Goal: Information Seeking & Learning: Learn about a topic

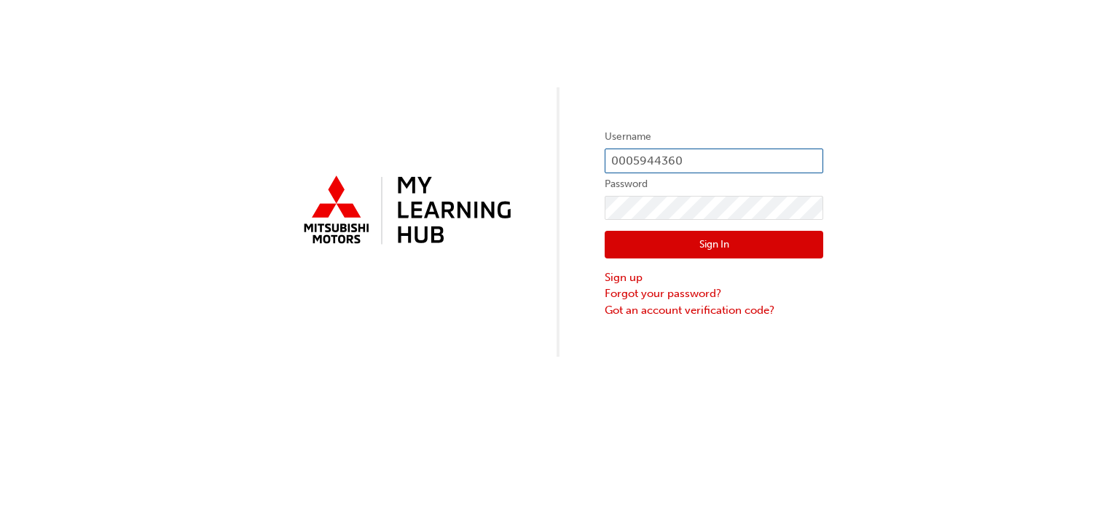
click at [712, 162] on input "0005944360" at bounding box center [713, 161] width 218 height 25
type input "0"
type input "0005934016"
click at [612, 251] on button "Sign In" at bounding box center [713, 245] width 218 height 28
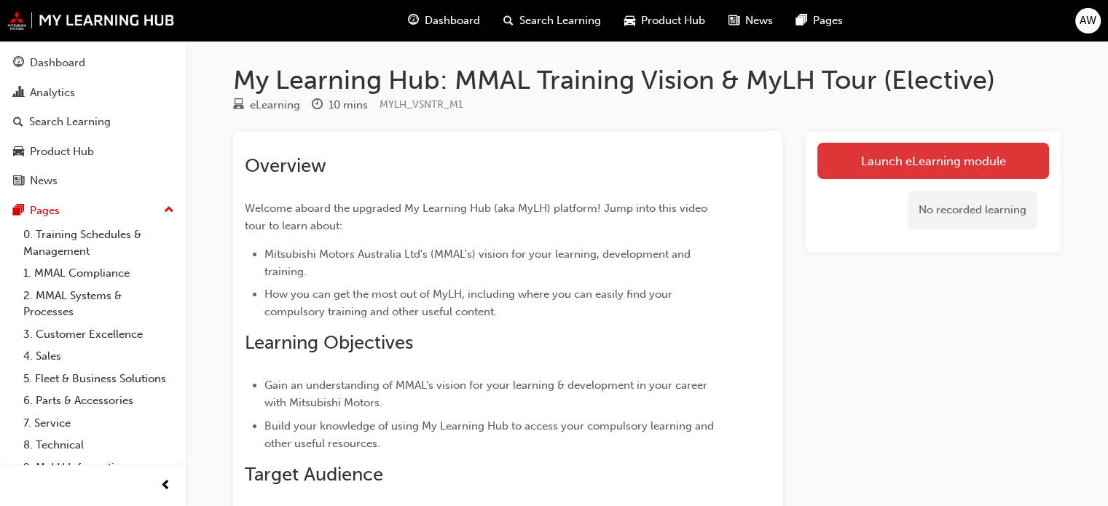
click at [921, 159] on link "Launch eLearning module" at bounding box center [933, 161] width 232 height 36
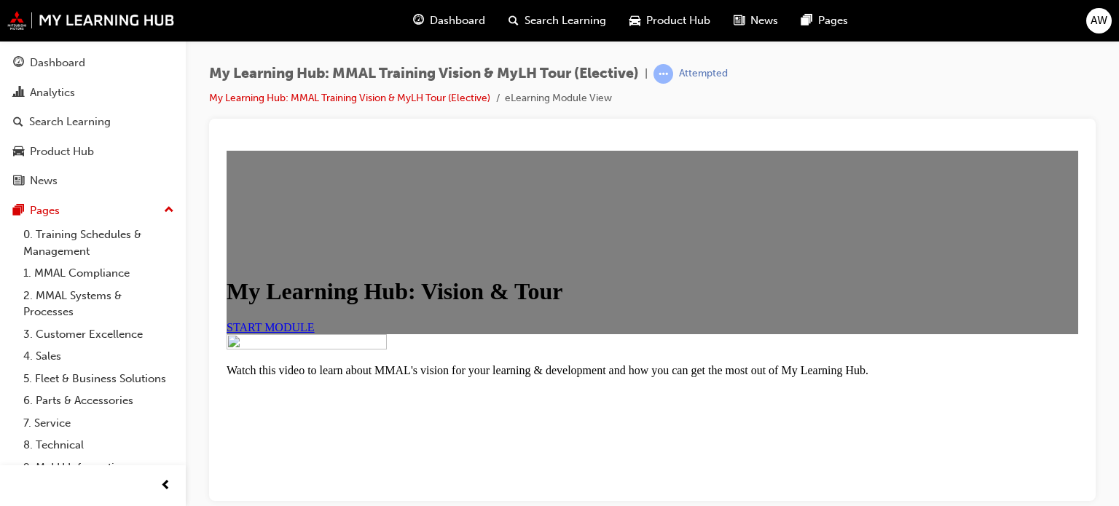
click at [315, 333] on span "START MODULE" at bounding box center [270, 326] width 88 height 12
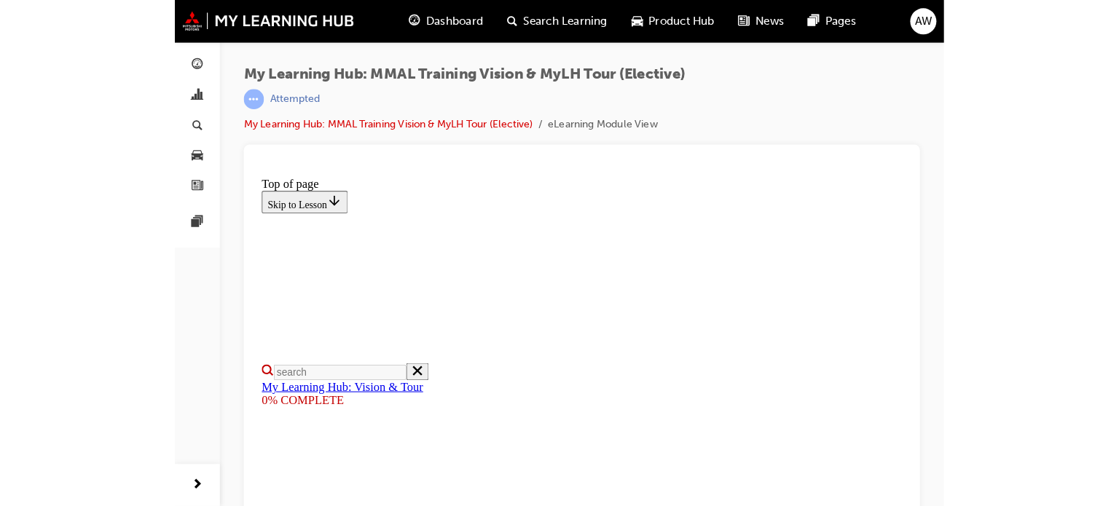
scroll to position [281, 0]
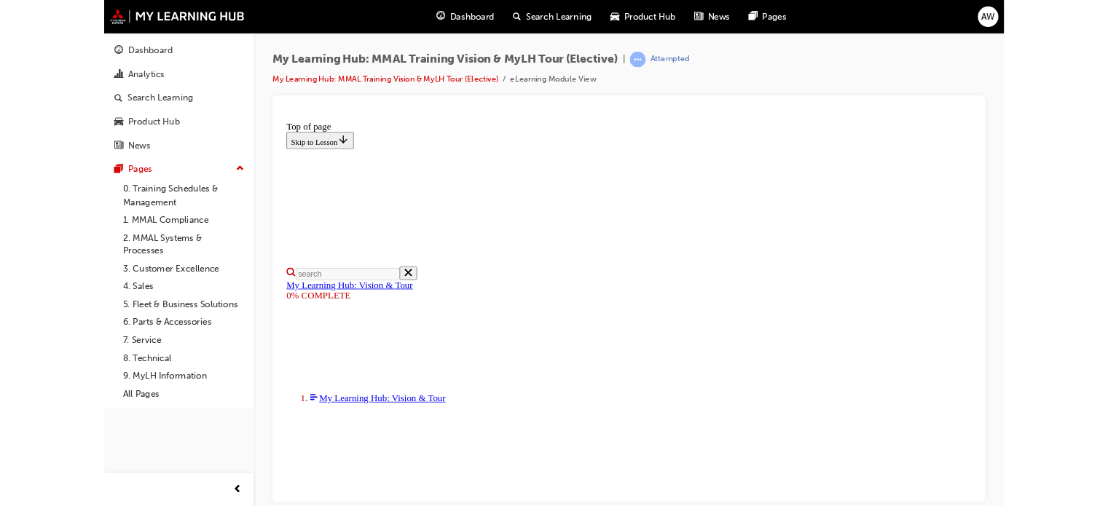
scroll to position [230, 0]
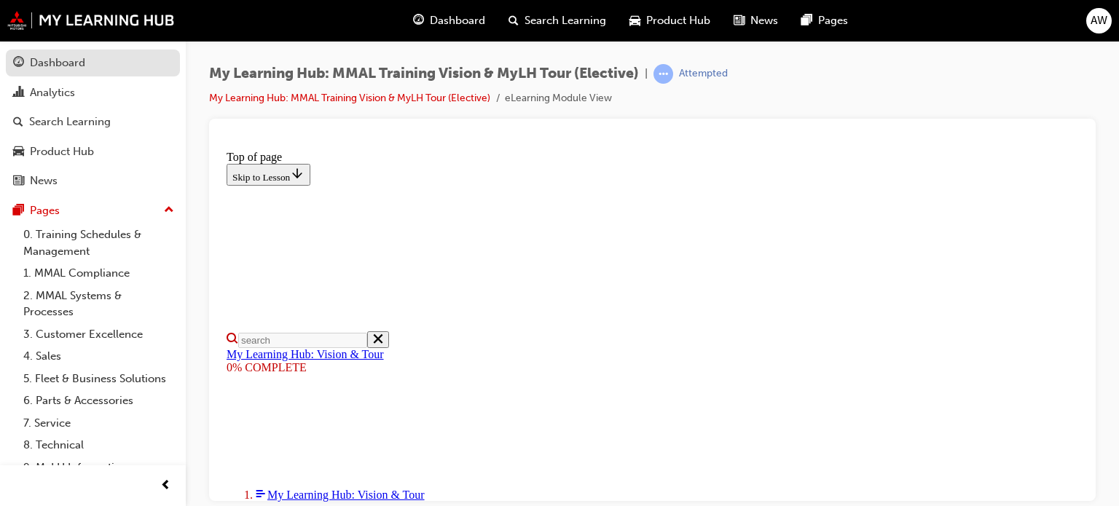
click at [62, 62] on div "Dashboard" at bounding box center [57, 63] width 55 height 17
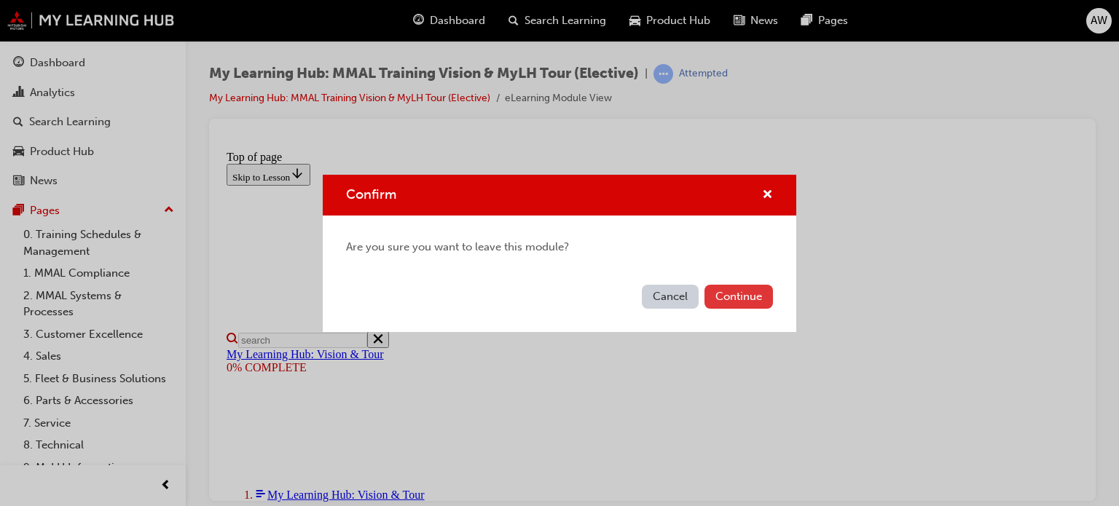
click at [725, 293] on button "Continue" at bounding box center [738, 297] width 68 height 24
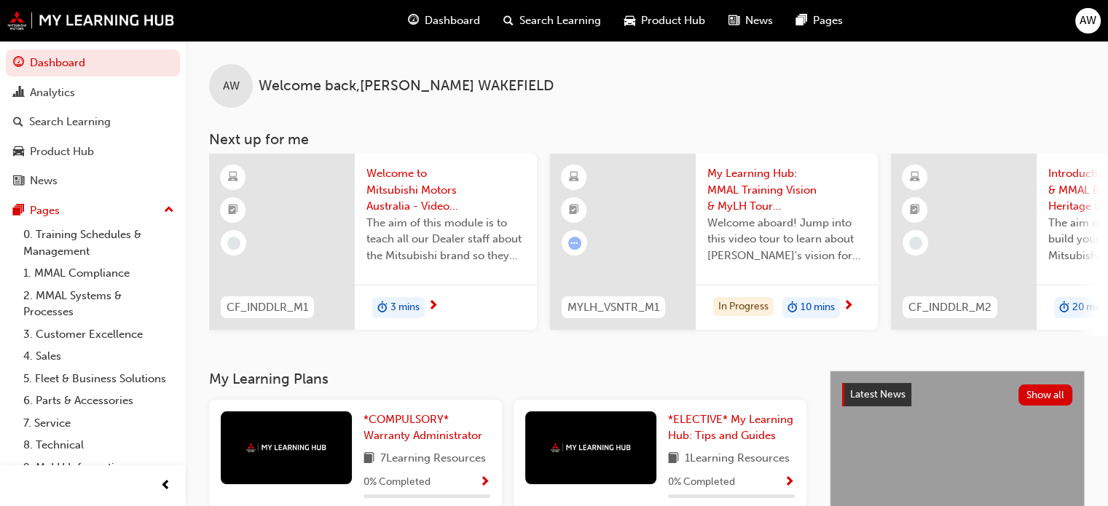
click at [568, 370] on div "AW Welcome back , ANASTASIA WAKEFIELD Next up for me CF_INDDLR_M1 Welcome to Mi…" at bounding box center [647, 206] width 922 height 330
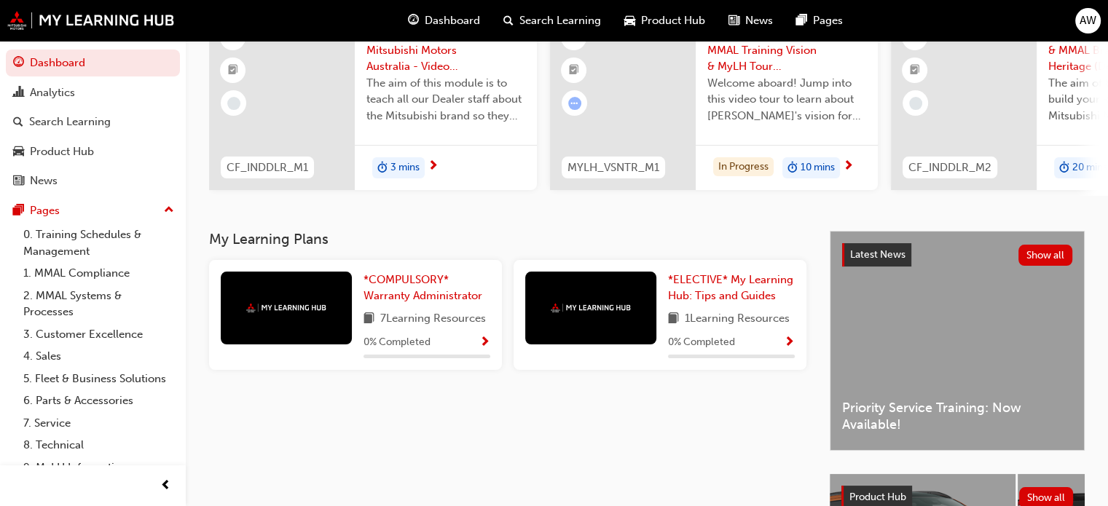
scroll to position [117, 0]
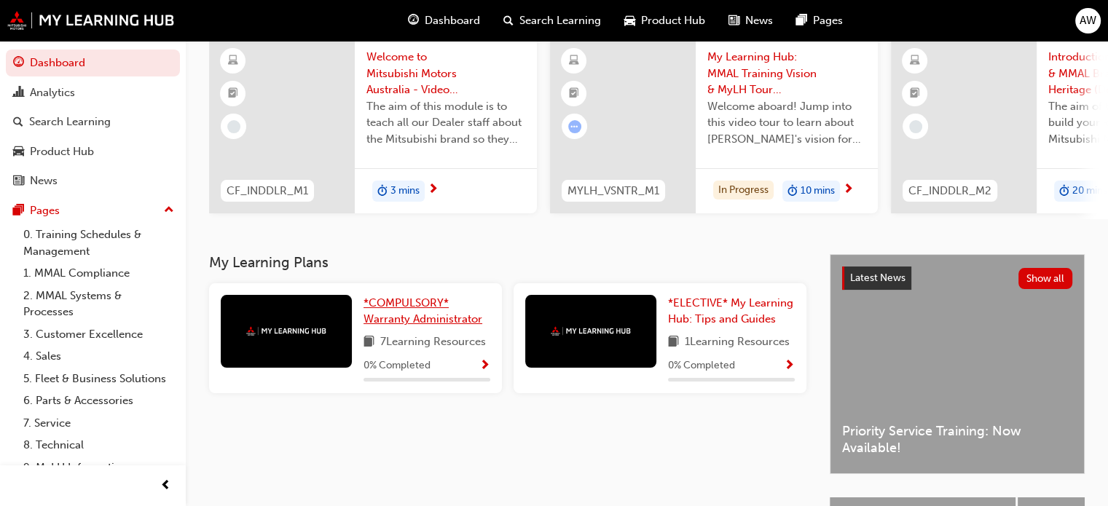
click at [405, 326] on span "*COMPULSORY* Warranty Administrator" at bounding box center [422, 311] width 119 height 30
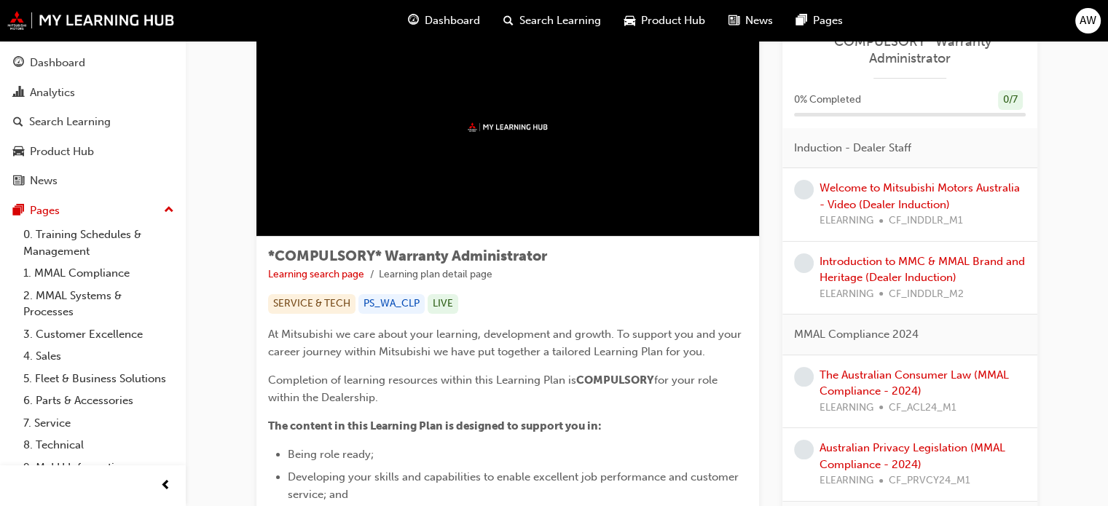
scroll to position [21, 0]
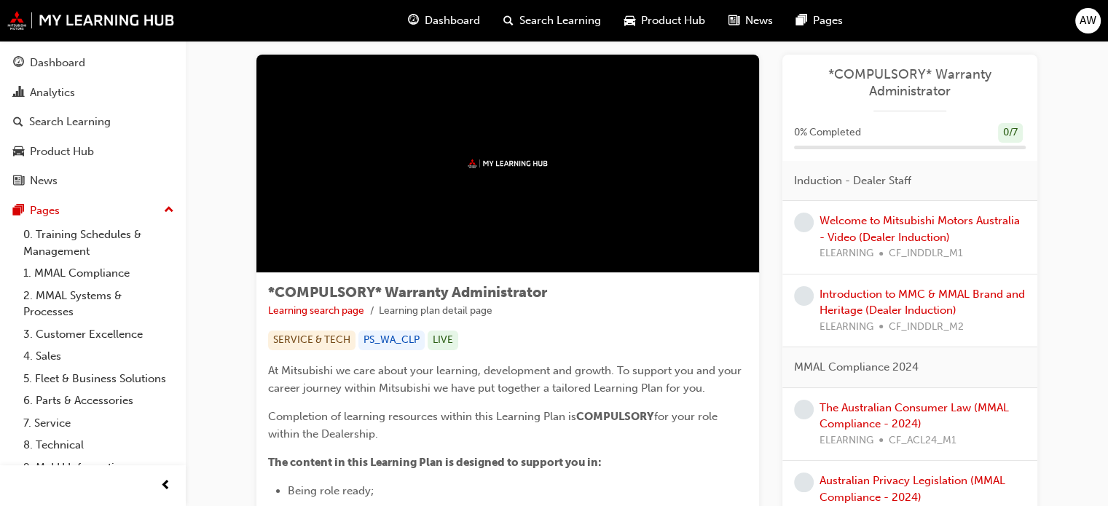
click at [480, 174] on div at bounding box center [507, 164] width 502 height 218
click at [872, 222] on link "Welcome to Mitsubishi Motors Australia - Video (Dealer Induction)" at bounding box center [919, 229] width 200 height 30
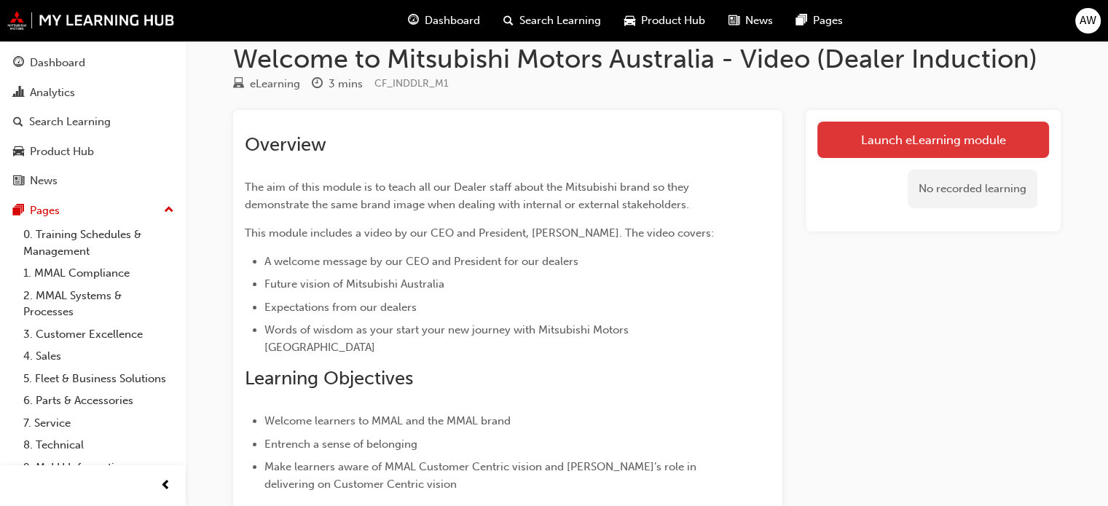
click at [910, 122] on link "Launch eLearning module" at bounding box center [933, 140] width 232 height 36
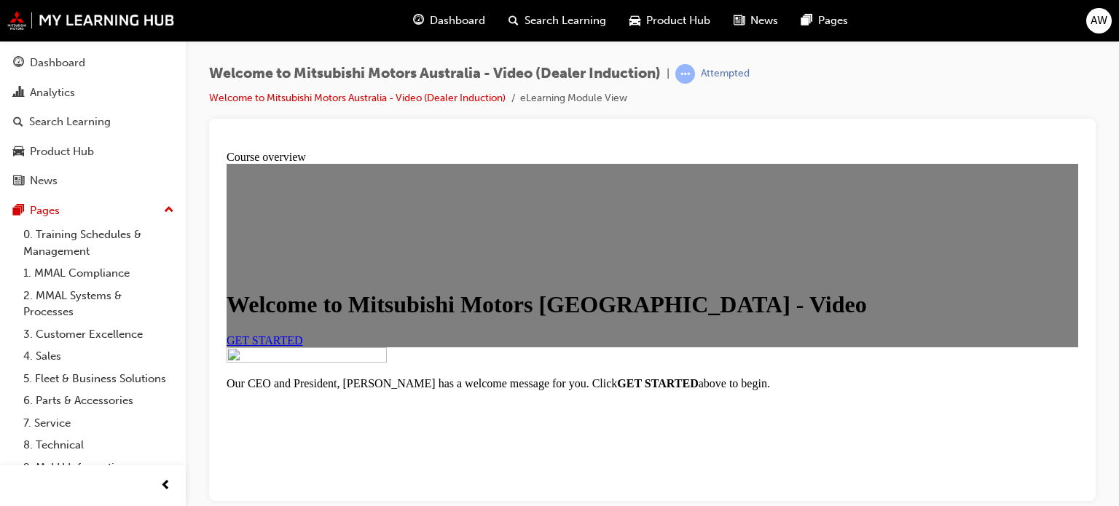
click at [303, 346] on link "GET STARTED" at bounding box center [264, 340] width 76 height 12
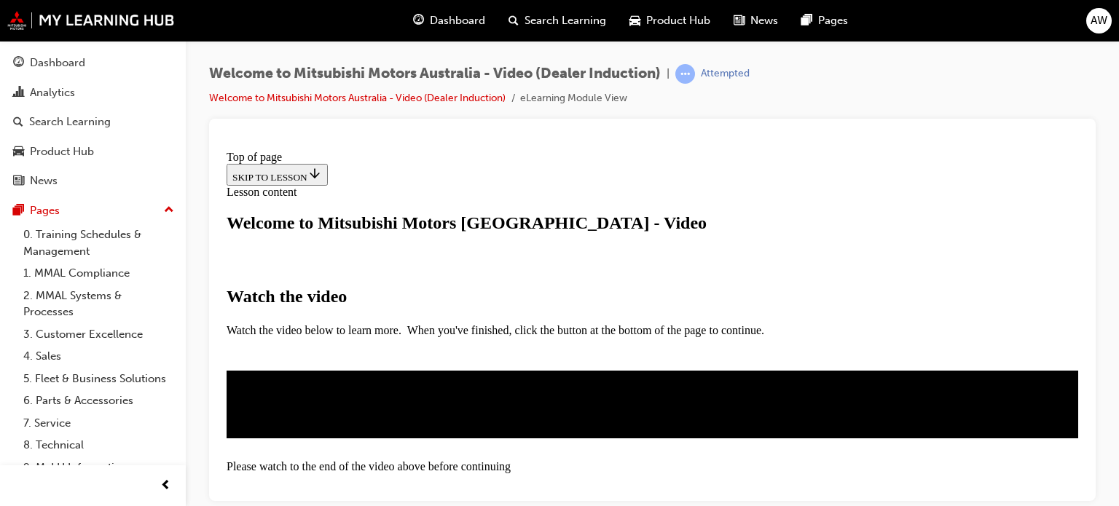
click at [912, 213] on h1 "Welcome to Mitsubishi Motors [GEOGRAPHIC_DATA] - Video" at bounding box center [651, 223] width 851 height 20
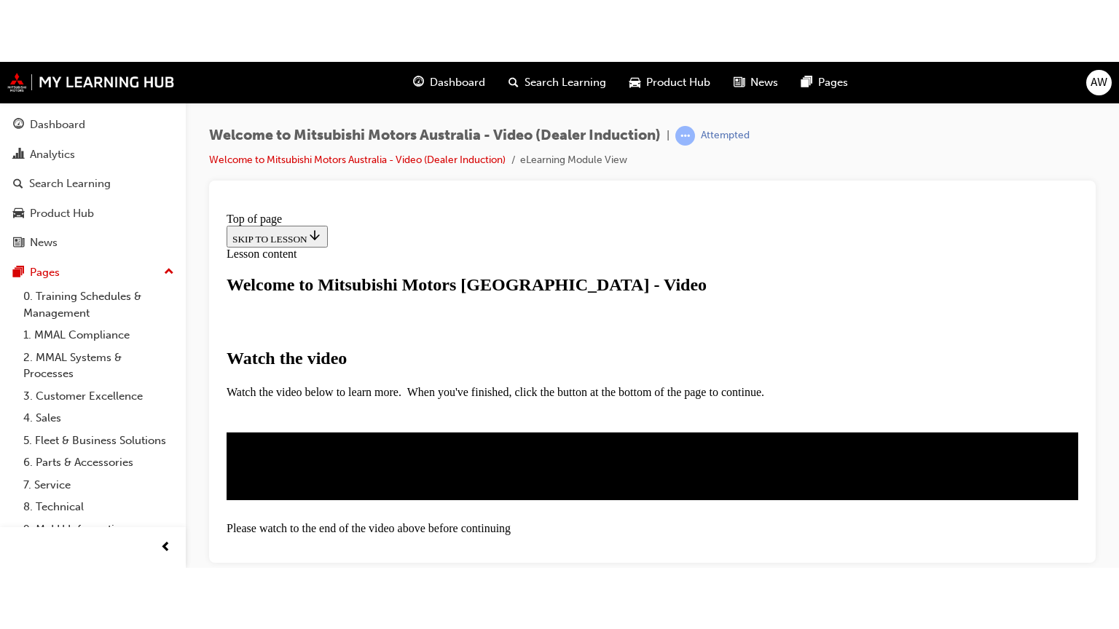
scroll to position [421, 0]
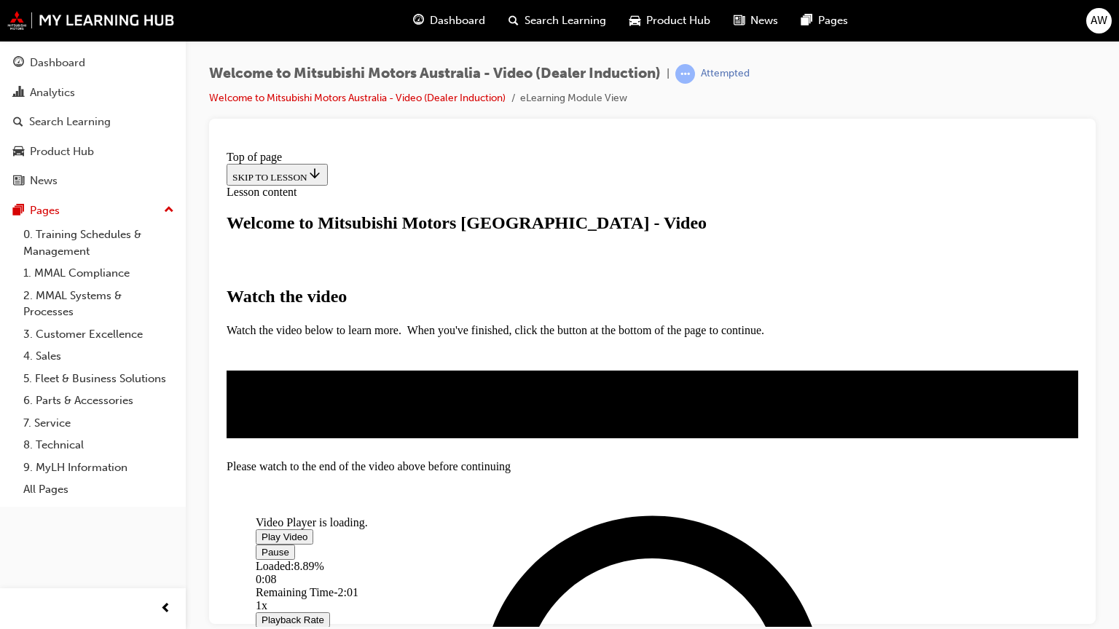
scroll to position [231, 0]
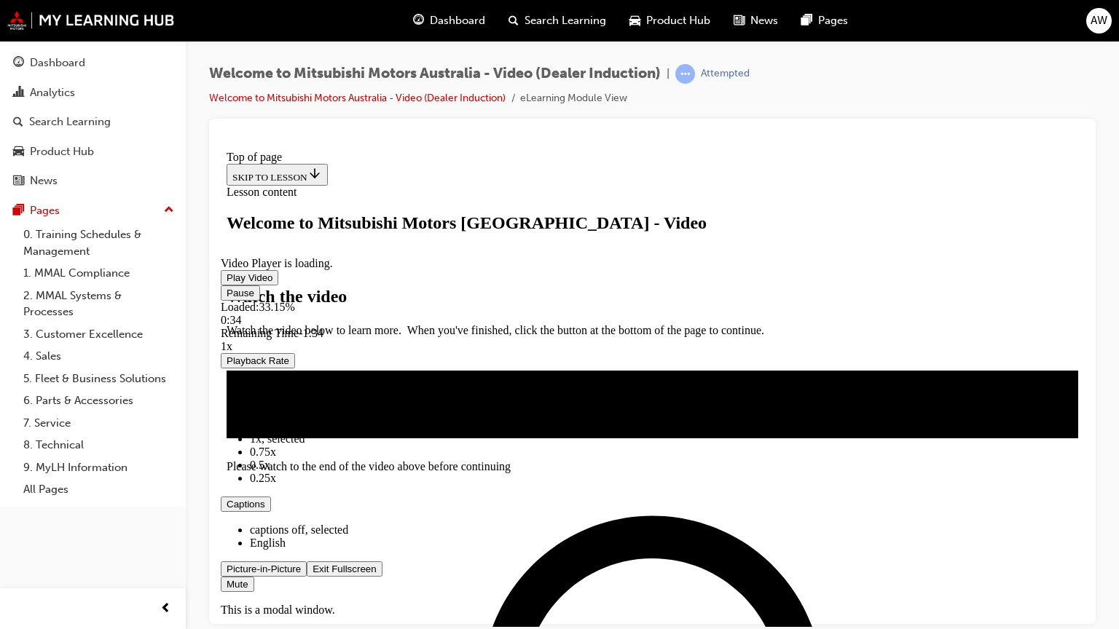
click at [439, 253] on video "Video player" at bounding box center [330, 198] width 218 height 109
click at [226, 283] on span "Video player" at bounding box center [226, 277] width 0 height 11
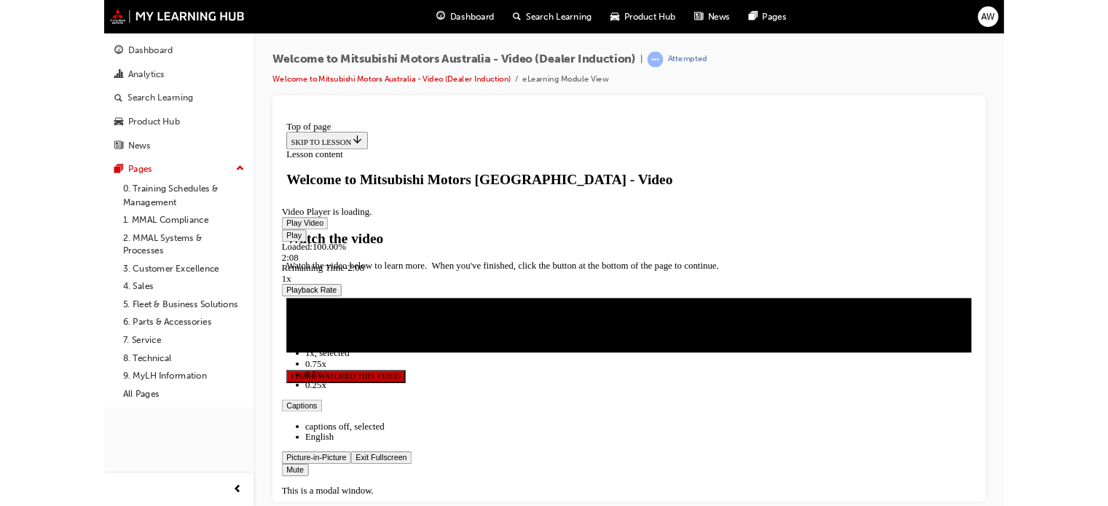
scroll to position [229, 0]
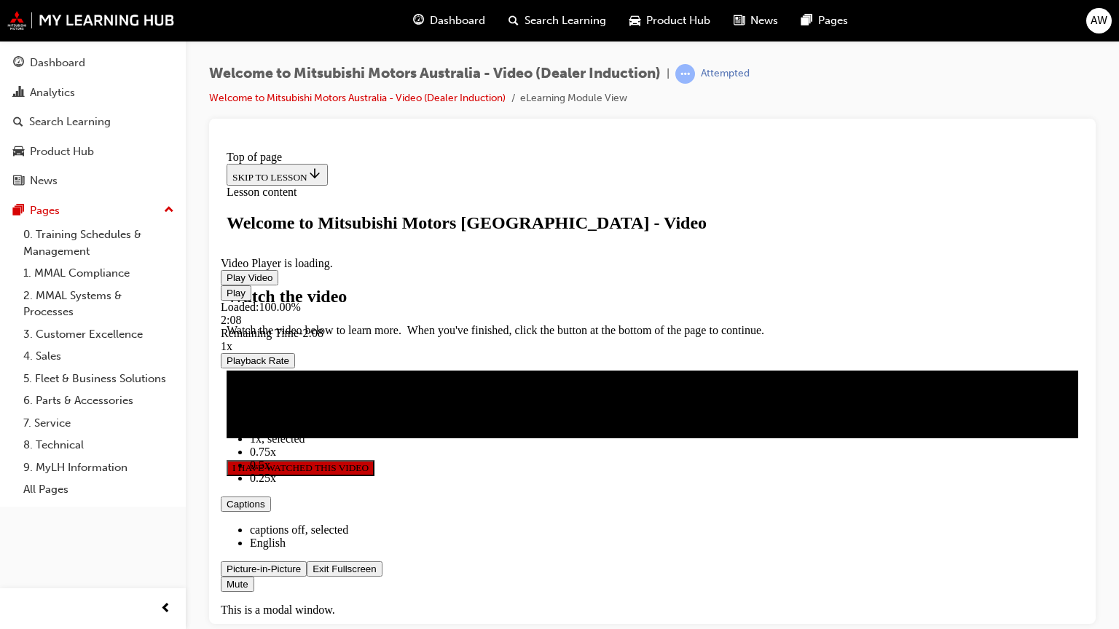
click at [312, 505] on span "Video player" at bounding box center [312, 568] width 0 height 11
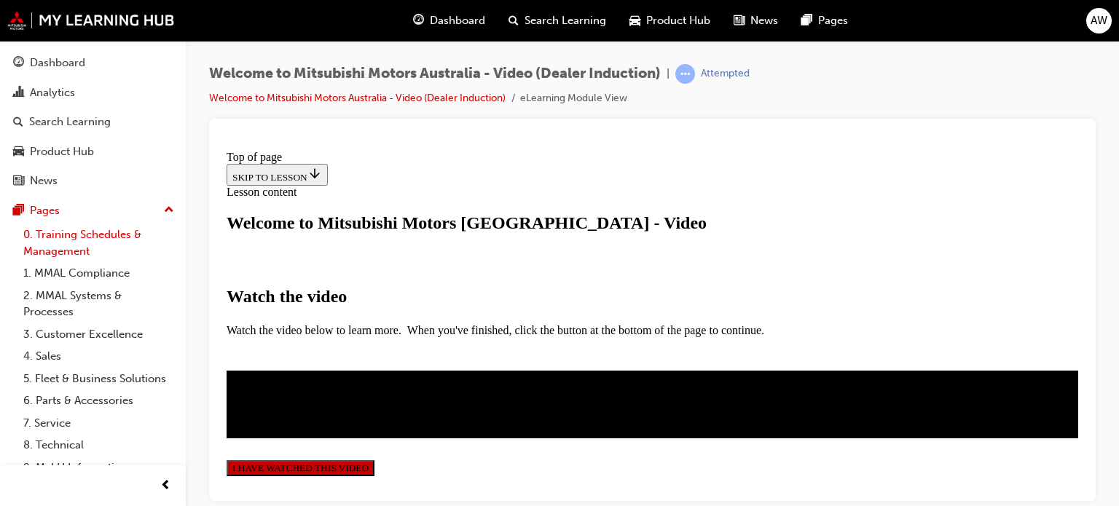
click at [68, 250] on link "0. Training Schedules & Management" at bounding box center [98, 243] width 162 height 39
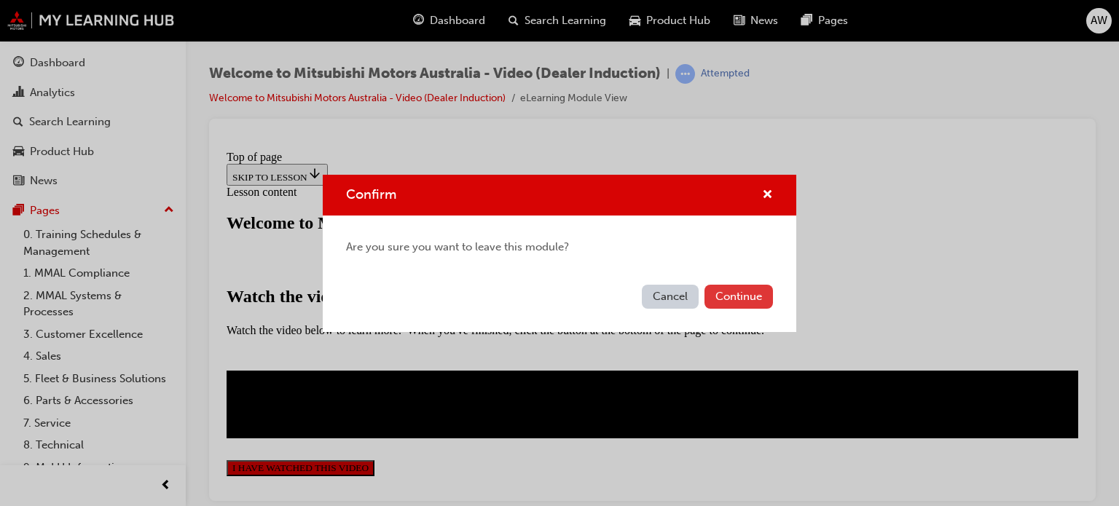
click at [714, 285] on button "Continue" at bounding box center [738, 297] width 68 height 24
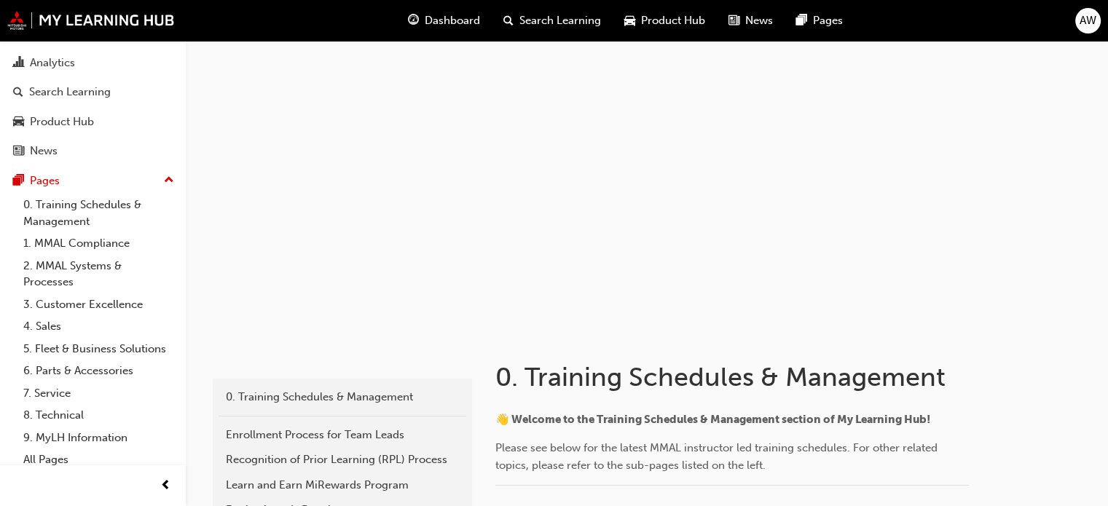
scroll to position [54, 0]
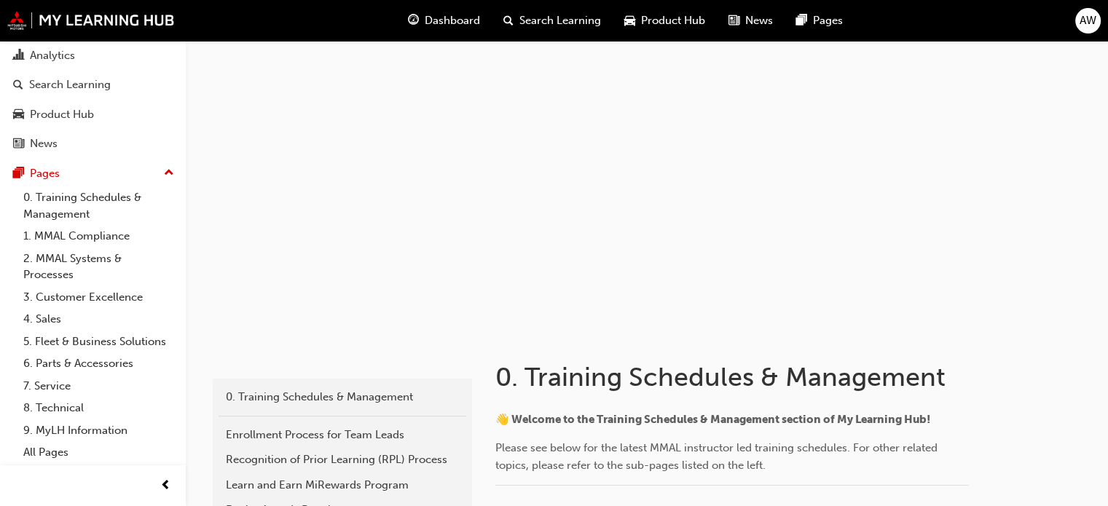
click at [725, 413] on span "👋 Welcome to the Training Schedules & Management section of My Learning Hub!" at bounding box center [712, 419] width 435 height 13
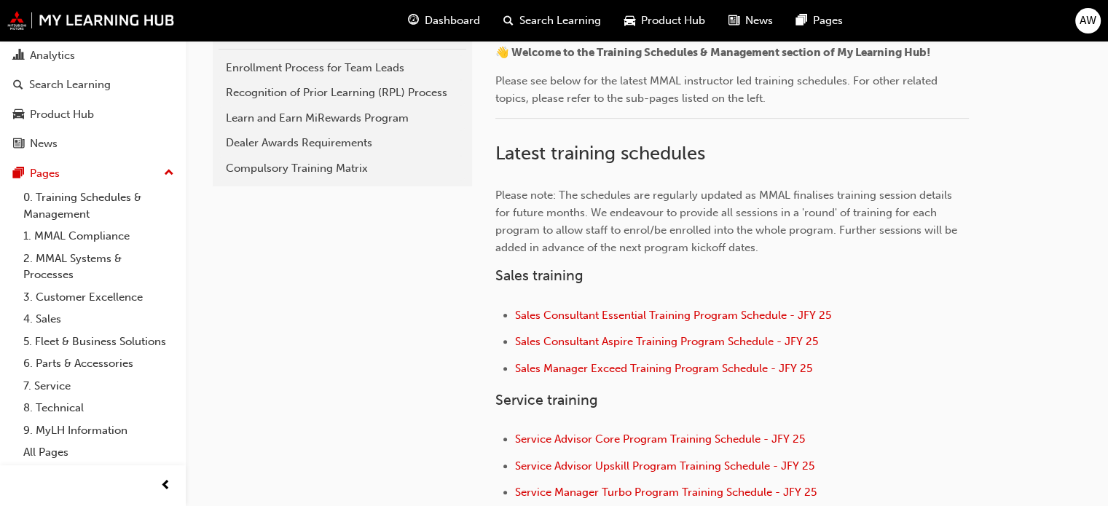
scroll to position [338, 0]
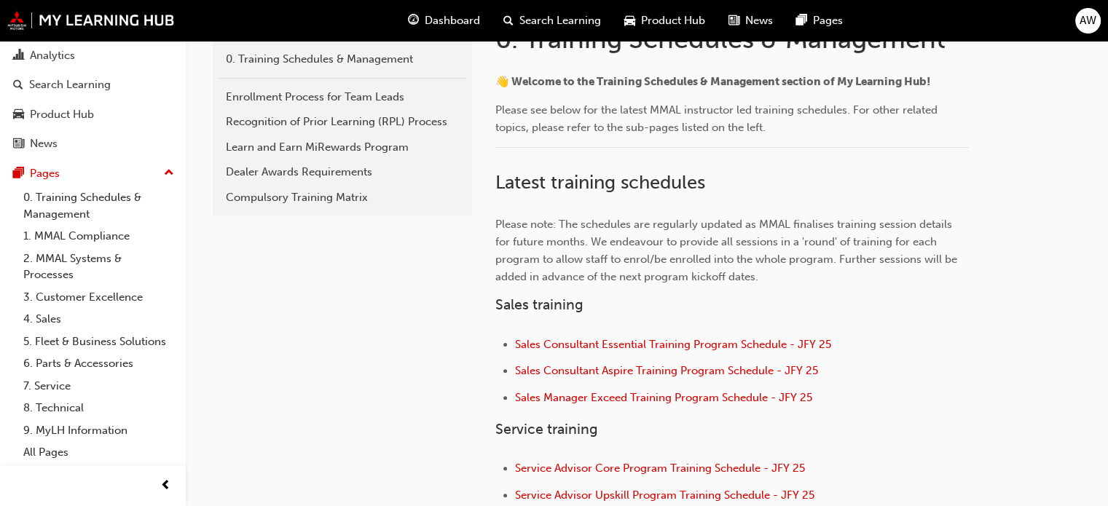
click at [96, 82] on button "Dashboard Analytics Search Learning Product Hub News Pages" at bounding box center [93, 84] width 174 height 151
click at [99, 76] on div "Search Learning" at bounding box center [70, 84] width 82 height 17
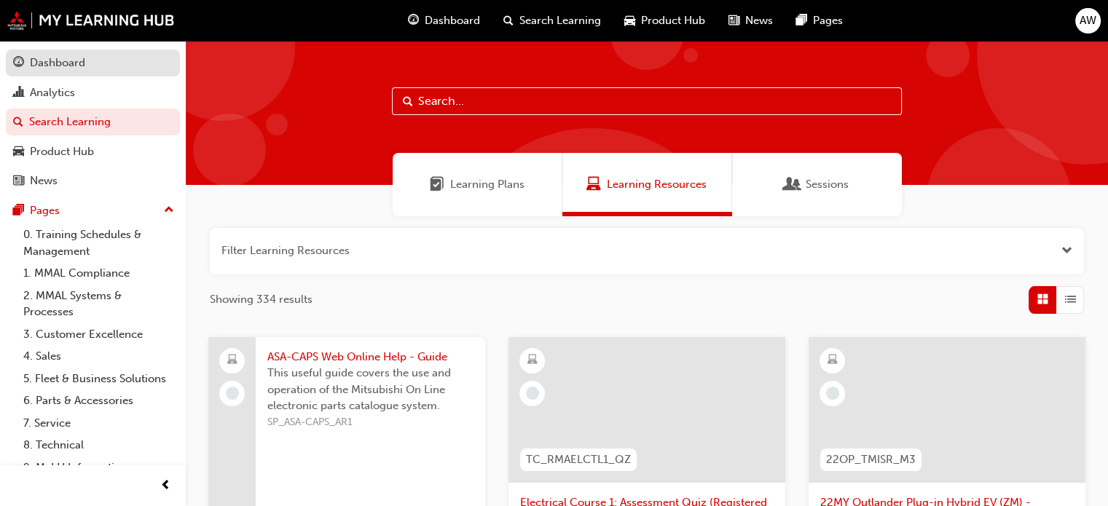
click at [128, 55] on div "Dashboard" at bounding box center [92, 63] width 159 height 18
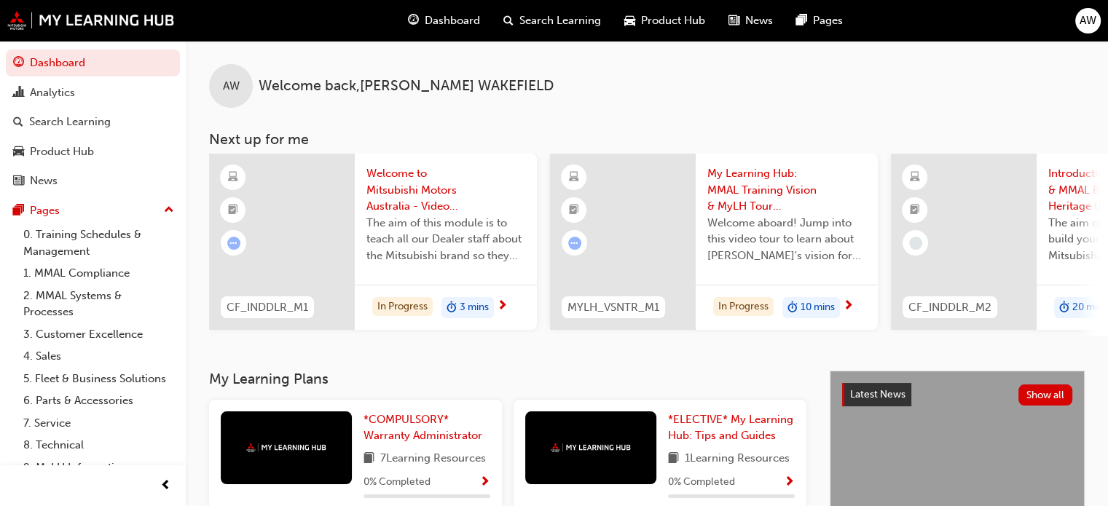
click at [442, 387] on h3 "My Learning Plans" at bounding box center [507, 379] width 597 height 17
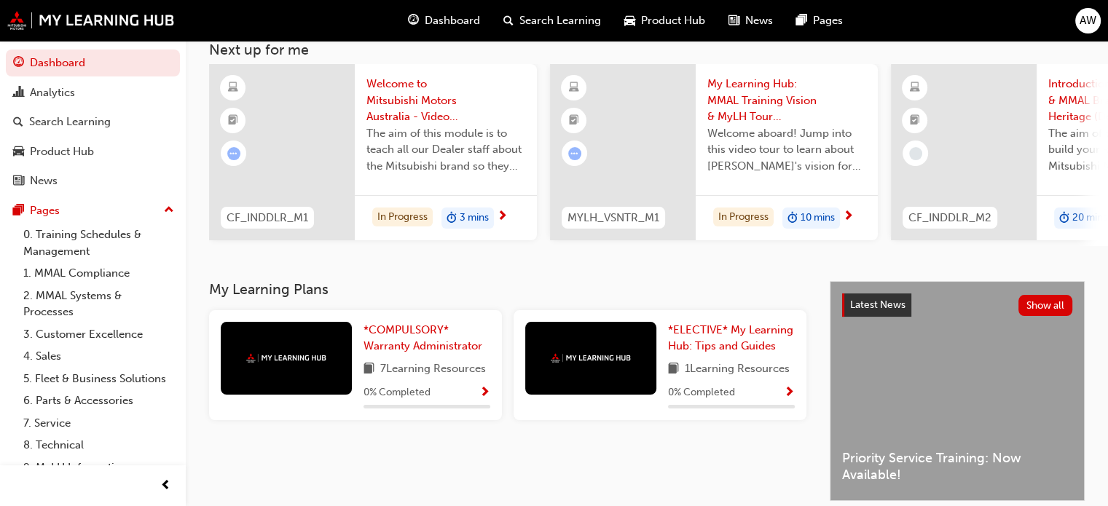
scroll to position [117, 0]
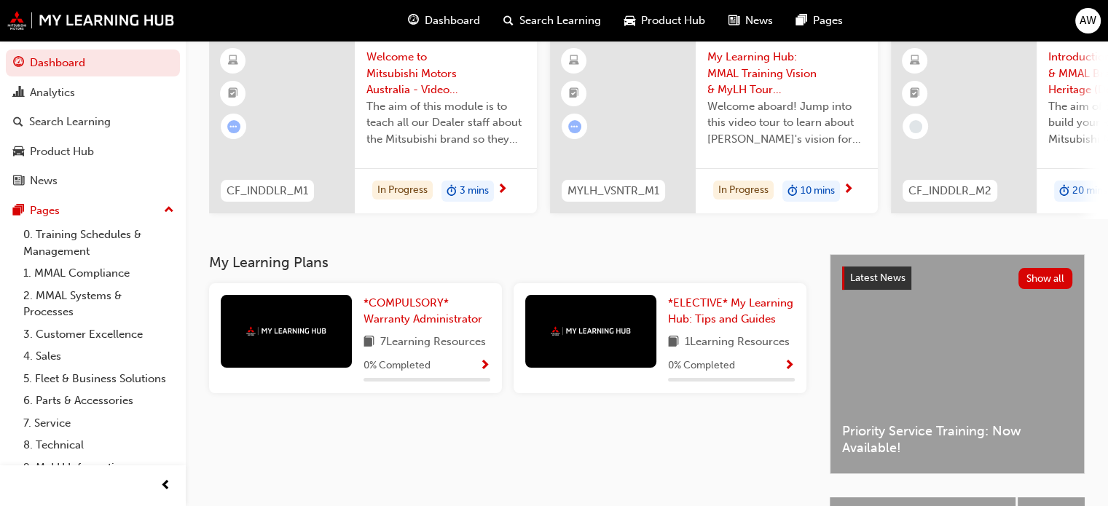
click at [486, 366] on span "Show Progress" at bounding box center [484, 366] width 11 height 13
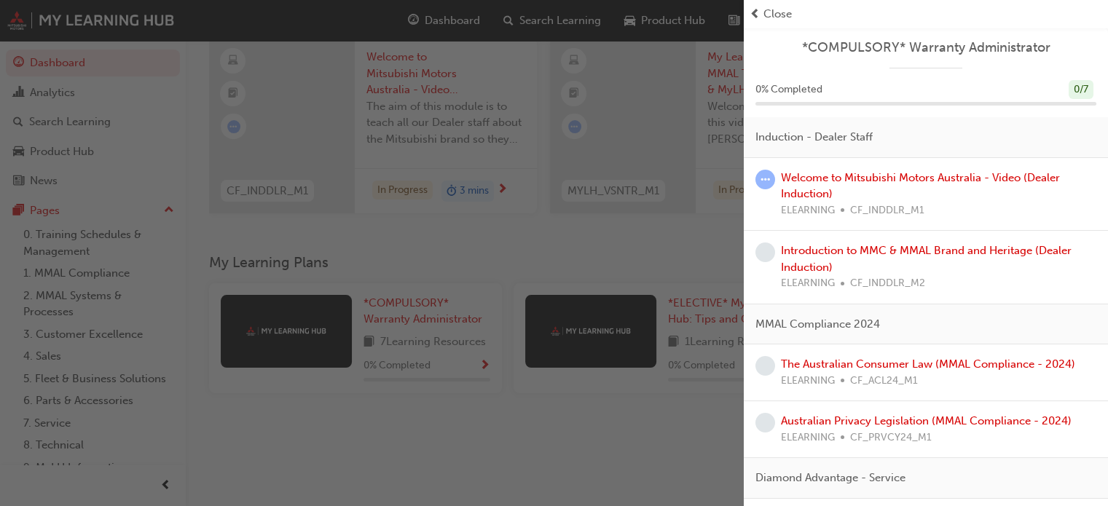
click at [809, 257] on div "Introduction to MMC & MMAL Brand and Heritage (Dealer Induction) ELEARNING CF_I…" at bounding box center [938, 268] width 315 height 50
click at [808, 259] on link "Introduction to MMC & MMAL Brand and Heritage (Dealer Induction)" at bounding box center [926, 259] width 291 height 30
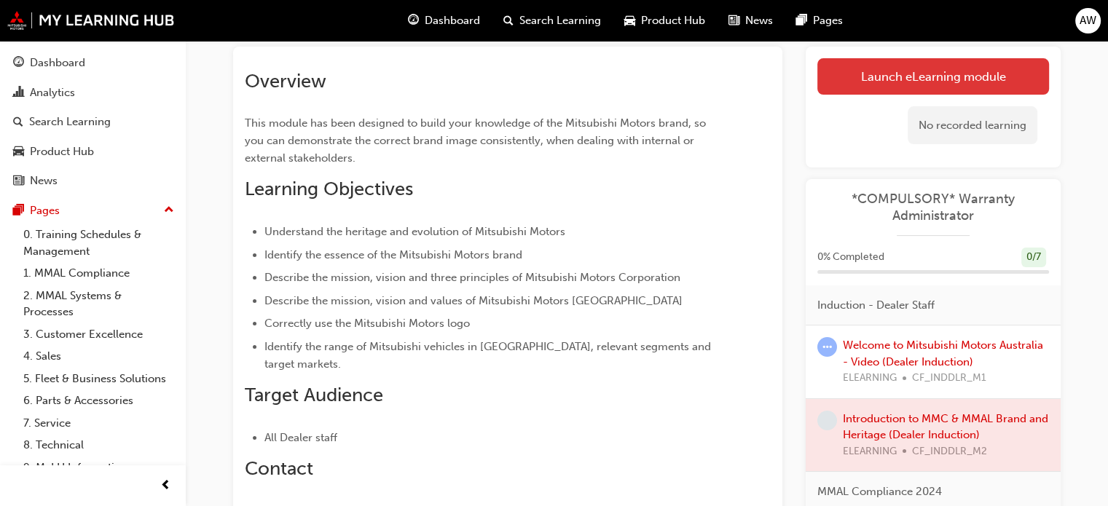
click at [875, 82] on link "Launch eLearning module" at bounding box center [933, 76] width 232 height 36
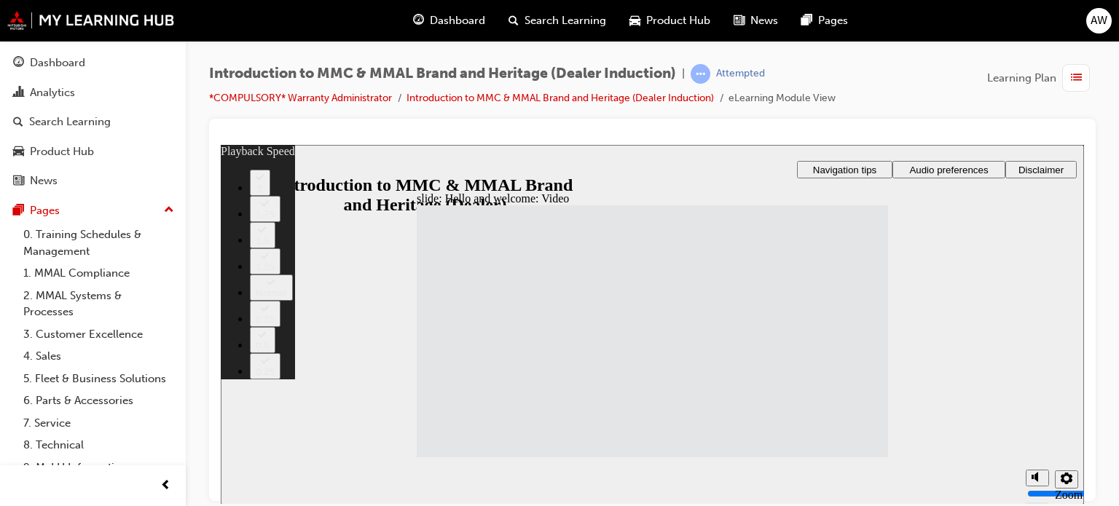
type input "33"
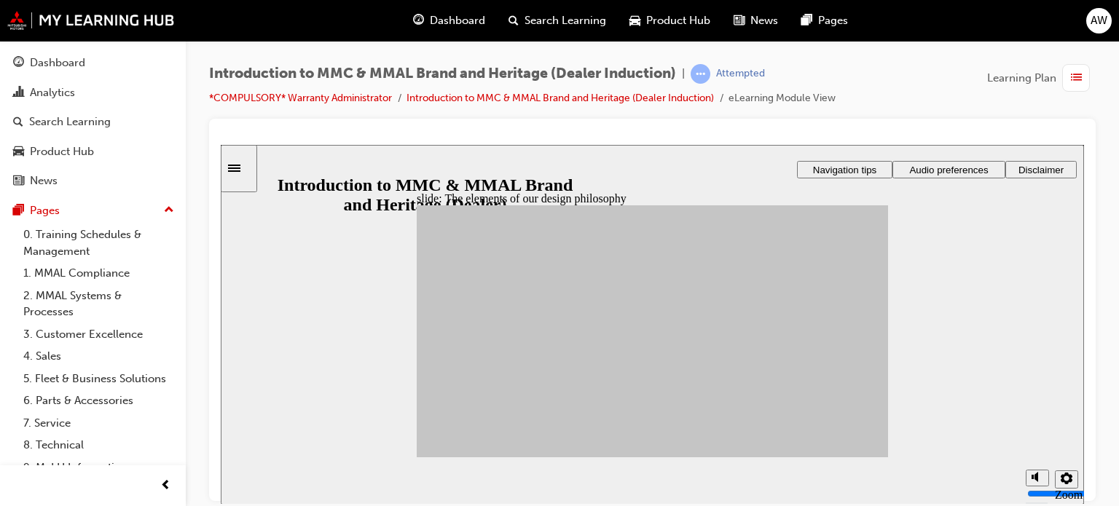
drag, startPoint x: 478, startPoint y: 323, endPoint x: 700, endPoint y: 307, distance: 221.9
drag, startPoint x: 484, startPoint y: 326, endPoint x: 781, endPoint y: 299, distance: 299.0
drag, startPoint x: 479, startPoint y: 365, endPoint x: 706, endPoint y: 334, distance: 228.5
drag, startPoint x: 525, startPoint y: 403, endPoint x: 711, endPoint y: 336, distance: 197.7
drag, startPoint x: 544, startPoint y: 379, endPoint x: 793, endPoint y: 329, distance: 254.1
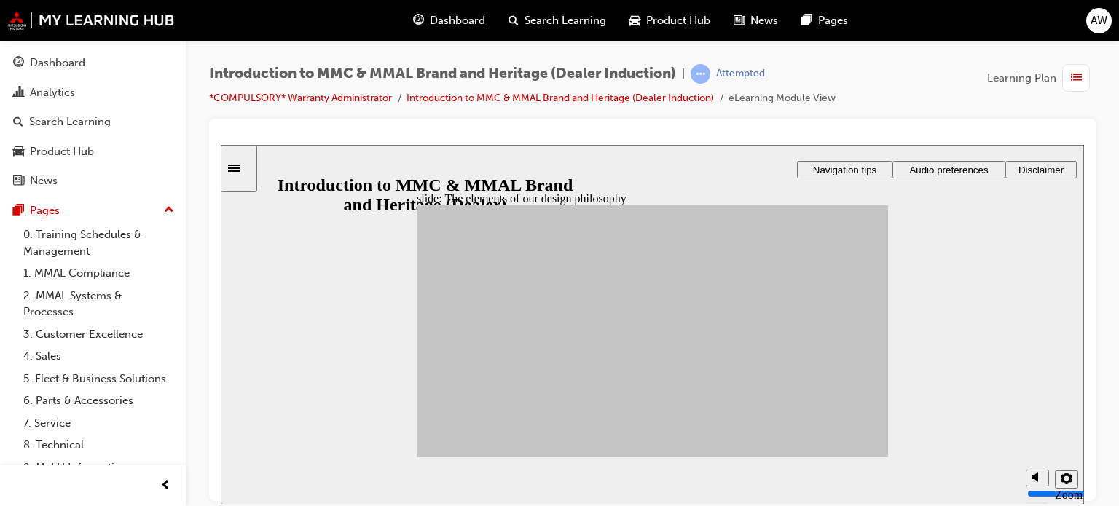
drag, startPoint x: 540, startPoint y: 327, endPoint x: 714, endPoint y: 298, distance: 176.5
drag, startPoint x: 586, startPoint y: 399, endPoint x: 788, endPoint y: 296, distance: 226.4
drag, startPoint x: 470, startPoint y: 397, endPoint x: 696, endPoint y: 386, distance: 226.8
drag, startPoint x: 472, startPoint y: 393, endPoint x: 787, endPoint y: 385, distance: 315.4
drag, startPoint x: 603, startPoint y: 359, endPoint x: 702, endPoint y: 379, distance: 101.1
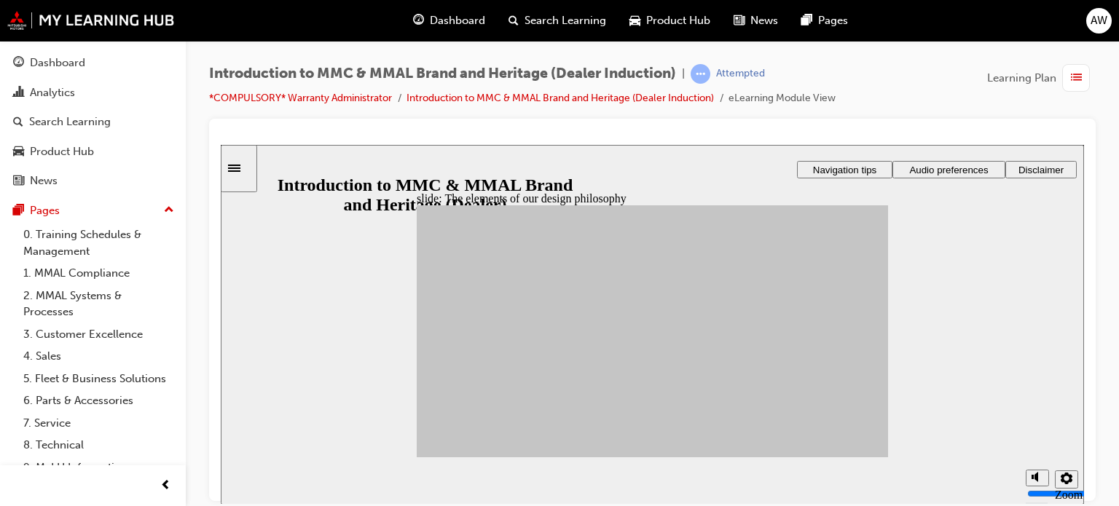
drag, startPoint x: 522, startPoint y: 355, endPoint x: 792, endPoint y: 352, distance: 270.2
drag, startPoint x: 599, startPoint y: 336, endPoint x: 797, endPoint y: 363, distance: 199.3
drag, startPoint x: 522, startPoint y: 355, endPoint x: 696, endPoint y: 356, distance: 174.1
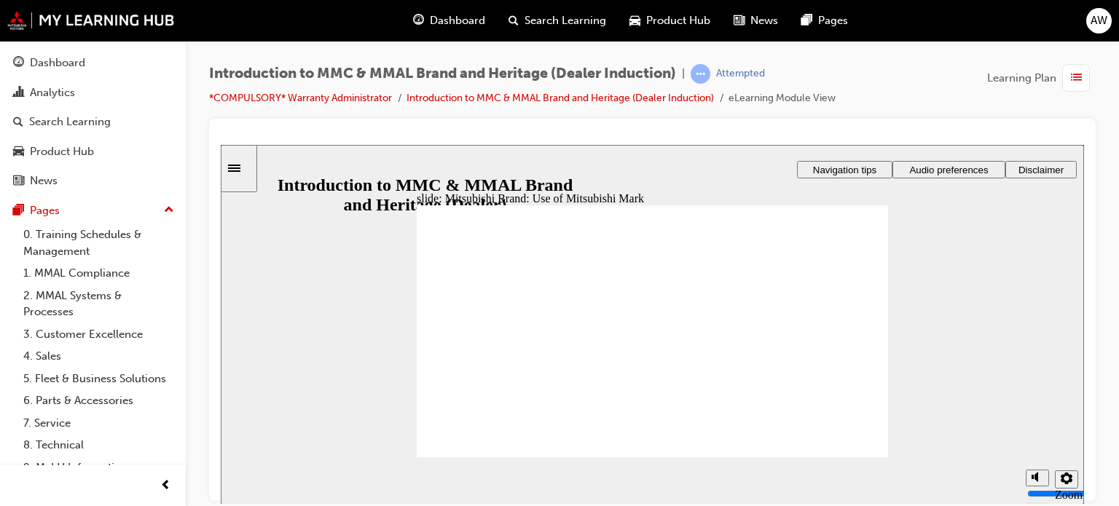
click at [950, 398] on div "slide: Topic 2: Introduction to Mitsubishi Motors Australia Rectangle 1 Rectang…" at bounding box center [652, 324] width 863 height 360
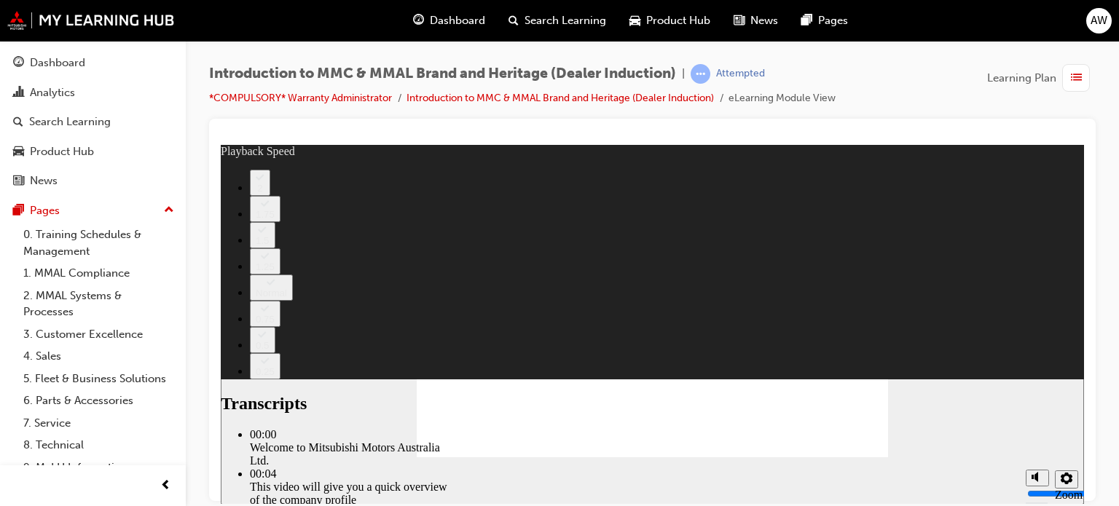
type input "0"
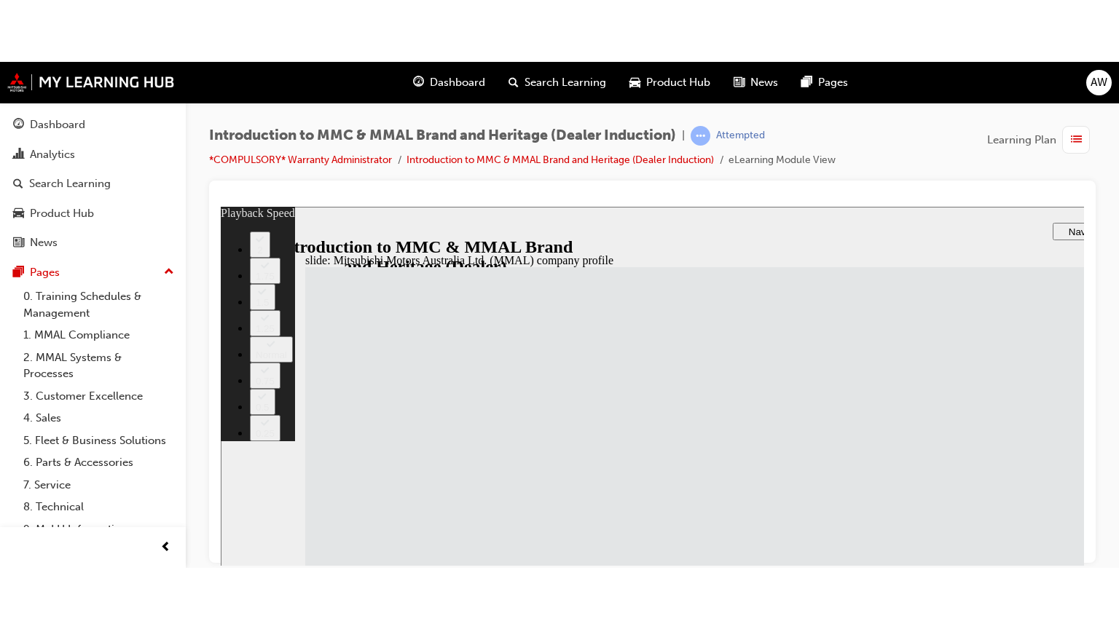
type input "112"
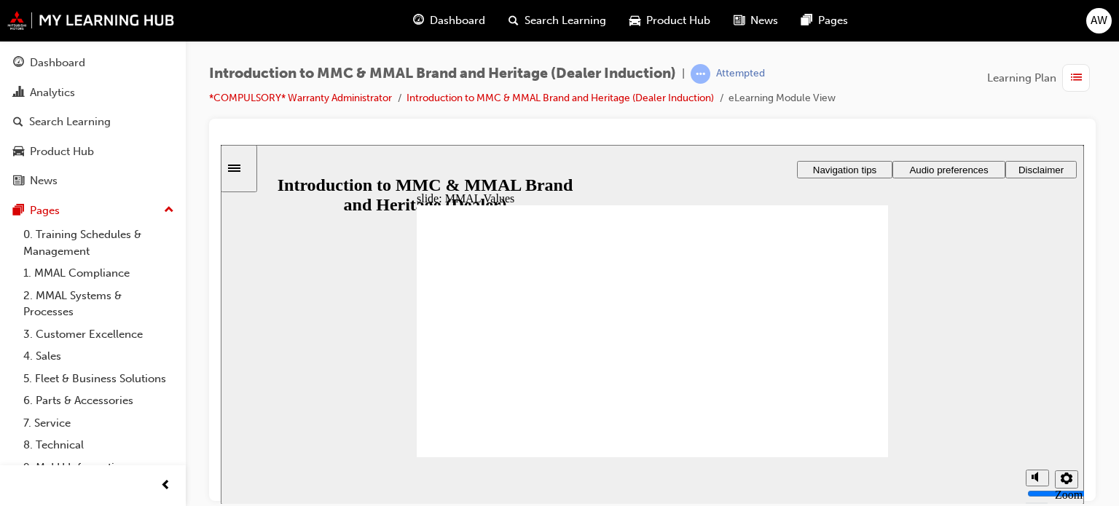
drag, startPoint x: 445, startPoint y: 402, endPoint x: 562, endPoint y: 378, distance: 119.7
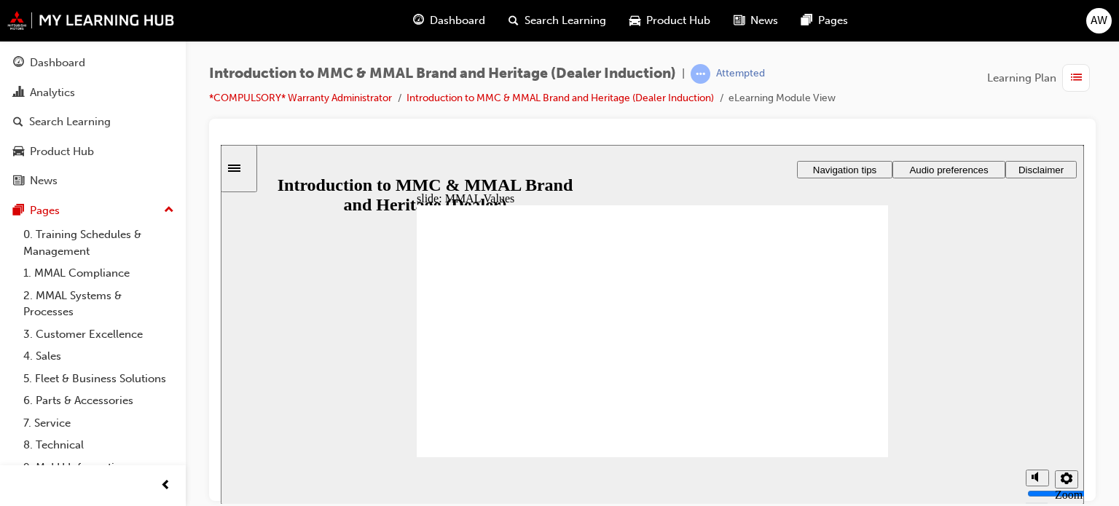
drag, startPoint x: 682, startPoint y: 319, endPoint x: 468, endPoint y: 342, distance: 215.4
drag, startPoint x: 683, startPoint y: 317, endPoint x: 532, endPoint y: 347, distance: 154.5
drag, startPoint x: 618, startPoint y: 318, endPoint x: 681, endPoint y: 346, distance: 69.1
drag, startPoint x: 781, startPoint y: 316, endPoint x: 776, endPoint y: 345, distance: 29.6
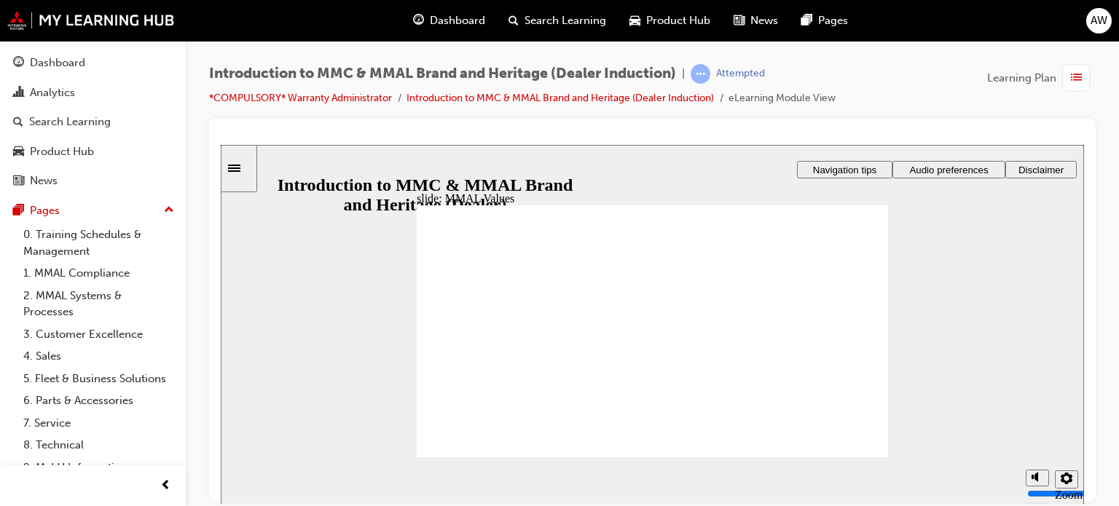
drag, startPoint x: 746, startPoint y: 320, endPoint x: 600, endPoint y: 344, distance: 147.7
drag, startPoint x: 752, startPoint y: 309, endPoint x: 457, endPoint y: 337, distance: 296.3
drag, startPoint x: 479, startPoint y: 315, endPoint x: 484, endPoint y: 358, distance: 42.5
drag, startPoint x: 472, startPoint y: 319, endPoint x: 624, endPoint y: 351, distance: 155.5
drag, startPoint x: 618, startPoint y: 315, endPoint x: 752, endPoint y: 346, distance: 136.9
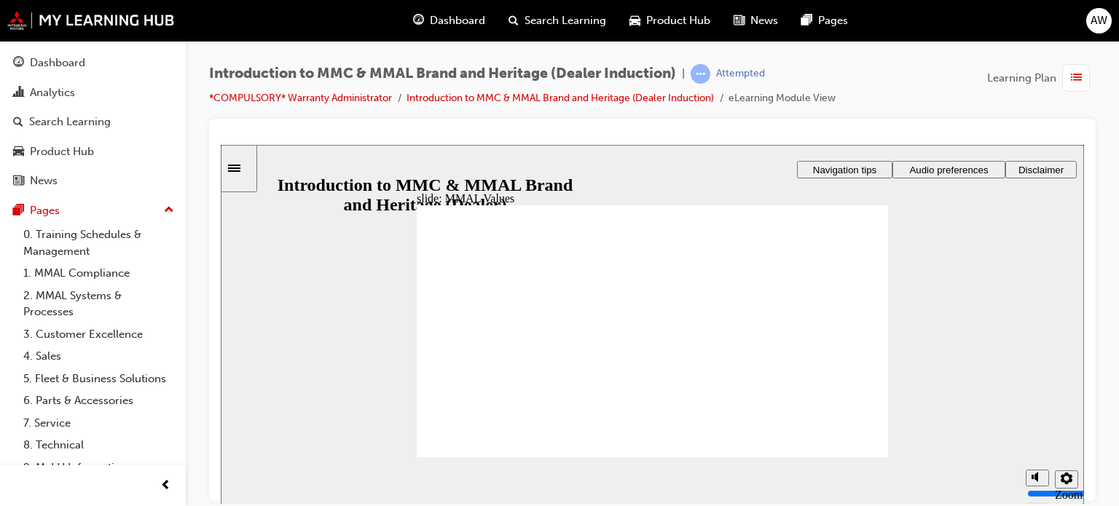
drag, startPoint x: 836, startPoint y: 315, endPoint x: 473, endPoint y: 346, distance: 364.7
drag, startPoint x: 771, startPoint y: 315, endPoint x: 479, endPoint y: 343, distance: 293.3
drag, startPoint x: 833, startPoint y: 323, endPoint x: 832, endPoint y: 344, distance: 21.1
drag, startPoint x: 774, startPoint y: 315, endPoint x: 836, endPoint y: 351, distance: 71.5
drag, startPoint x: 834, startPoint y: 312, endPoint x: 683, endPoint y: 336, distance: 152.5
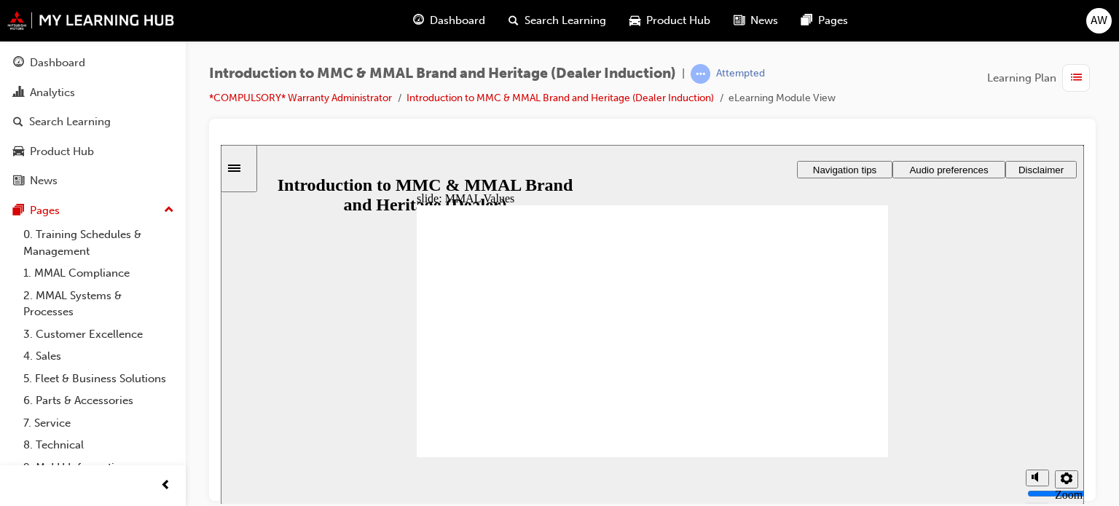
drag, startPoint x: 531, startPoint y: 314, endPoint x: 443, endPoint y: 355, distance: 97.4
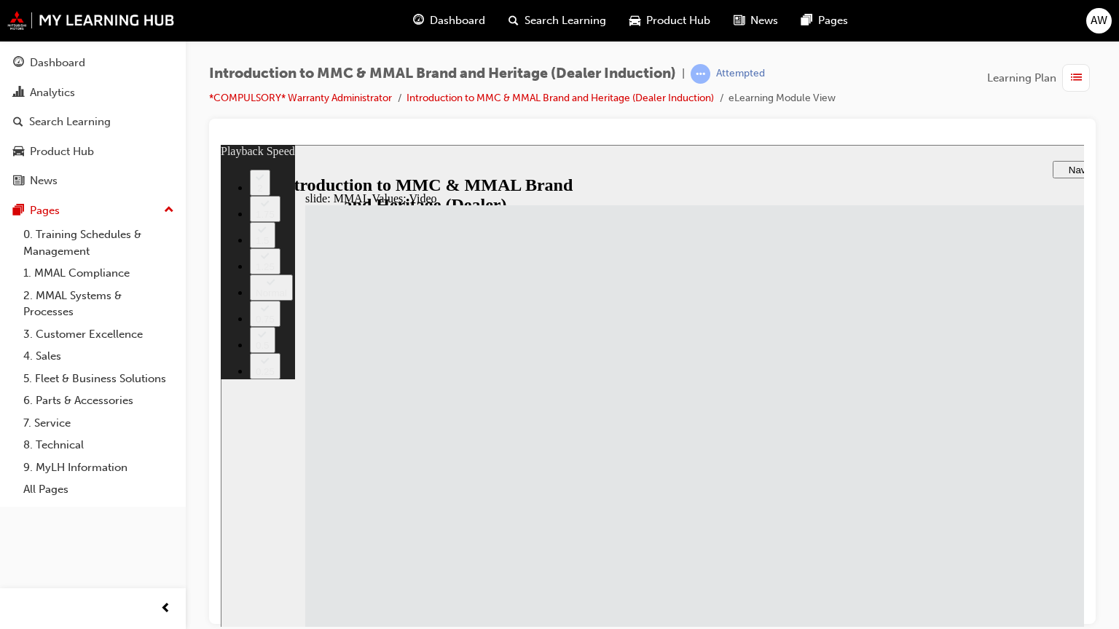
type input "30"
drag, startPoint x: 221, startPoint y: 144, endPoint x: 1063, endPoint y: 622, distance: 968.0
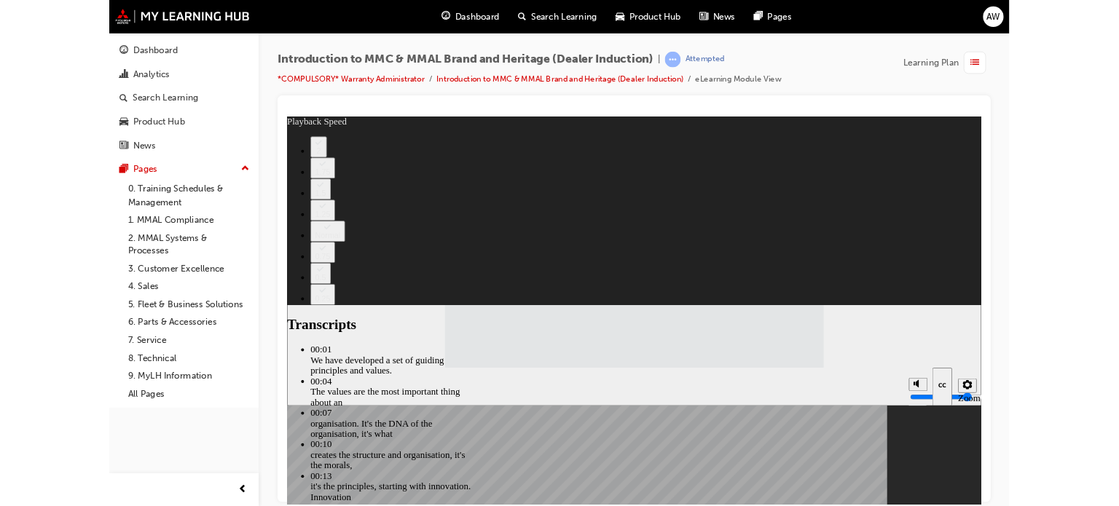
type input "120"
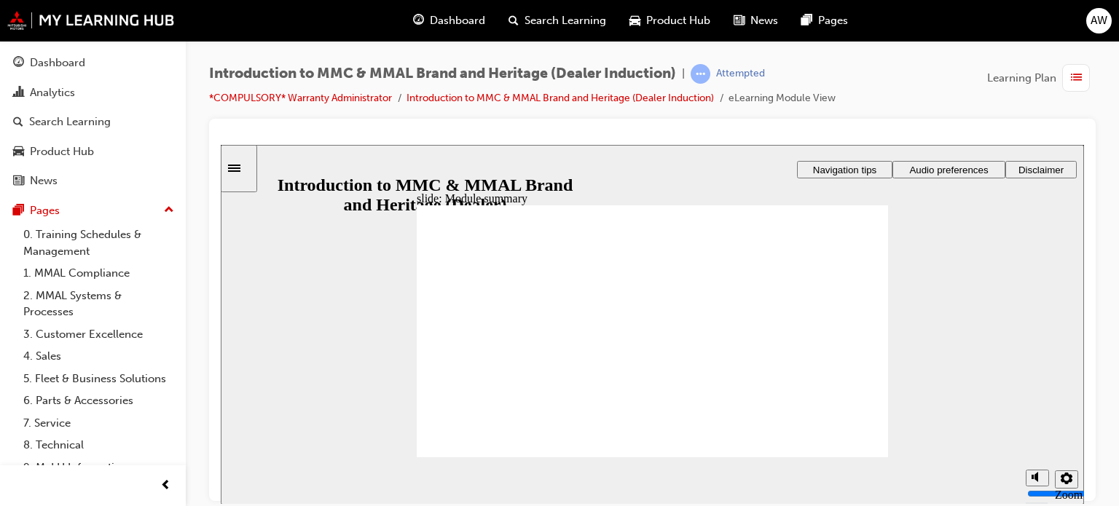
checkbox input "true"
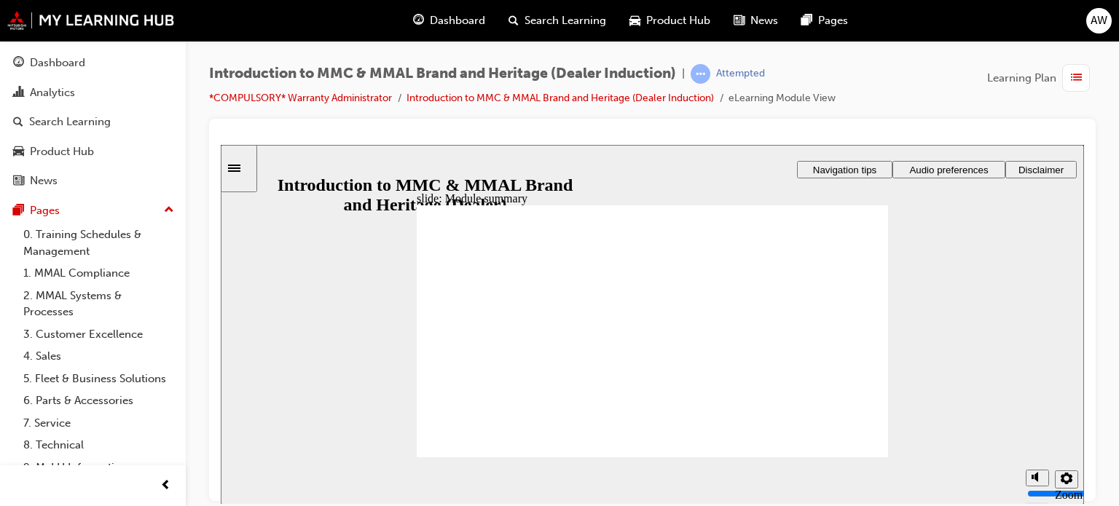
checkbox input "true"
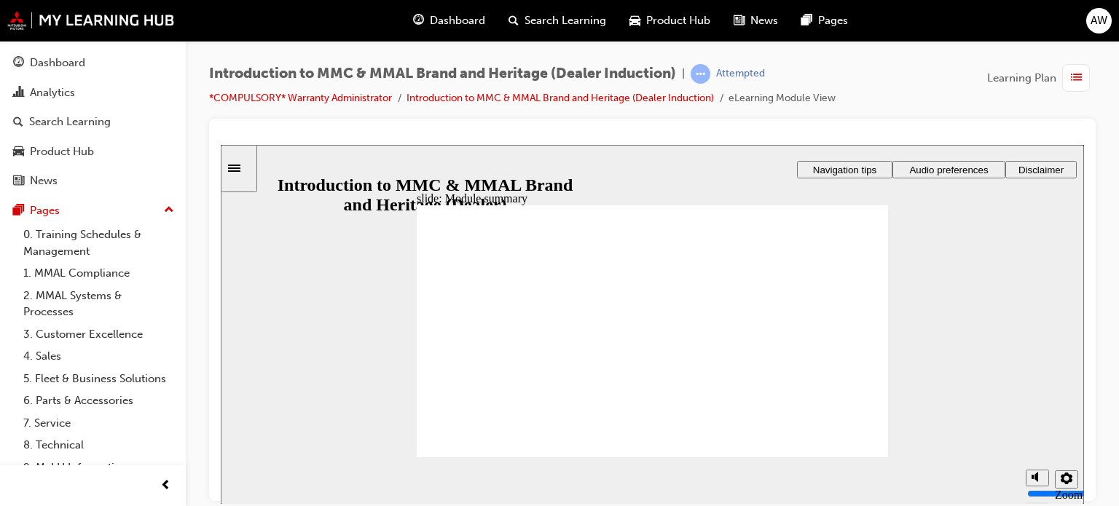
checkbox input "true"
radio input "true"
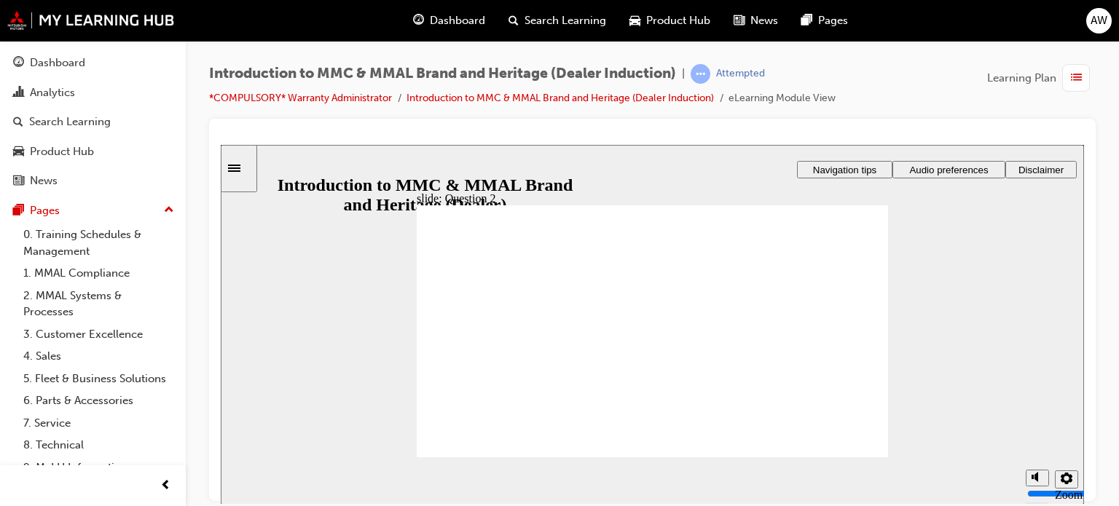
radio input "false"
radio input "true"
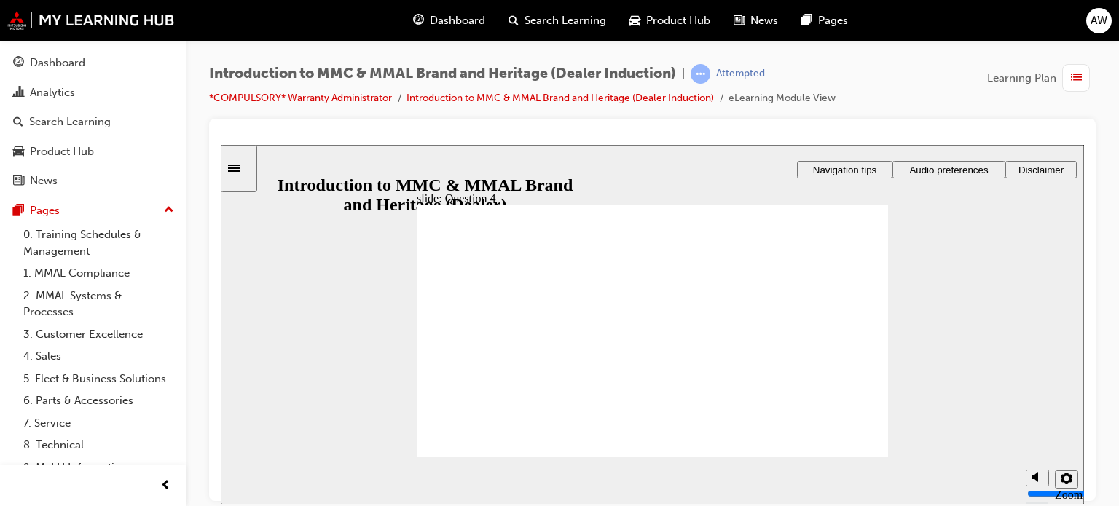
checkbox input "true"
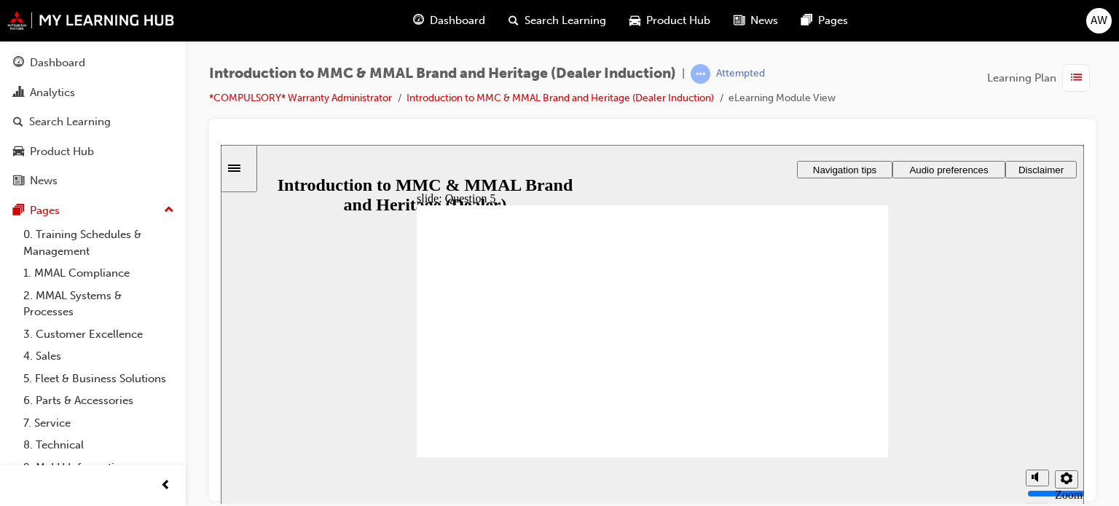
checkbox input "true"
radio input "true"
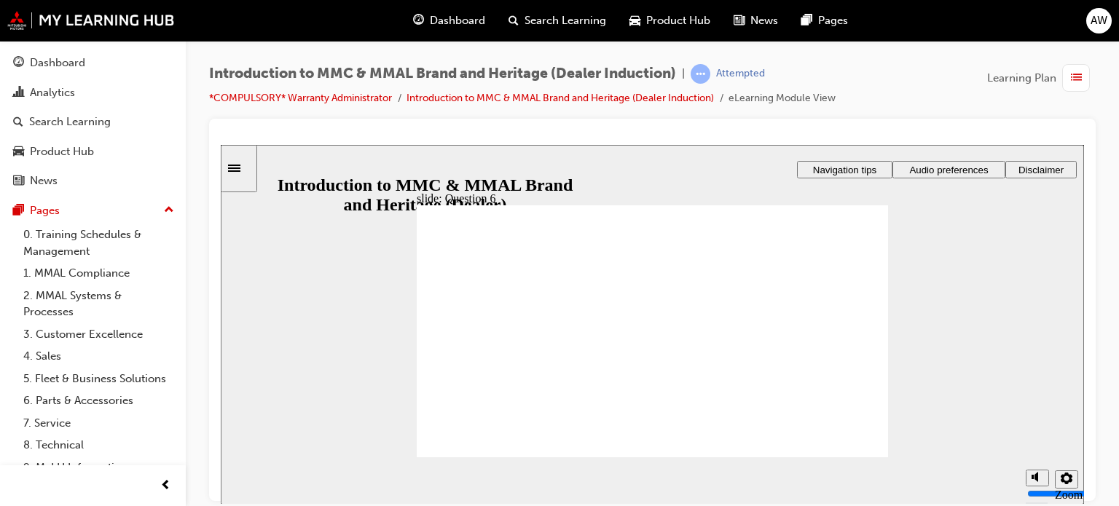
radio input "true"
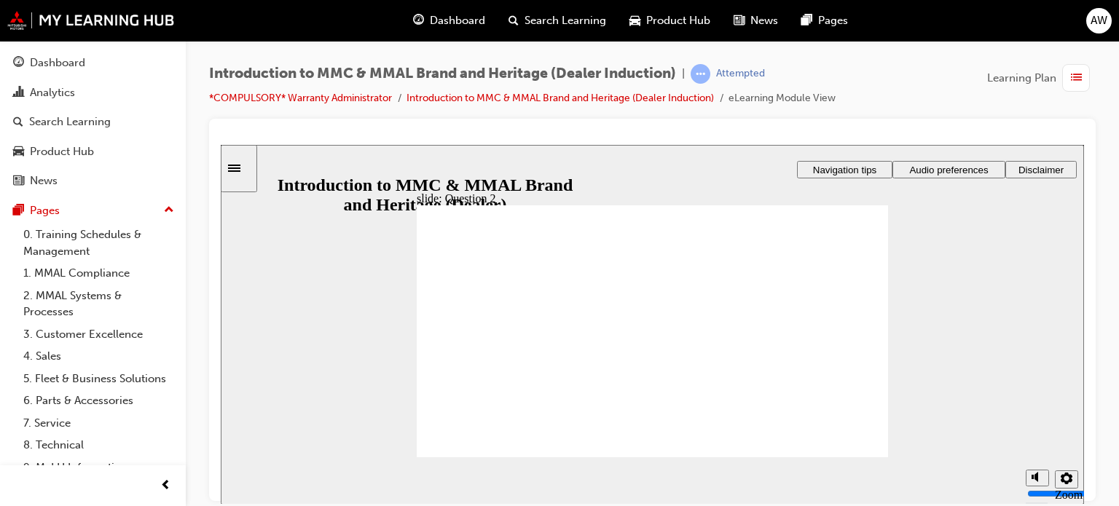
radio input "false"
radio input "true"
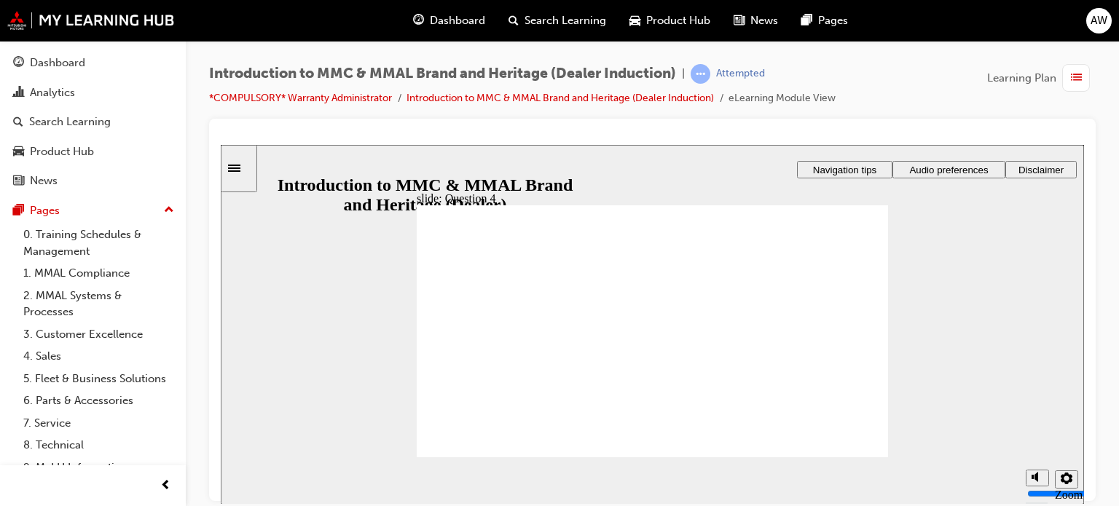
radio input "true"
checkbox input "true"
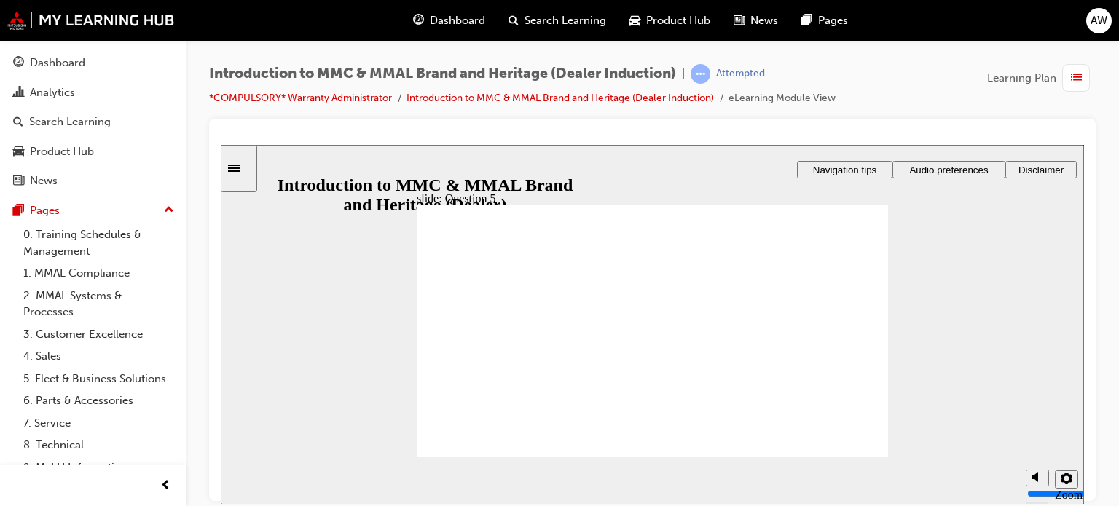
checkbox input "true"
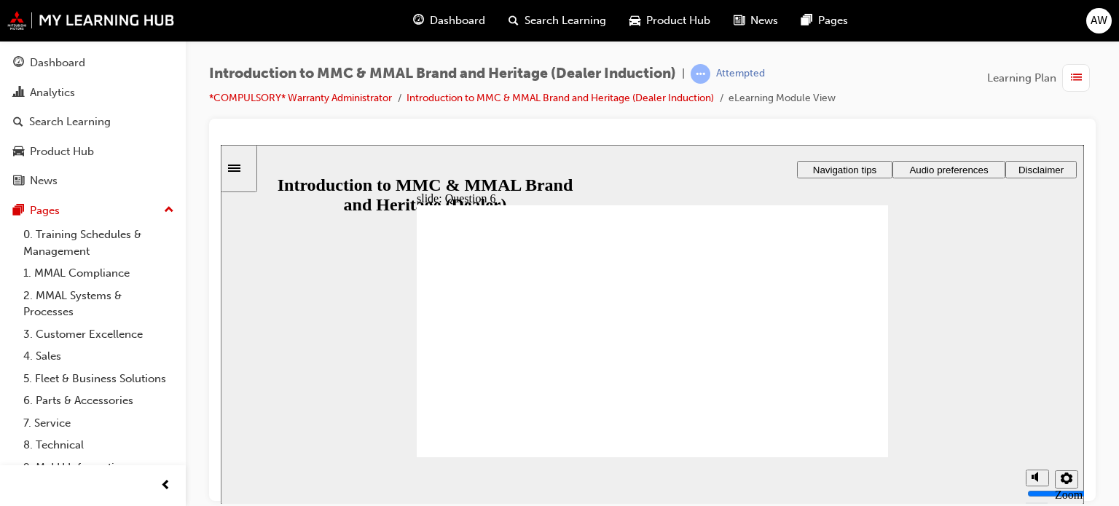
radio input "true"
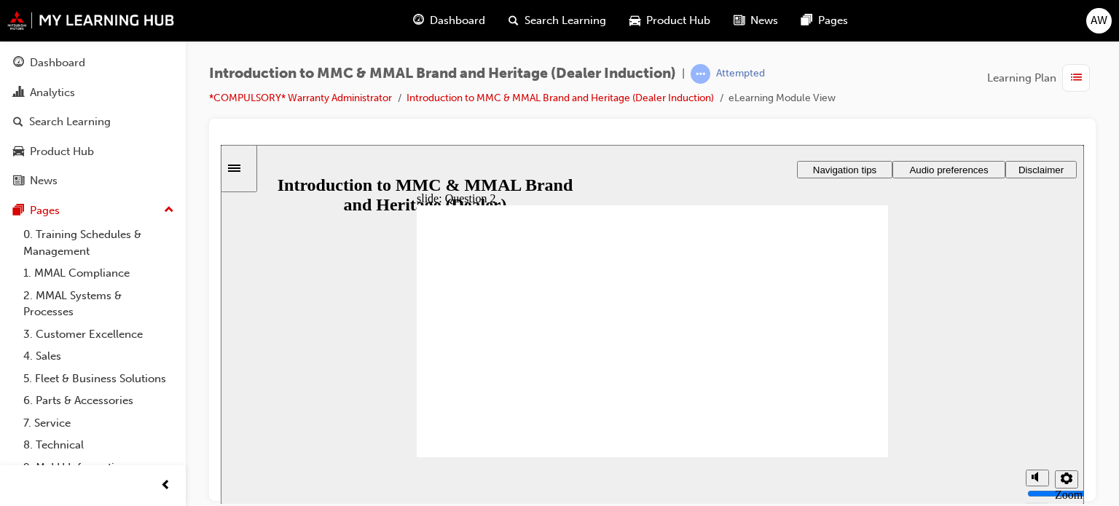
radio input "true"
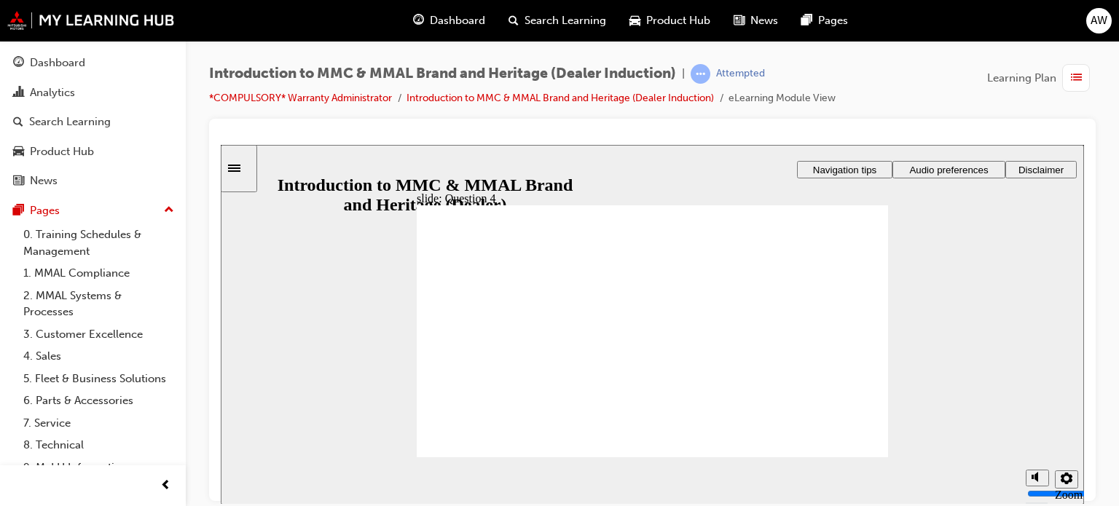
checkbox input "true"
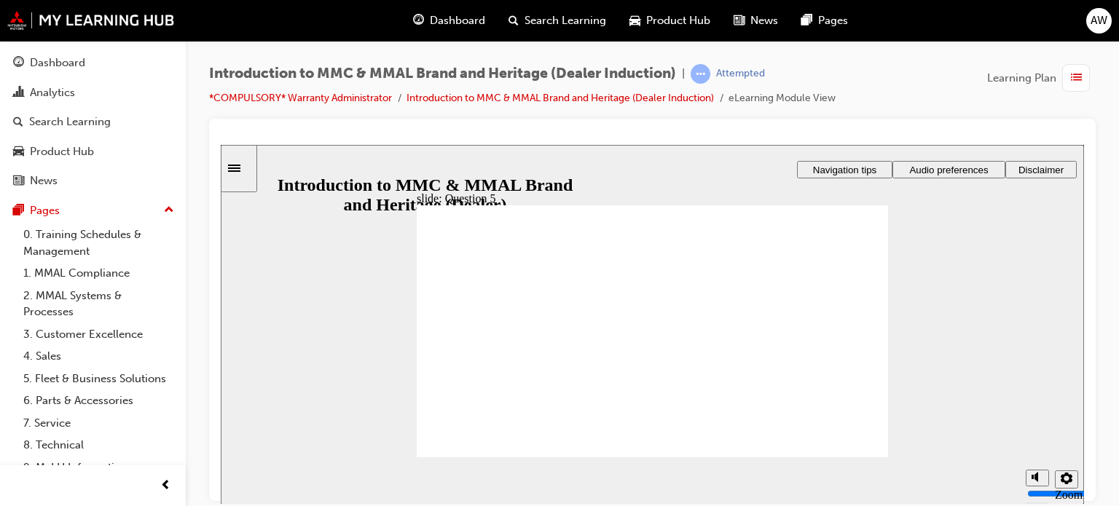
checkbox input "true"
radio input "true"
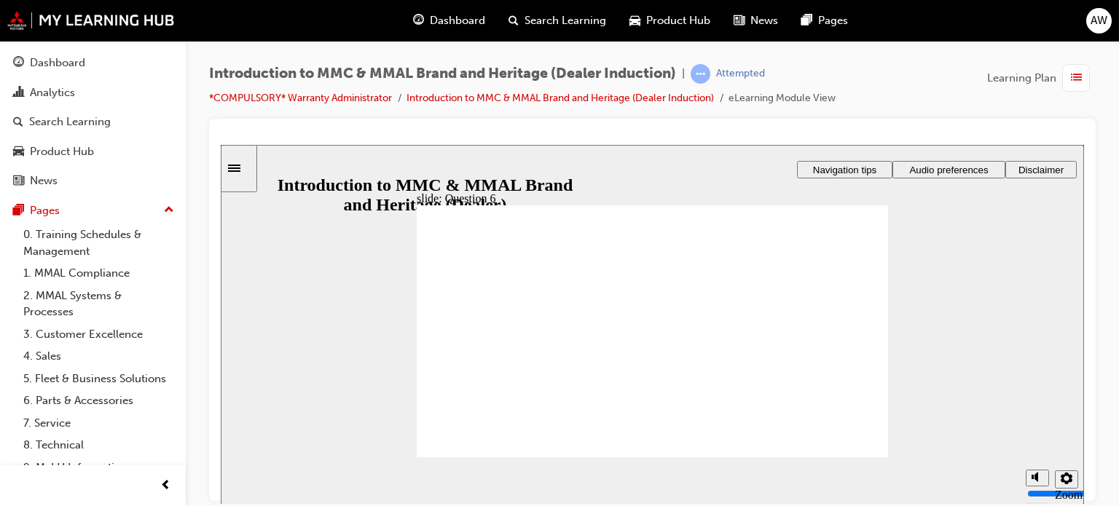
click at [248, 162] on div "Sidebar Toggle" at bounding box center [238, 167] width 25 height 11
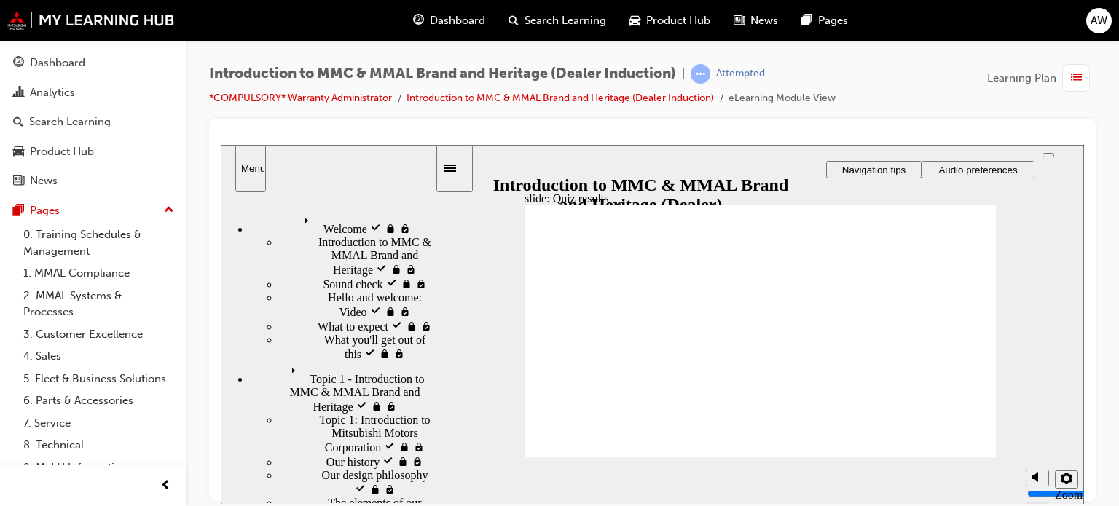
click at [285, 360] on span "Topic 1 - Introduction to MMC & MMAL Brand and Heritage visited" at bounding box center [359, 379] width 149 height 39
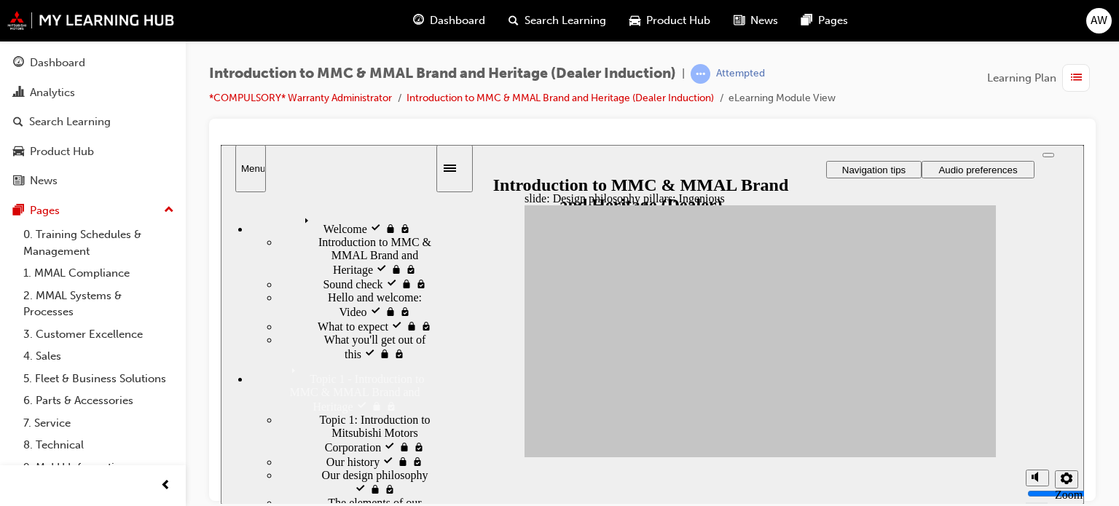
click at [322, 468] on span "Our design philosophy visited" at bounding box center [378, 481] width 113 height 26
click at [328, 496] on span "The elements of our design philosophy visited" at bounding box center [381, 515] width 107 height 39
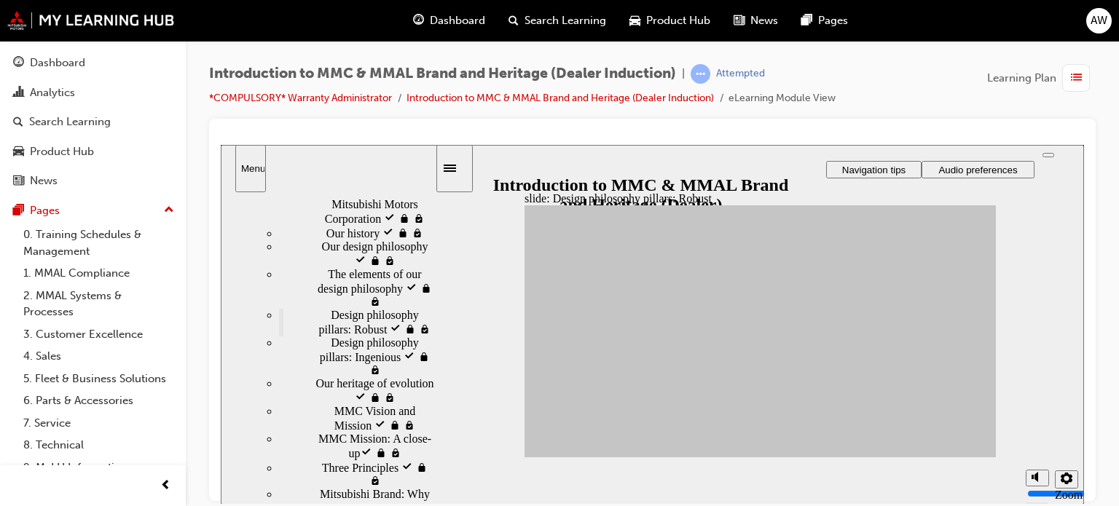
scroll to position [232, 0]
drag, startPoint x: 432, startPoint y: 292, endPoint x: 441, endPoint y: 382, distance: 90.7
click at [441, 382] on div "slide: Design philosophy pillars: Robust Rectangle 1 Rectangle 3 Design philoso…" at bounding box center [652, 324] width 863 height 360
click at [346, 401] on span "MMC Vision and Mission visited" at bounding box center [384, 414] width 100 height 26
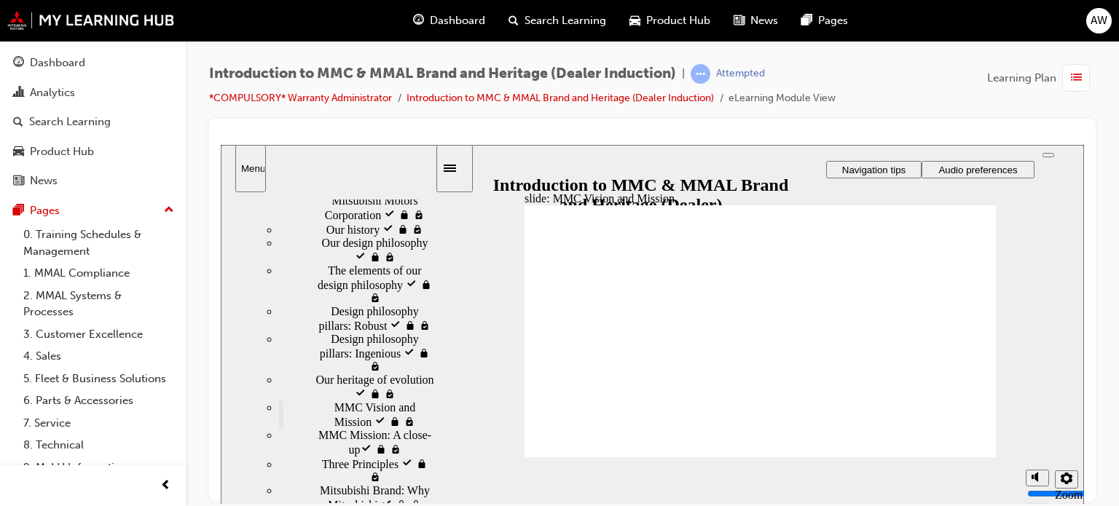
click at [342, 428] on span "MMC Mission: A close-up​ visited" at bounding box center [376, 441] width 117 height 26
click at [340, 373] on span "Our heritage of evolution visited" at bounding box center [374, 386] width 119 height 26
click at [328, 484] on span "Mitsubishi Brand: Why Mitsubishi visited" at bounding box center [377, 497] width 115 height 26
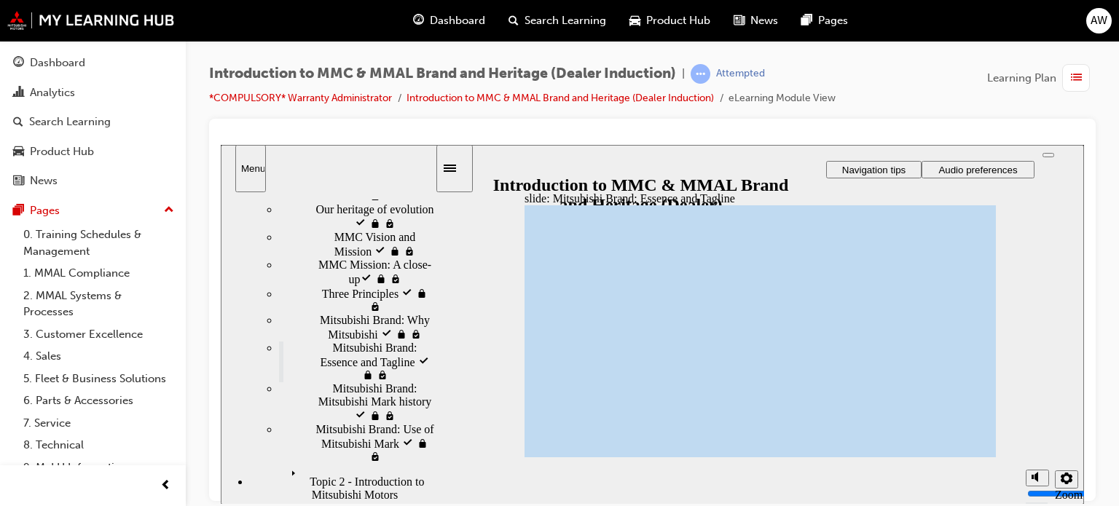
scroll to position [411, 0]
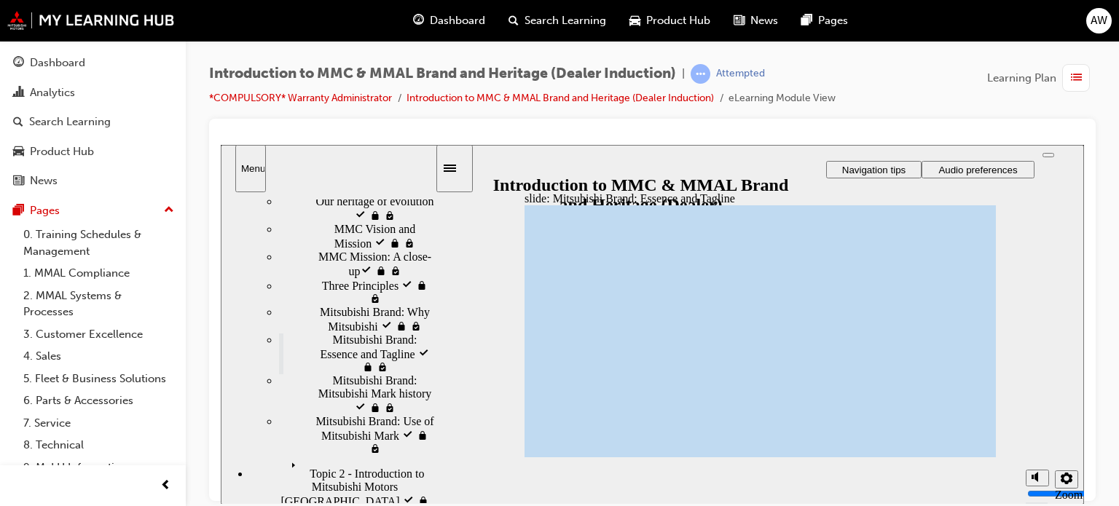
drag, startPoint x: 434, startPoint y: 389, endPoint x: 444, endPoint y: 458, distance: 69.9
click at [444, 458] on div "slide: Mitsubishi Brand: Essence and Tagline Click the circles to find out what…" at bounding box center [652, 324] width 863 height 360
click at [338, 374] on div "Mitsubishi Brand: Mitsubishi Mark history visited Mitsubishi Brand: Mitsubishi …" at bounding box center [357, 394] width 156 height 41
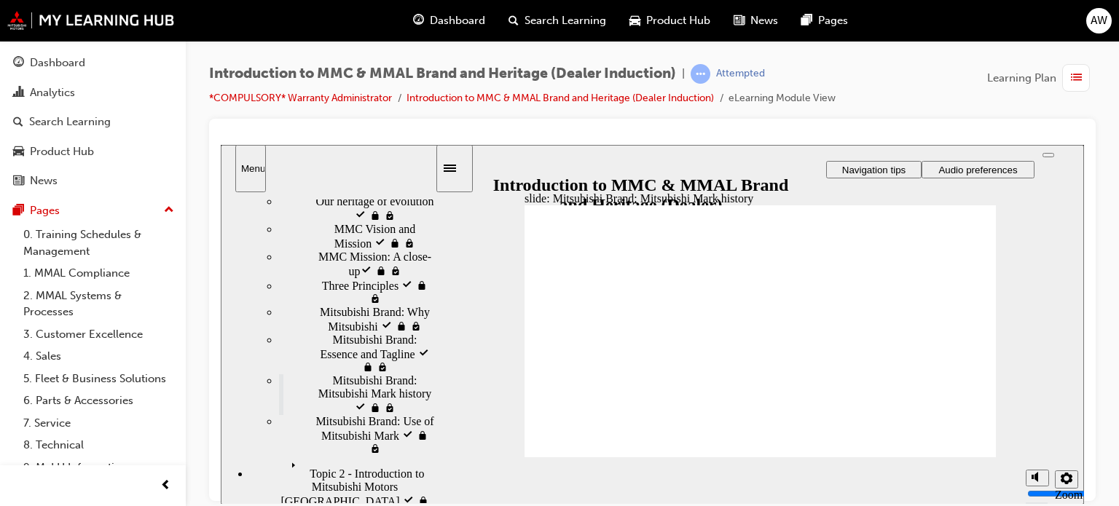
click at [323, 414] on span "Mitsubishi Brand: Use of Mitsubishi Mark" at bounding box center [374, 427] width 119 height 26
click at [345, 455] on span "Topic 2 - Introduction to Mitsubishi Motors Australia visited" at bounding box center [359, 474] width 149 height 39
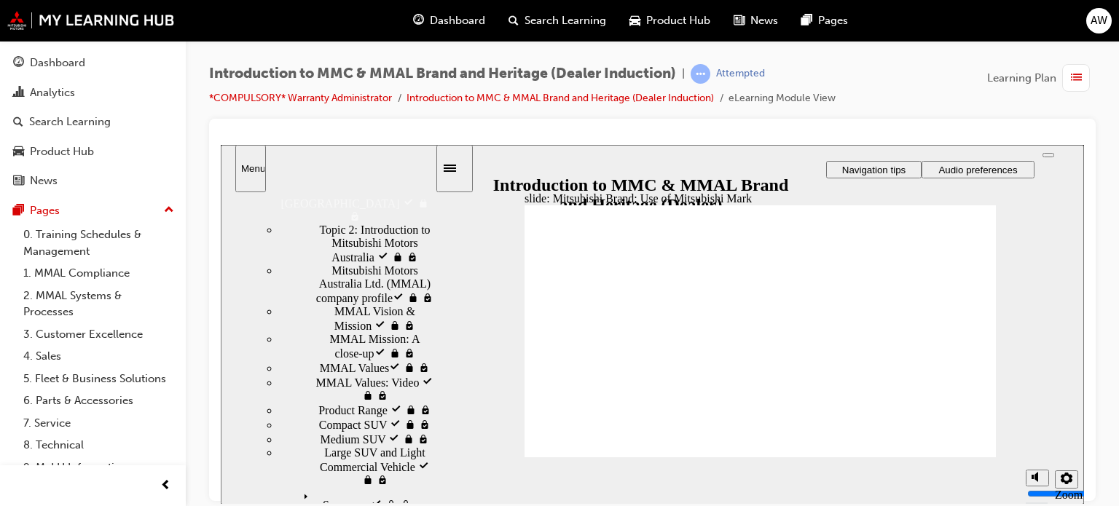
scroll to position [695, 0]
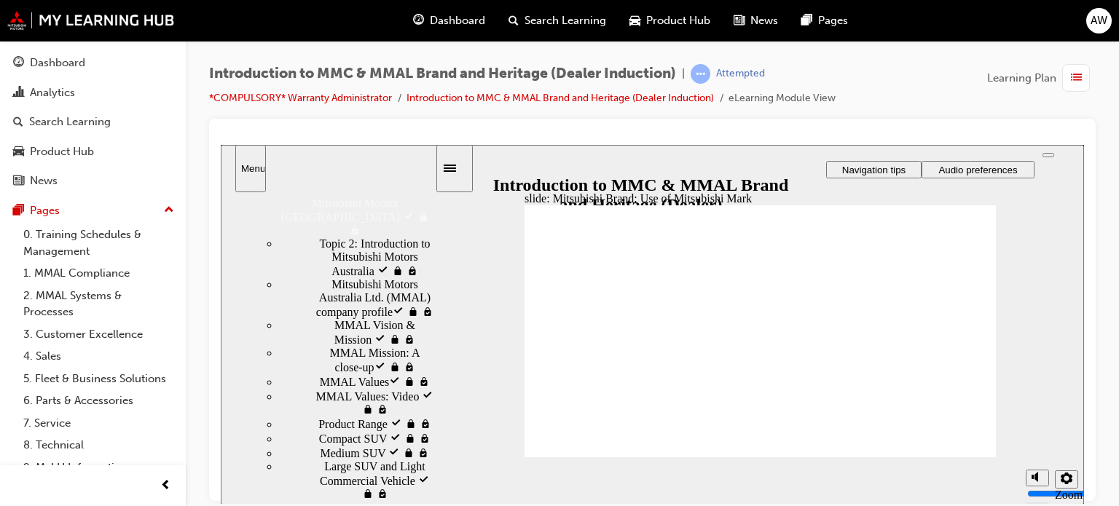
drag, startPoint x: 431, startPoint y: 379, endPoint x: 433, endPoint y: 457, distance: 77.2
click at [433, 275] on div "sidebar" at bounding box center [328, 237] width 214 height 75
click at [323, 346] on div "MMAL Mission: A close-up​ visited MMAL Mission: A close-up​" at bounding box center [357, 360] width 156 height 28
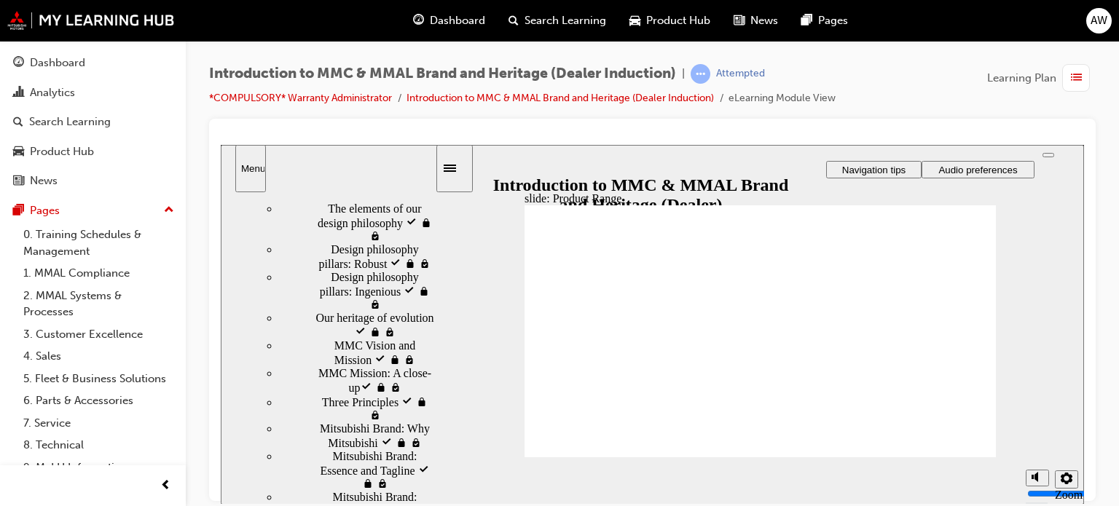
drag, startPoint x: 430, startPoint y: 413, endPoint x: 439, endPoint y: 487, distance: 74.8
click at [439, 487] on div "slide: Product Range Rectangle 1 Rectangle 3 Product range Mitsubishi Motors Au…" at bounding box center [652, 324] width 863 height 360
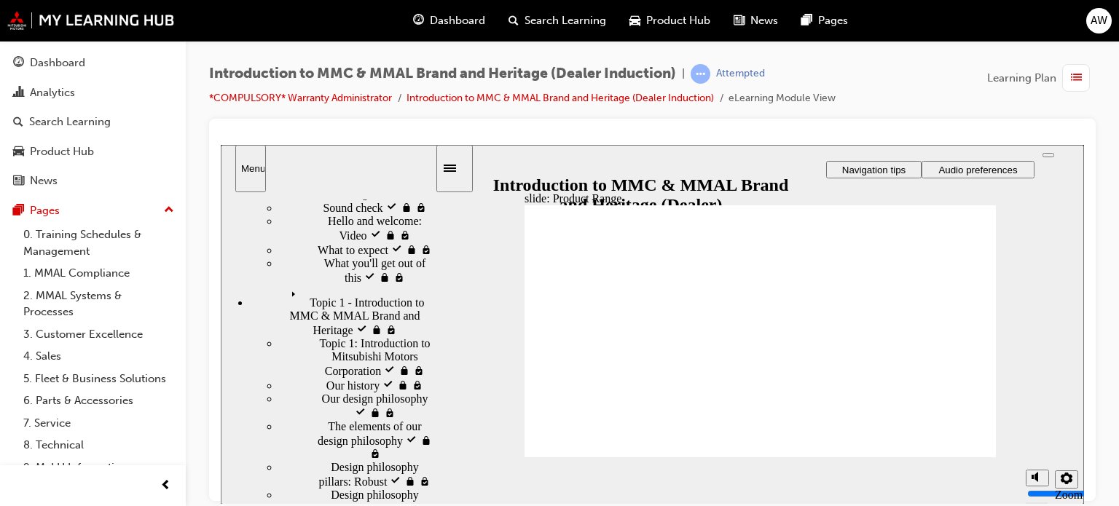
scroll to position [81, 0]
drag, startPoint x: 433, startPoint y: 480, endPoint x: 425, endPoint y: 377, distance: 103.8
click at [425, 377] on div "Welcome visited Welcome Introduction to MMC & MMAL Brand and Heritage visited I…" at bounding box center [328, 347] width 214 height 311
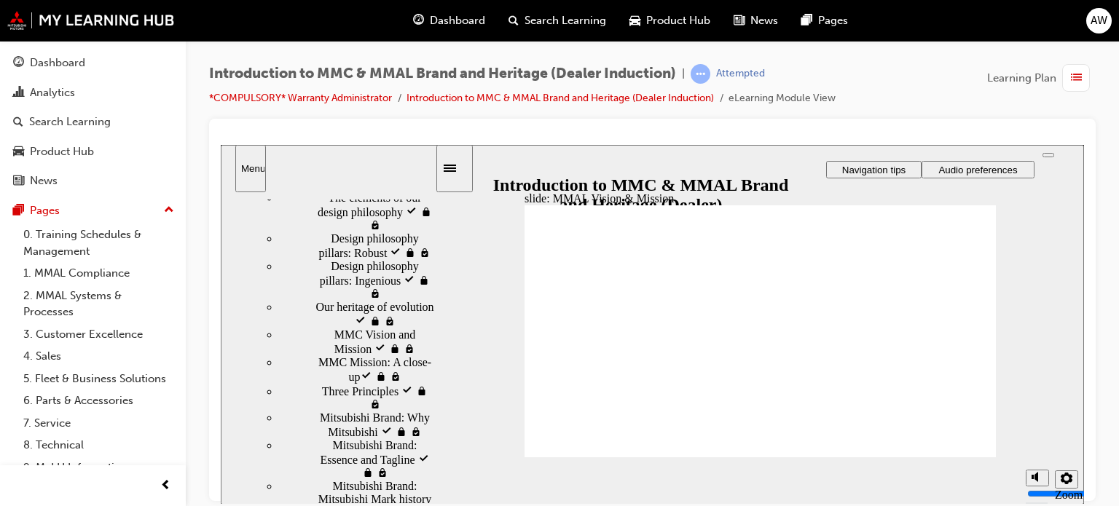
scroll to position [309, 0]
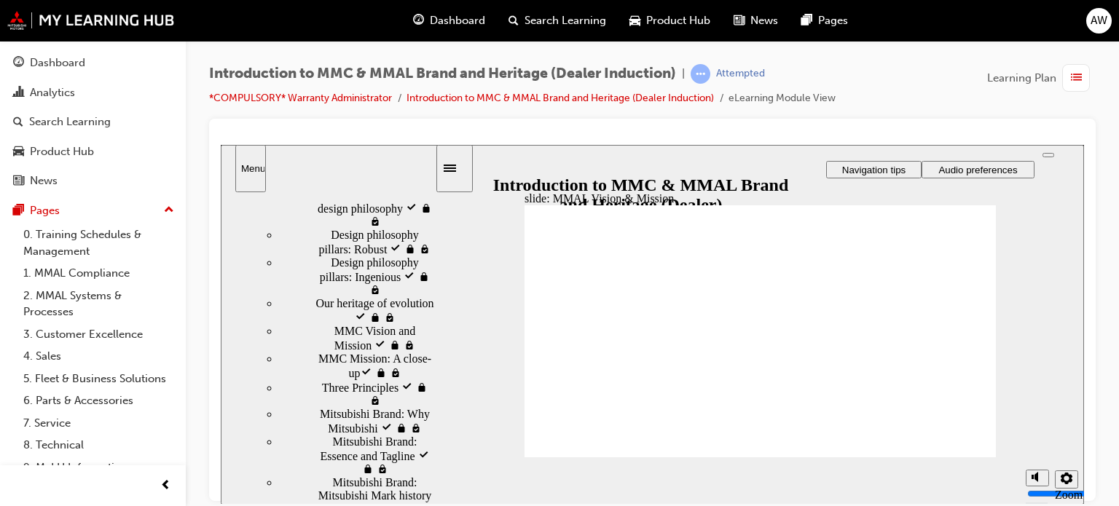
drag, startPoint x: 431, startPoint y: 344, endPoint x: 440, endPoint y: 468, distance: 123.4
click at [440, 468] on div "slide: MMAL Vision & Mission Rectangle 1 Rectangle 3 MMAL Vision & Mission Inte…" at bounding box center [652, 324] width 863 height 360
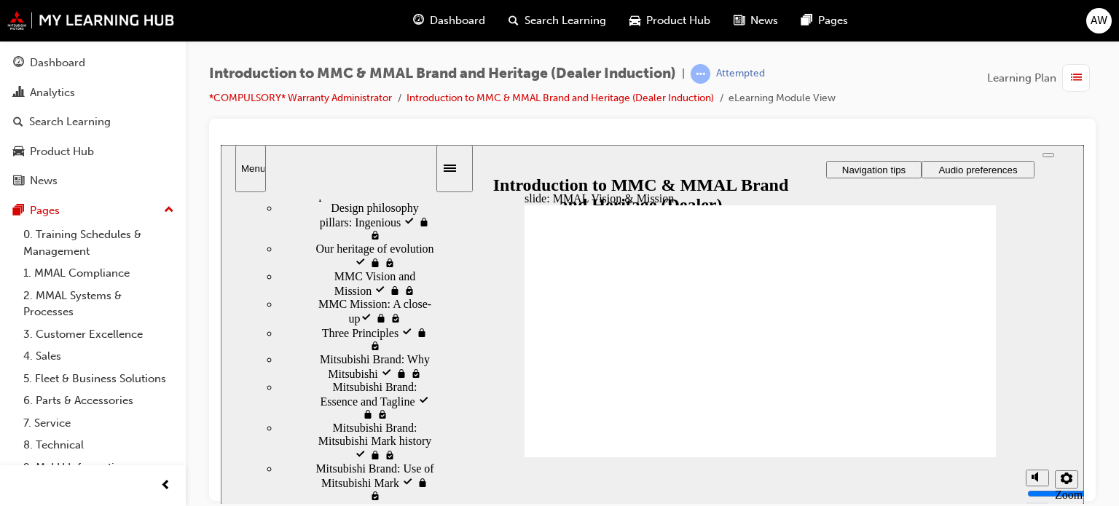
scroll to position [366, 0]
drag, startPoint x: 430, startPoint y: 468, endPoint x: 433, endPoint y: 499, distance: 30.7
click at [433, 329] on div "sidebar" at bounding box center [328, 264] width 214 height 129
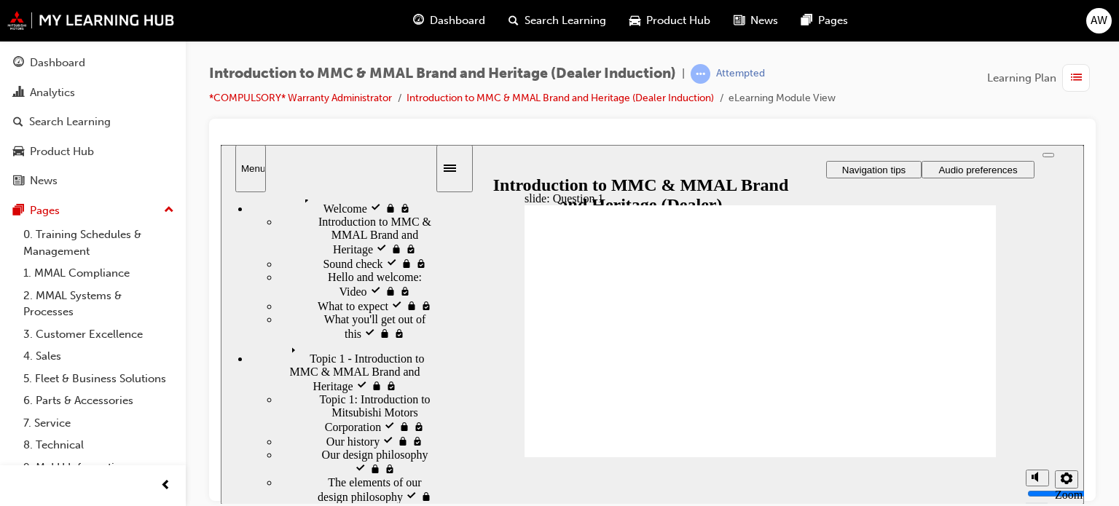
radio input "true"
click at [373, 340] on span "Topic 1 - Introduction to MMC & MMAL Brand and Heritage visited" at bounding box center [359, 359] width 149 height 39
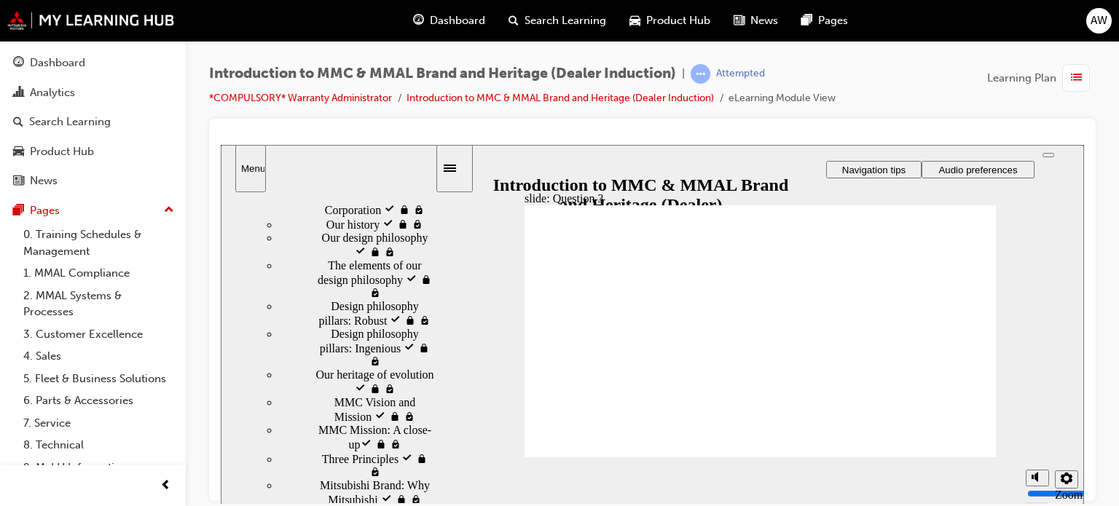
scroll to position [237, 0]
drag, startPoint x: 430, startPoint y: 292, endPoint x: 439, endPoint y: 370, distance: 78.5
click at [439, 370] on div "slide: Question 3 Rectangle 1 Rectangle 3 Question 3: Round Same Side Corner 1 …" at bounding box center [652, 324] width 863 height 360
click at [352, 451] on span "Three Principles visited" at bounding box center [377, 457] width 111 height 13
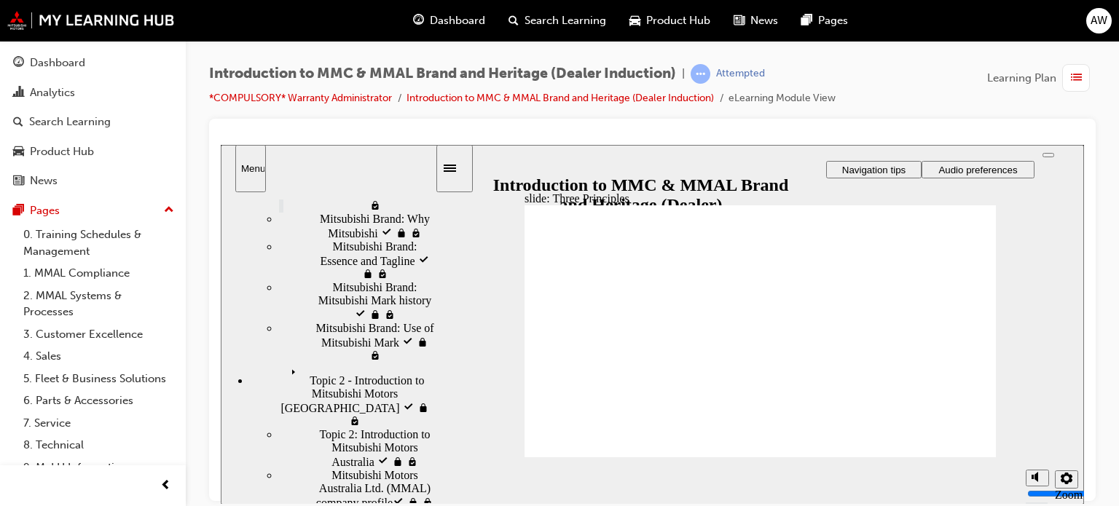
drag, startPoint x: 433, startPoint y: 390, endPoint x: 437, endPoint y: 540, distance: 150.8
click at [437, 503] on html "​83%​ slide: Three Principles SHOKI HOKO Corporate Responsibility to Society Li…" at bounding box center [652, 323] width 863 height 359
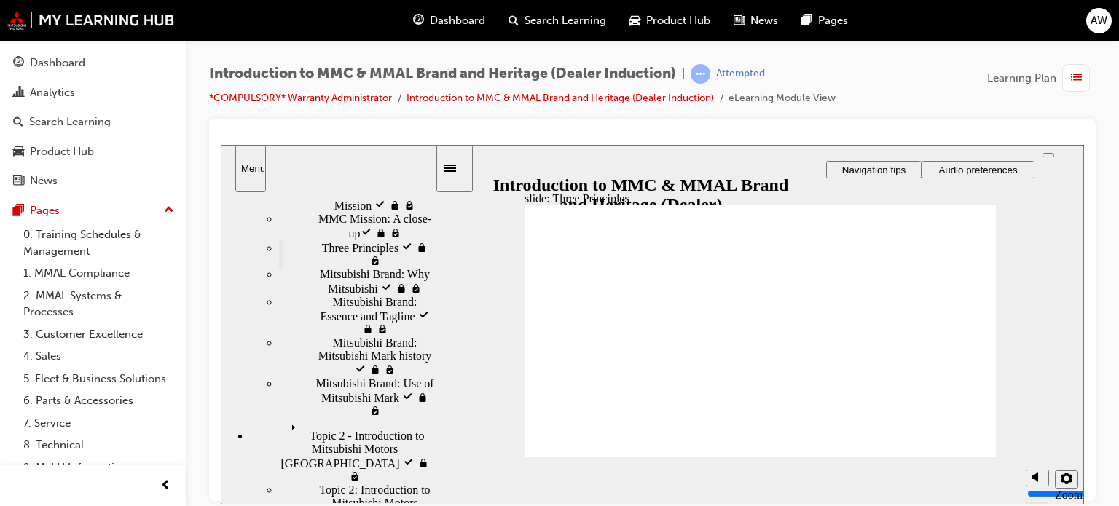
scroll to position [443, 0]
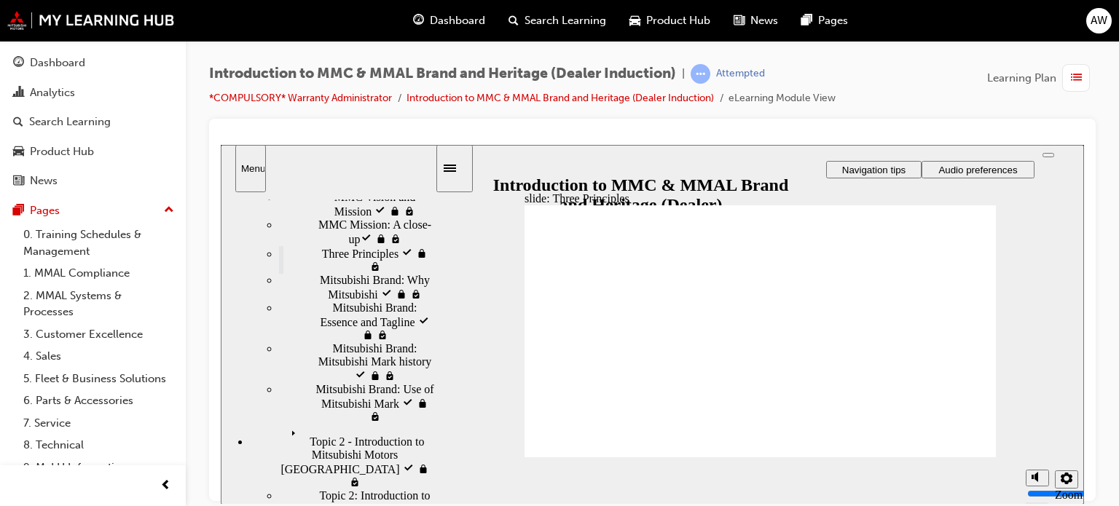
click at [437, 449] on div "slide: Three Principles SHOKI HOKO Corporate Responsibility to Society Line 1 O…" at bounding box center [652, 324] width 863 height 360
click at [435, 449] on div "Welcome visited Welcome Introduction to MMC & MMAL Brand and Heritage visited I…" at bounding box center [329, 348] width 216 height 312
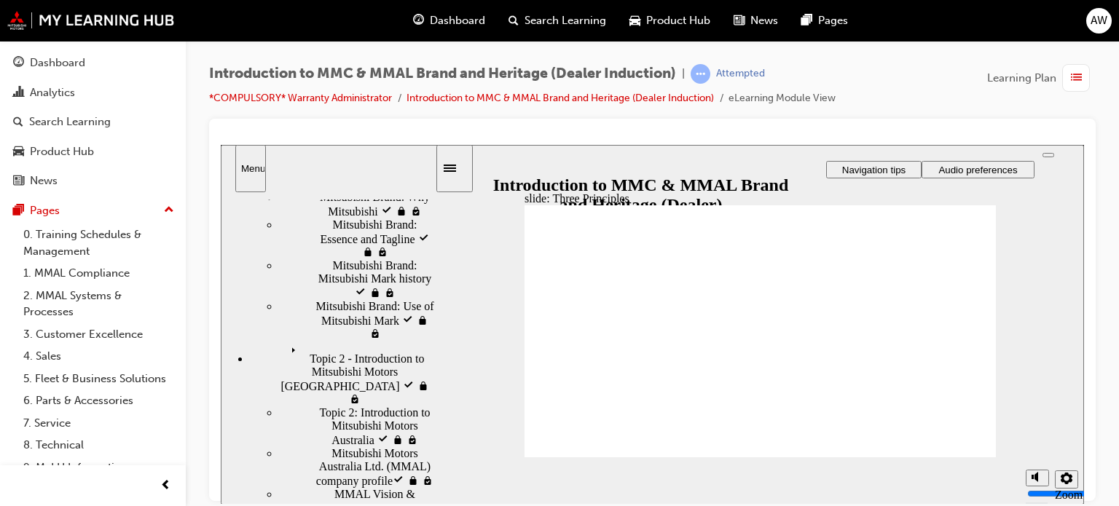
scroll to position [560, 0]
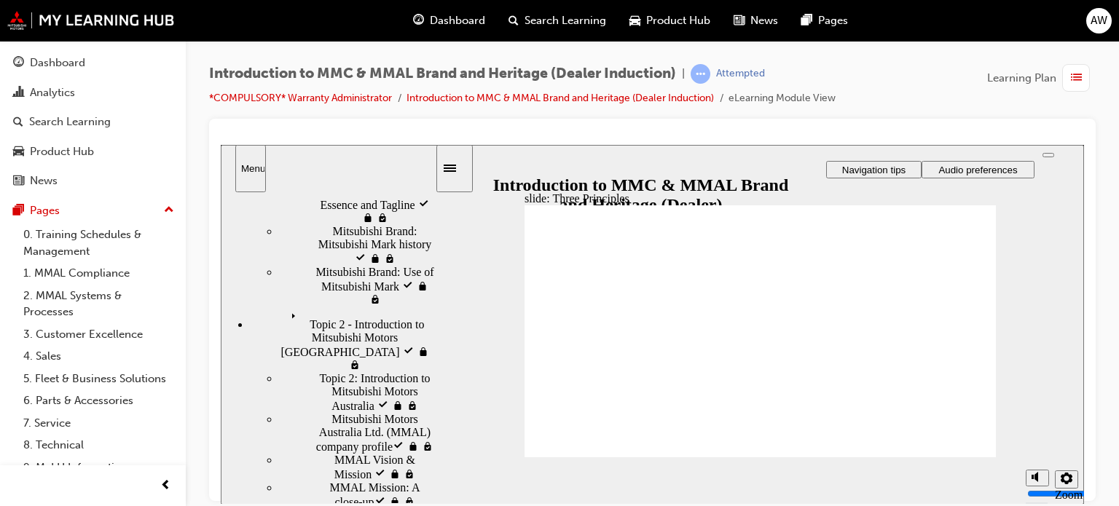
drag, startPoint x: 431, startPoint y: 443, endPoint x: 433, endPoint y: 487, distance: 44.5
click at [433, 300] on div "sidebar" at bounding box center [328, 250] width 214 height 100
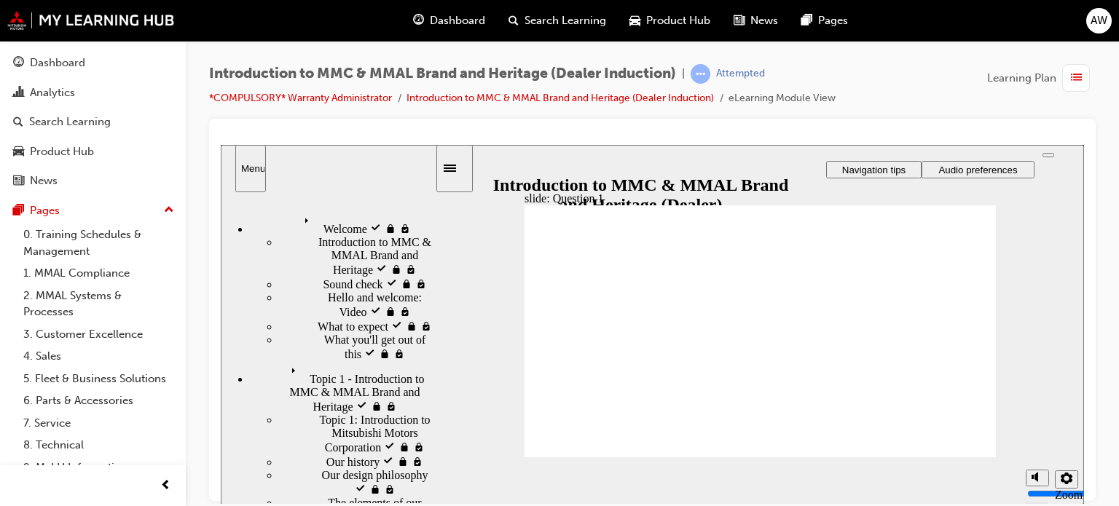
scroll to position [20, 0]
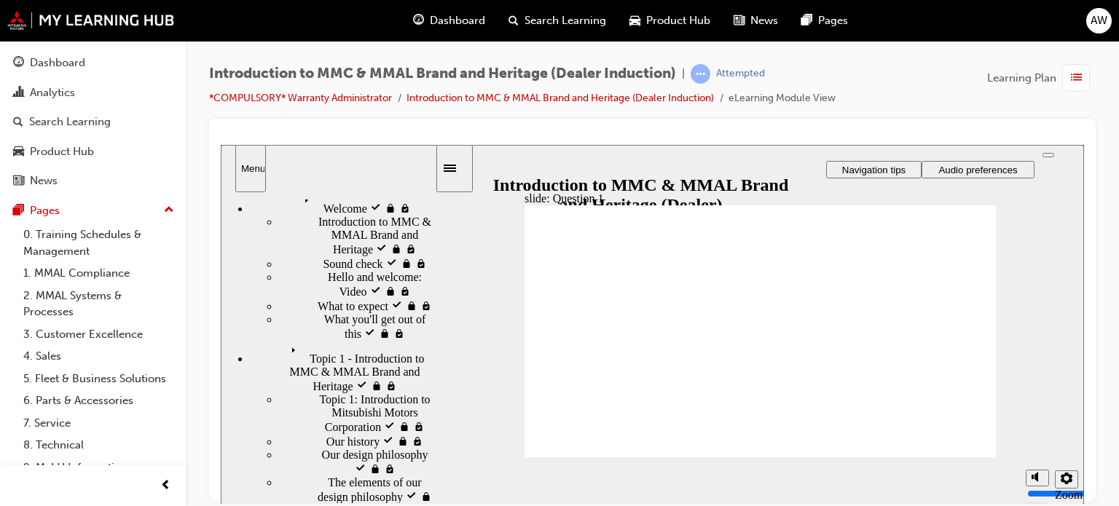
radio input "true"
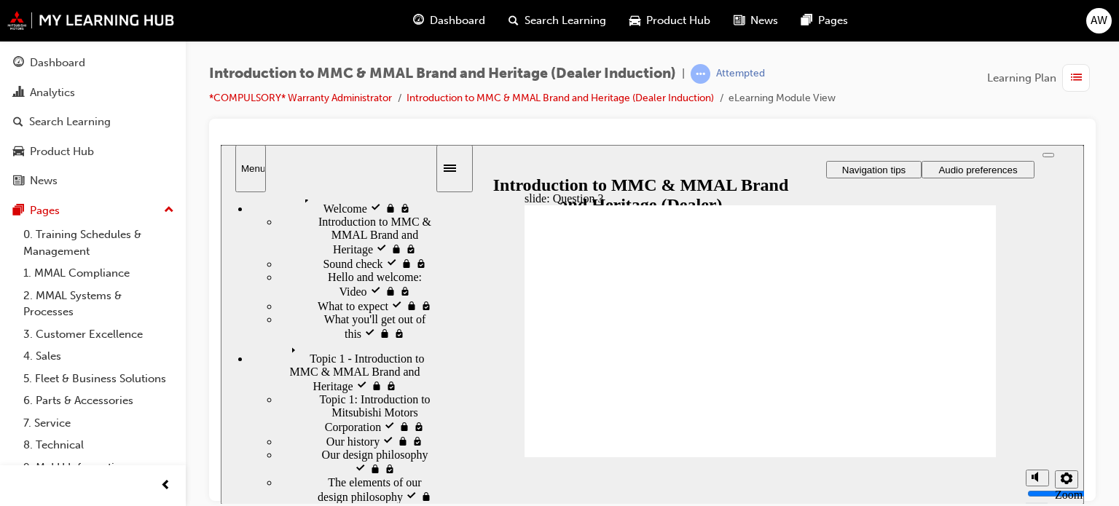
radio input "true"
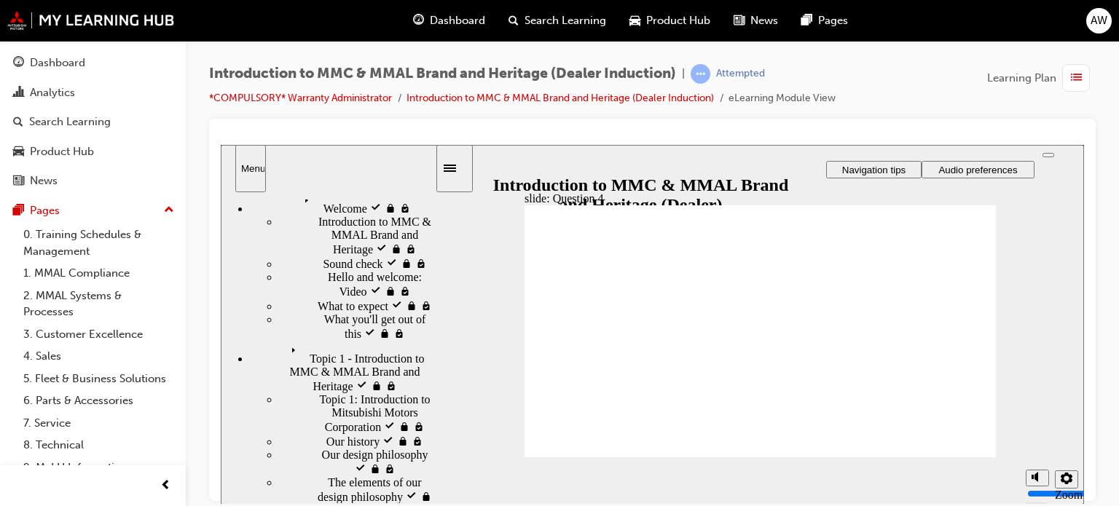
checkbox input "true"
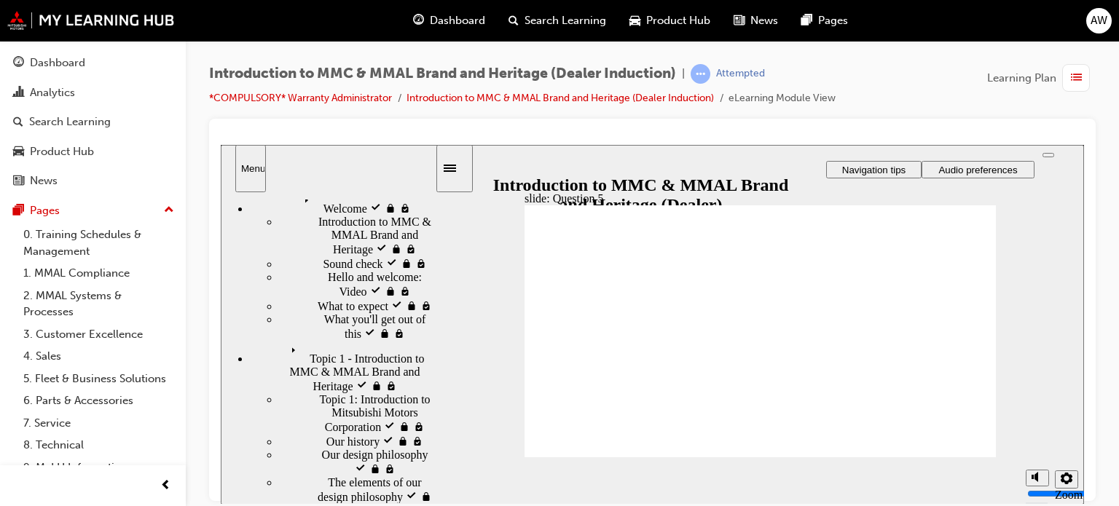
checkbox input "true"
radio input "true"
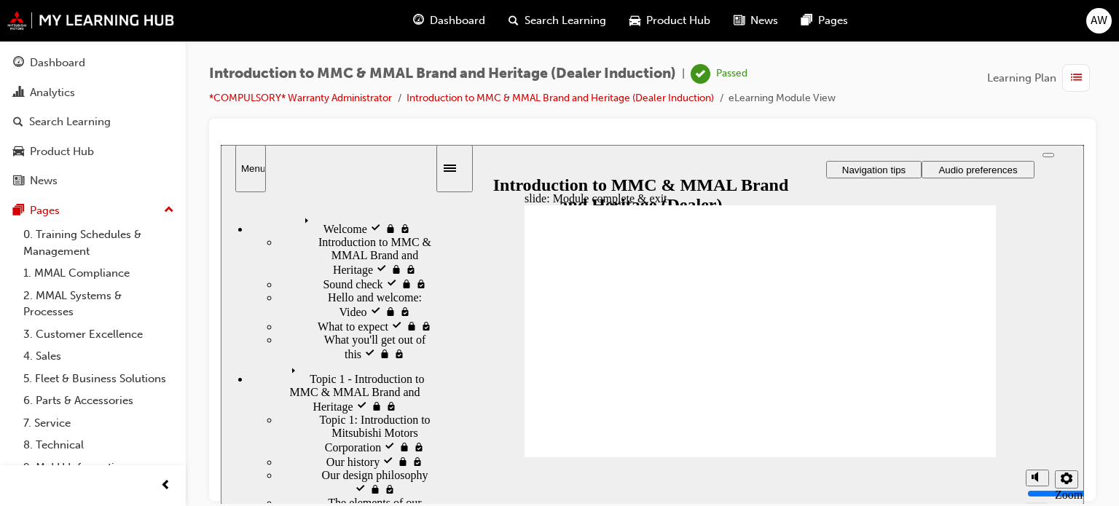
click at [1077, 77] on span "list-icon" at bounding box center [1076, 78] width 11 height 18
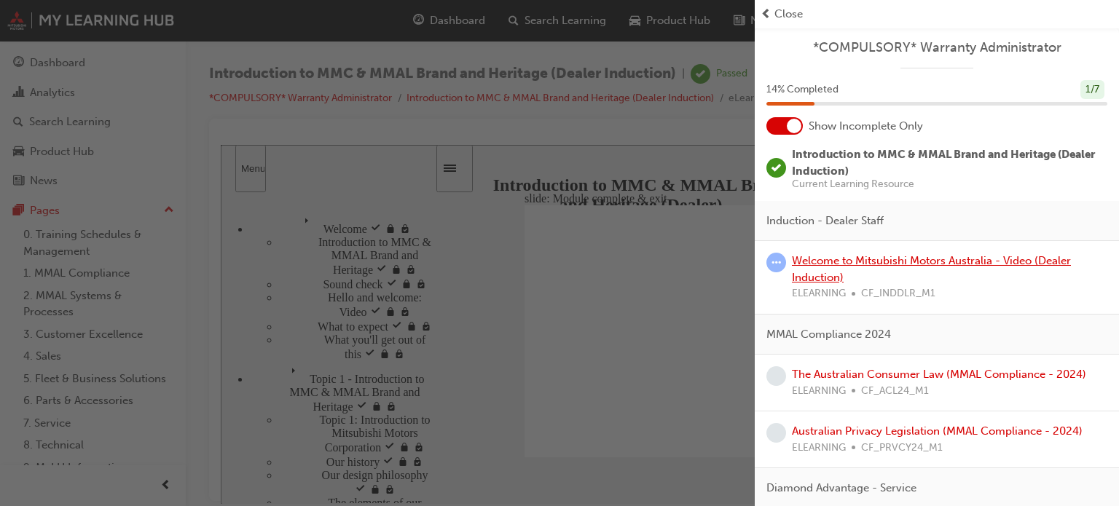
click at [860, 264] on link "Welcome to Mitsubishi Motors Australia - Video (Dealer Induction)" at bounding box center [931, 269] width 279 height 30
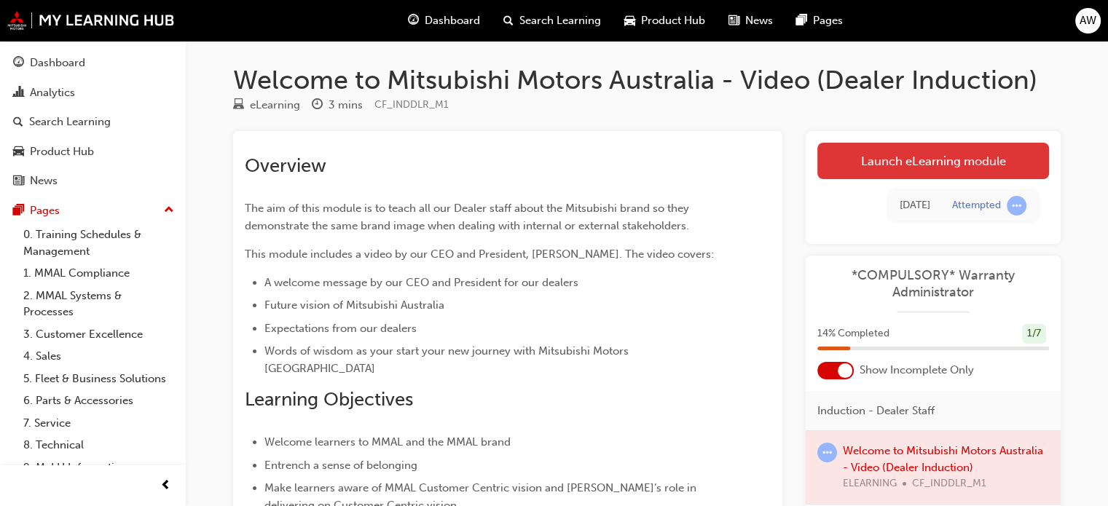
click at [900, 162] on link "Launch eLearning module" at bounding box center [933, 161] width 232 height 36
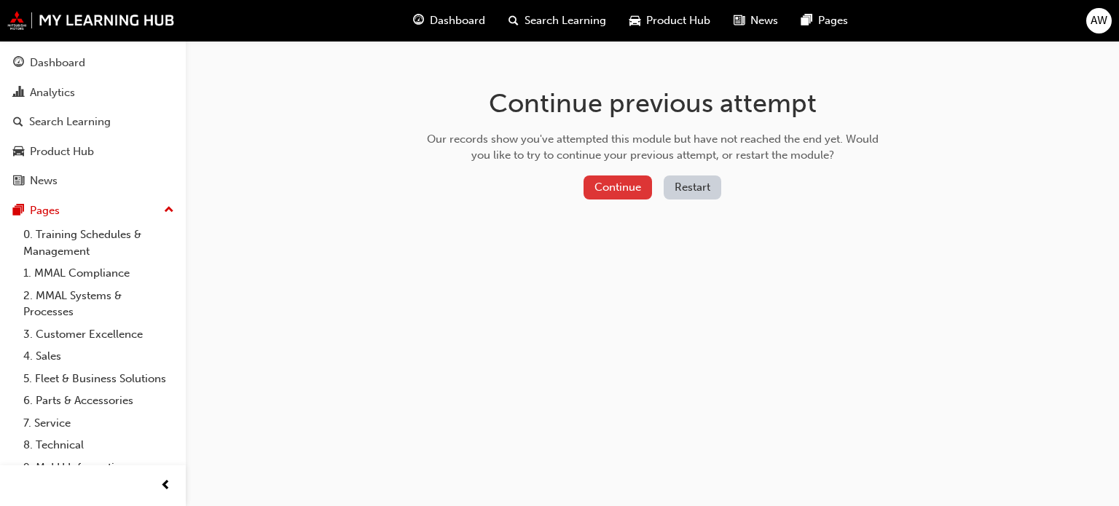
click at [635, 181] on button "Continue" at bounding box center [617, 188] width 68 height 24
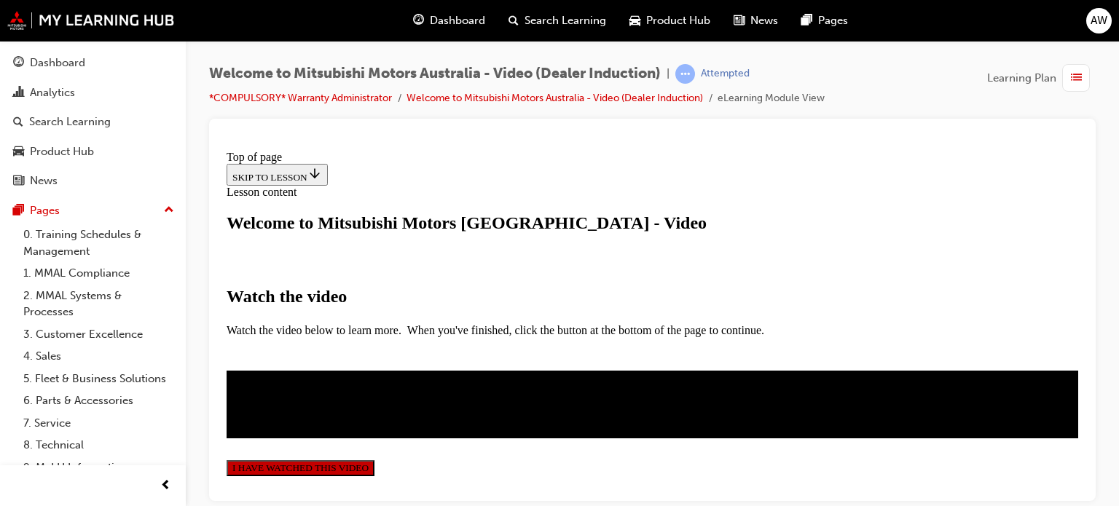
click at [921, 323] on p "Watch the video below to learn more. When you've finished, click the button at …" at bounding box center [651, 329] width 851 height 13
click at [374, 465] on button "I HAVE WATCHED THIS VIDEO" at bounding box center [300, 468] width 148 height 16
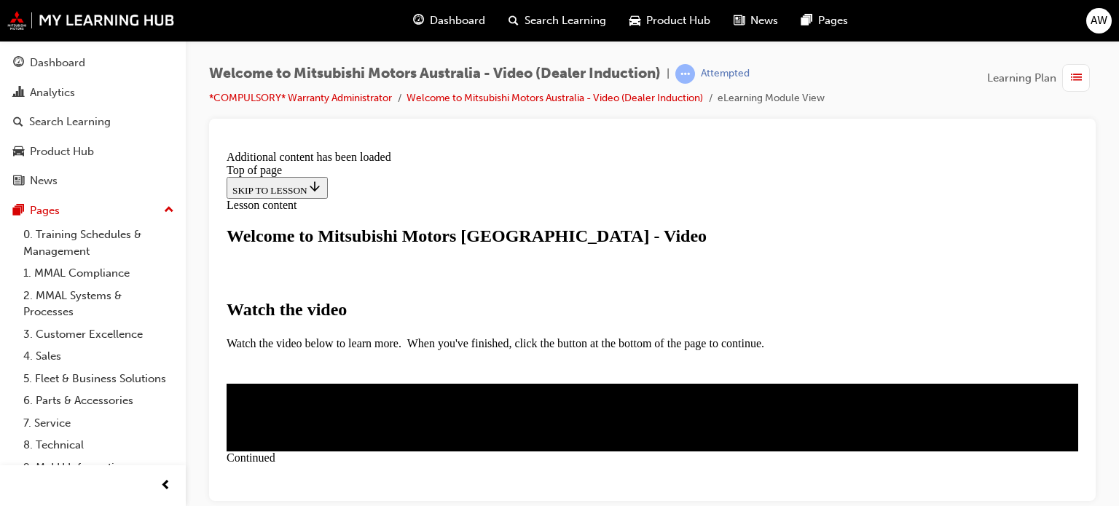
scroll to position [619, 0]
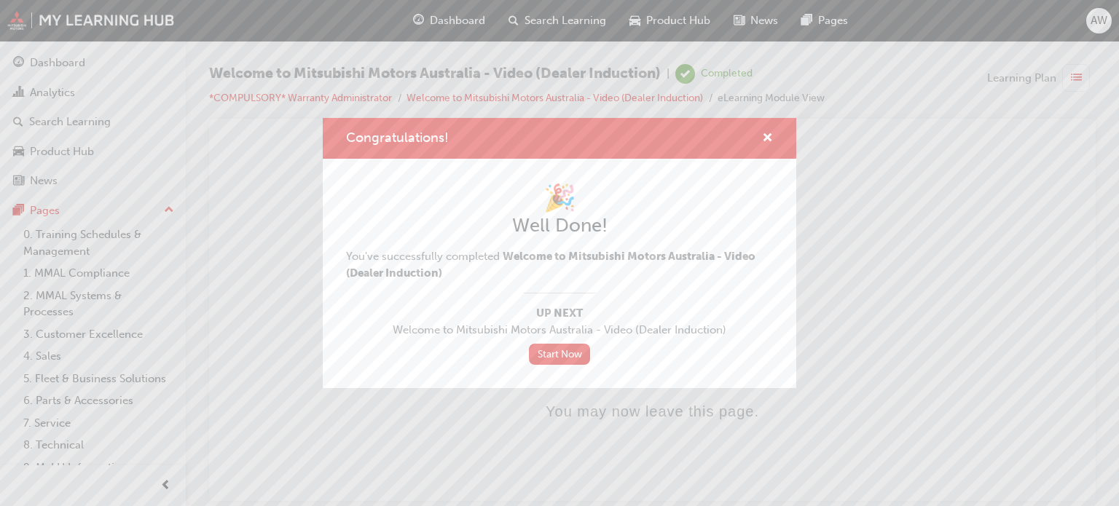
scroll to position [0, 0]
click at [569, 359] on link "Start Now" at bounding box center [559, 354] width 61 height 21
click at [568, 354] on link "Start Now" at bounding box center [559, 354] width 61 height 21
click at [565, 357] on link "Start Now" at bounding box center [559, 354] width 61 height 21
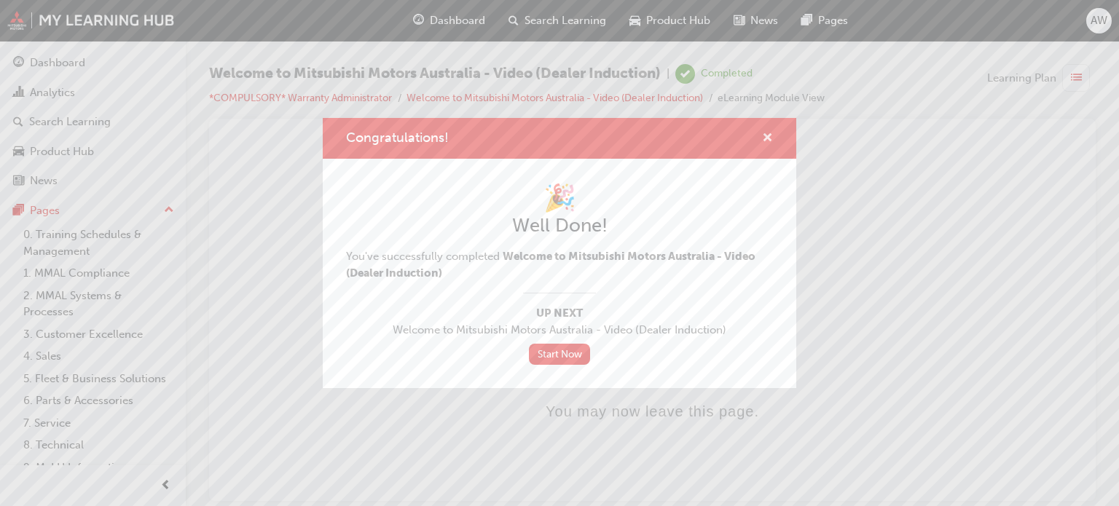
click at [763, 133] on span "cross-icon" at bounding box center [767, 139] width 11 height 13
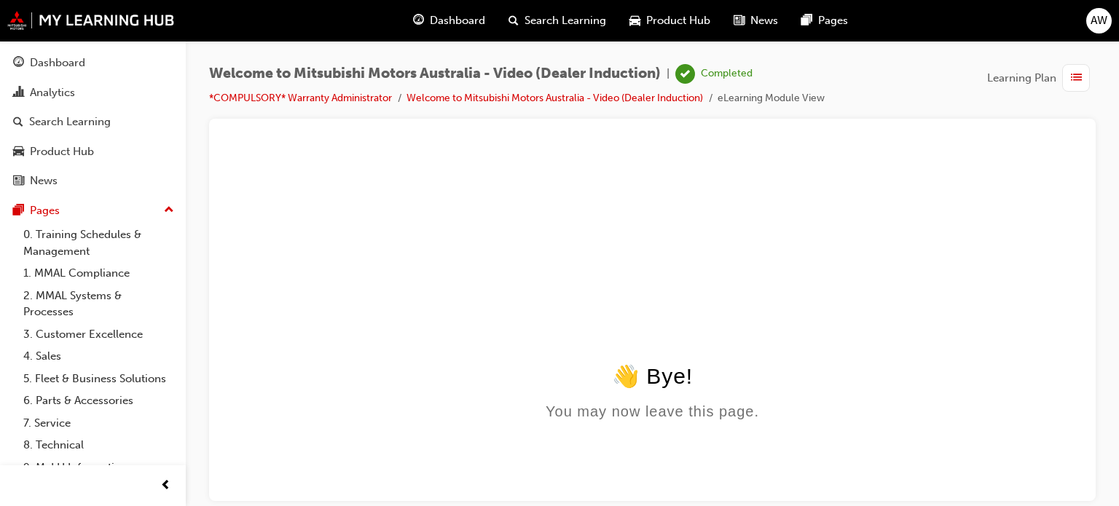
click at [1071, 75] on span "list-icon" at bounding box center [1076, 78] width 11 height 18
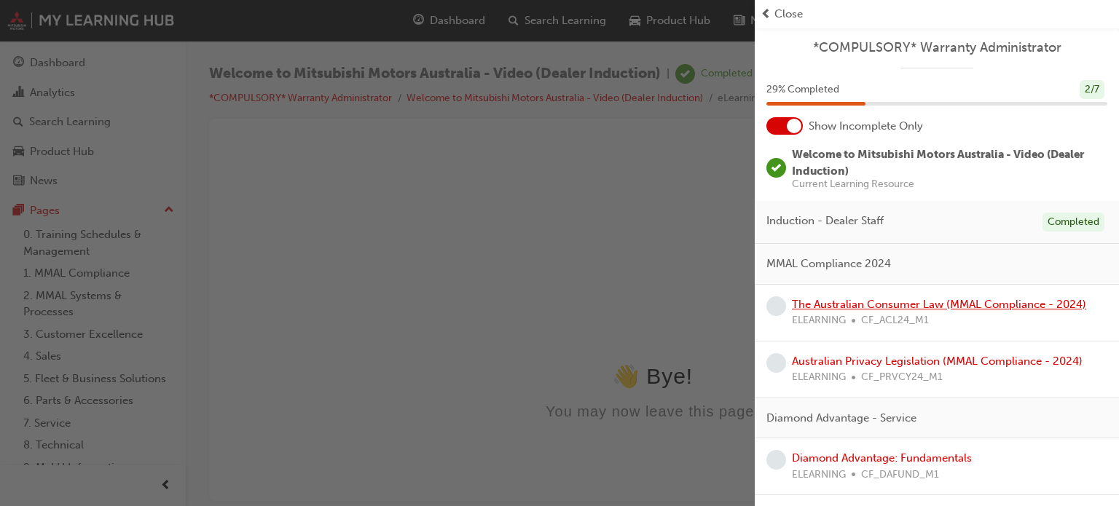
click at [932, 299] on link "The Australian Consumer Law (MMAL Compliance - 2024)" at bounding box center [939, 304] width 294 height 13
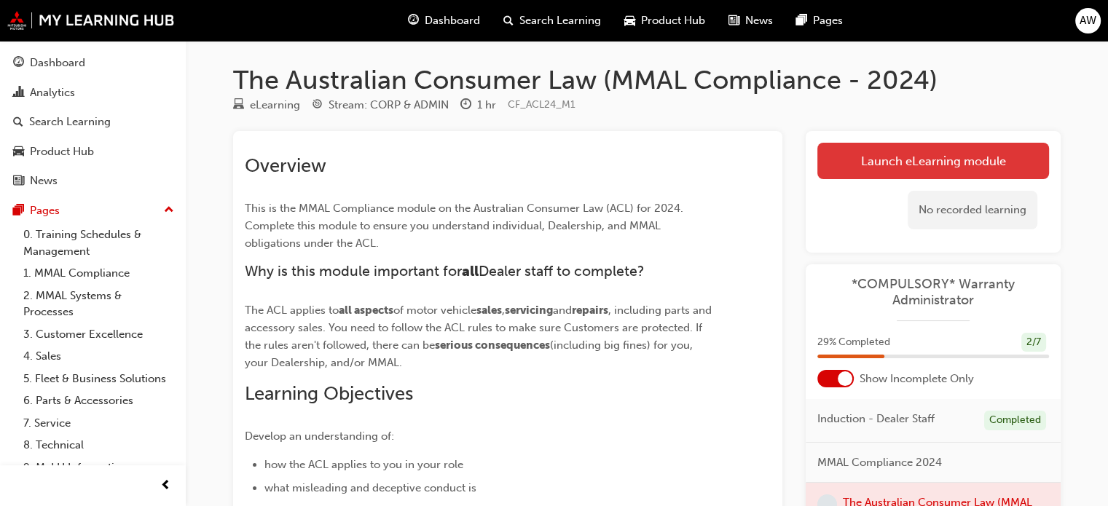
click at [917, 154] on link "Launch eLearning module" at bounding box center [933, 161] width 232 height 36
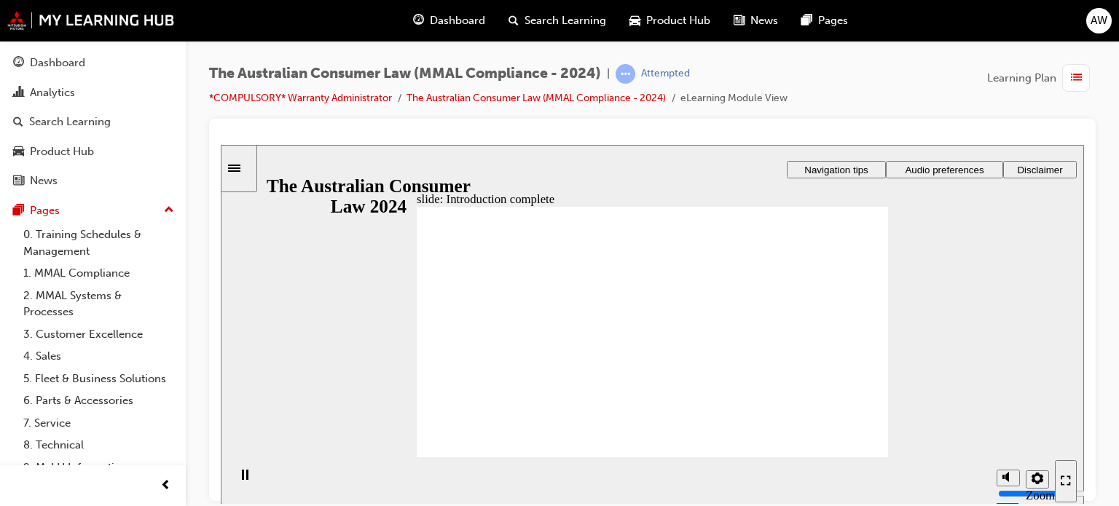
radio input "true"
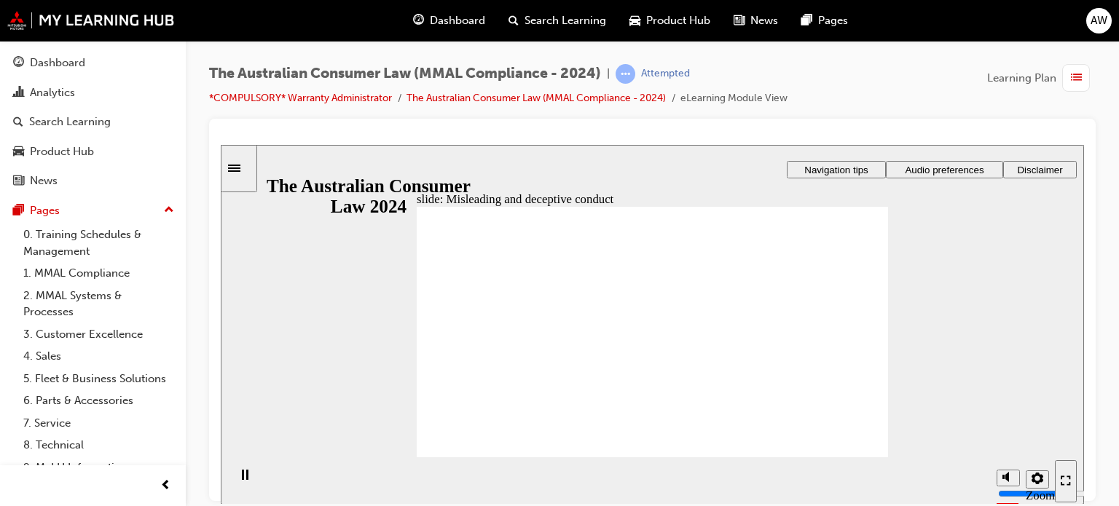
drag, startPoint x: 674, startPoint y: 313, endPoint x: 758, endPoint y: 392, distance: 114.9
drag, startPoint x: 703, startPoint y: 303, endPoint x: 609, endPoint y: 387, distance: 125.9
drag, startPoint x: 650, startPoint y: 275, endPoint x: 561, endPoint y: 360, distance: 123.1
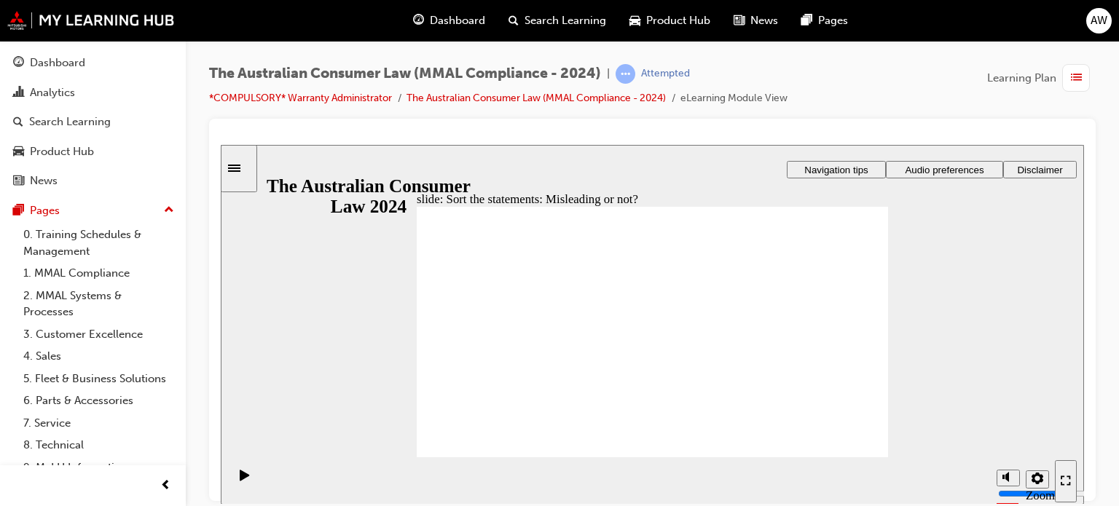
drag, startPoint x: 636, startPoint y: 306, endPoint x: 731, endPoint y: 400, distance: 133.4
drag, startPoint x: 639, startPoint y: 320, endPoint x: 530, endPoint y: 394, distance: 132.1
drag, startPoint x: 663, startPoint y: 282, endPoint x: 571, endPoint y: 365, distance: 124.3
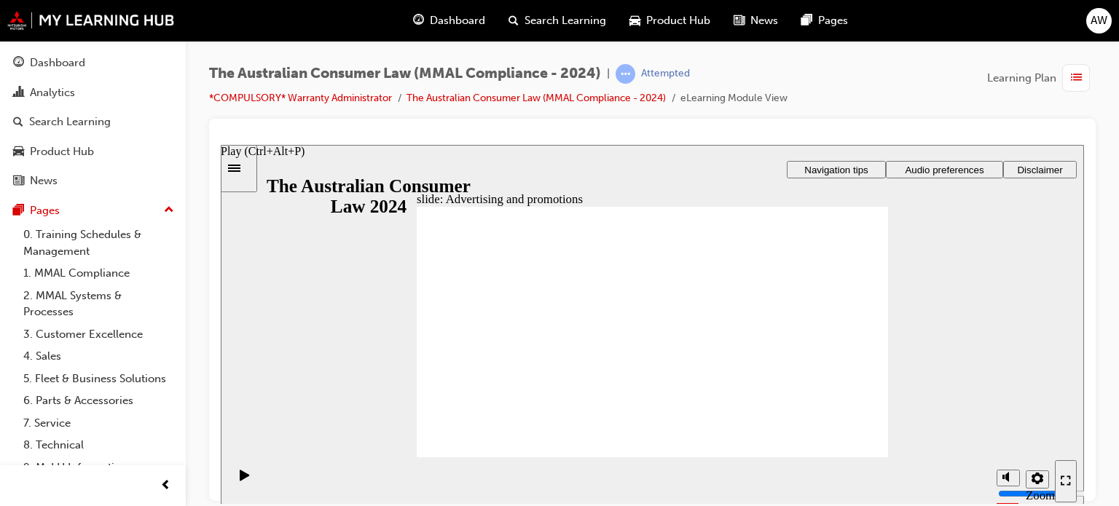
click at [243, 478] on icon "Play (Ctrl+Alt+P)" at bounding box center [245, 475] width 10 height 12
click at [240, 479] on icon "Play (Ctrl+Alt+P)" at bounding box center [244, 474] width 9 height 11
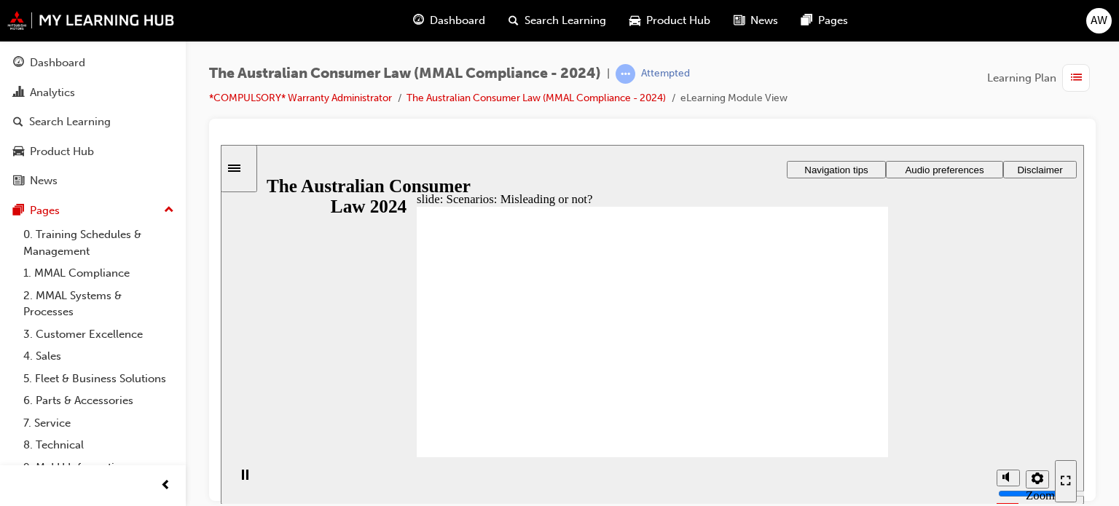
click at [1003, 427] on icon "Mute (Ctrl+Alt+M)" at bounding box center [1008, 422] width 12 height 10
click at [1003, 427] on icon "Unmute (Ctrl+Alt+M)" at bounding box center [1008, 422] width 12 height 10
type input "8"
click at [829, 478] on section "Playback Speed 2 1.75 1.5 1.25" at bounding box center [652, 480] width 863 height 47
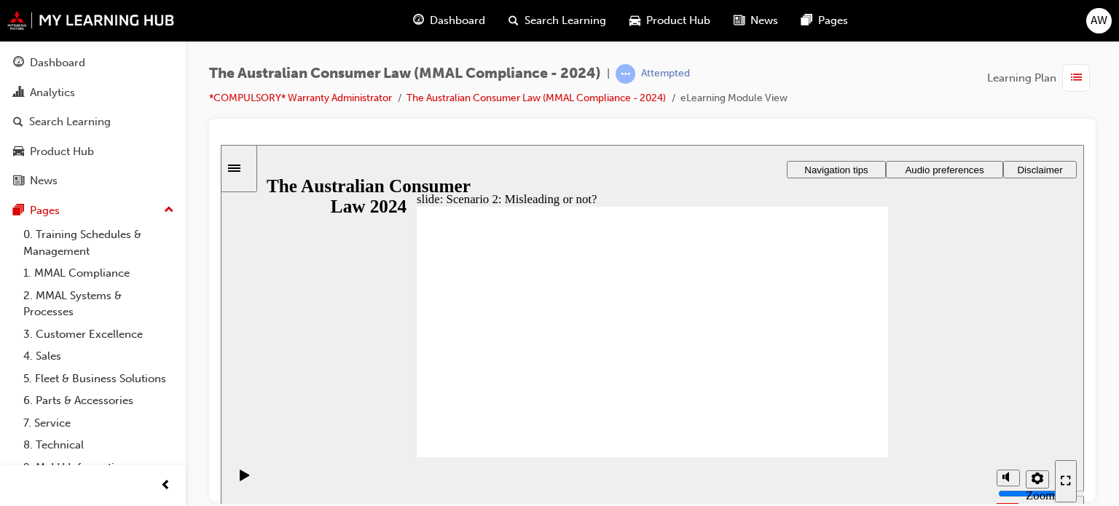
click at [242, 478] on rect "Pause (Ctrl+Alt+P)" at bounding box center [243, 474] width 2 height 10
click at [240, 478] on icon "Play (Ctrl+Alt+P)" at bounding box center [244, 474] width 9 height 11
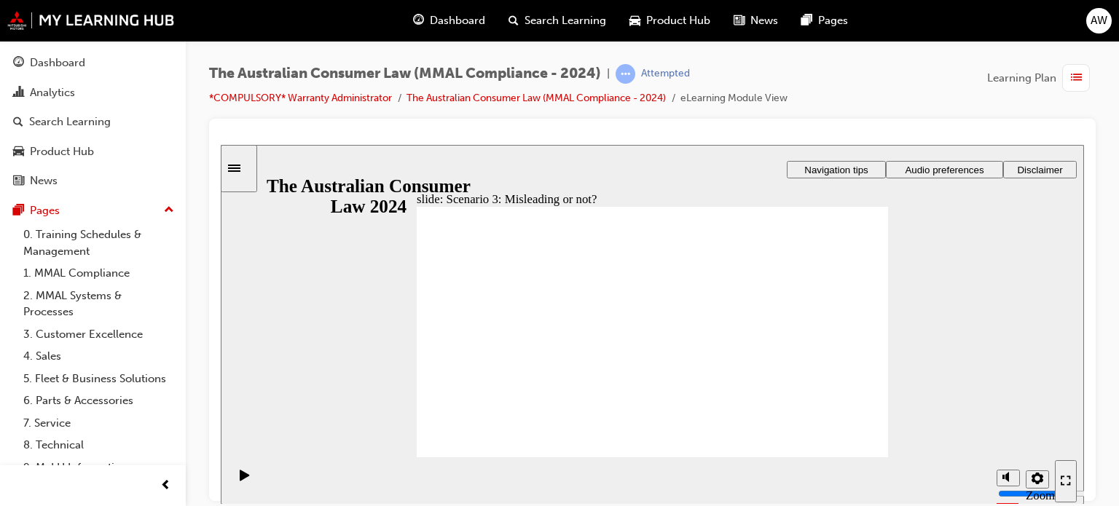
click at [982, 447] on div "slide: What is a consumer guarantee? Rectangle 1 Rectangle 3 Right Triangle 1 P…" at bounding box center [652, 324] width 863 height 360
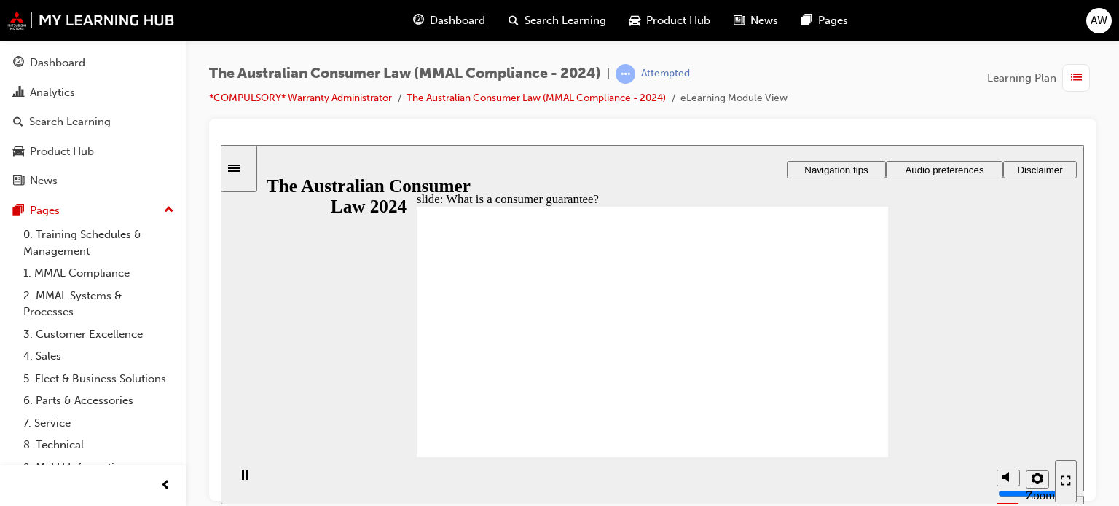
click at [950, 367] on div "slide: What is a consumer guarantee? Rectangle 1 Rectangle 3 Right Triangle 1 P…" at bounding box center [652, 324] width 863 height 360
click at [920, 225] on div "slide: What is a consumer guarantee? Rectangle 1 Rectangle 3 Right Triangle 1 P…" at bounding box center [652, 324] width 863 height 360
click at [934, 170] on span "Audio preferences" at bounding box center [943, 169] width 79 height 11
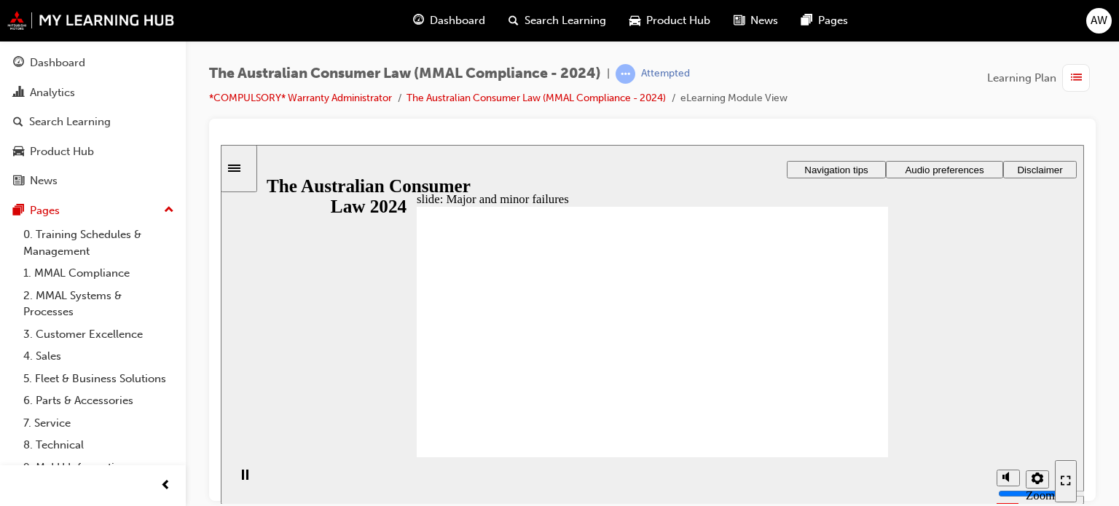
drag, startPoint x: 655, startPoint y: 292, endPoint x: 516, endPoint y: 374, distance: 161.2
drag, startPoint x: 518, startPoint y: 376, endPoint x: 709, endPoint y: 346, distance: 193.8
drag, startPoint x: 656, startPoint y: 297, endPoint x: 527, endPoint y: 381, distance: 153.7
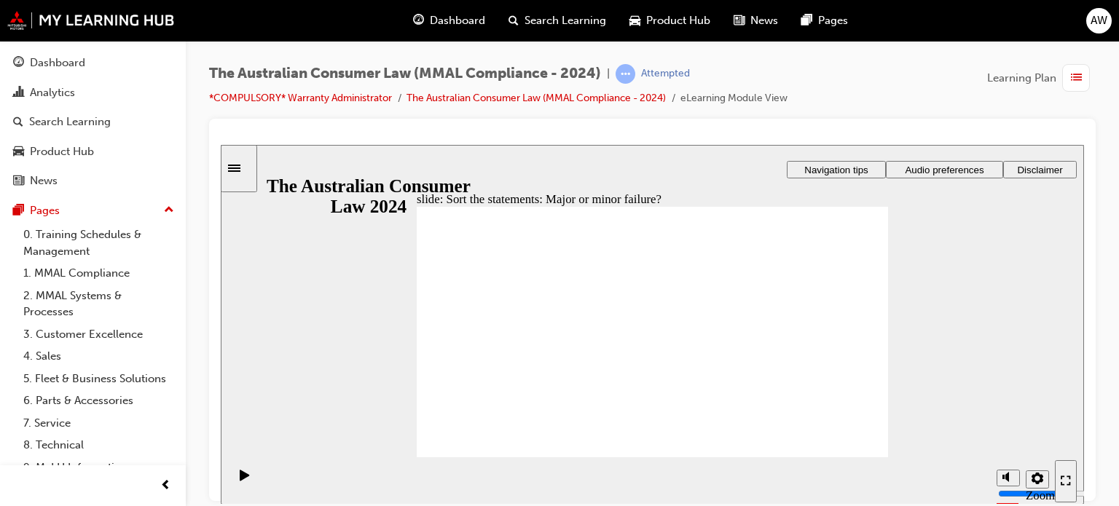
drag, startPoint x: 638, startPoint y: 295, endPoint x: 787, endPoint y: 363, distance: 163.6
drag, startPoint x: 649, startPoint y: 298, endPoint x: 562, endPoint y: 353, distance: 102.8
drag, startPoint x: 647, startPoint y: 265, endPoint x: 551, endPoint y: 362, distance: 137.0
drag, startPoint x: 635, startPoint y: 293, endPoint x: 514, endPoint y: 368, distance: 141.9
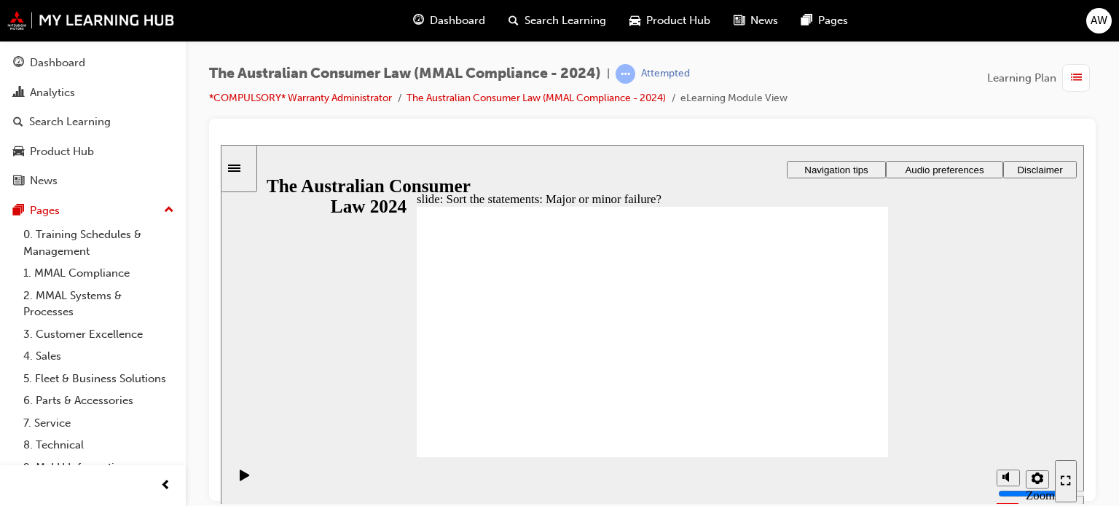
drag, startPoint x: 649, startPoint y: 298, endPoint x: 769, endPoint y: 376, distance: 143.2
drag, startPoint x: 769, startPoint y: 376, endPoint x: 510, endPoint y: 364, distance: 259.5
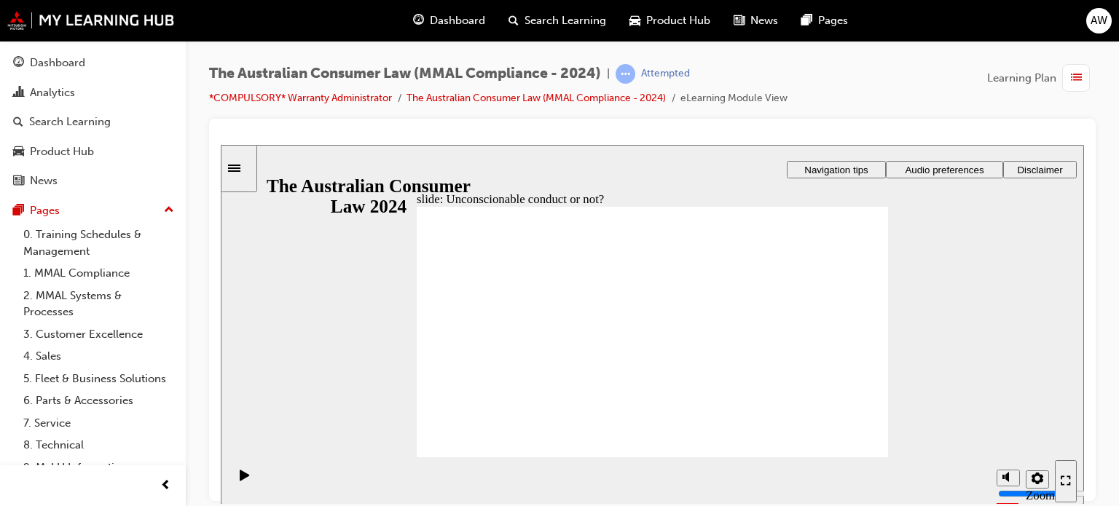
drag, startPoint x: 629, startPoint y: 274, endPoint x: 800, endPoint y: 370, distance: 196.3
drag, startPoint x: 801, startPoint y: 369, endPoint x: 514, endPoint y: 382, distance: 287.2
drag, startPoint x: 637, startPoint y: 301, endPoint x: 760, endPoint y: 355, distance: 134.4
drag, startPoint x: 760, startPoint y: 355, endPoint x: 482, endPoint y: 355, distance: 278.2
drag, startPoint x: 644, startPoint y: 288, endPoint x: 765, endPoint y: 347, distance: 135.5
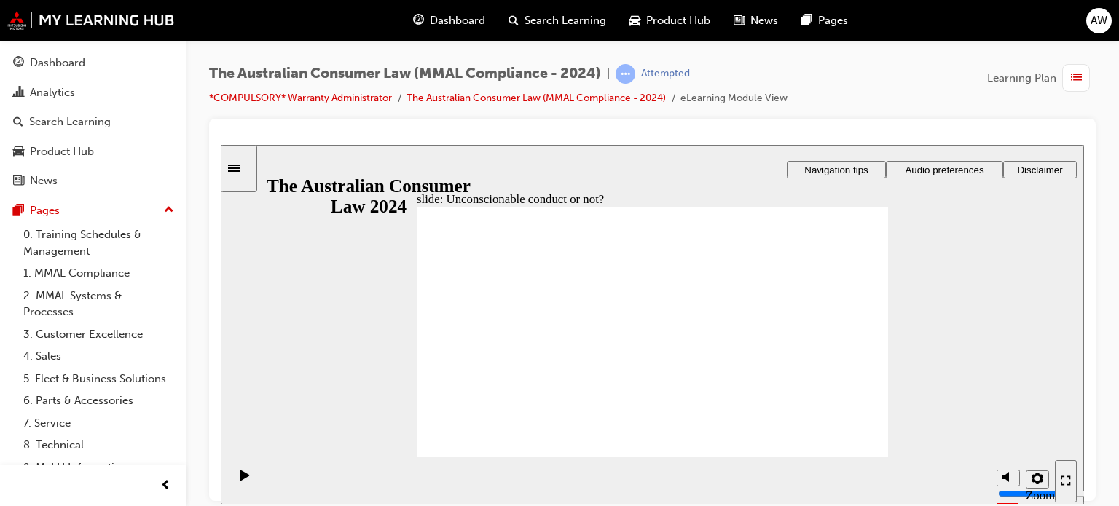
drag, startPoint x: 647, startPoint y: 286, endPoint x: 519, endPoint y: 363, distance: 148.6
drag, startPoint x: 639, startPoint y: 282, endPoint x: 521, endPoint y: 351, distance: 137.4
drag, startPoint x: 647, startPoint y: 261, endPoint x: 522, endPoint y: 339, distance: 146.5
drag, startPoint x: 649, startPoint y: 285, endPoint x: 795, endPoint y: 371, distance: 169.1
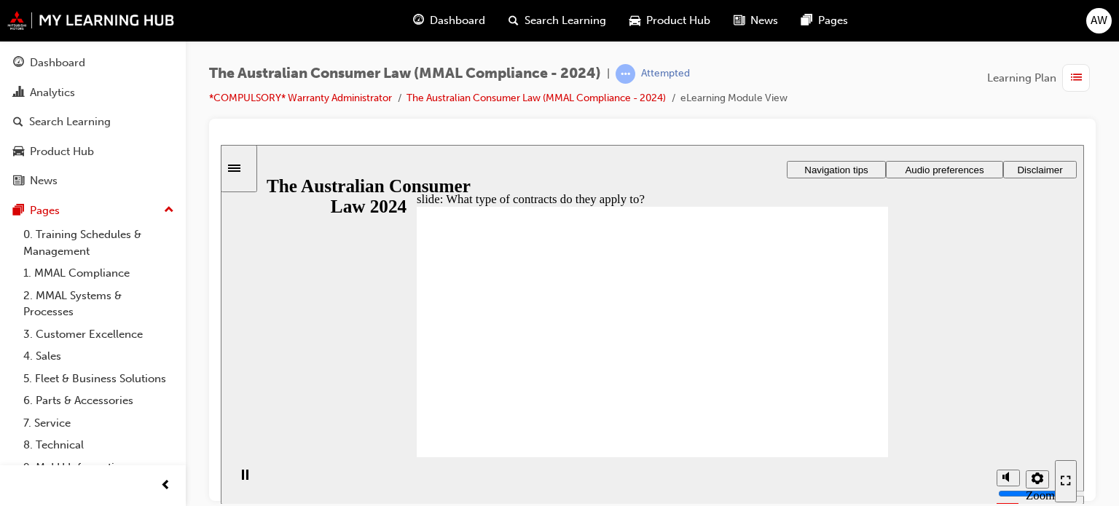
drag, startPoint x: 653, startPoint y: 267, endPoint x: 797, endPoint y: 344, distance: 163.9
drag, startPoint x: 644, startPoint y: 286, endPoint x: 502, endPoint y: 365, distance: 162.3
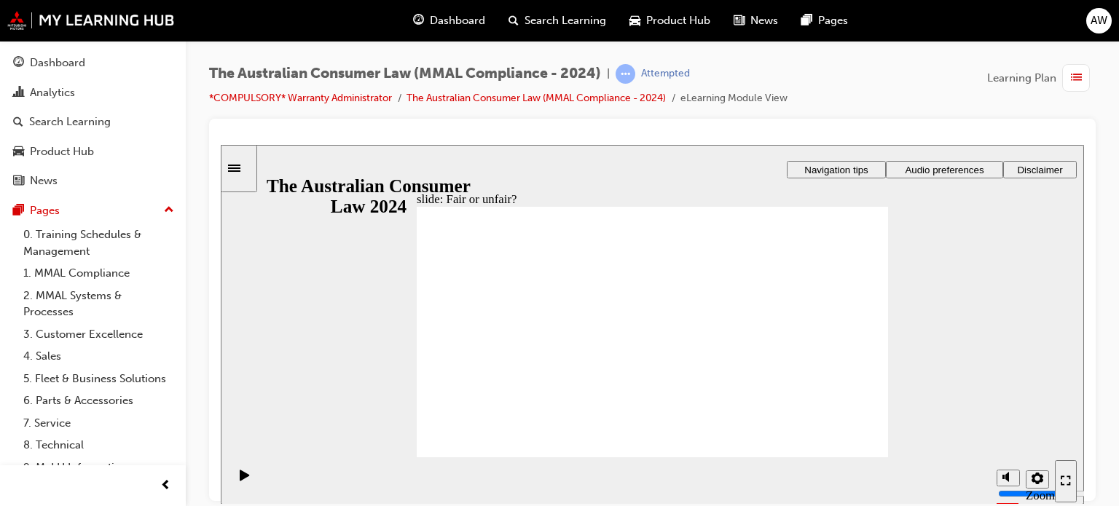
drag, startPoint x: 629, startPoint y: 299, endPoint x: 797, endPoint y: 378, distance: 185.0
drag, startPoint x: 645, startPoint y: 287, endPoint x: 804, endPoint y: 365, distance: 177.5
drag, startPoint x: 658, startPoint y: 298, endPoint x: 796, endPoint y: 374, distance: 158.1
drag, startPoint x: 637, startPoint y: 300, endPoint x: 492, endPoint y: 385, distance: 168.1
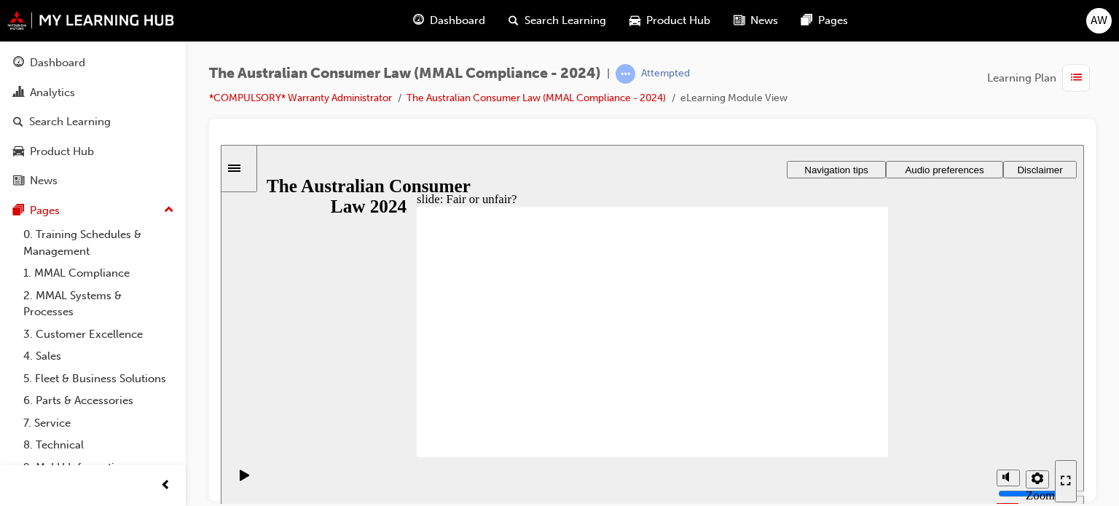
drag, startPoint x: 628, startPoint y: 292, endPoint x: 484, endPoint y: 368, distance: 162.9
drag, startPoint x: 484, startPoint y: 368, endPoint x: 800, endPoint y: 376, distance: 316.9
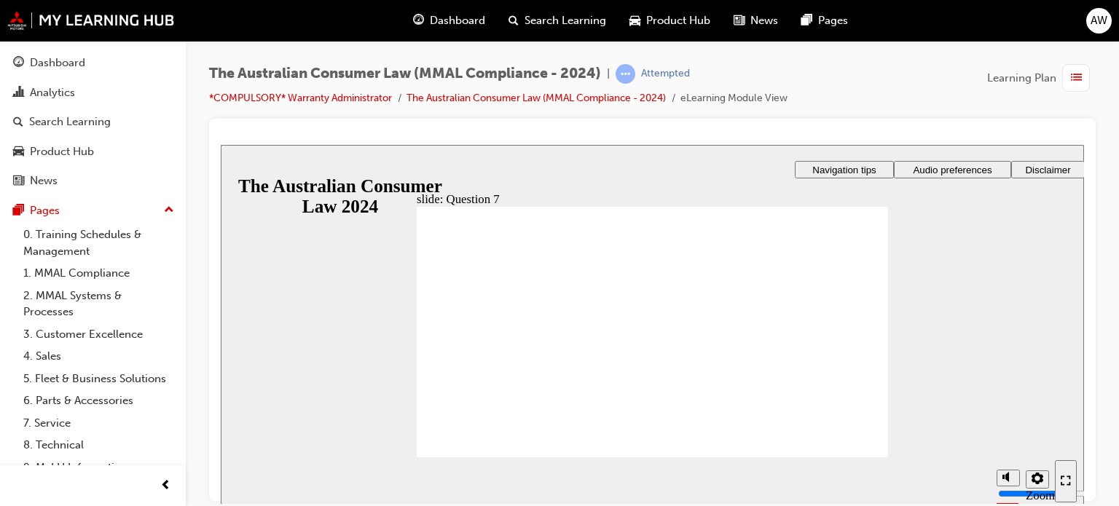
checkbox input "true"
radio input "true"
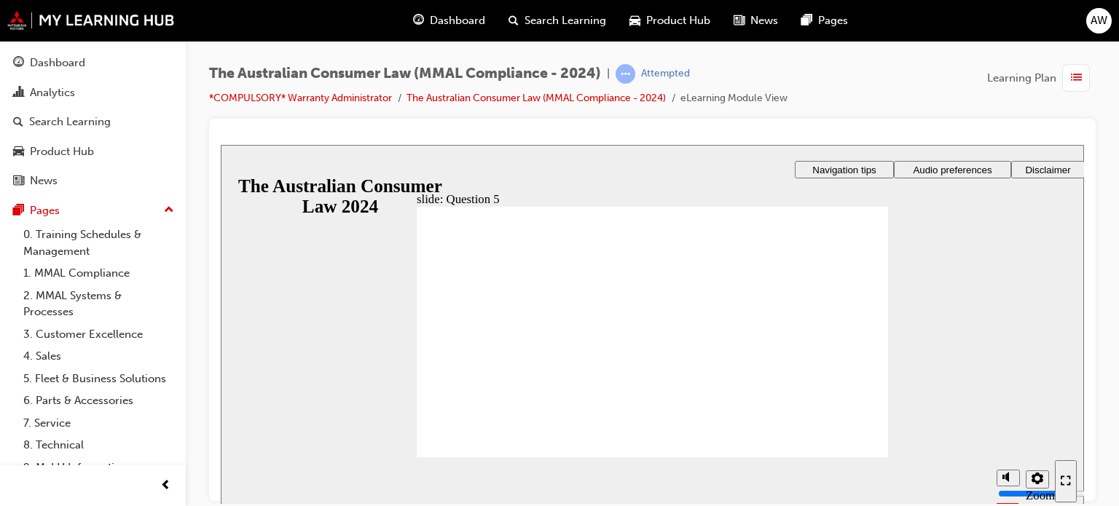
checkbox input "true"
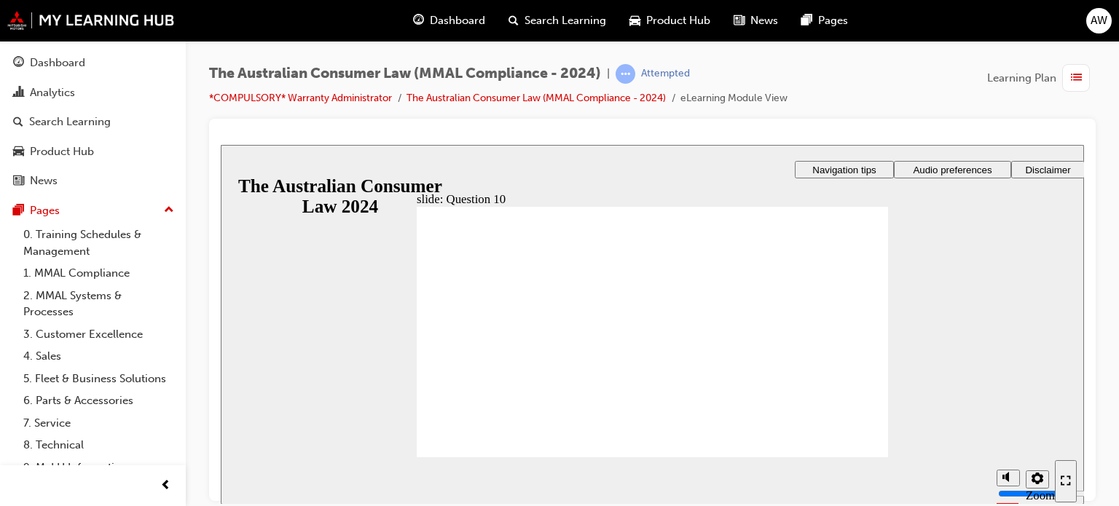
checkbox input "true"
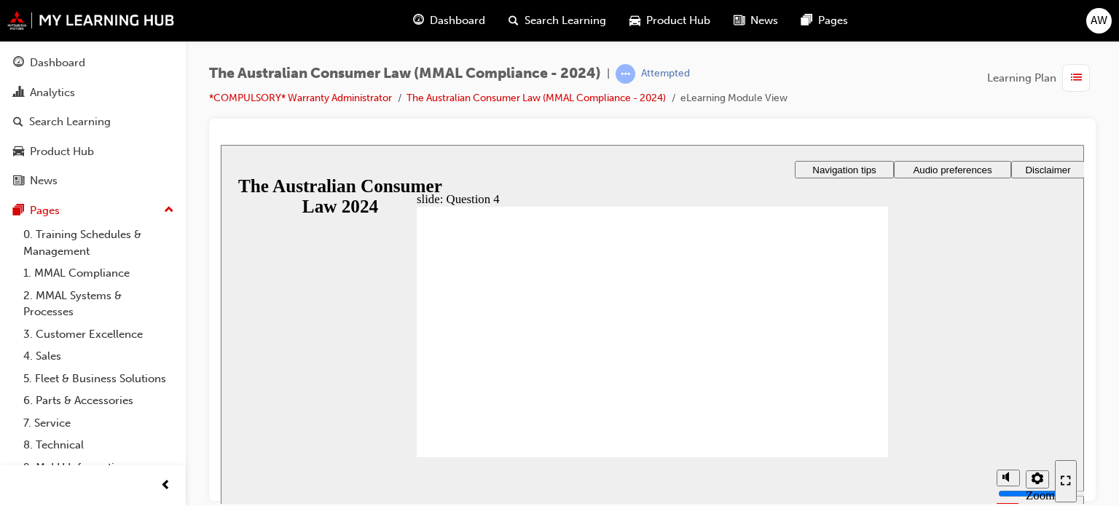
checkbox input "true"
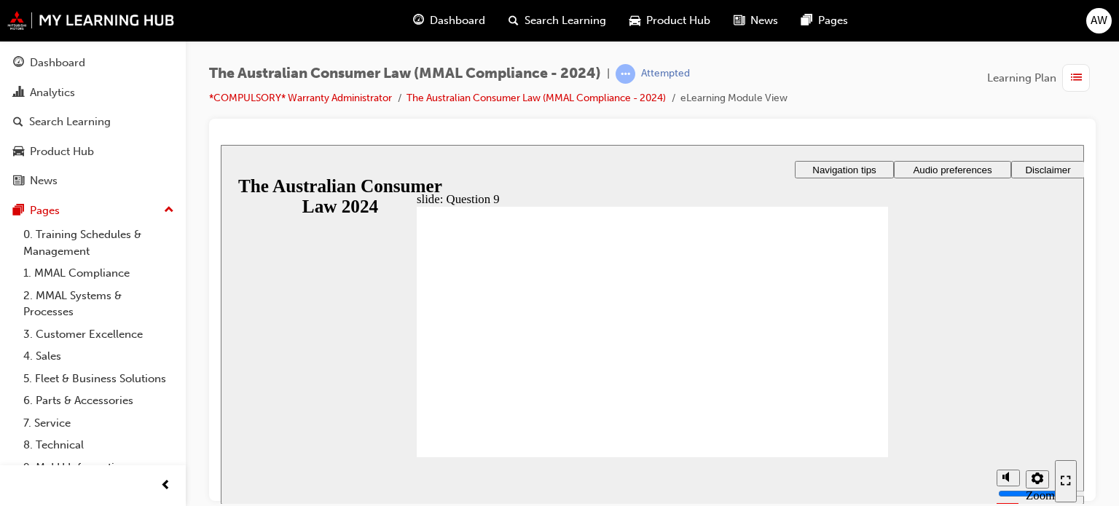
checkbox input "true"
radio input "true"
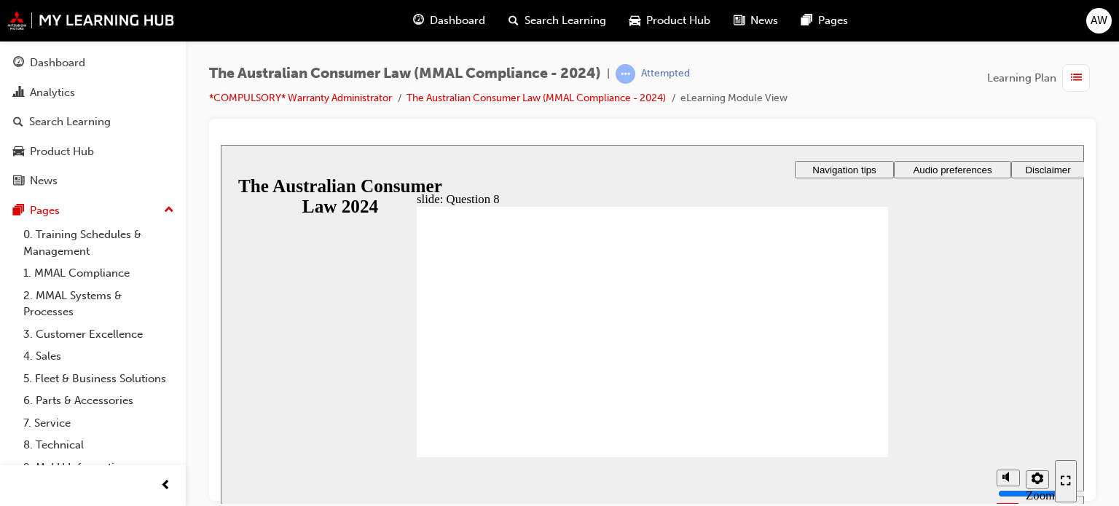
radio input "true"
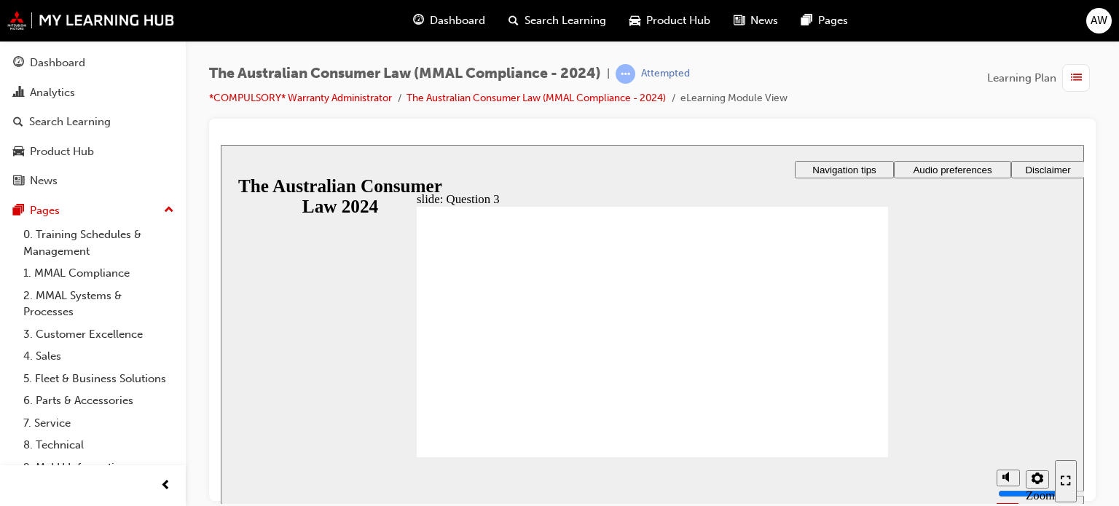
radio input "true"
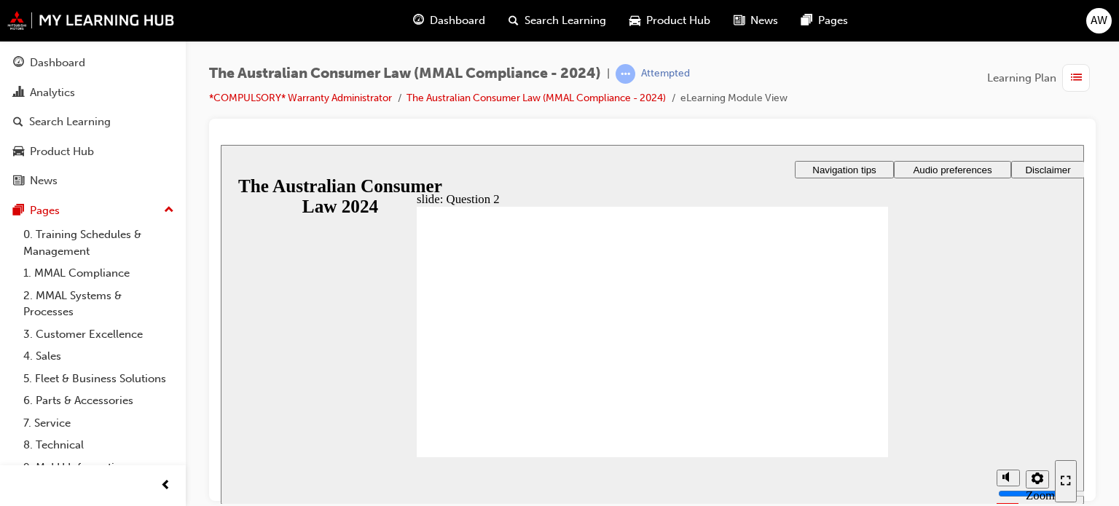
radio input "true"
checkbox input "true"
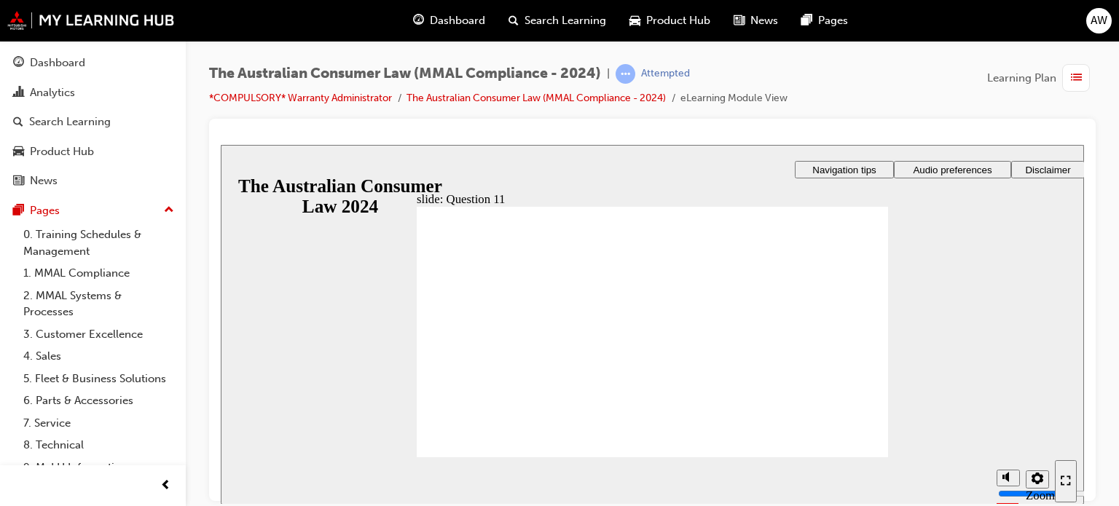
checkbox input "true"
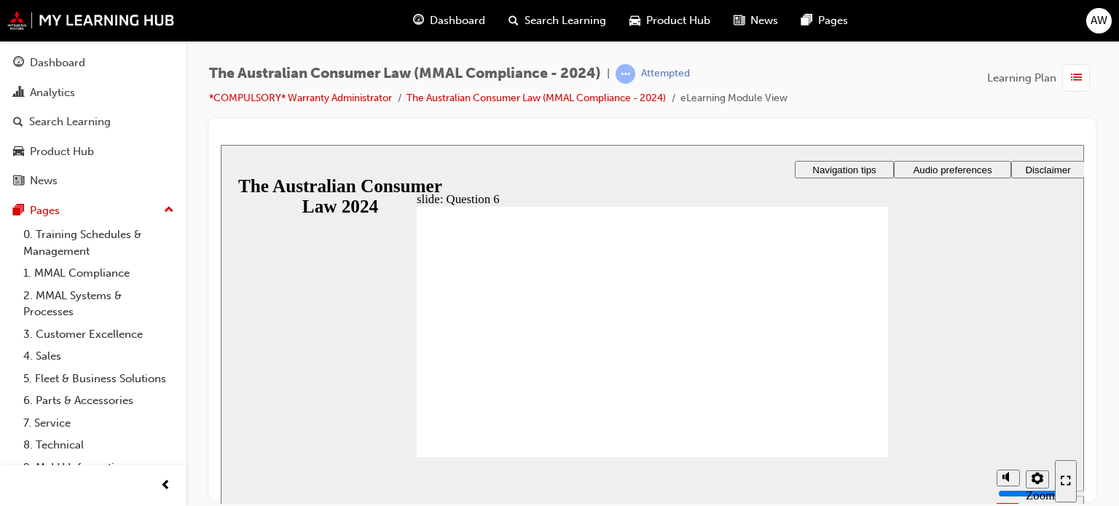
radio input "true"
checkbox input "true"
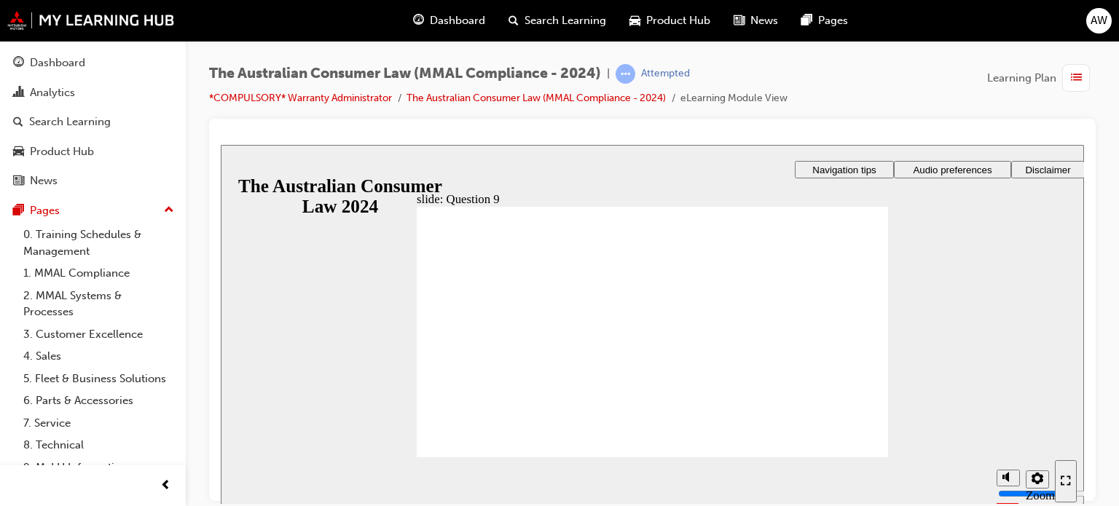
checkbox input "true"
click at [861, 166] on span "Navigation tips" at bounding box center [843, 169] width 63 height 11
click at [1069, 485] on icon "Enter full-screen (Ctrl+Alt+F)" at bounding box center [1065, 480] width 10 height 10
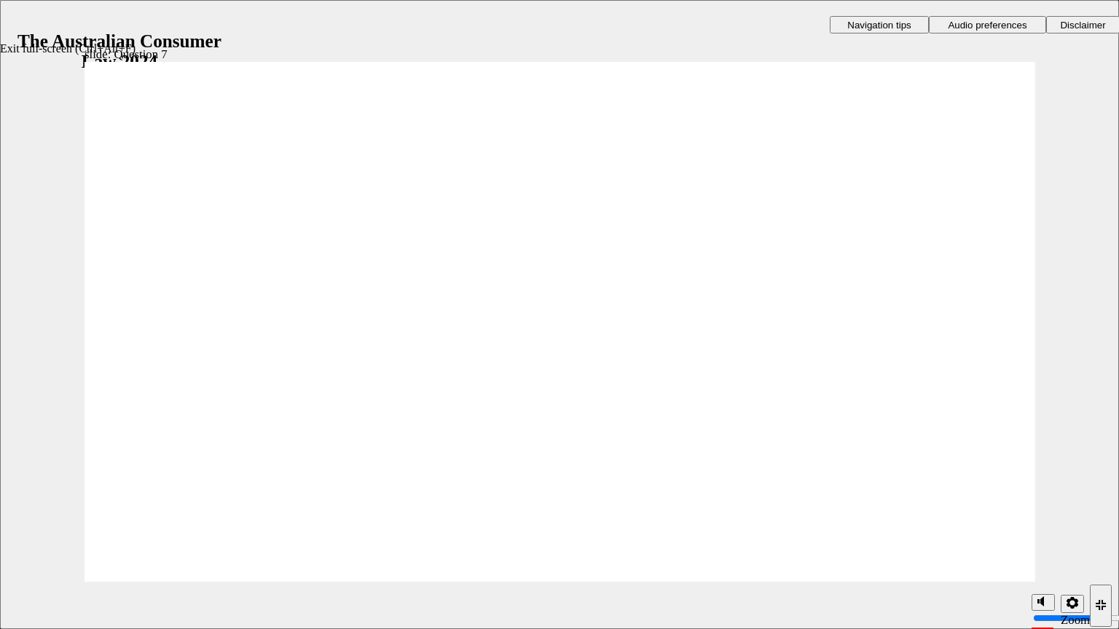
click at [1095, 505] on div "Exit full-screen (Ctrl+Alt+F)" at bounding box center [1100, 606] width 10 height 12
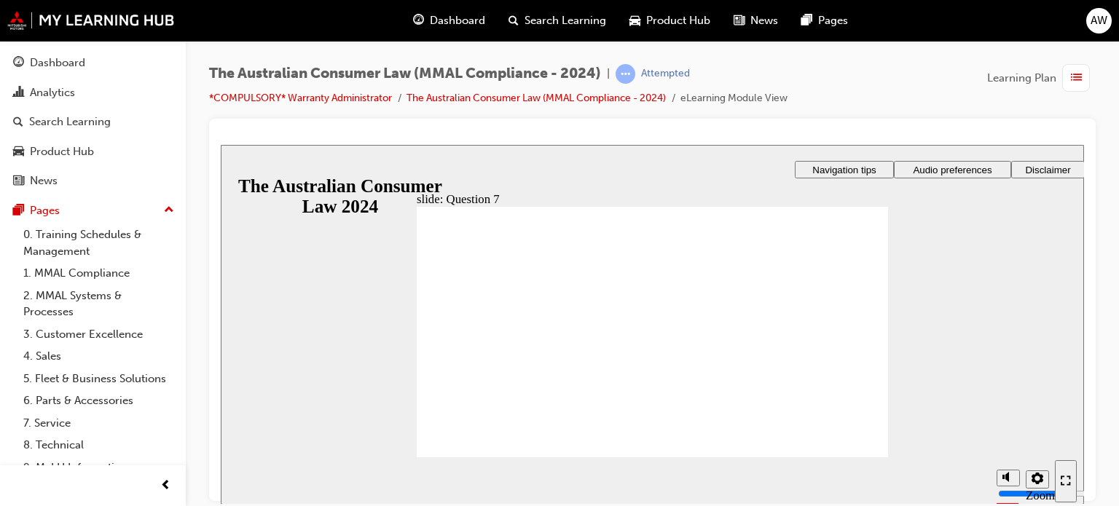
click at [301, 304] on div "slide: Question 7 Rectangle 1 Rectangle 3 Question 3 of 11 Which of the followi…" at bounding box center [652, 324] width 863 height 360
click at [1079, 69] on span "list-icon" at bounding box center [1076, 78] width 11 height 18
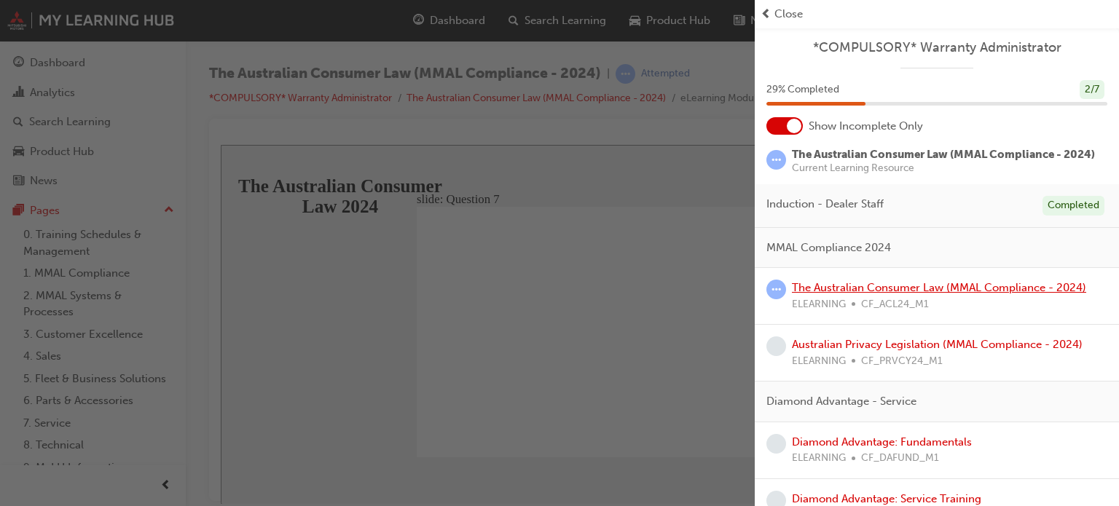
click at [930, 288] on link "The Australian Consumer Law (MMAL Compliance - 2024)" at bounding box center [939, 287] width 294 height 13
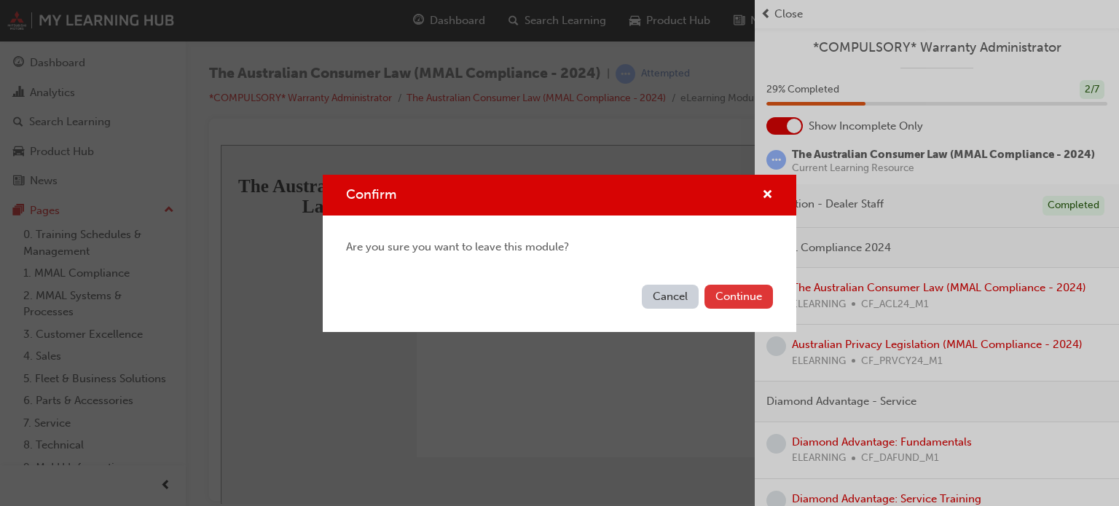
click at [743, 295] on button "Continue" at bounding box center [738, 297] width 68 height 24
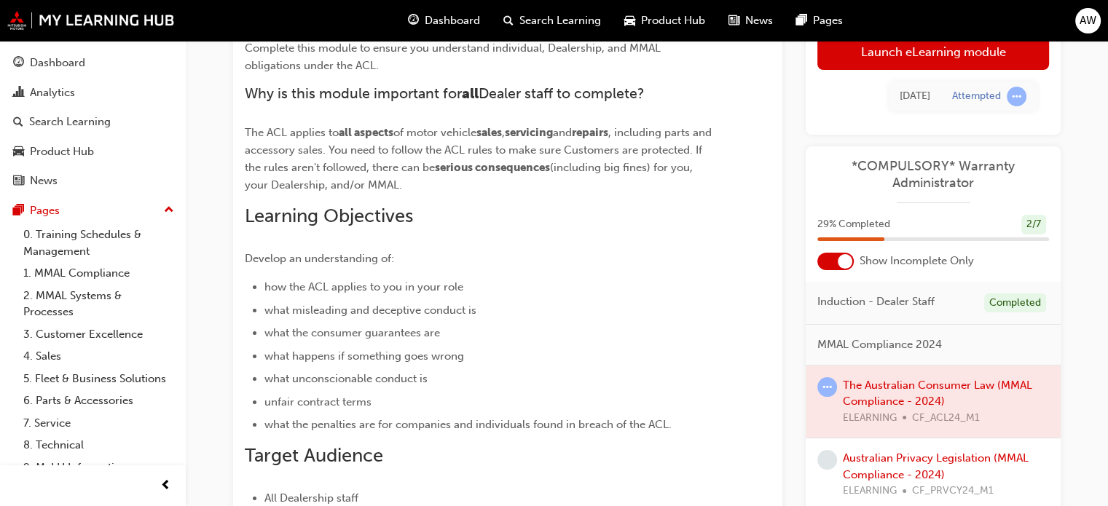
scroll to position [204, 0]
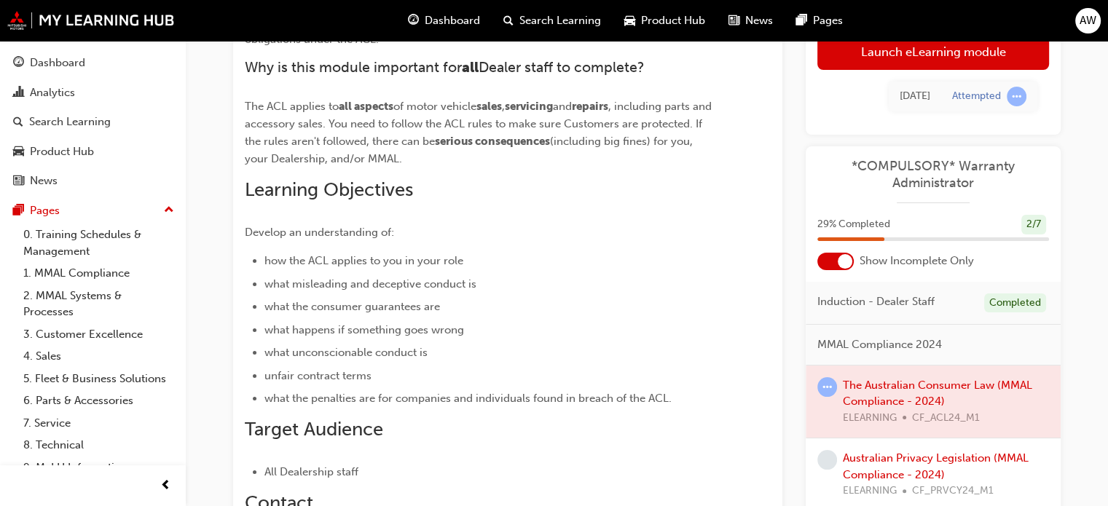
click at [876, 405] on div at bounding box center [932, 402] width 255 height 73
click at [900, 382] on div at bounding box center [932, 402] width 255 height 73
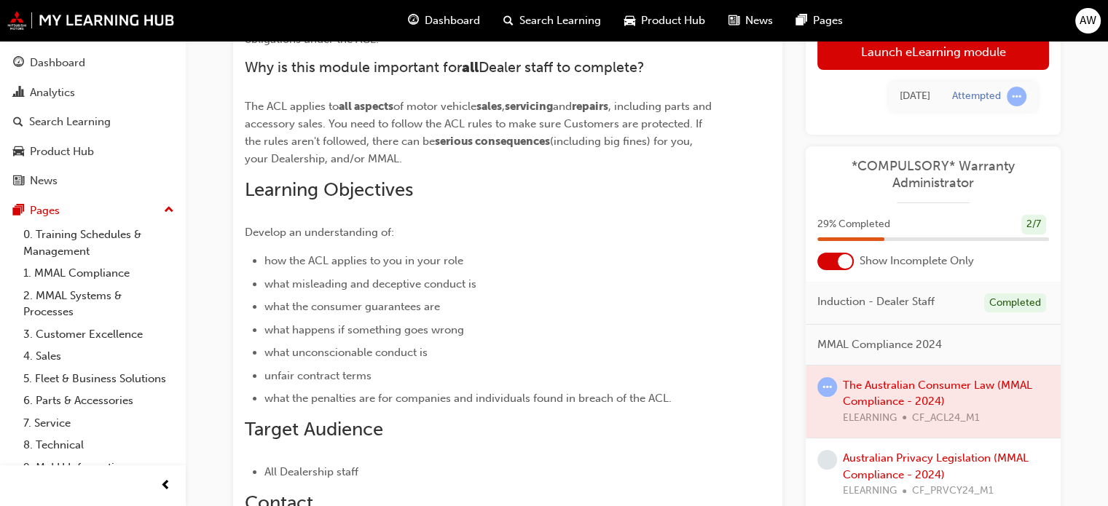
click at [900, 382] on div at bounding box center [932, 402] width 255 height 73
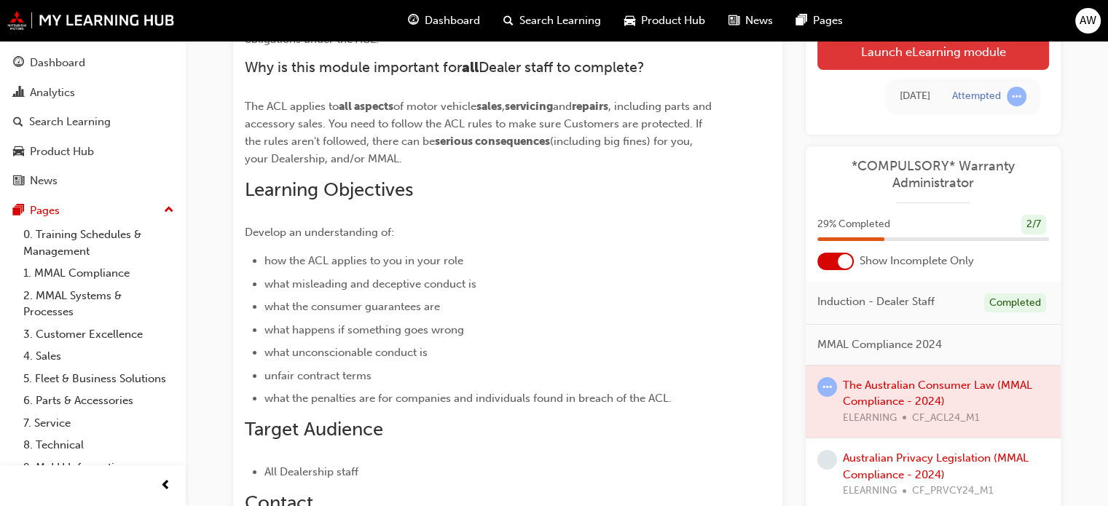
click at [881, 47] on link "Launch eLearning module" at bounding box center [933, 51] width 232 height 36
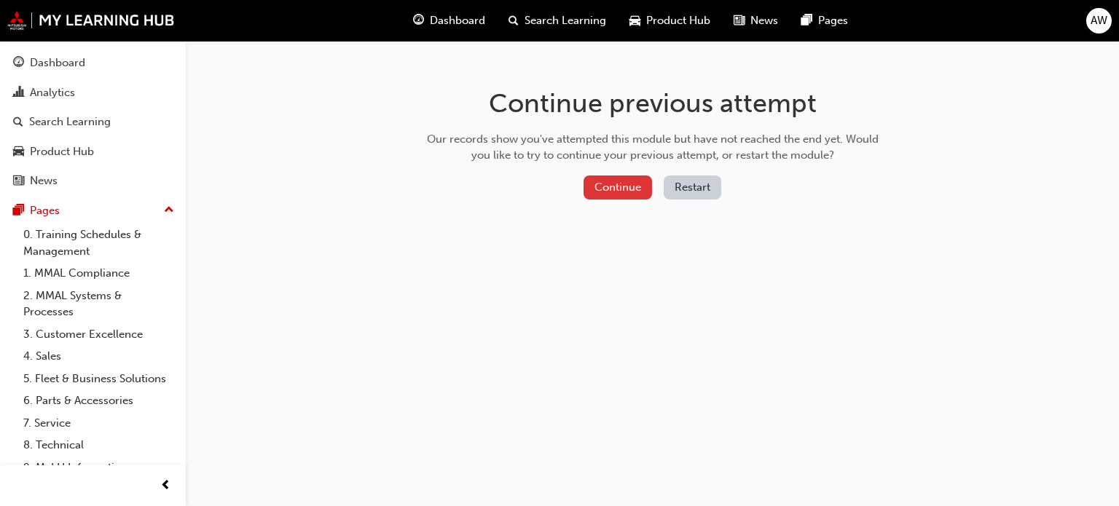
click at [615, 191] on button "Continue" at bounding box center [617, 188] width 68 height 24
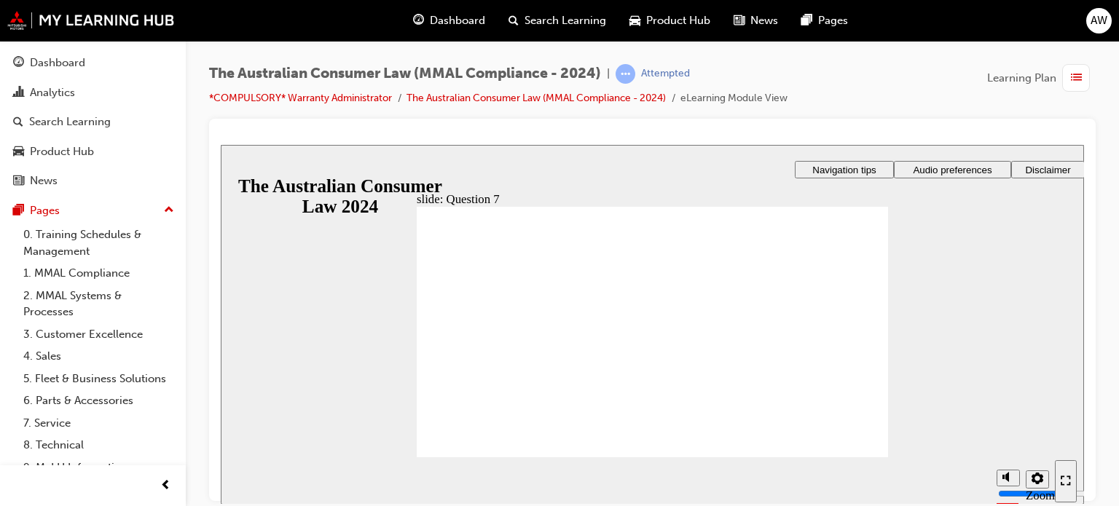
checkbox input "true"
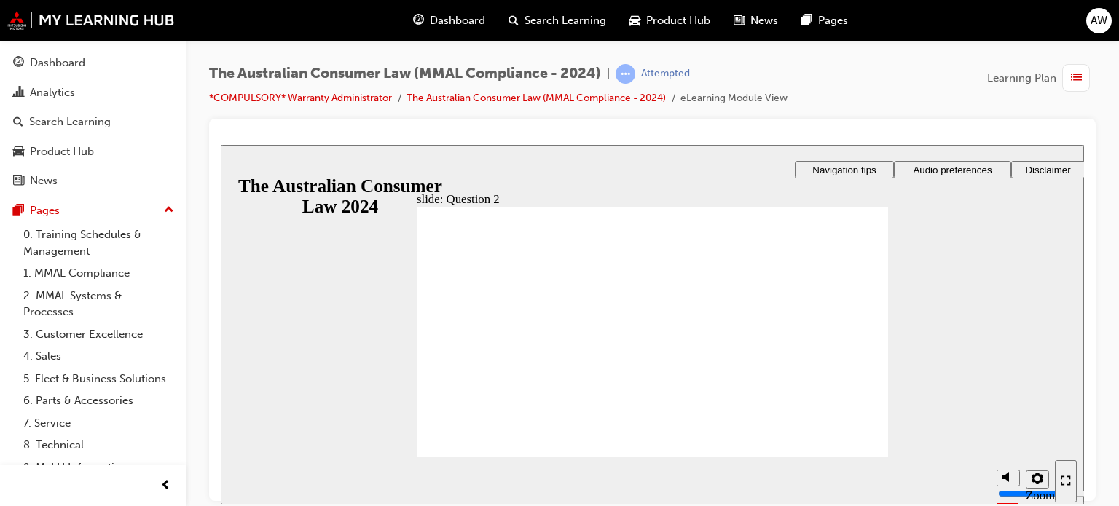
radio input "true"
checkbox input "true"
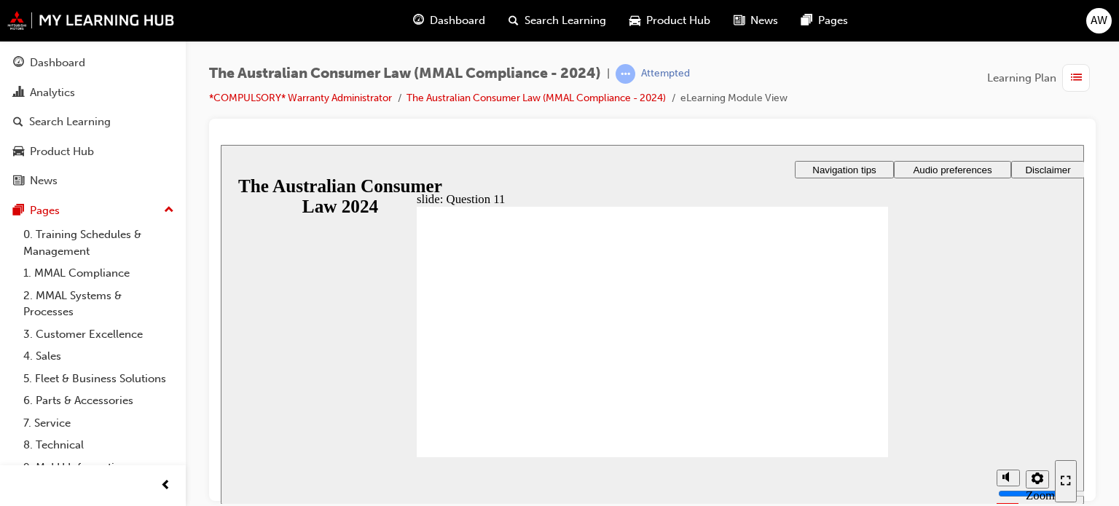
radio input "true"
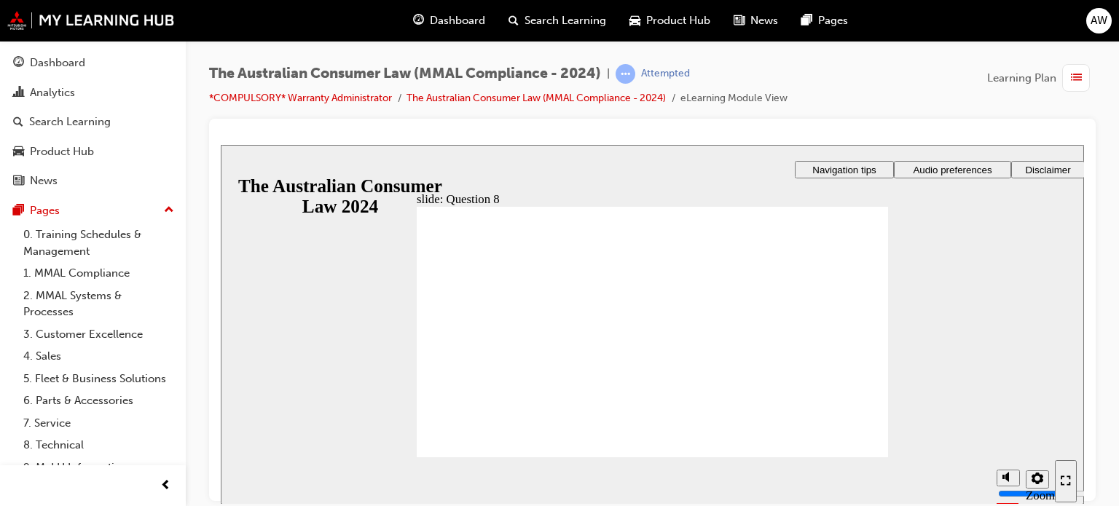
radio input "true"
checkbox input "true"
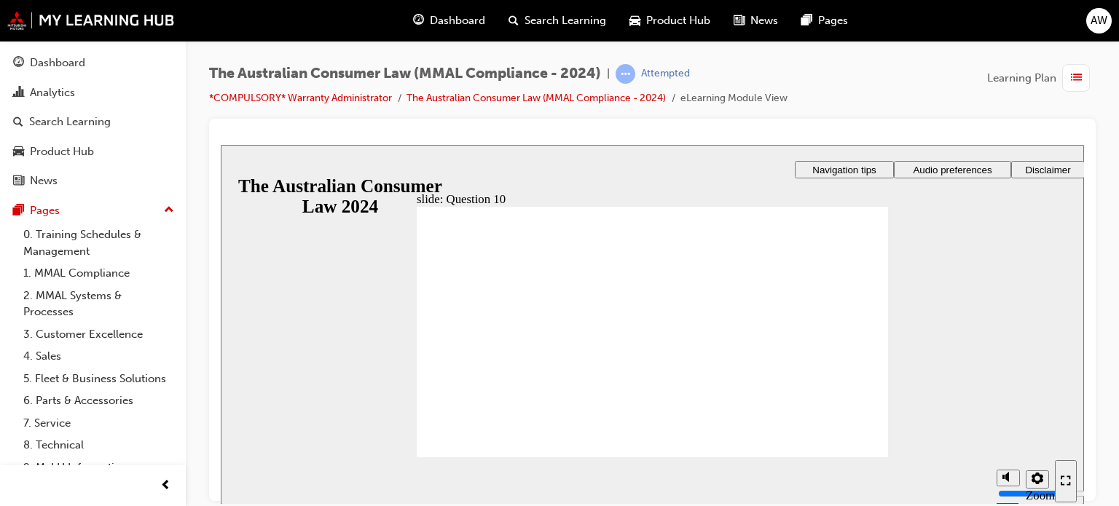
radio input "true"
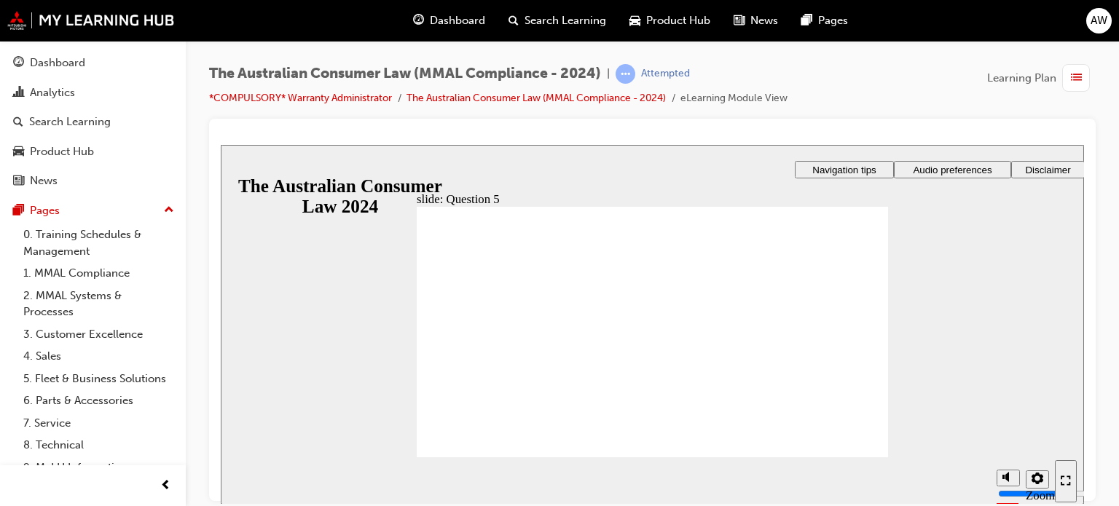
radio input "true"
checkbox input "true"
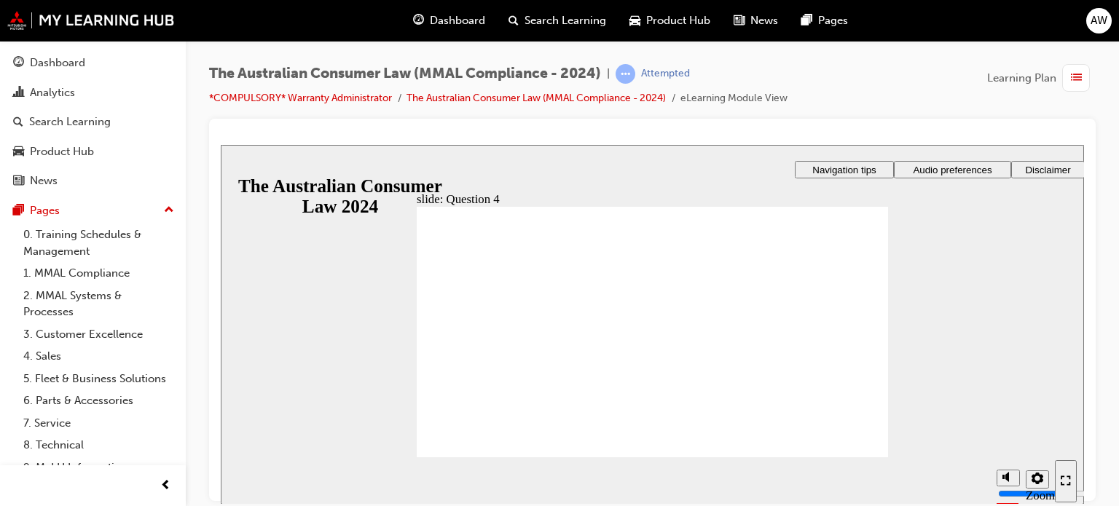
checkbox input "true"
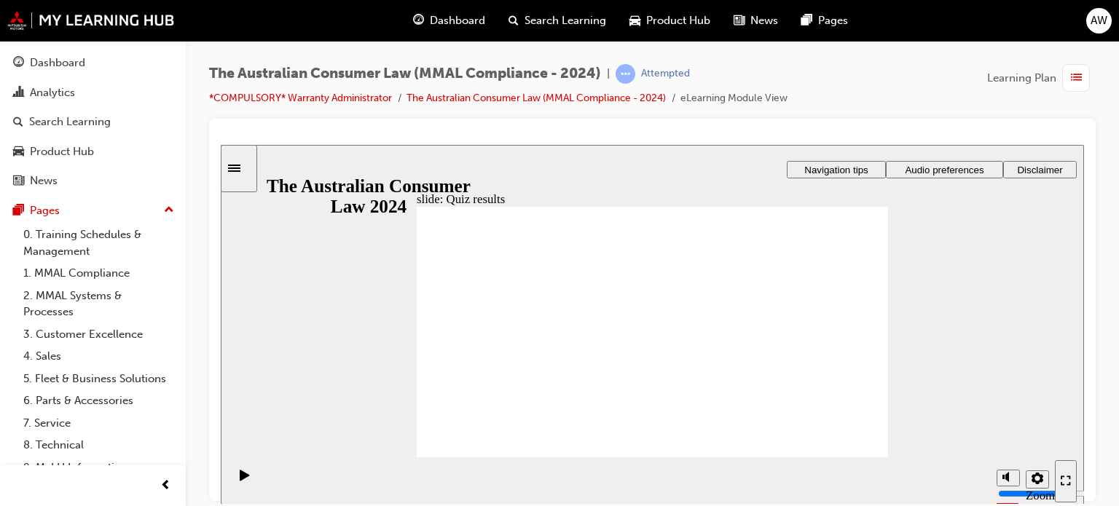
radio input "true"
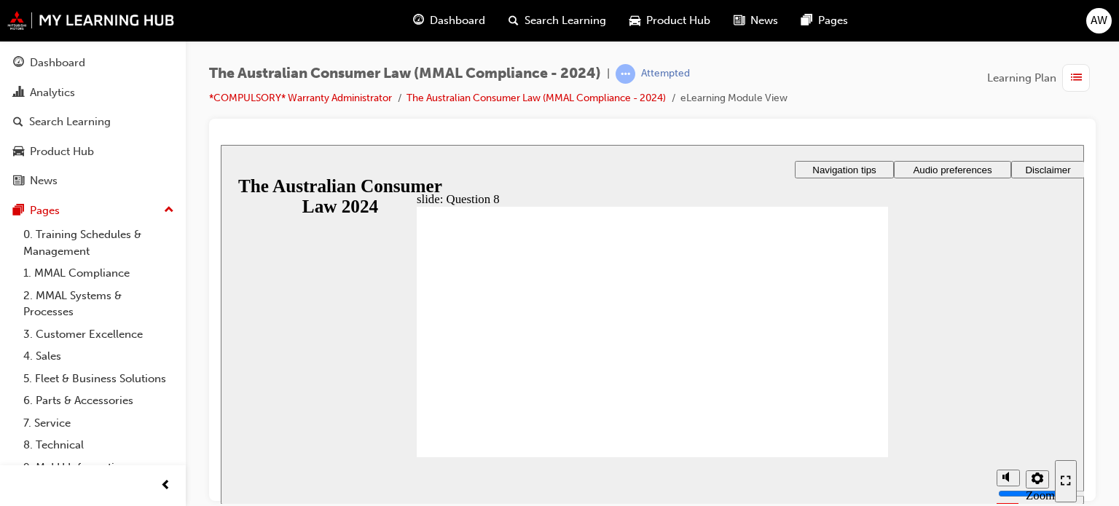
checkbox input "true"
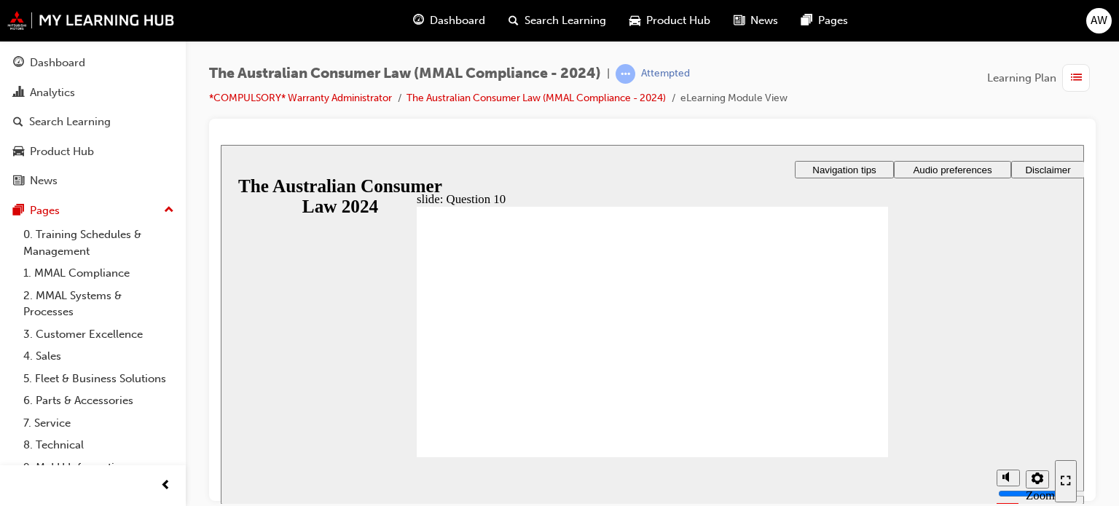
checkbox input "true"
radio input "true"
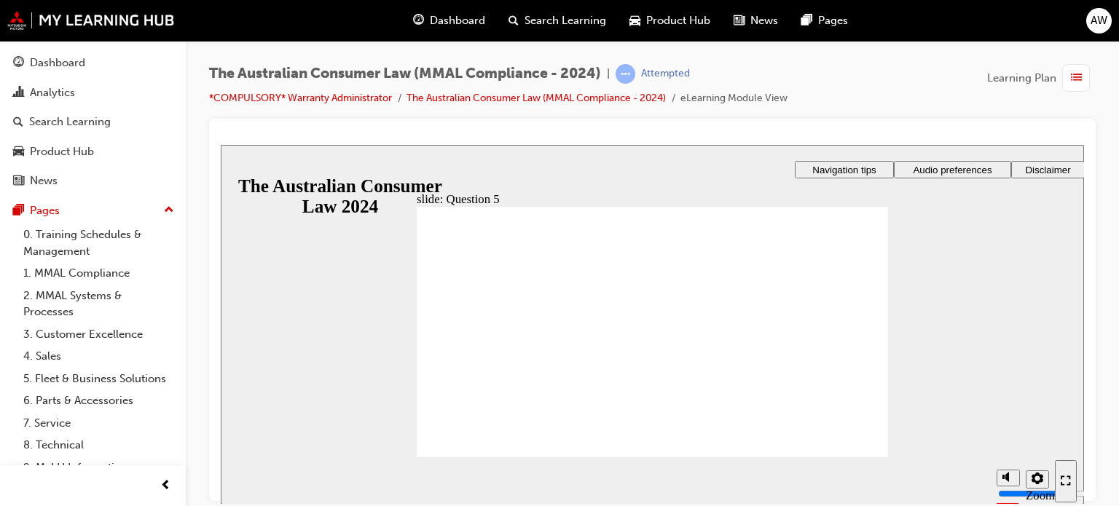
checkbox input "true"
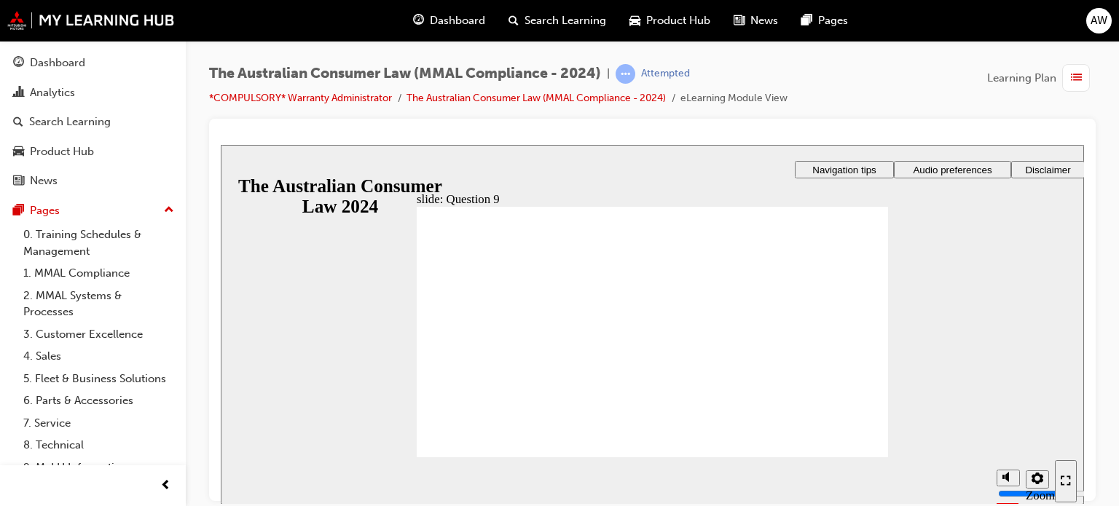
checkbox input "true"
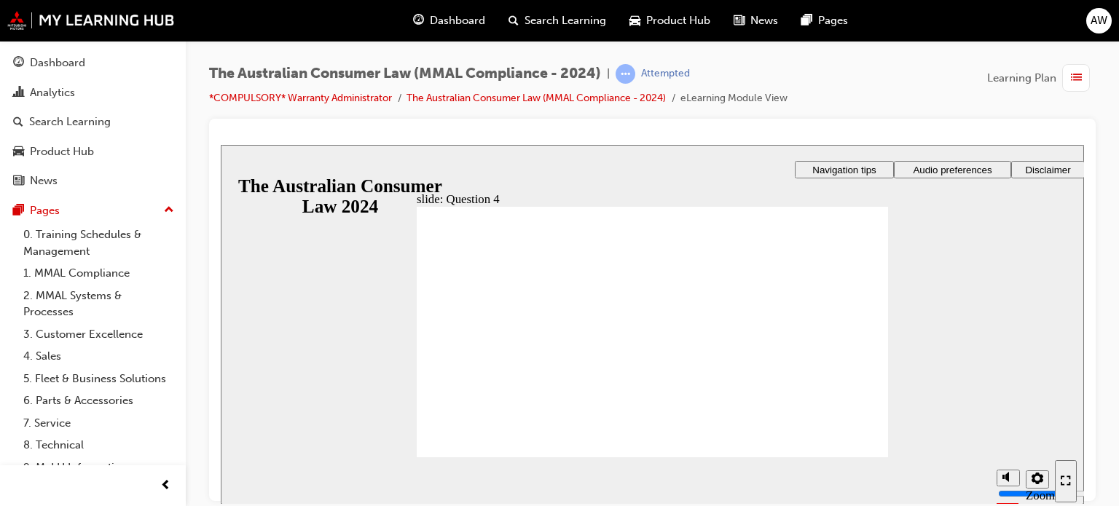
checkbox input "true"
radio input "true"
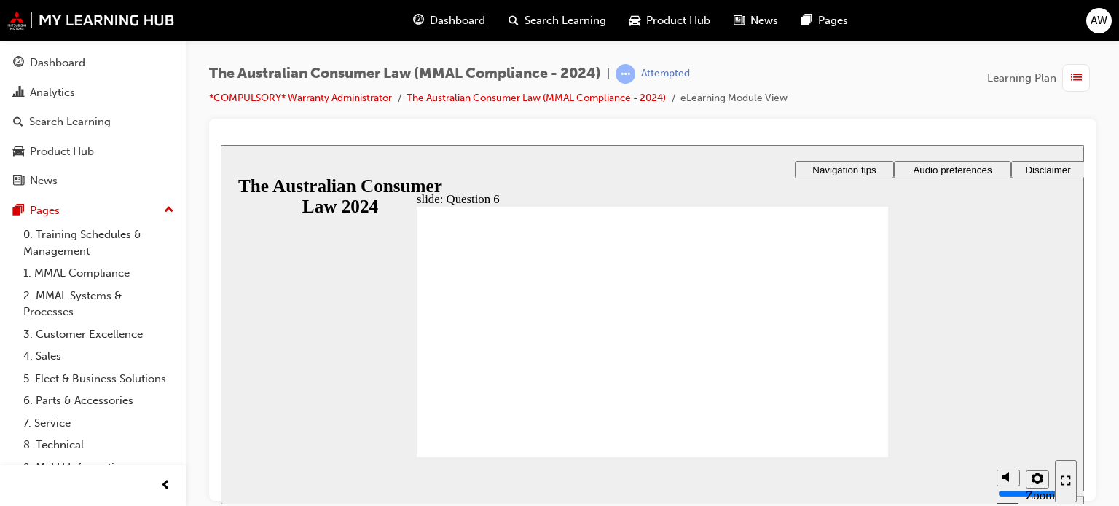
radio input "true"
radio input "false"
radio input "true"
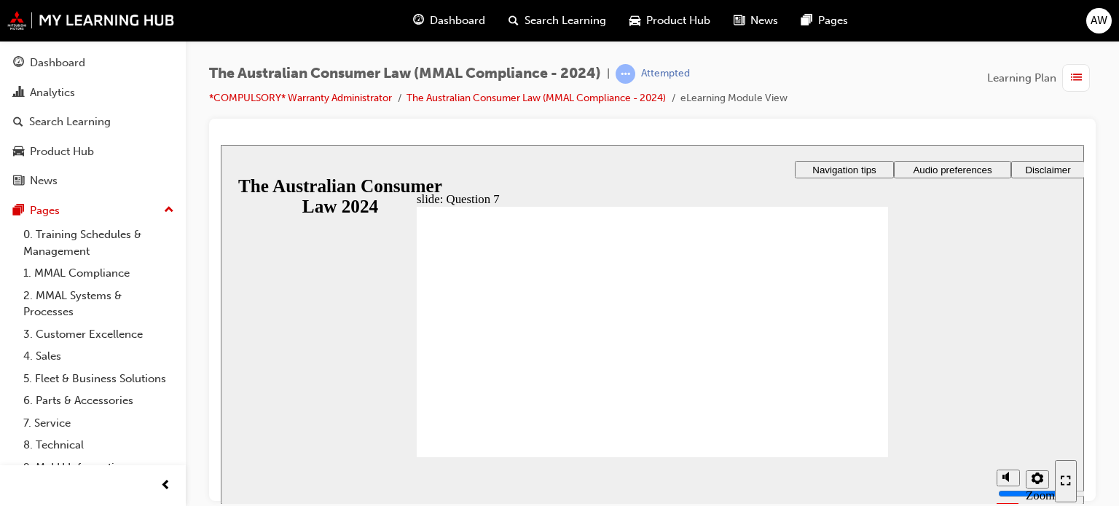
checkbox input "true"
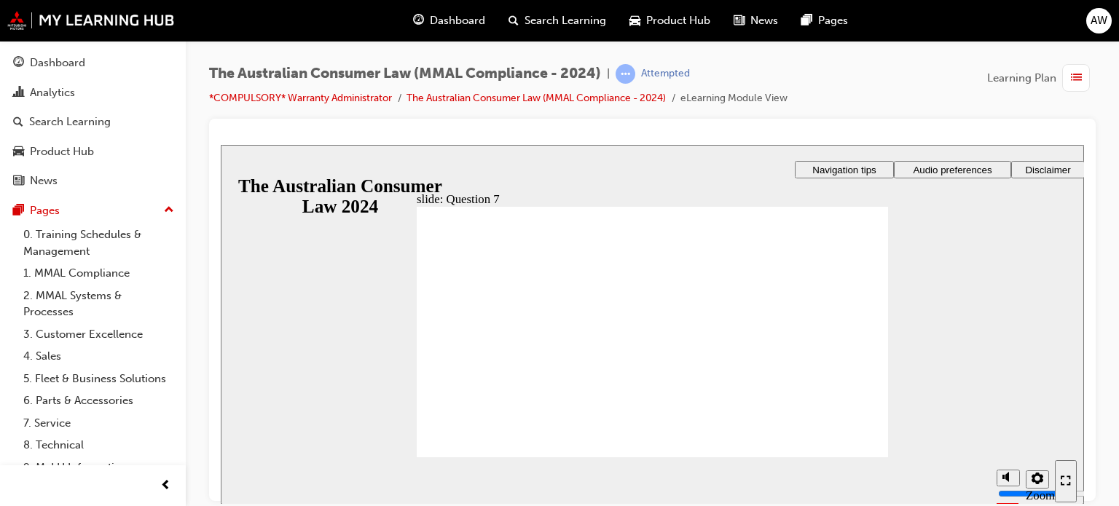
radio input "true"
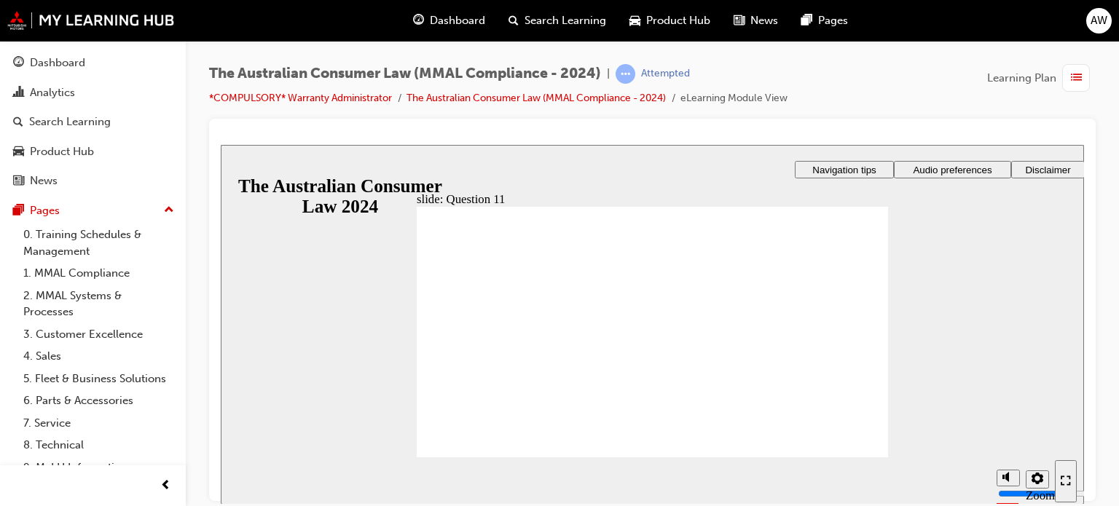
checkbox input "true"
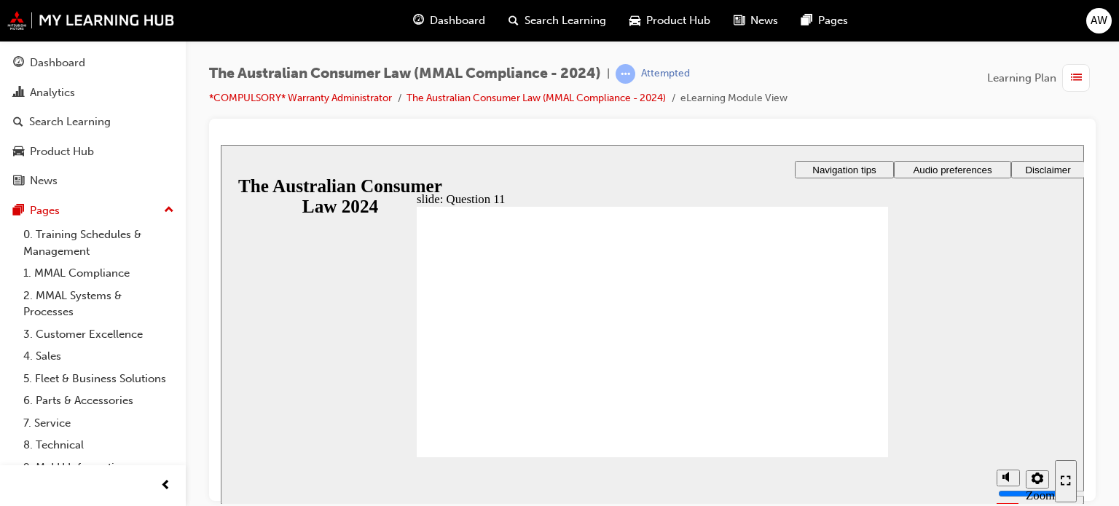
radio input "true"
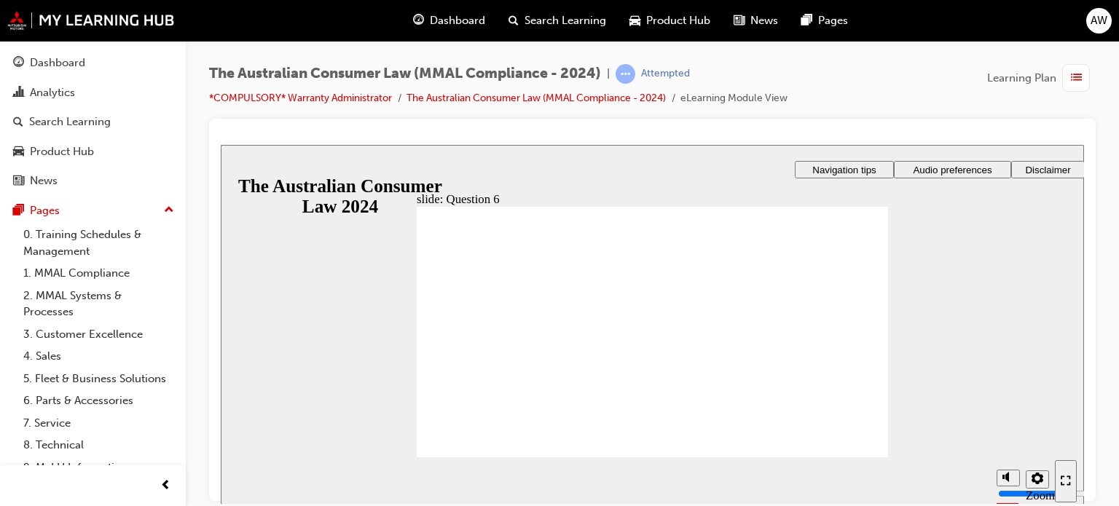
radio input "true"
checkbox input "true"
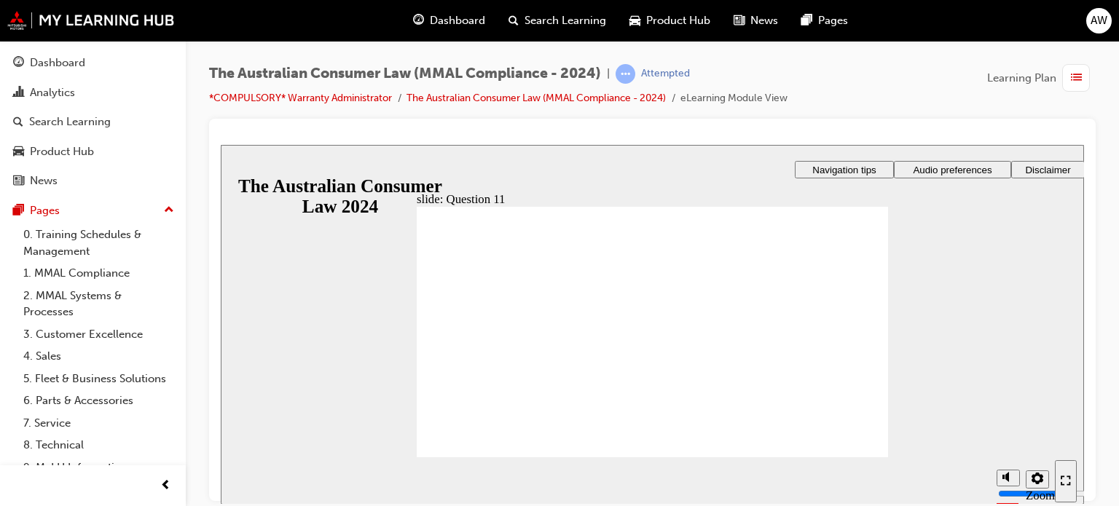
checkbox input "true"
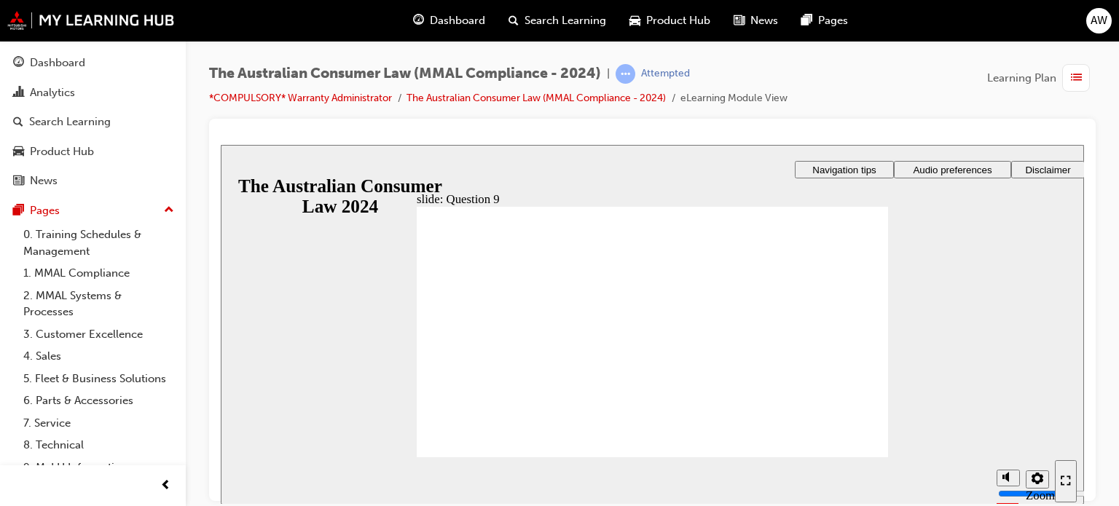
checkbox input "true"
radio input "true"
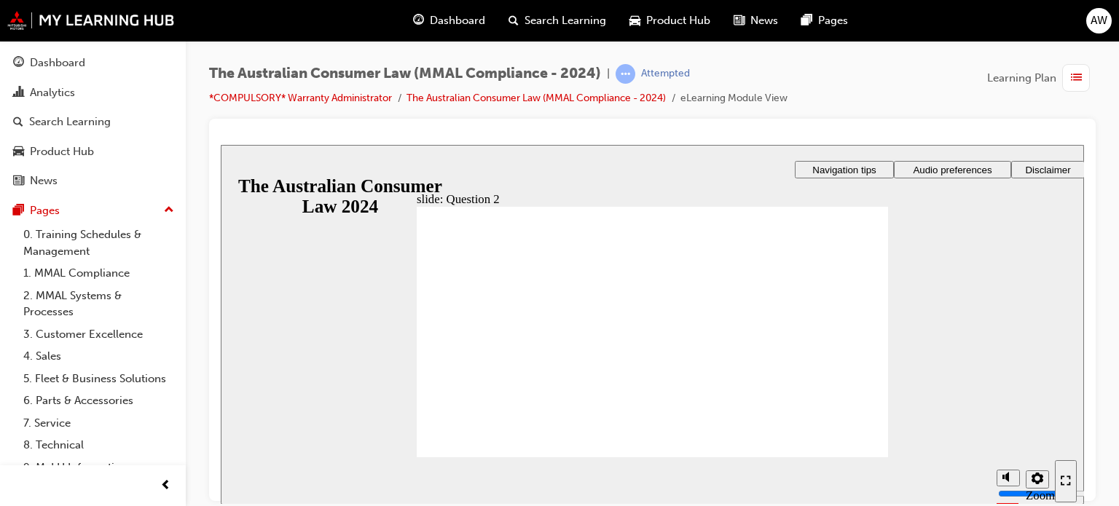
radio input "true"
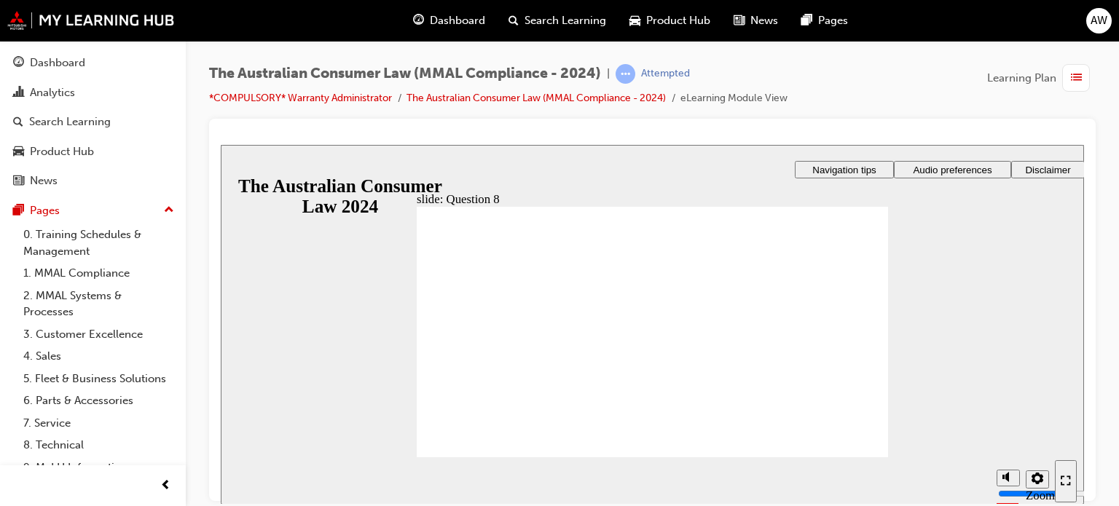
radio input "true"
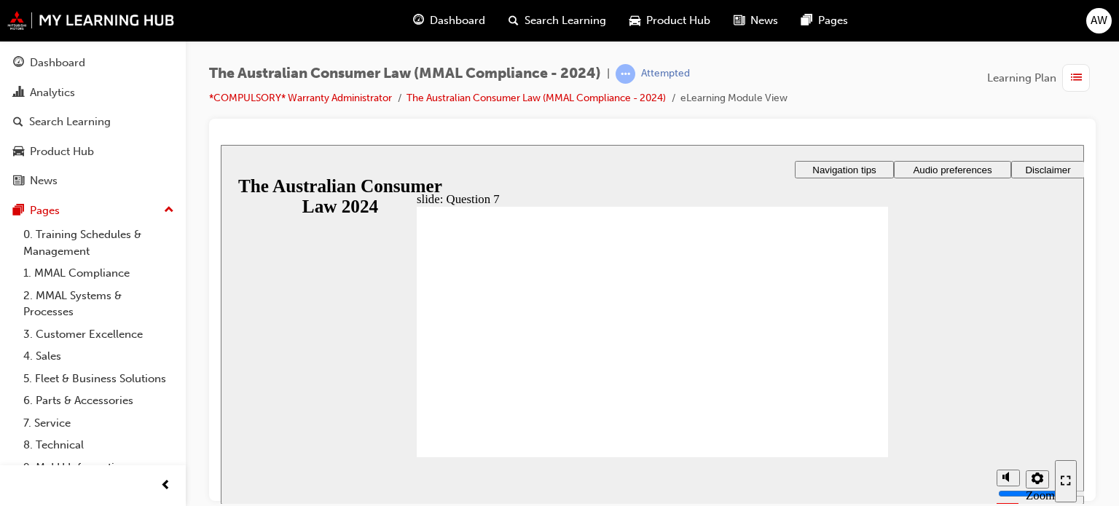
checkbox input "true"
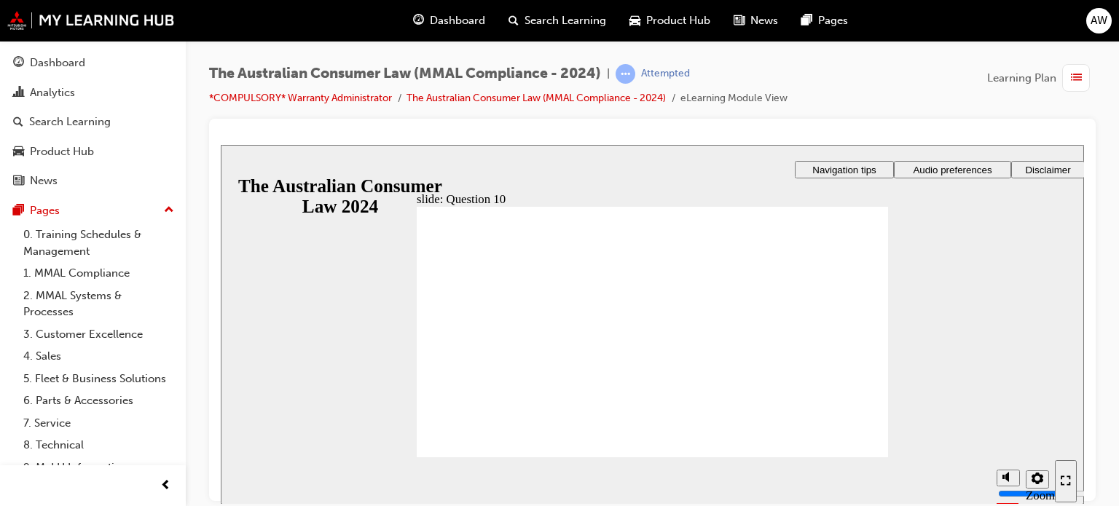
checkbox input "true"
radio input "true"
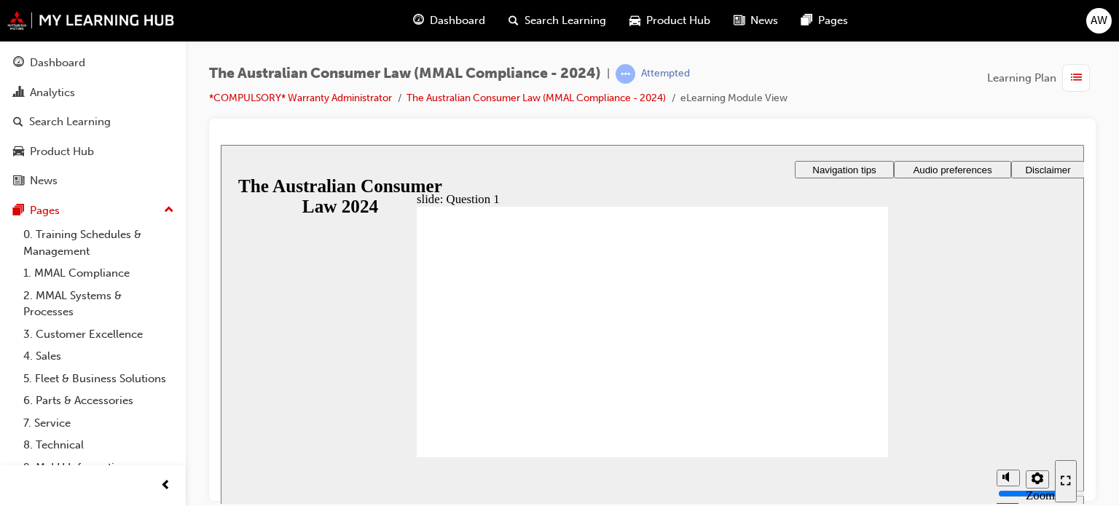
checkbox input "true"
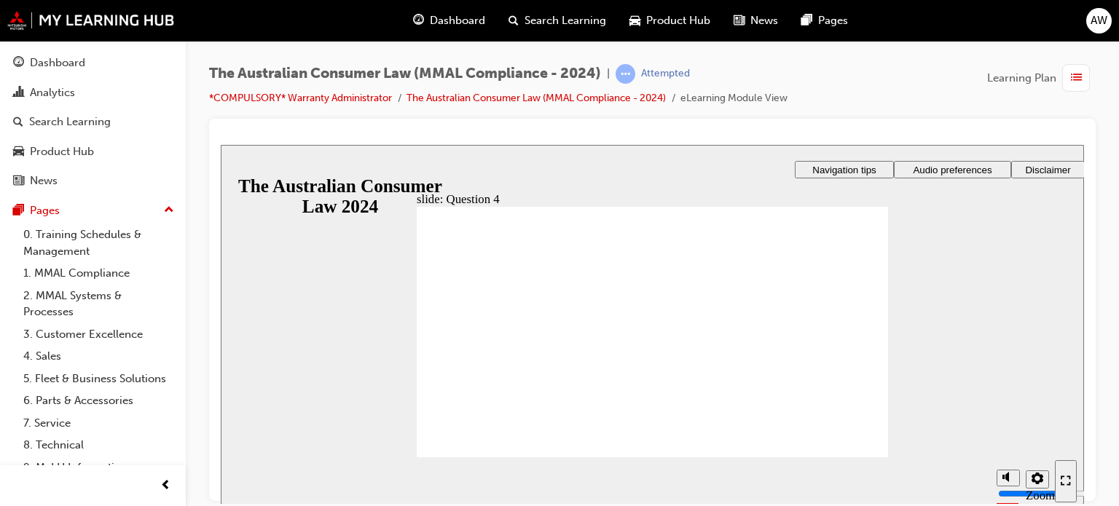
checkbox input "true"
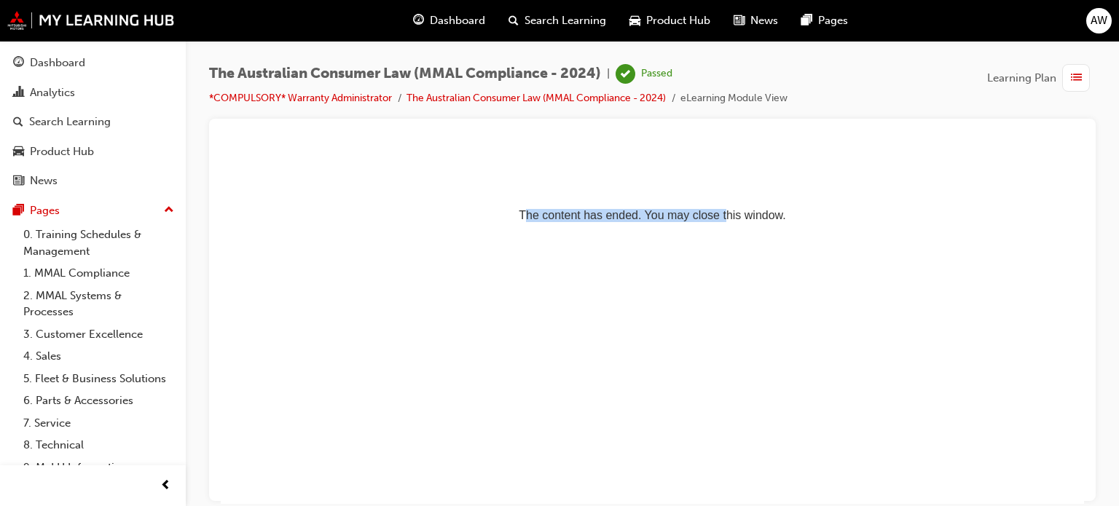
drag, startPoint x: 720, startPoint y: 398, endPoint x: 468, endPoint y: 253, distance: 291.7
click at [468, 233] on html "The content has ended. You may close this window." at bounding box center [652, 188] width 863 height 89
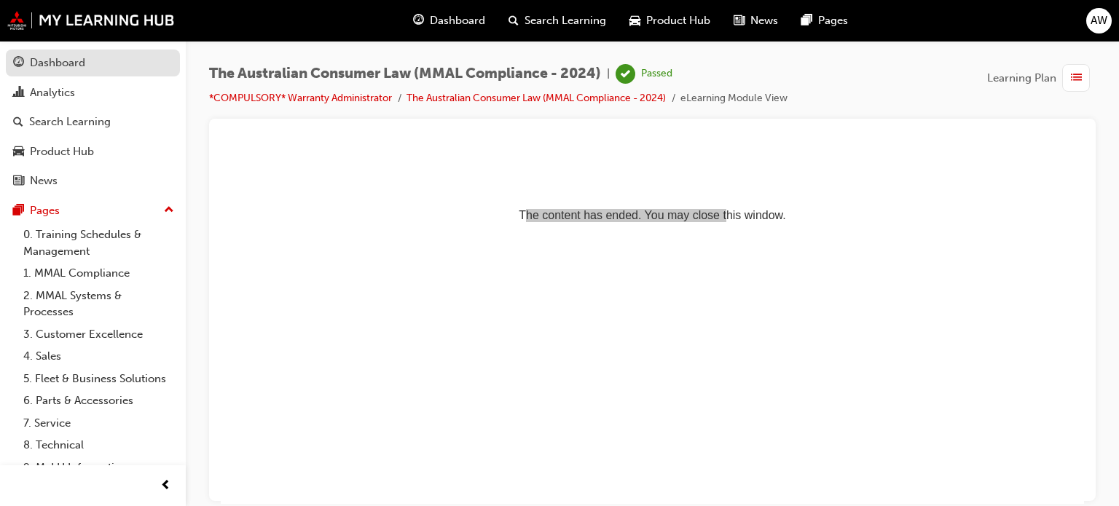
click at [77, 71] on div "Dashboard" at bounding box center [57, 63] width 55 height 17
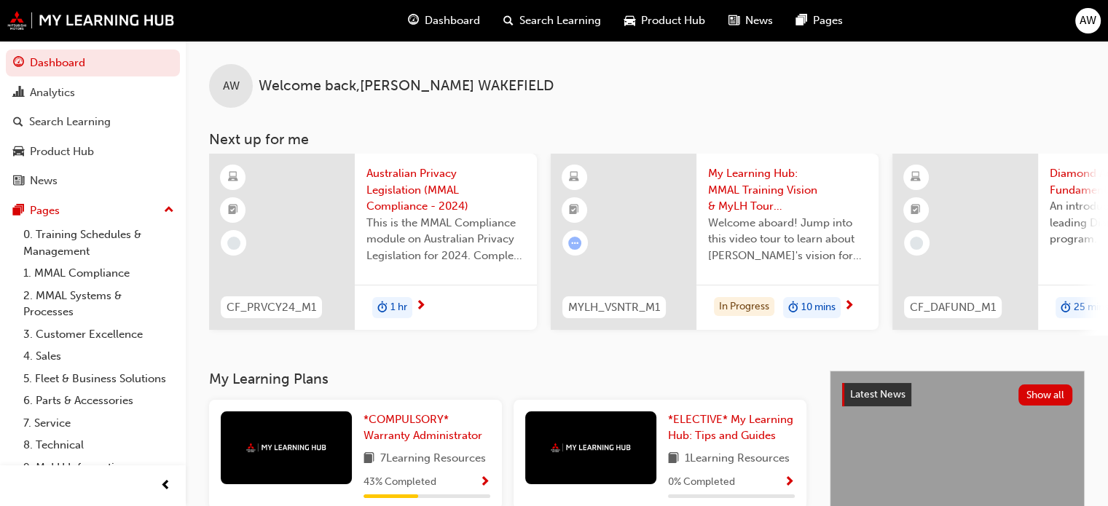
click at [738, 192] on span "My Learning Hub: MMAL Training Vision & MyLH Tour (Elective)" at bounding box center [787, 190] width 159 height 50
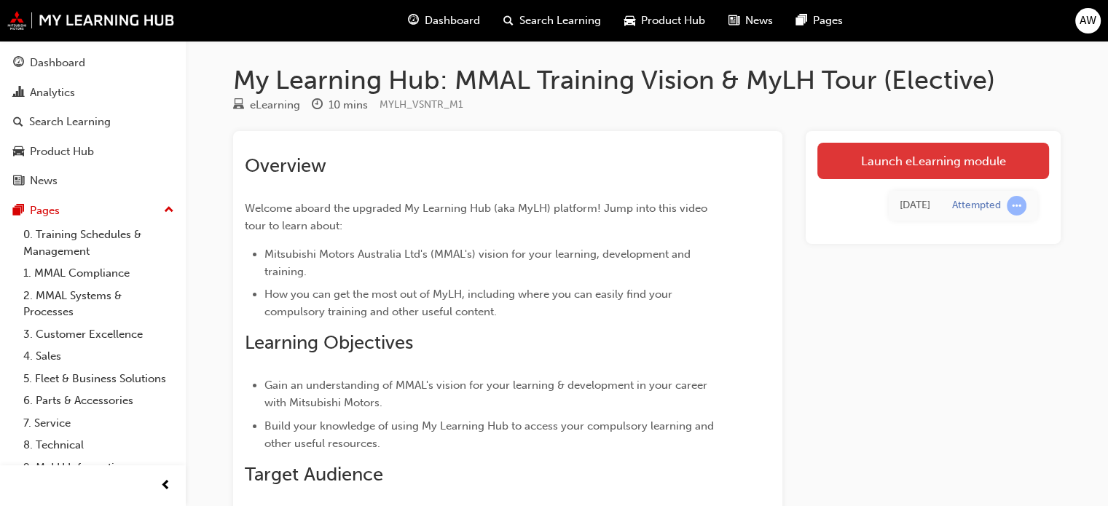
click at [874, 165] on link "Launch eLearning module" at bounding box center [933, 161] width 232 height 36
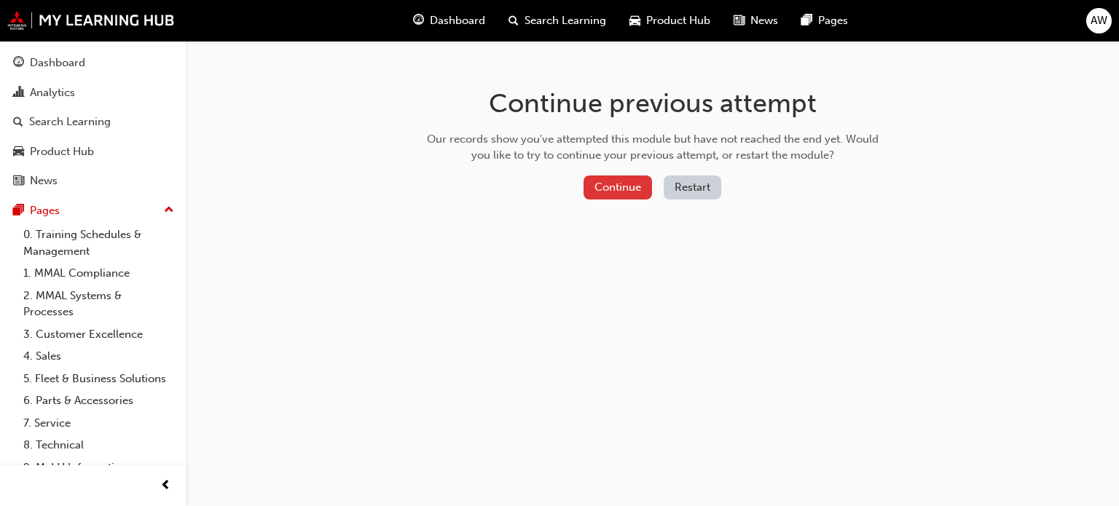
click at [641, 191] on button "Continue" at bounding box center [617, 188] width 68 height 24
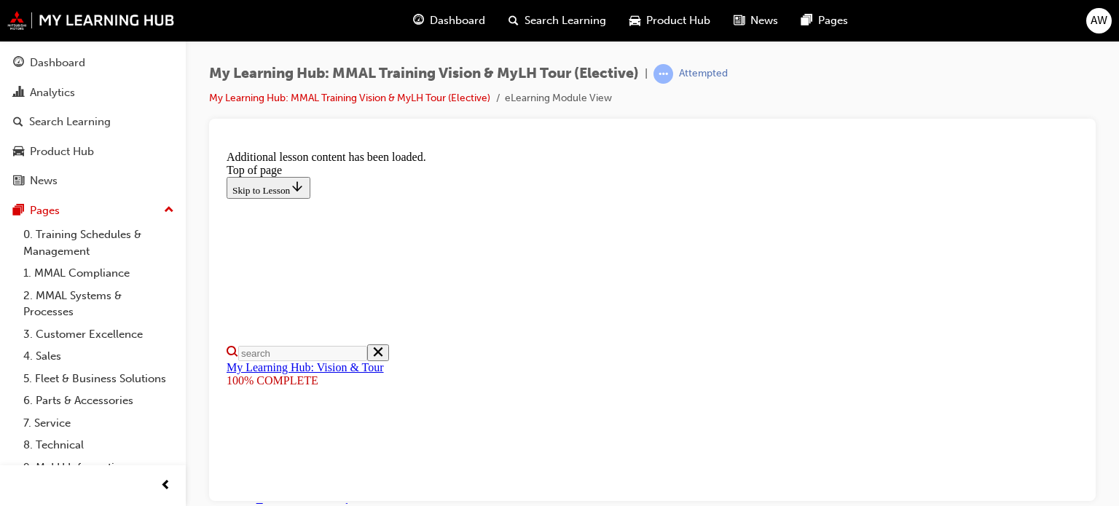
scroll to position [620, 0]
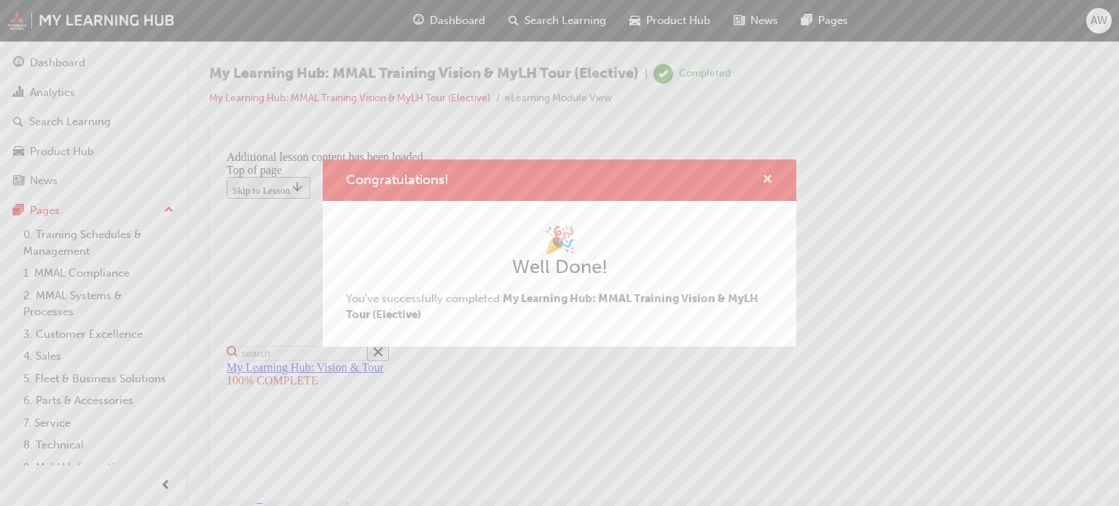
click at [765, 178] on span "cross-icon" at bounding box center [767, 180] width 11 height 13
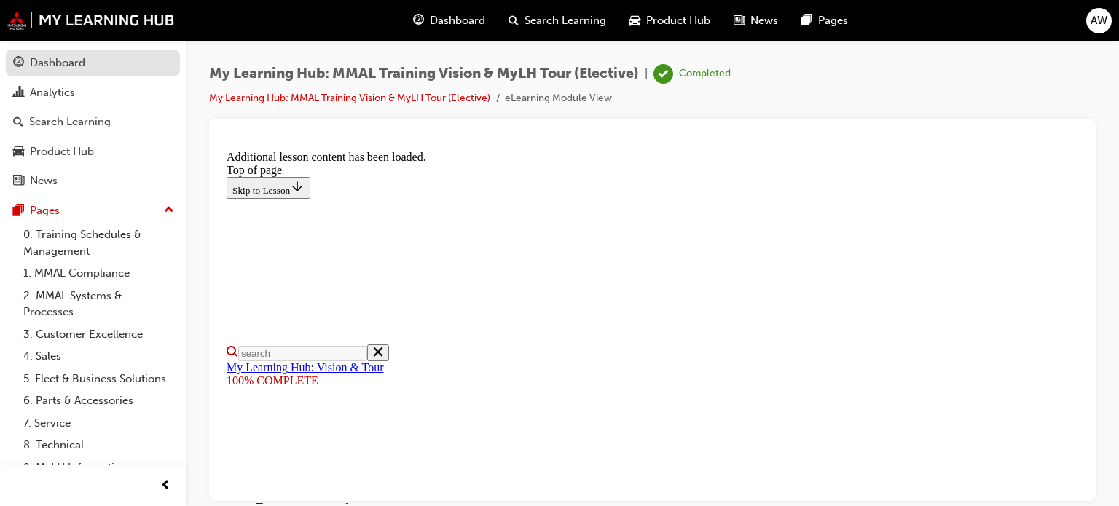
click at [117, 72] on link "Dashboard" at bounding box center [93, 63] width 174 height 27
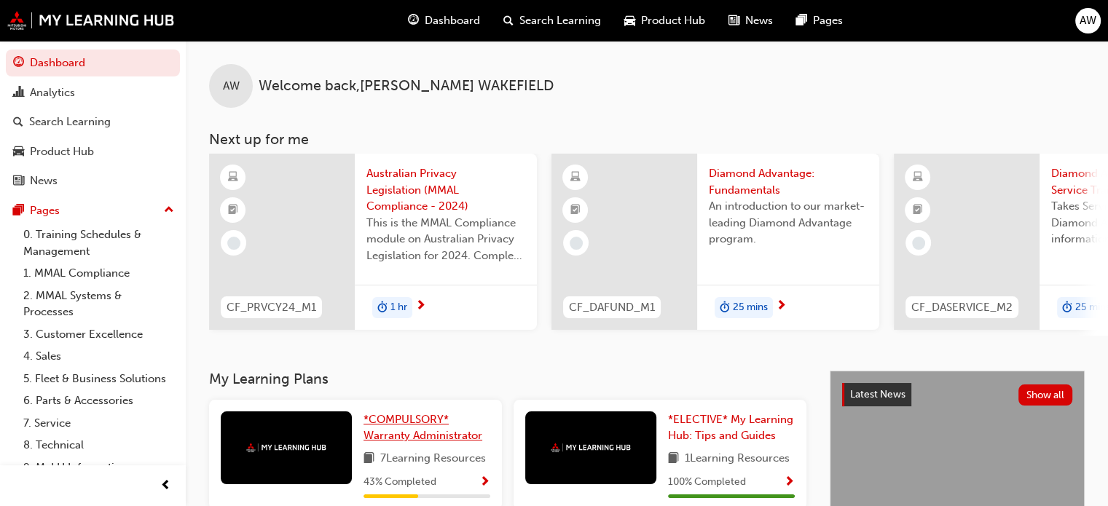
click at [398, 435] on span "*COMPULSORY* Warranty Administrator" at bounding box center [422, 428] width 119 height 30
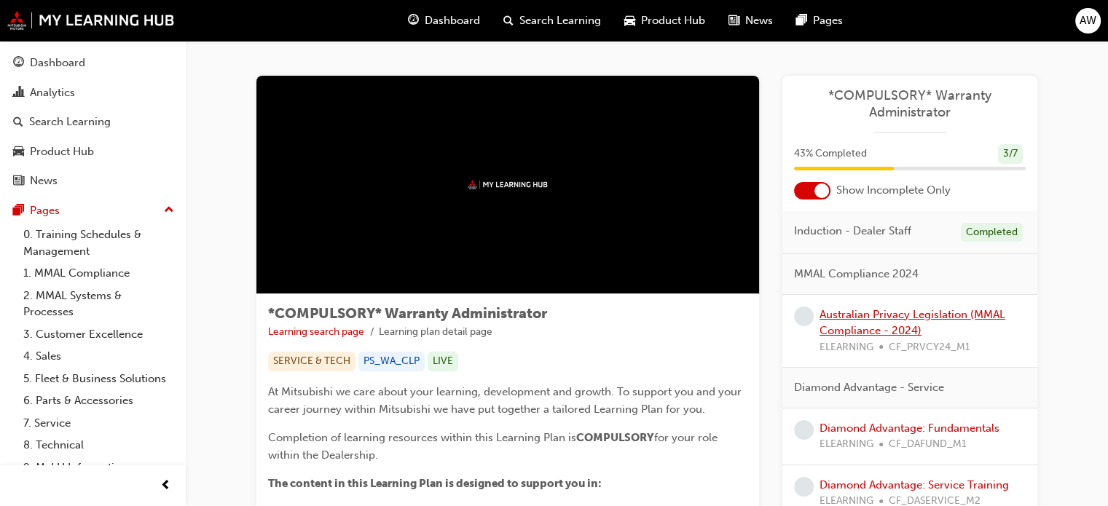
click at [870, 324] on link "Australian Privacy Legislation (MMAL Compliance - 2024)" at bounding box center [912, 323] width 186 height 30
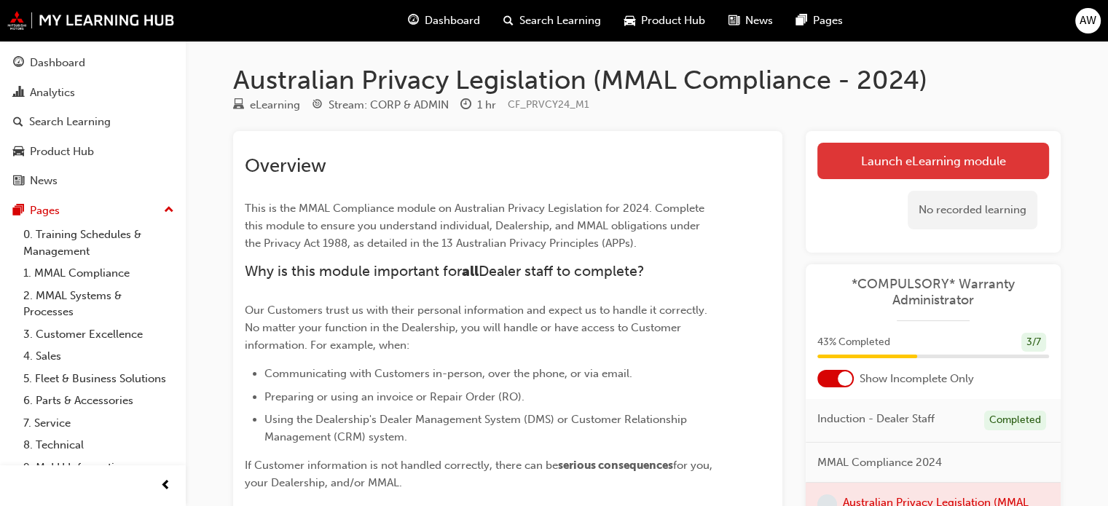
click at [862, 165] on link "Launch eLearning module" at bounding box center [933, 161] width 232 height 36
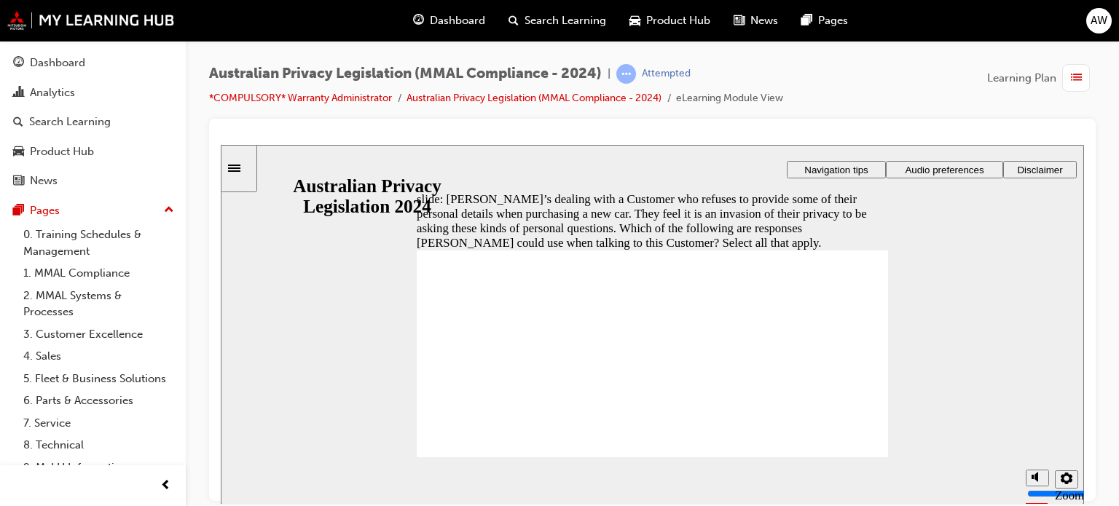
checkbox input "true"
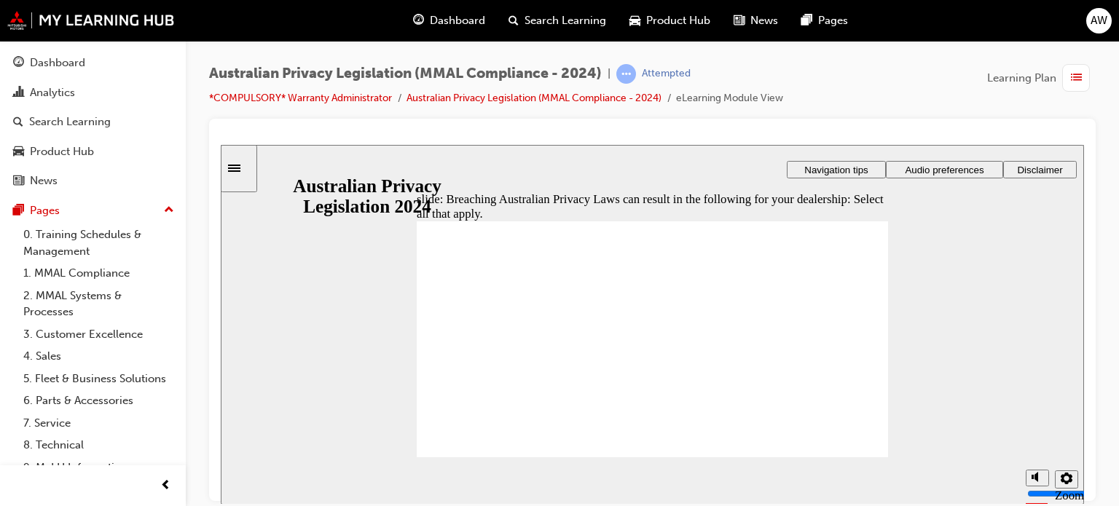
checkbox input "true"
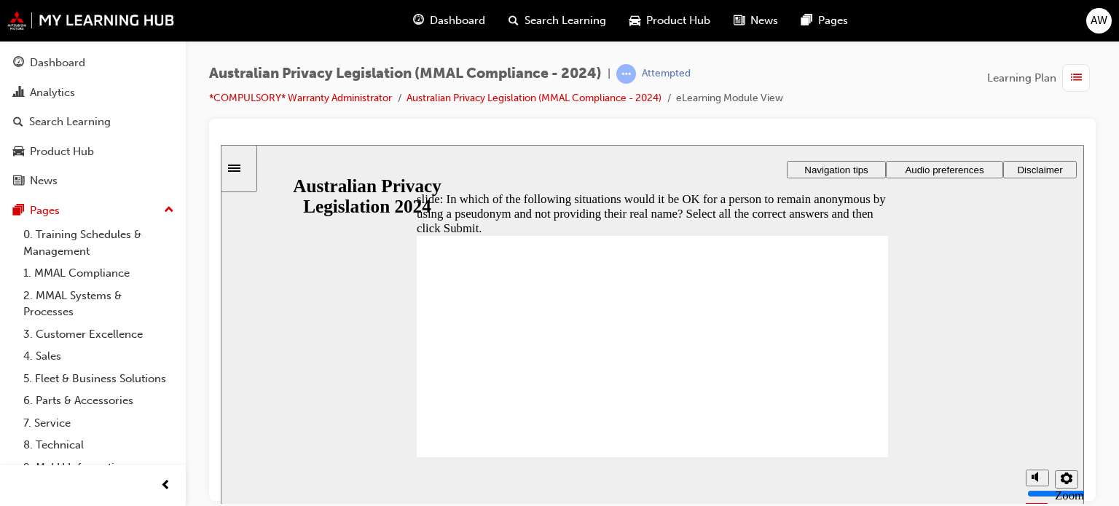
checkbox input "true"
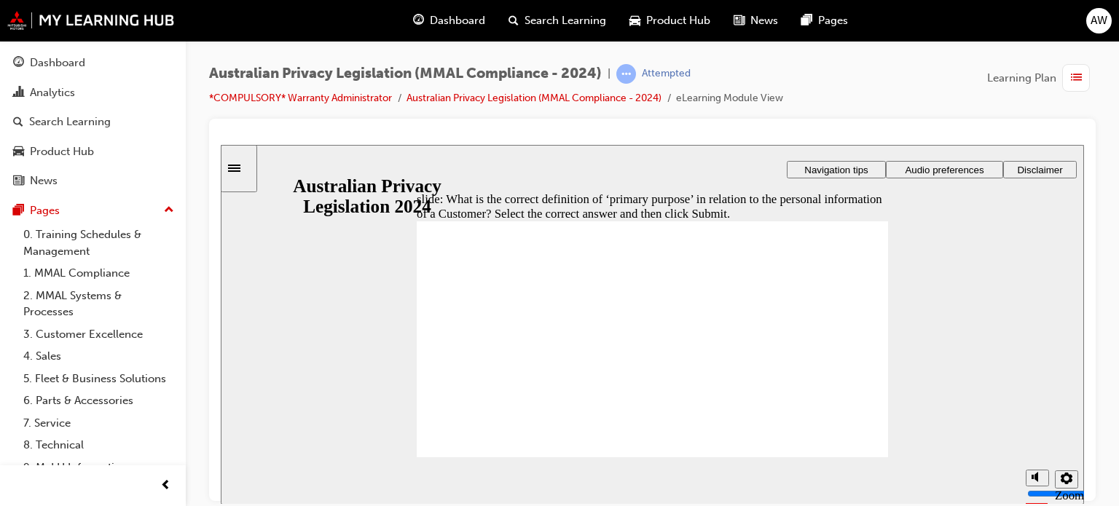
radio input "true"
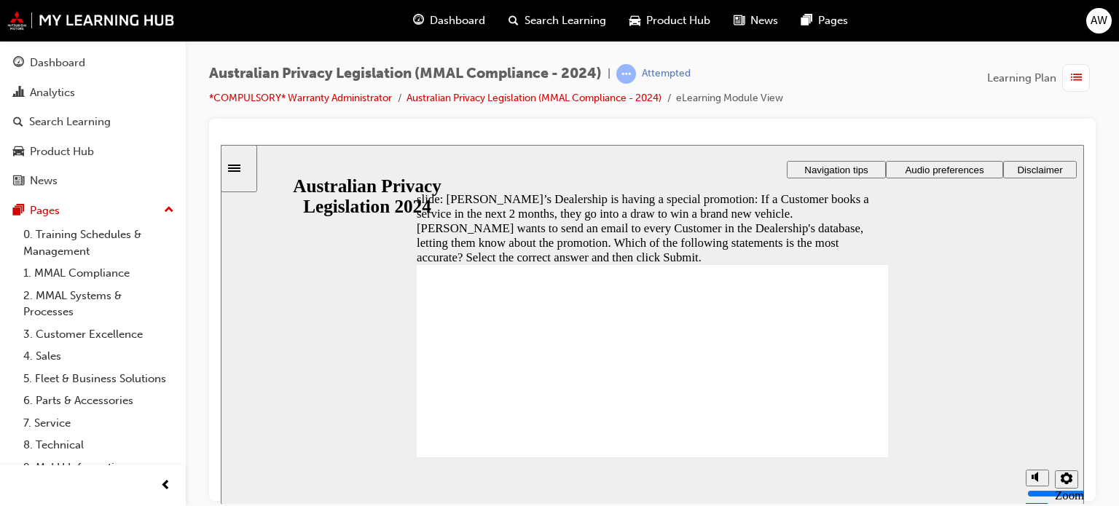
radio input "true"
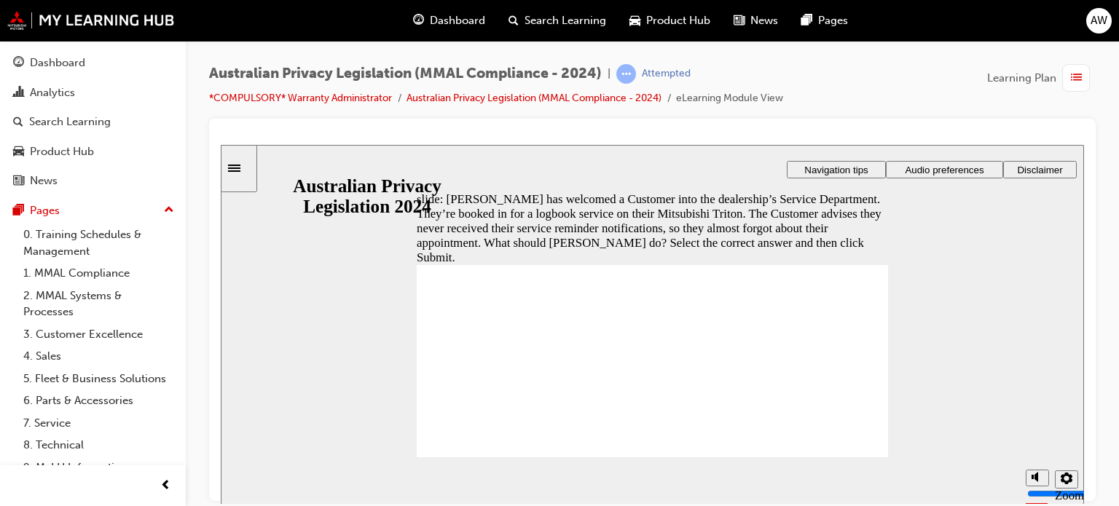
radio input "true"
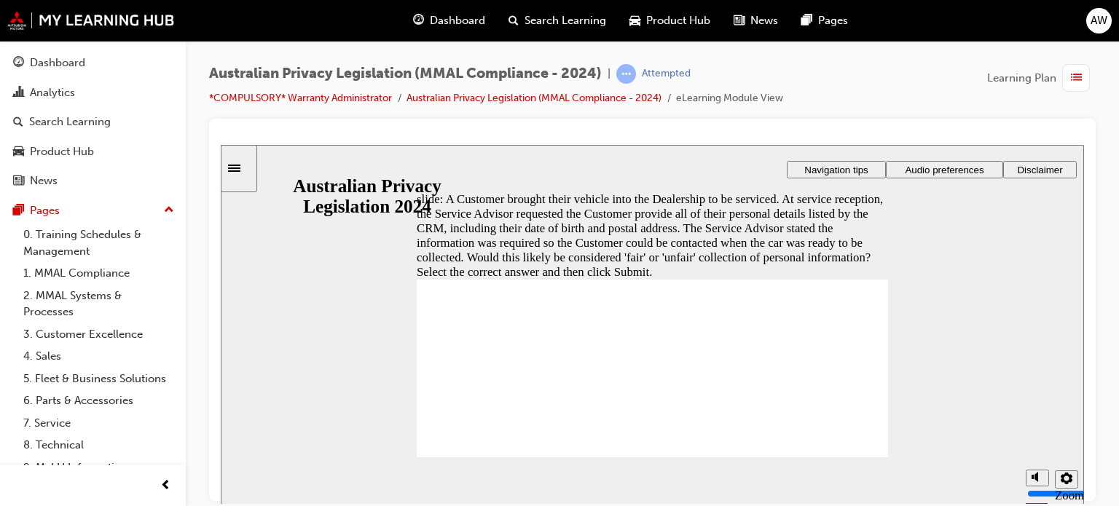
radio input "true"
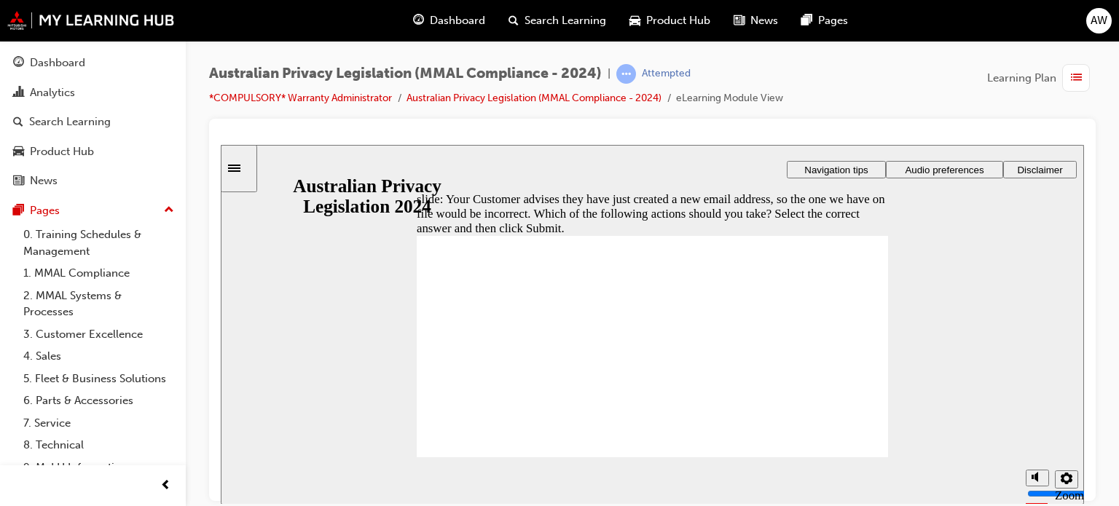
radio input "true"
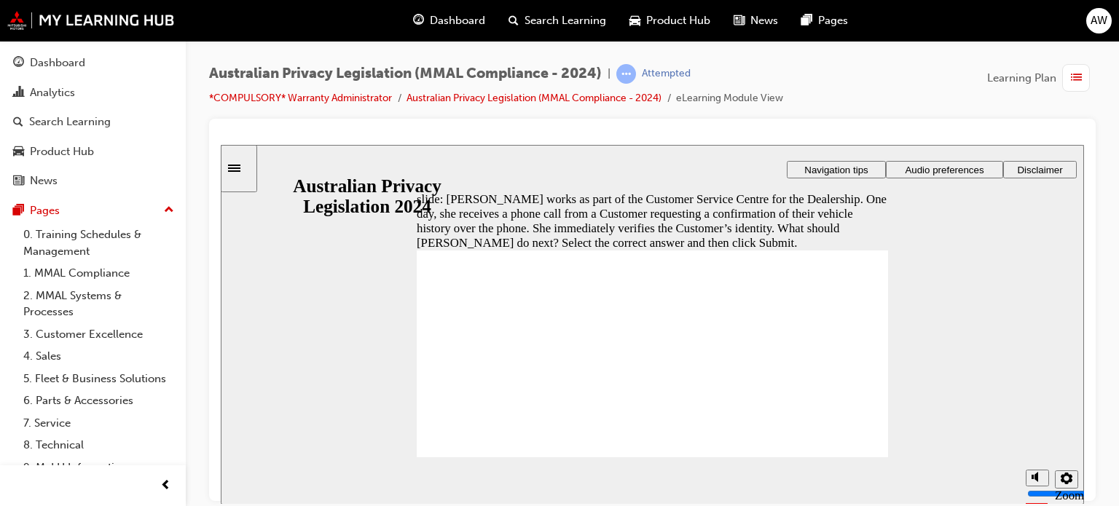
radio input "true"
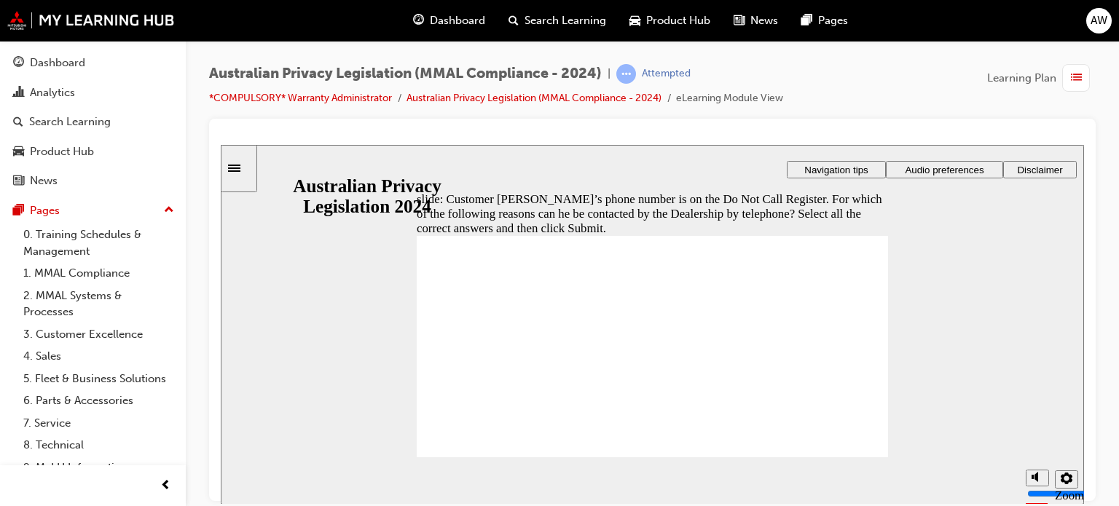
checkbox input "true"
radio input "true"
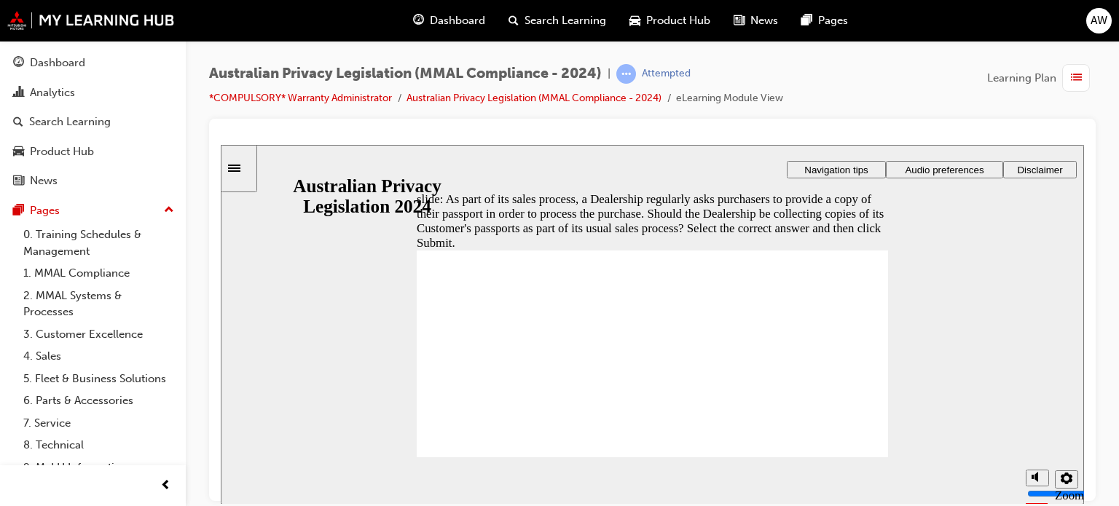
radio input "true"
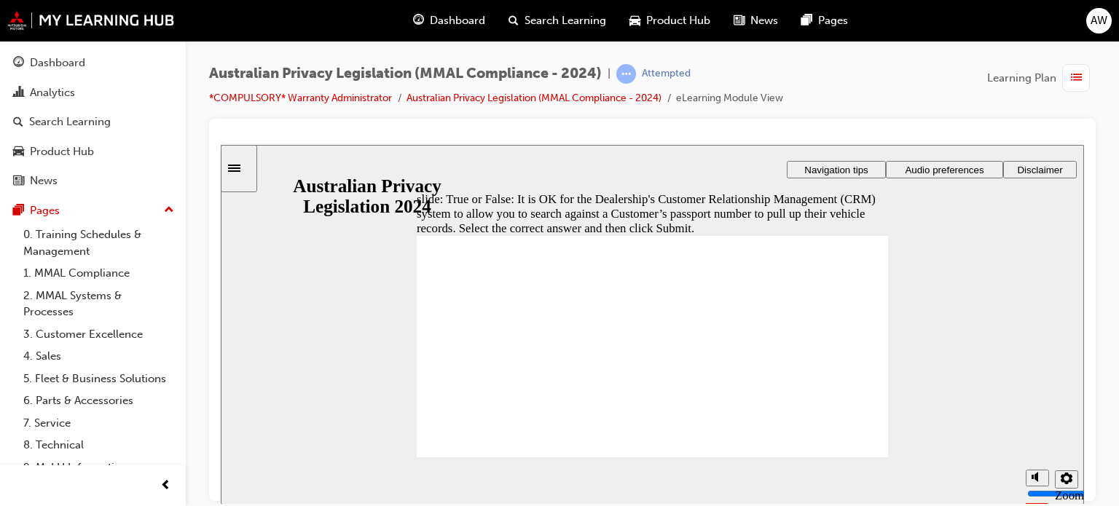
radio input "true"
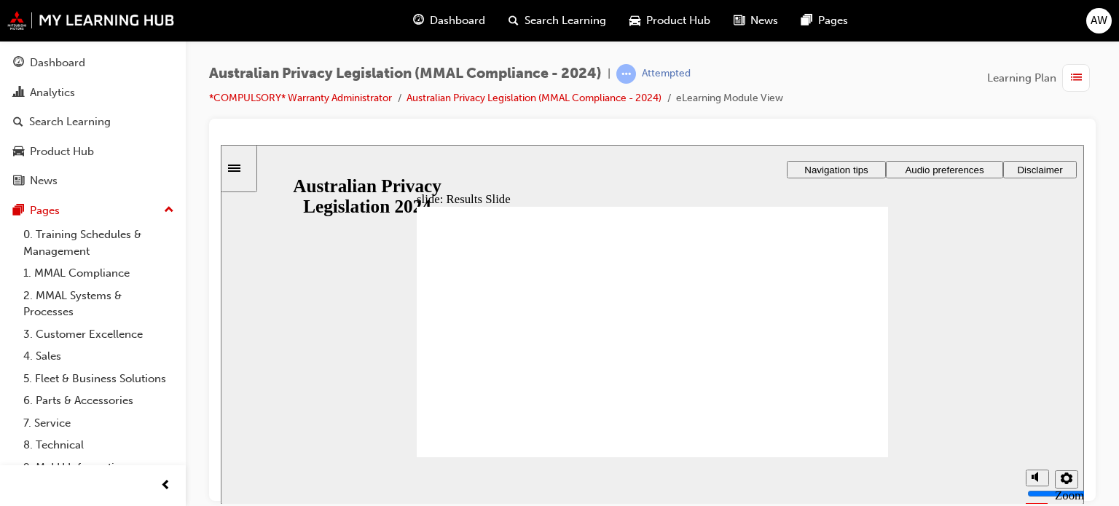
checkbox input "true"
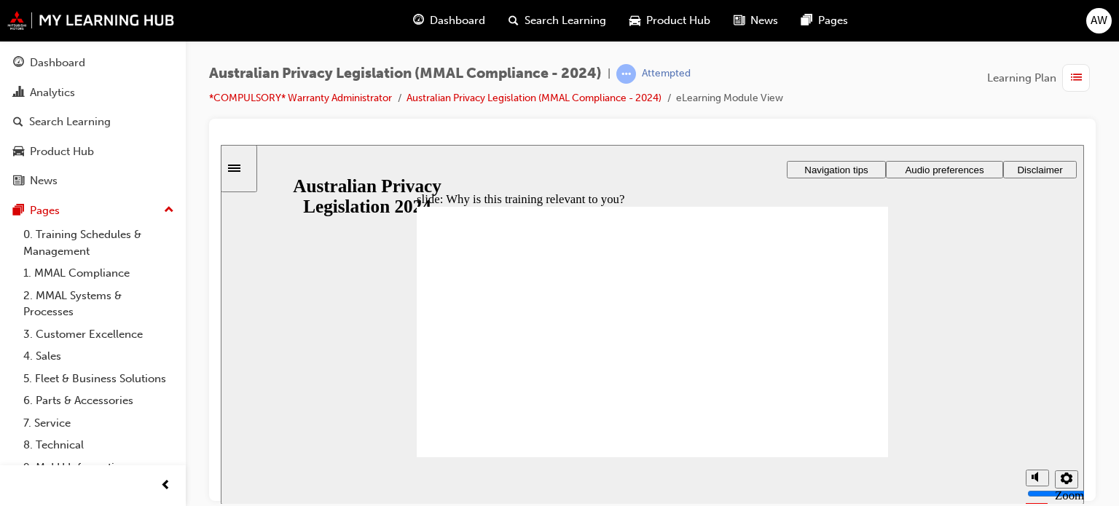
checkbox input "true"
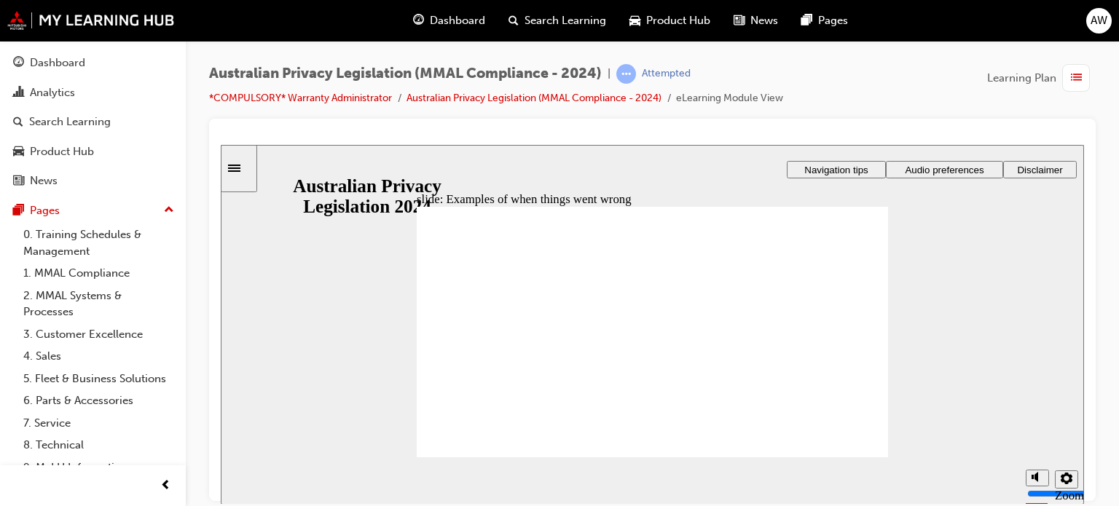
radio input "true"
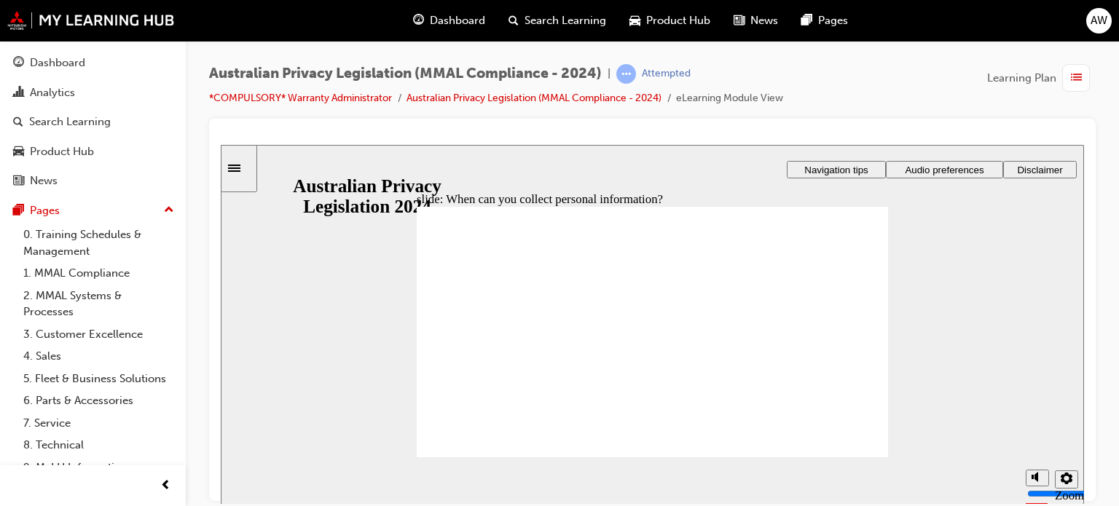
drag, startPoint x: 633, startPoint y: 310, endPoint x: 762, endPoint y: 369, distance: 142.1
drag, startPoint x: 629, startPoint y: 320, endPoint x: 508, endPoint y: 382, distance: 136.2
drag, startPoint x: 655, startPoint y: 316, endPoint x: 520, endPoint y: 388, distance: 153.4
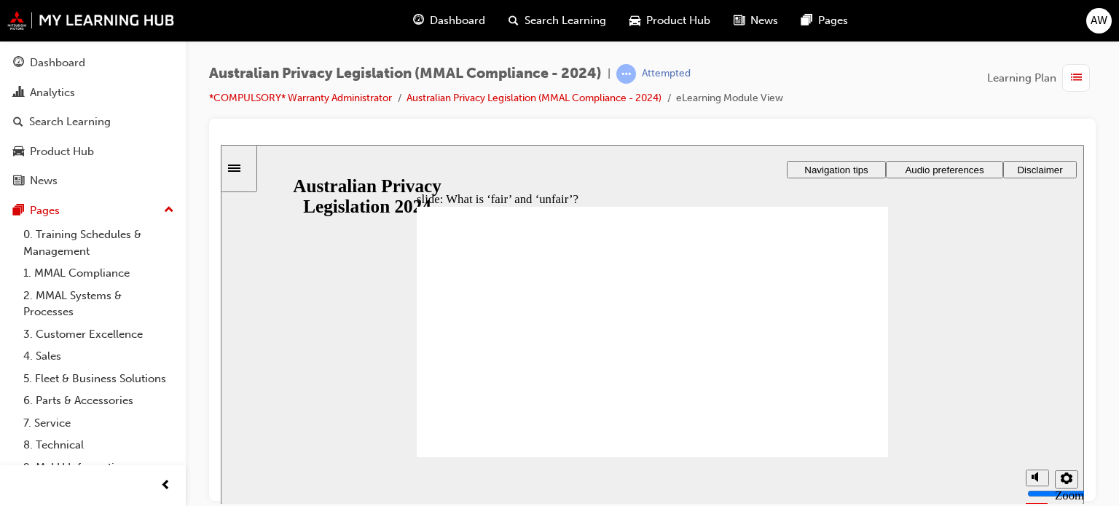
drag, startPoint x: 520, startPoint y: 388, endPoint x: 769, endPoint y: 384, distance: 249.1
drag, startPoint x: 655, startPoint y: 315, endPoint x: 804, endPoint y: 375, distance: 160.8
drag, startPoint x: 627, startPoint y: 331, endPoint x: 495, endPoint y: 388, distance: 143.5
drag, startPoint x: 636, startPoint y: 301, endPoint x: 505, endPoint y: 384, distance: 155.2
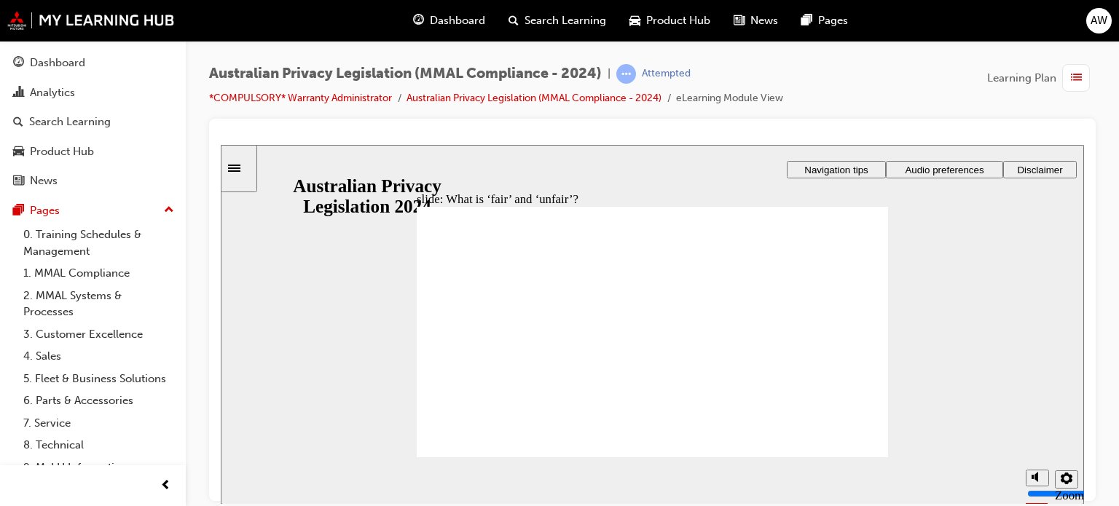
drag, startPoint x: 645, startPoint y: 318, endPoint x: 784, endPoint y: 371, distance: 149.3
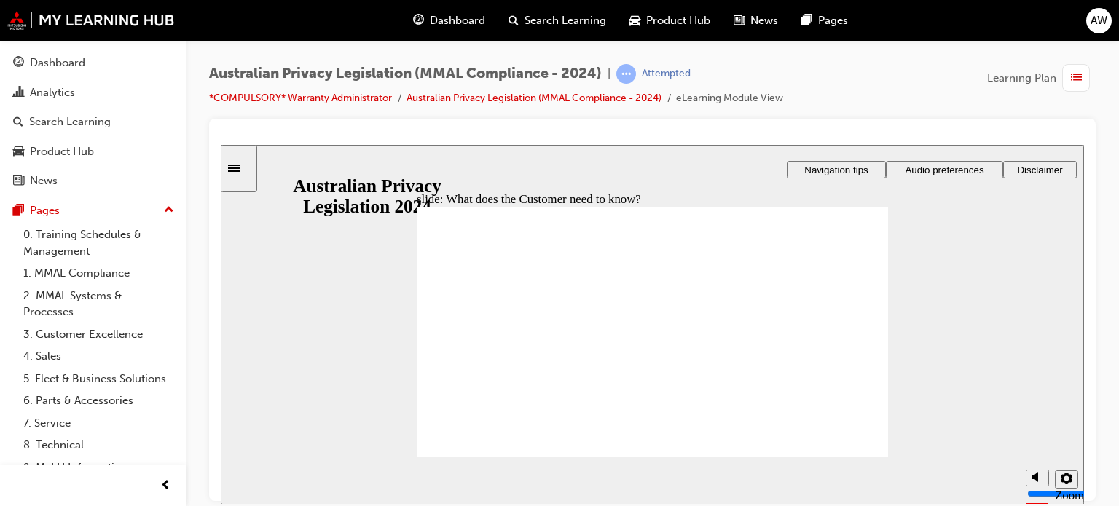
drag, startPoint x: 702, startPoint y: 428, endPoint x: 683, endPoint y: 434, distance: 19.8
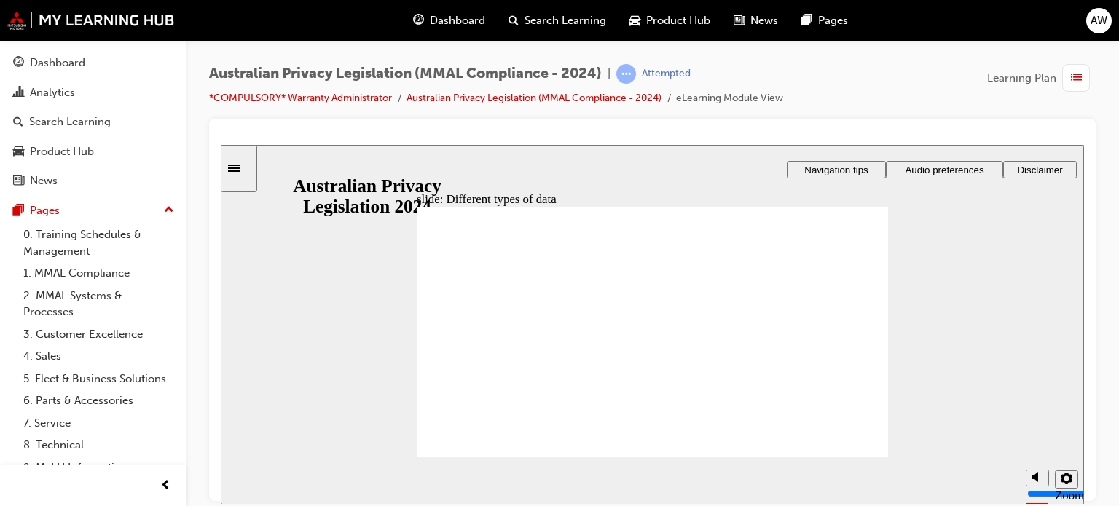
checkbox input "true"
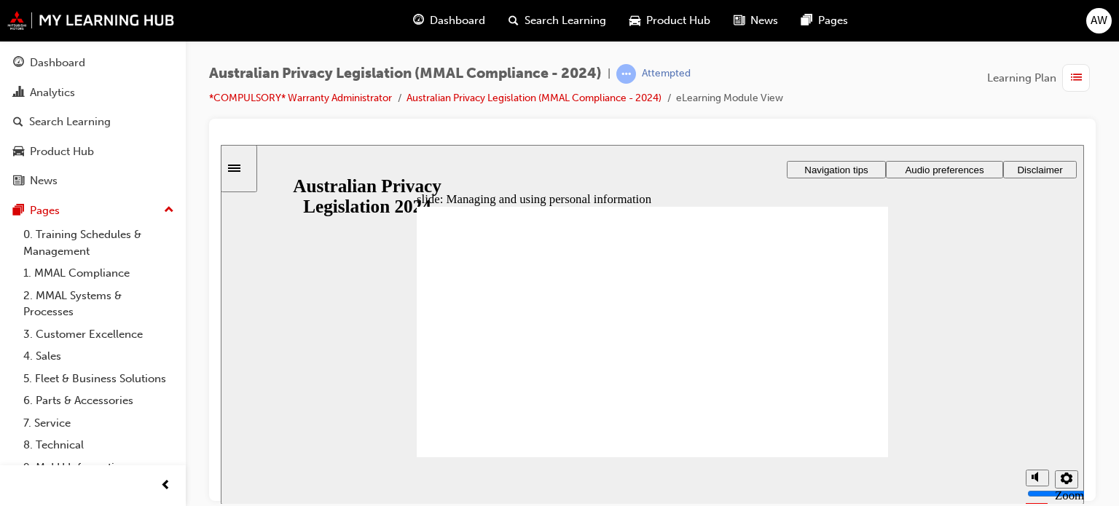
checkbox input "true"
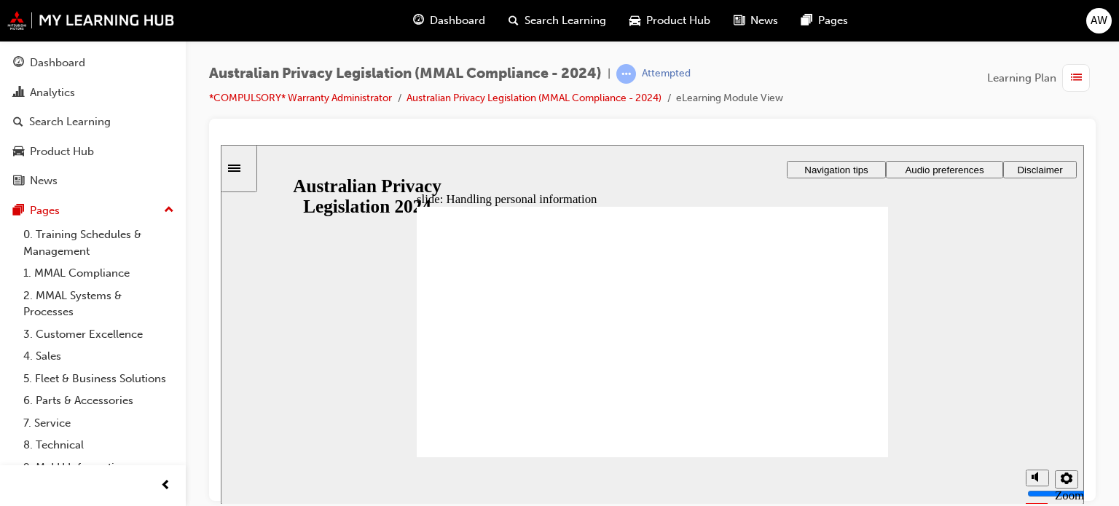
checkbox input "true"
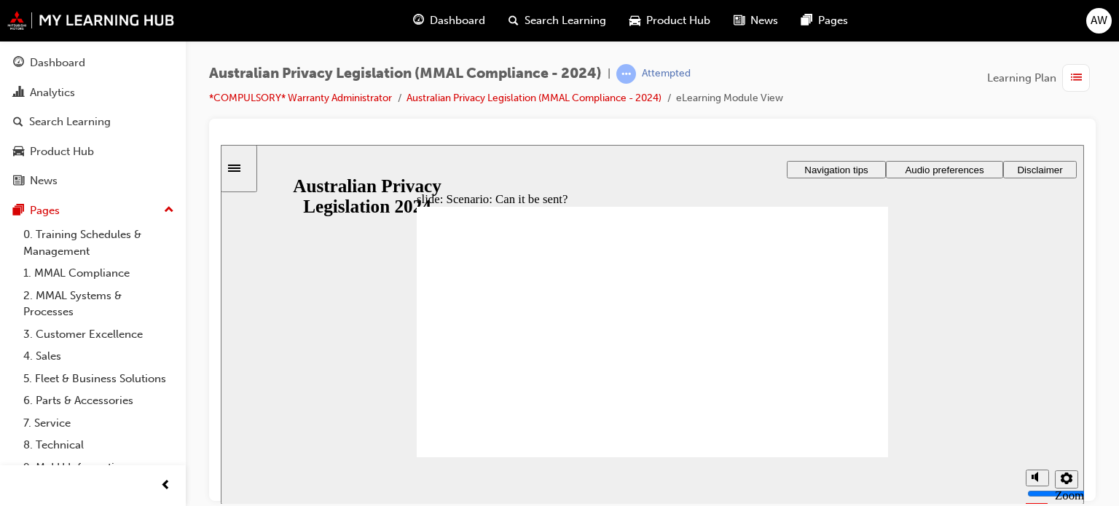
radio input "true"
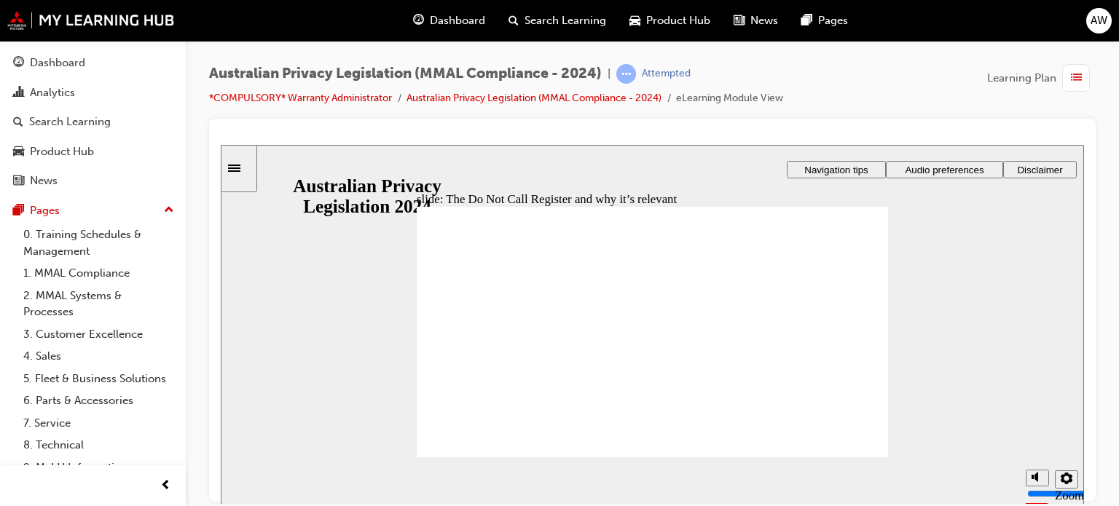
radio input "true"
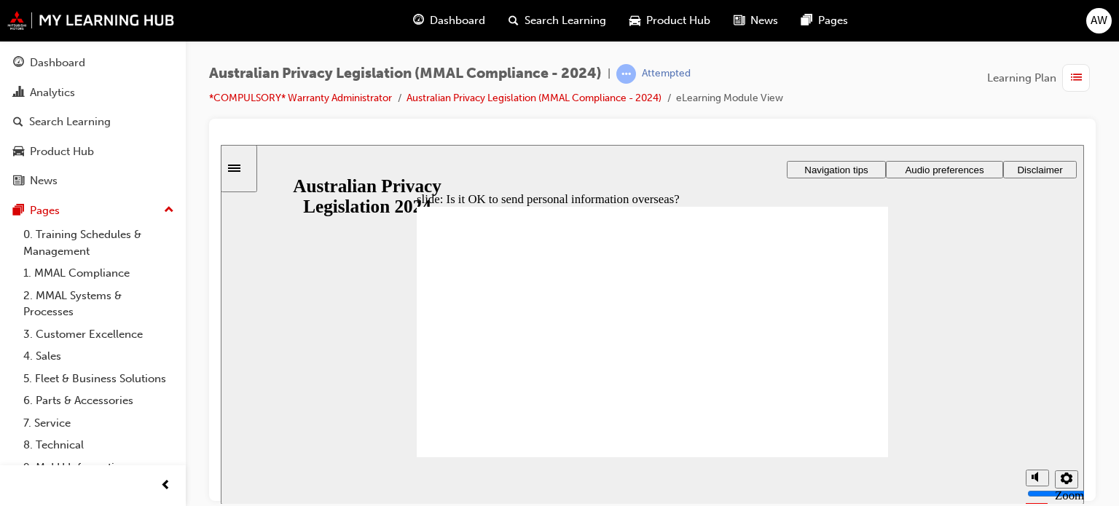
radio input "true"
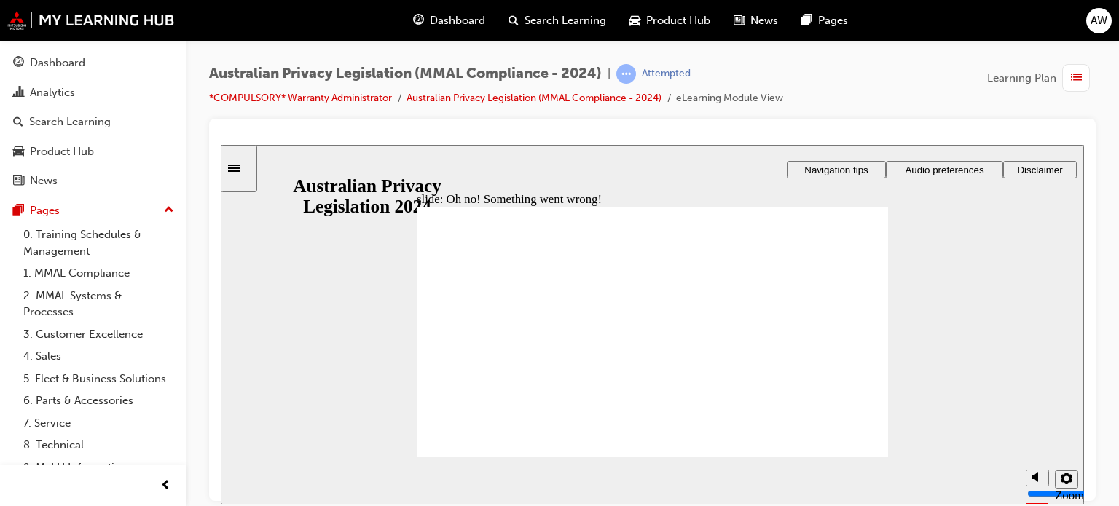
radio input "true"
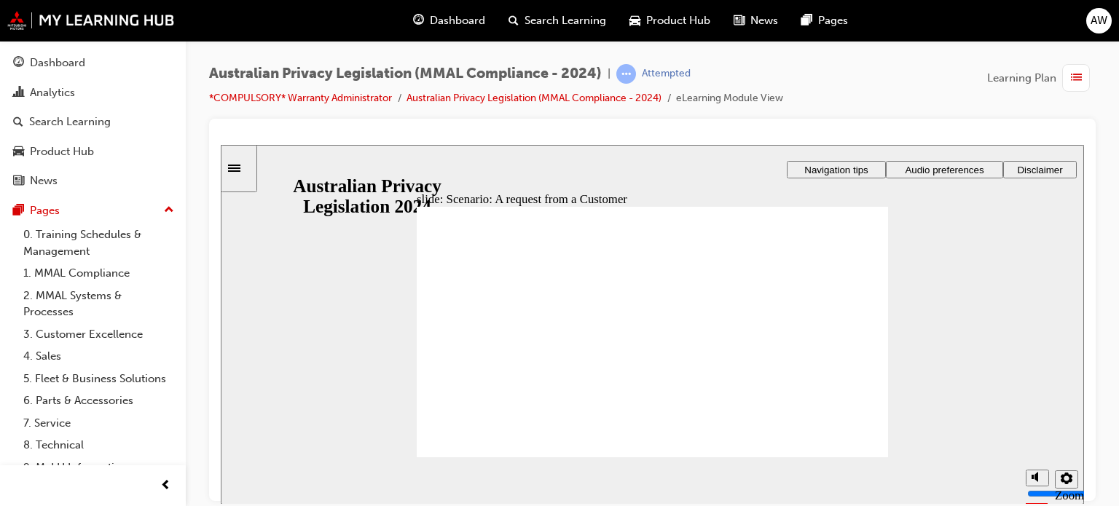
radio input "true"
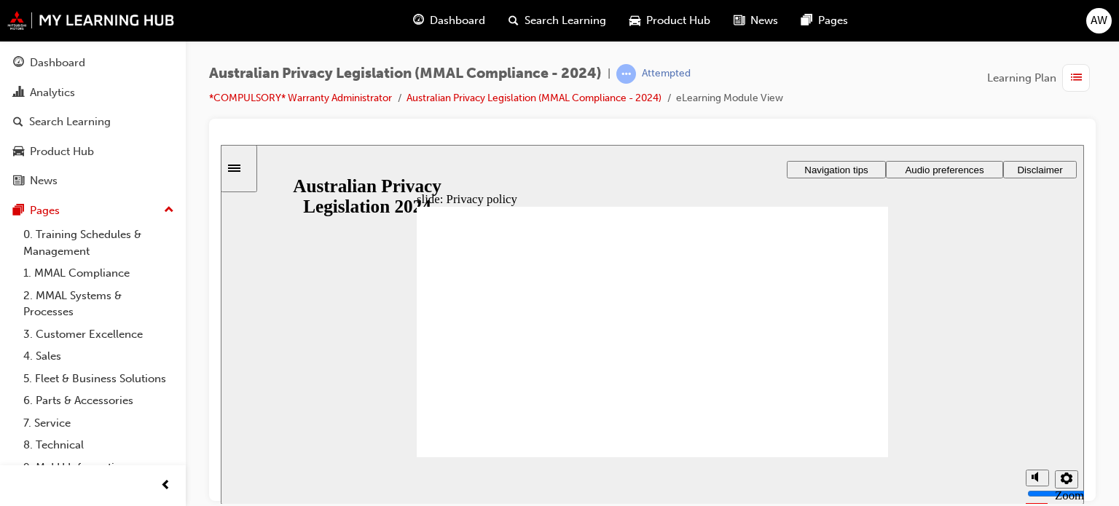
checkbox input "true"
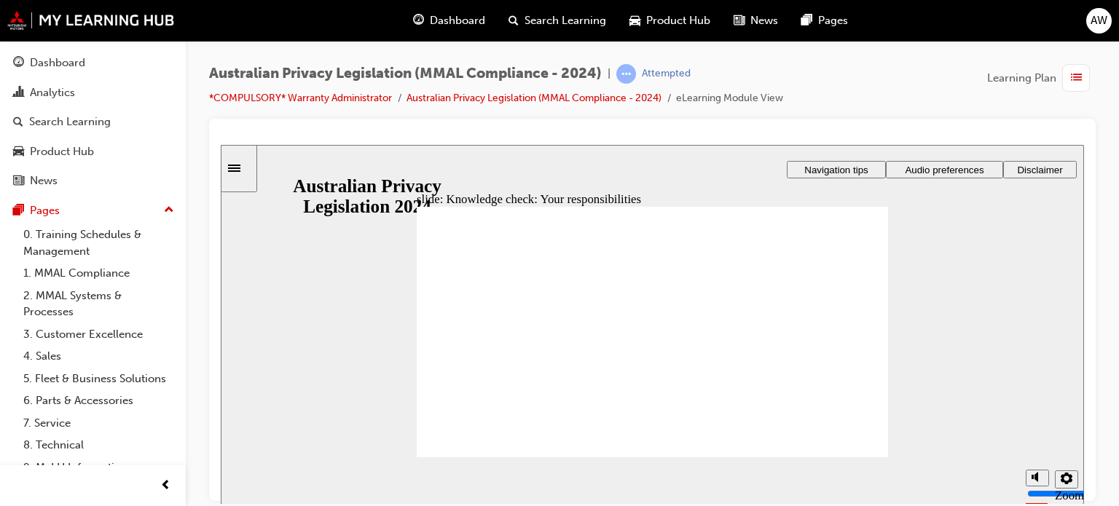
checkbox input "true"
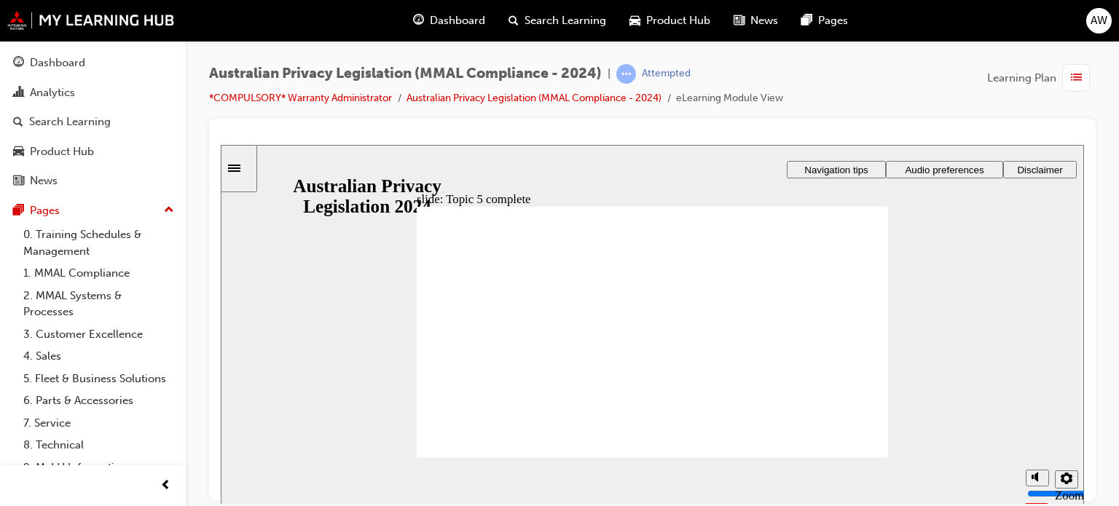
radio input "true"
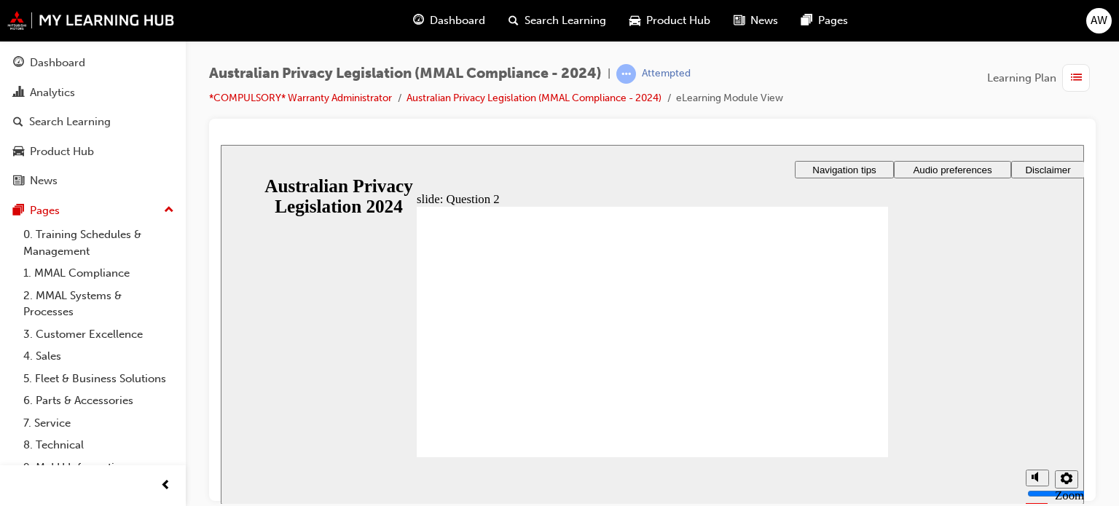
radio input "true"
checkbox input "true"
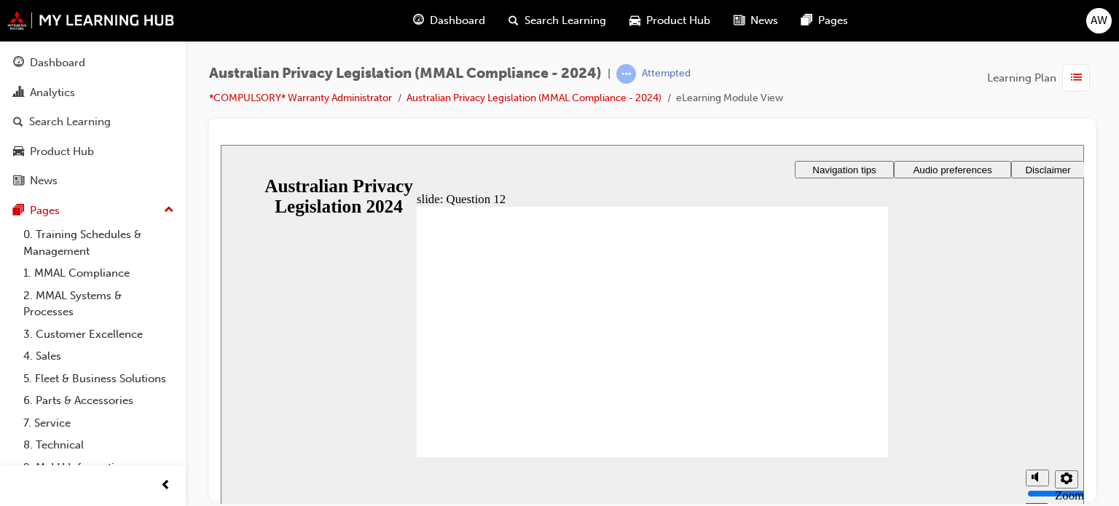
radio input "true"
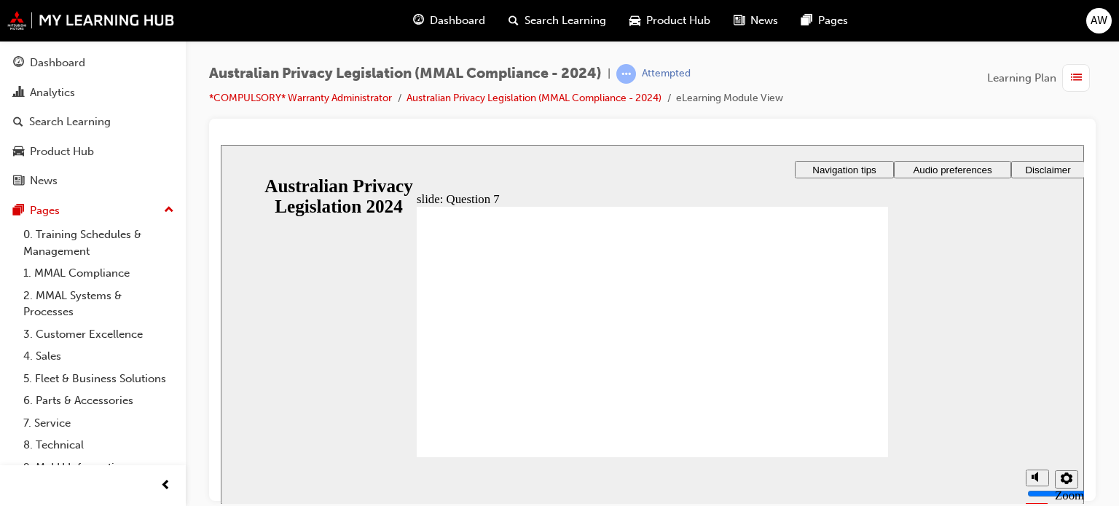
radio input "true"
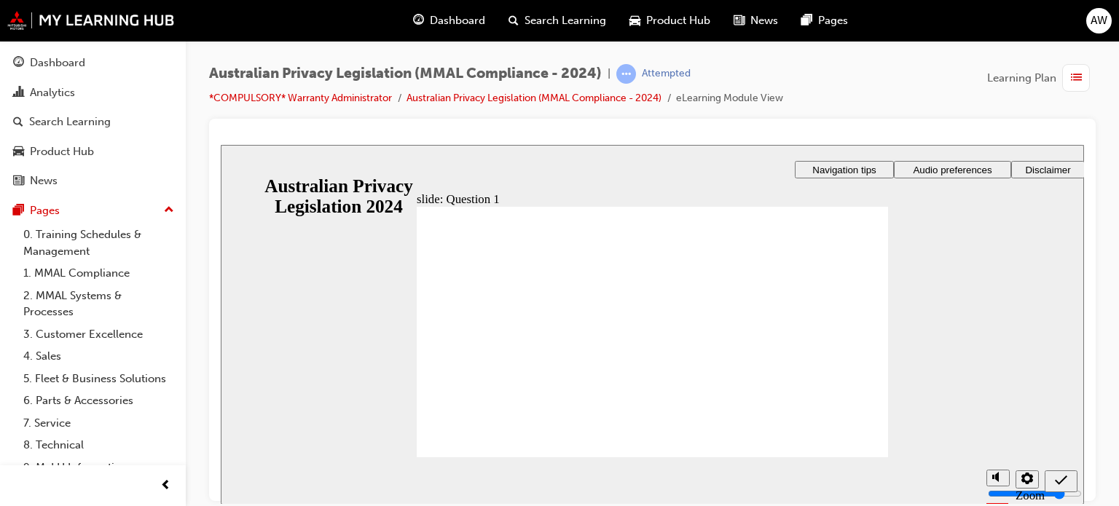
radio input "true"
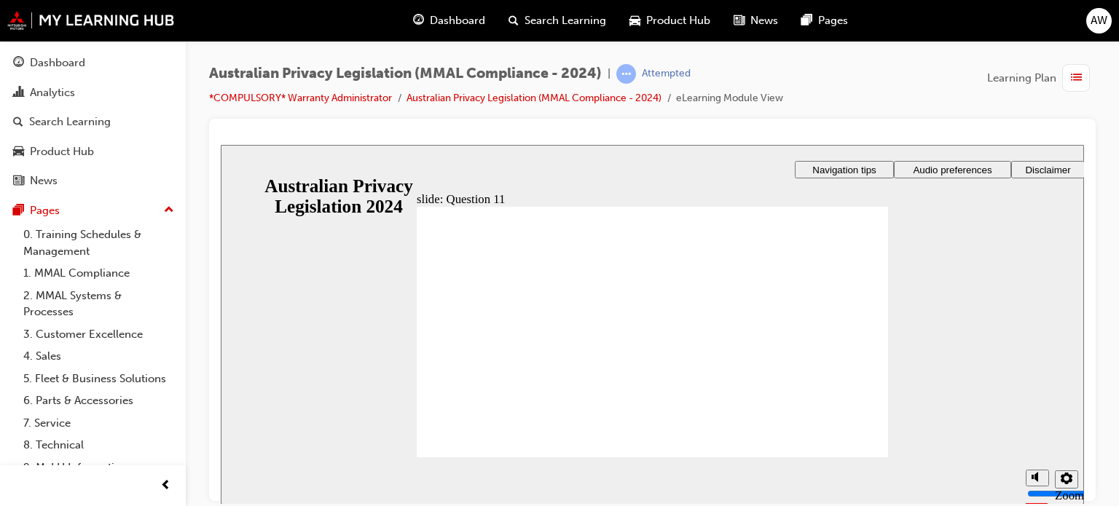
radio input "true"
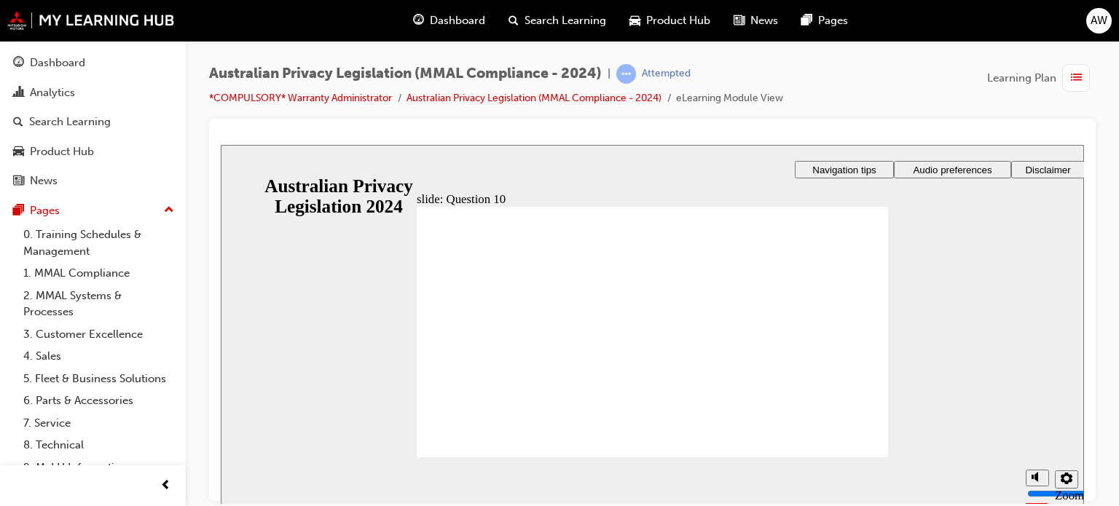
radio input "true"
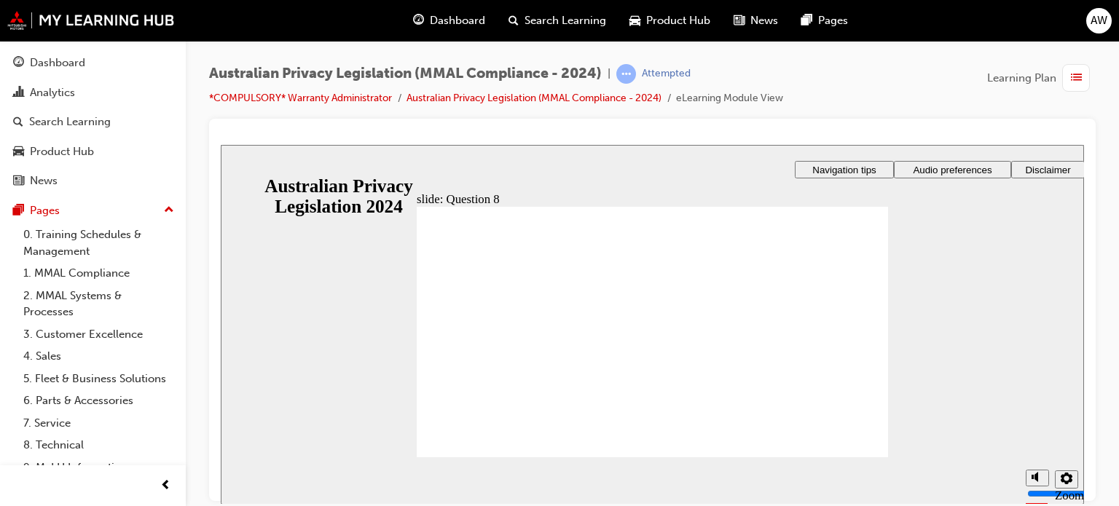
checkbox input "true"
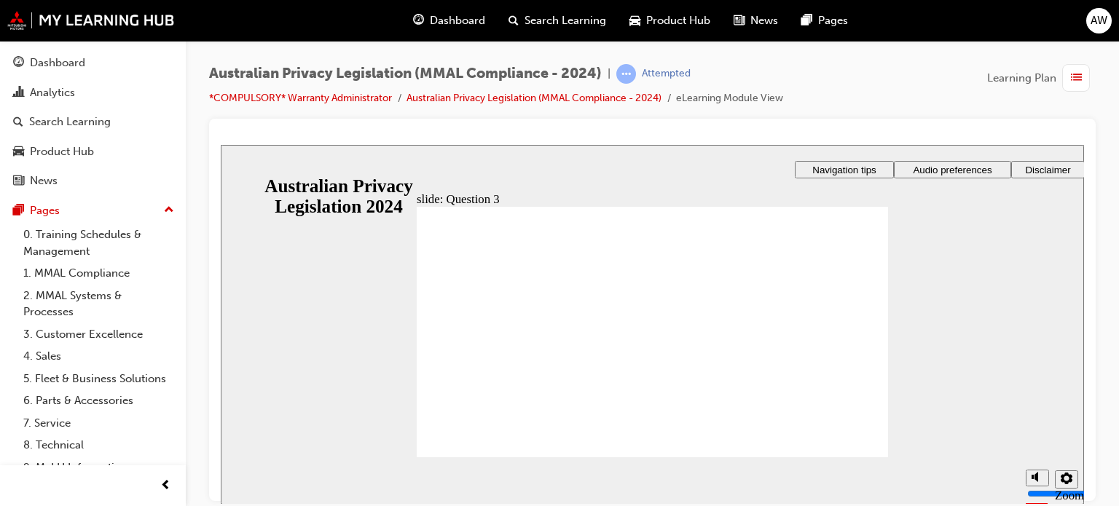
radio input "true"
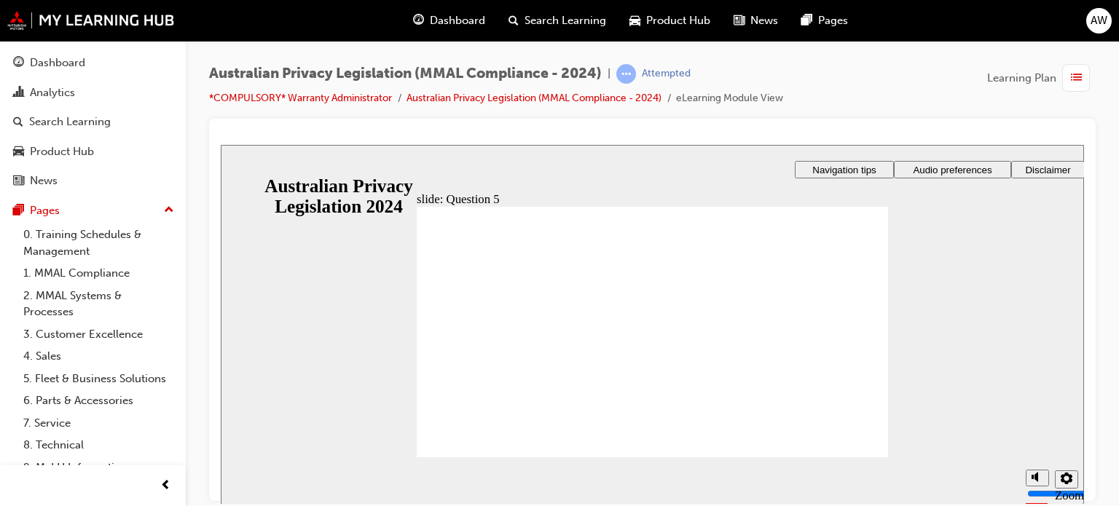
radio input "true"
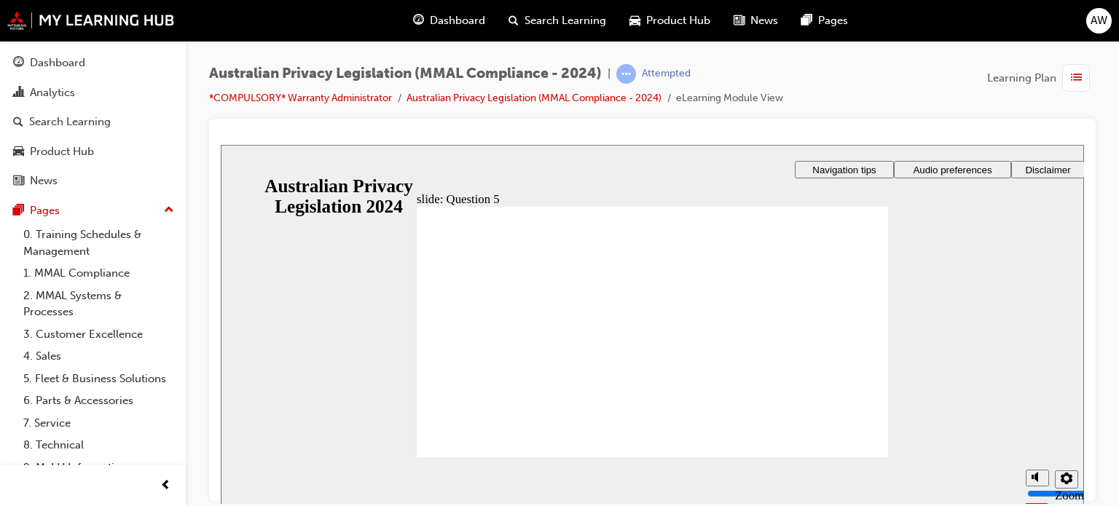
radio input "true"
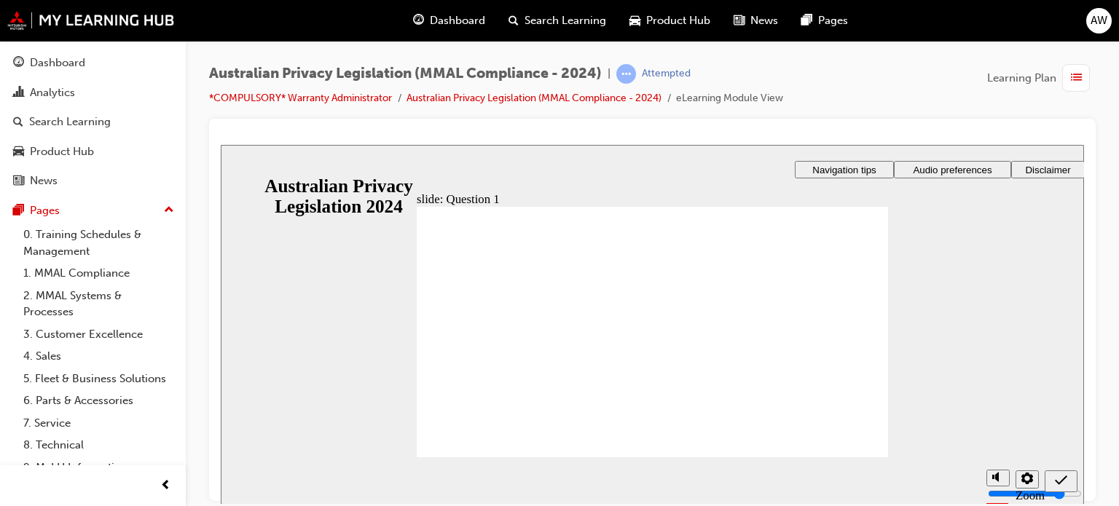
radio input "true"
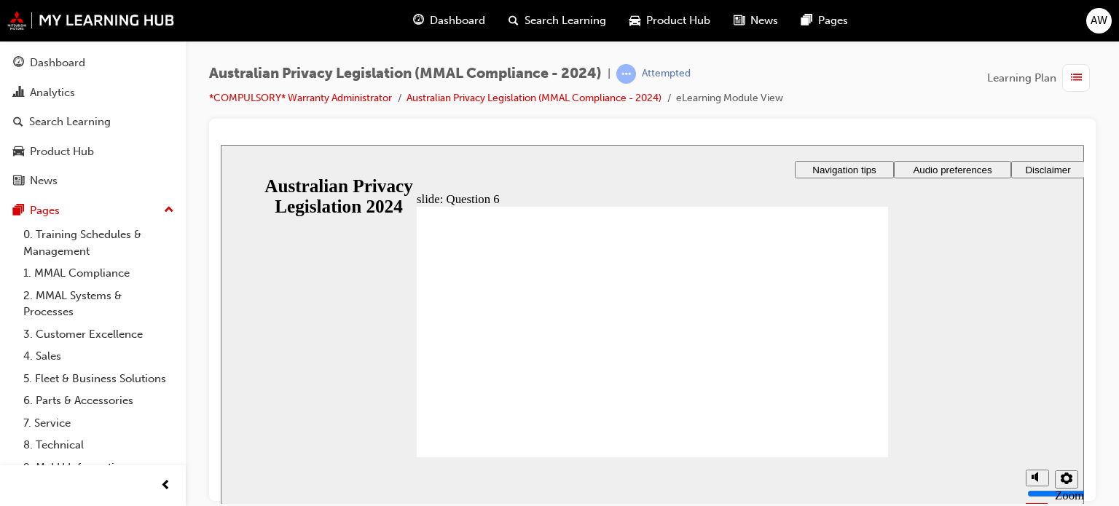
radio input "true"
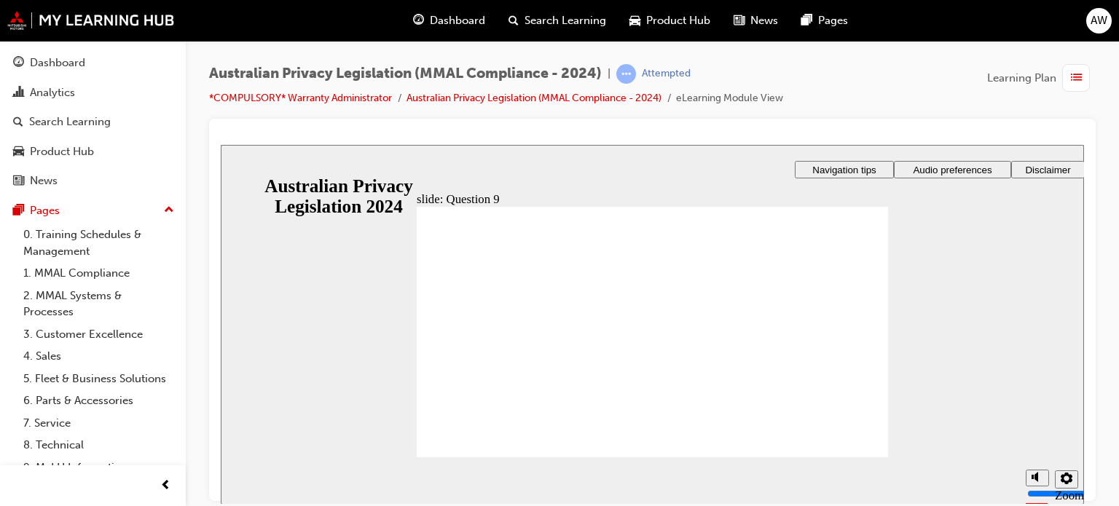
radio input "true"
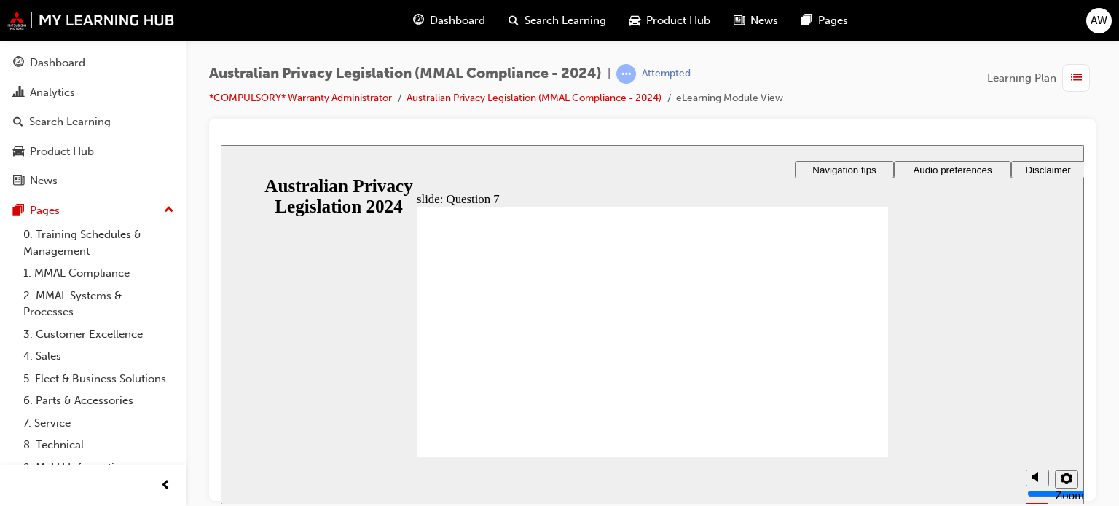
radio input "true"
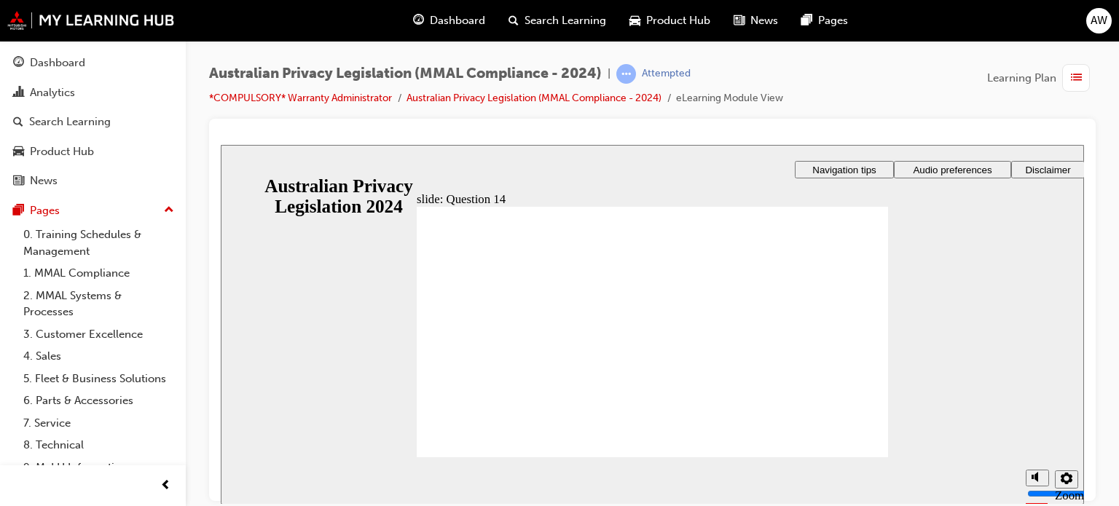
checkbox input "true"
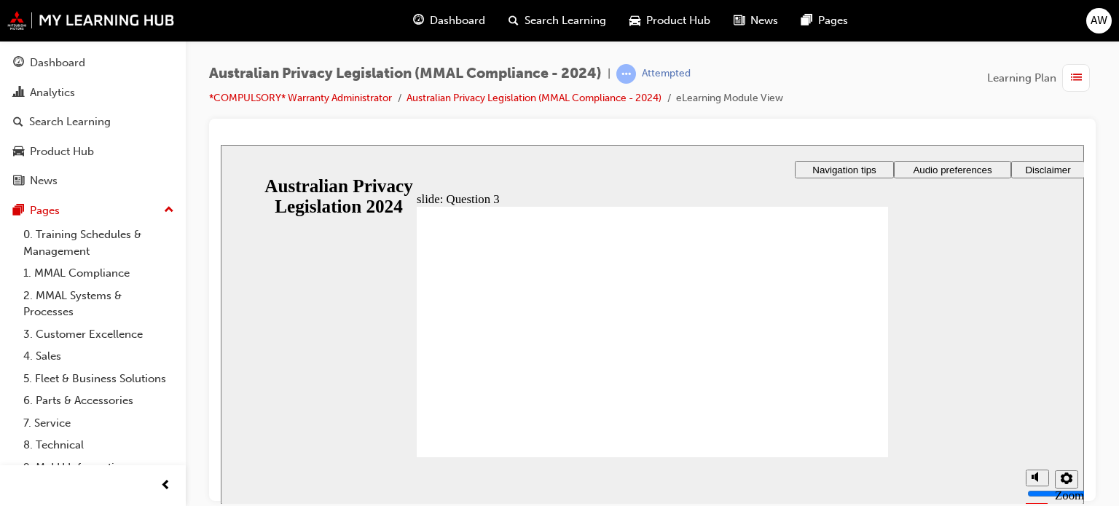
radio input "true"
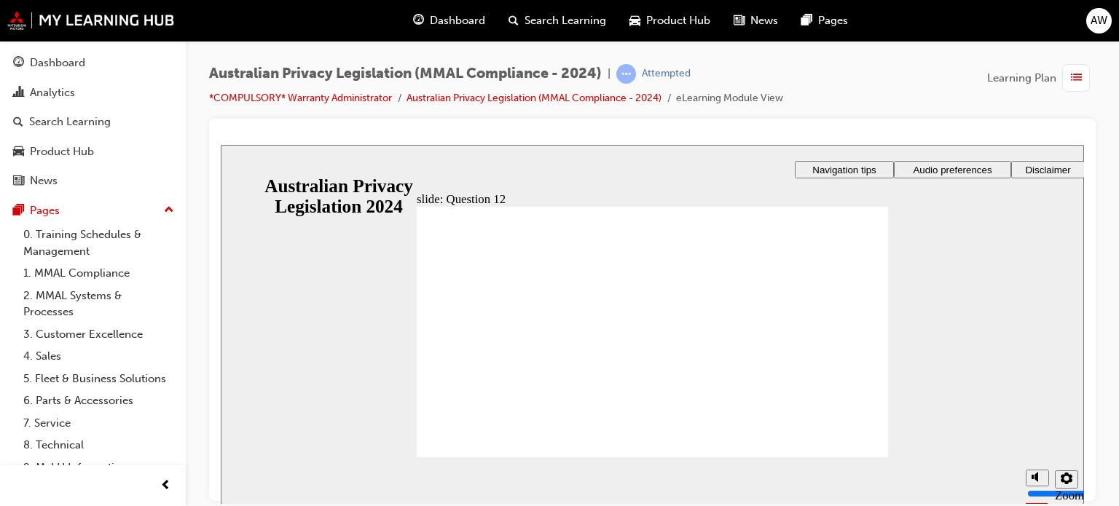
checkbox input "true"
radio input "true"
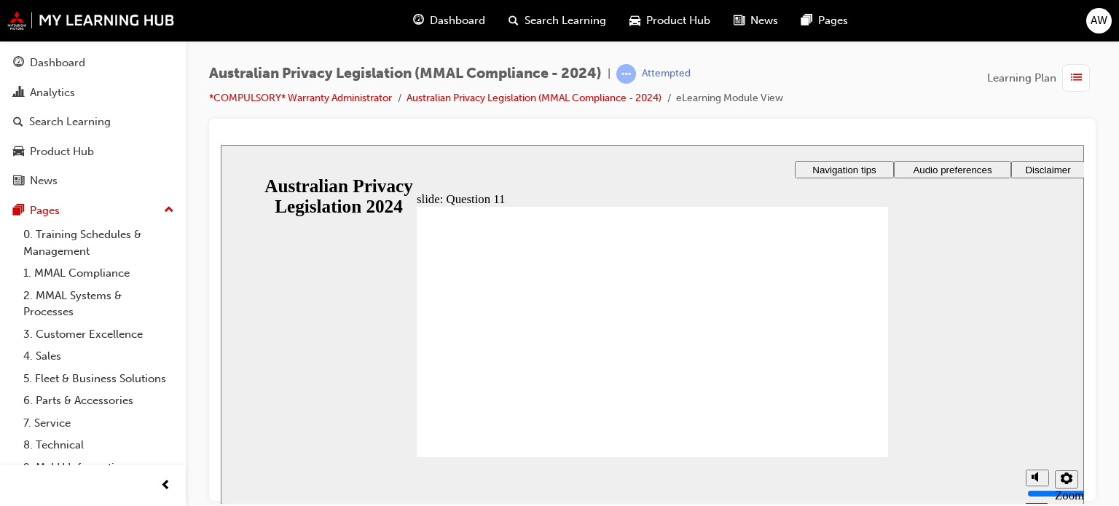
radio input "true"
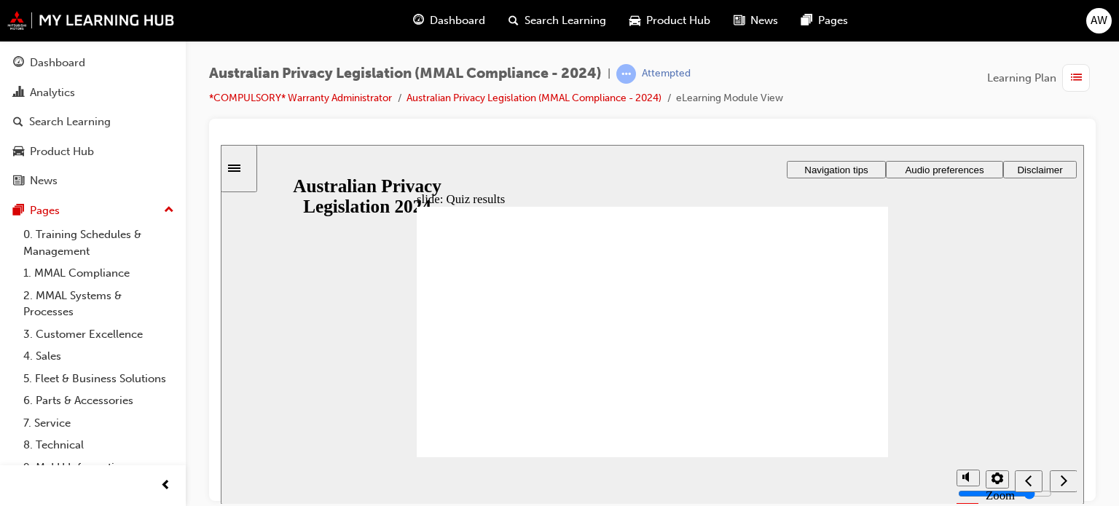
click at [242, 166] on icon "Sidebar Toggle" at bounding box center [239, 166] width 22 height 9
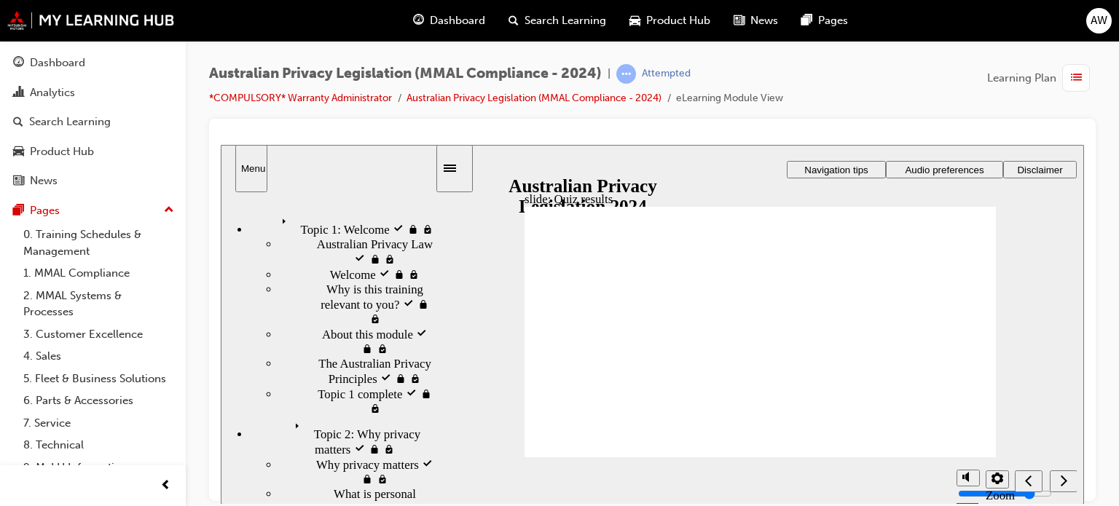
click at [301, 214] on span "Topic 1: Welcome visited" at bounding box center [338, 218] width 125 height 15
click at [372, 445] on span "Topic 2: Why privacy matters visited" at bounding box center [362, 430] width 146 height 29
click at [430, 486] on div "Why privacy matters visited Why privacy matters" at bounding box center [357, 472] width 156 height 30
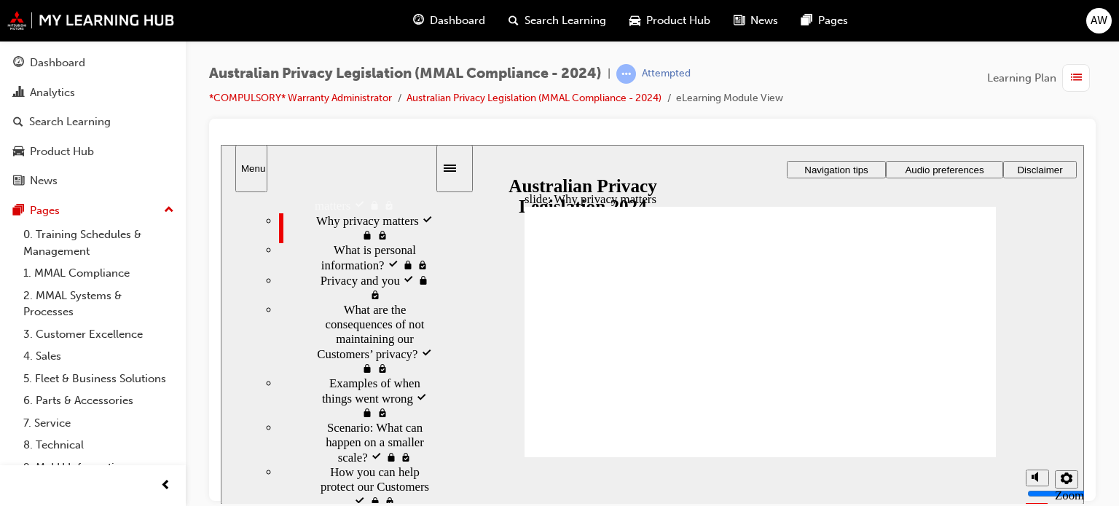
scroll to position [248, 0]
drag, startPoint x: 429, startPoint y: 284, endPoint x: 433, endPoint y: 363, distance: 79.5
click at [433, 289] on div "sidebar" at bounding box center [328, 244] width 214 height 89
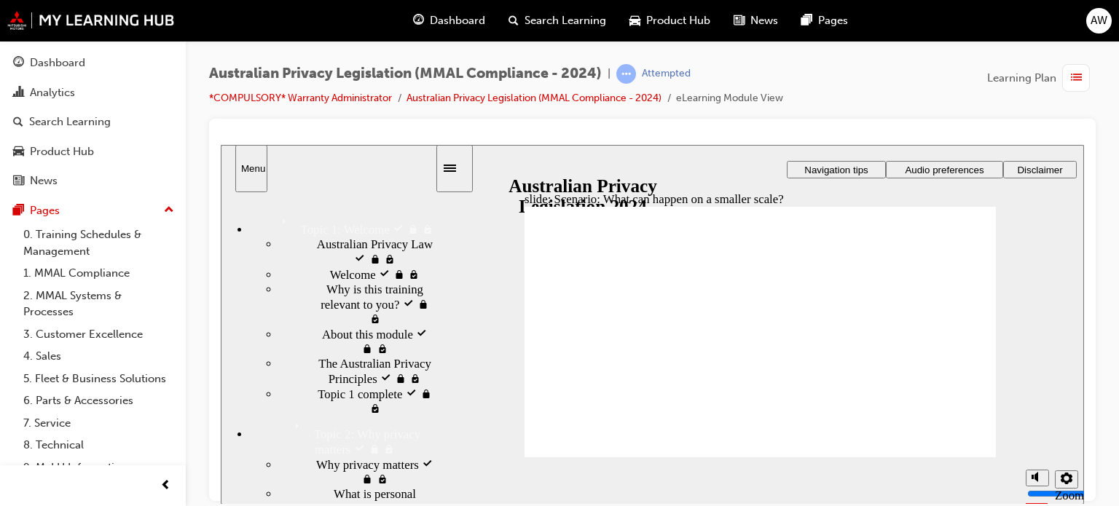
scroll to position [248, 0]
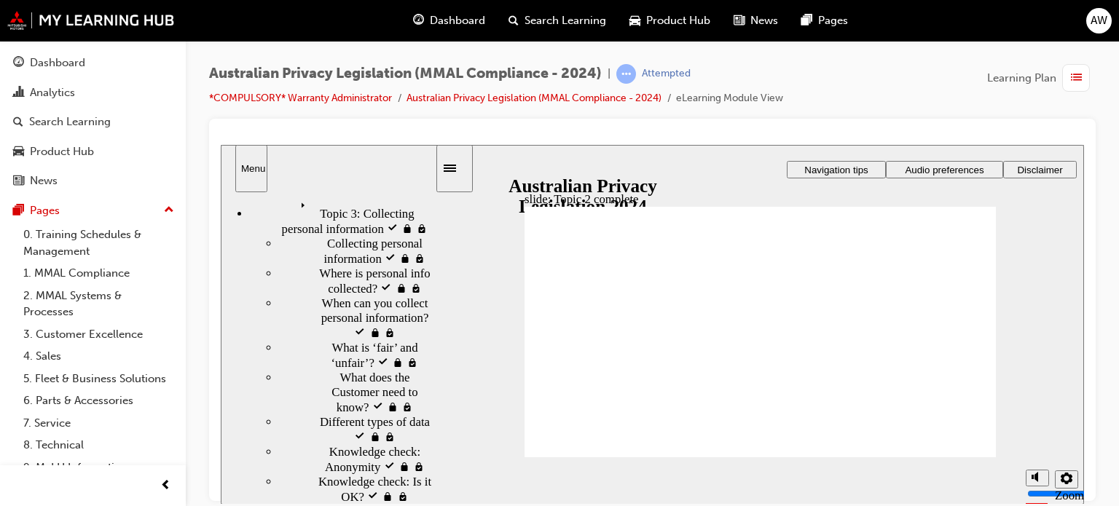
scroll to position [620, 0]
drag, startPoint x: 430, startPoint y: 352, endPoint x: 443, endPoint y: 472, distance: 120.2
click at [443, 472] on div "slide: Topic 2 complete Rectangle 1 Rectangle 3 Rectangle Oval Topic 2 complete…" at bounding box center [652, 324] width 863 height 360
click at [310, 222] on span "Topic 3: Collecting personal information visited" at bounding box center [365, 207] width 140 height 29
click at [327, 263] on span "Collecting personal information visited" at bounding box center [381, 248] width 108 height 29
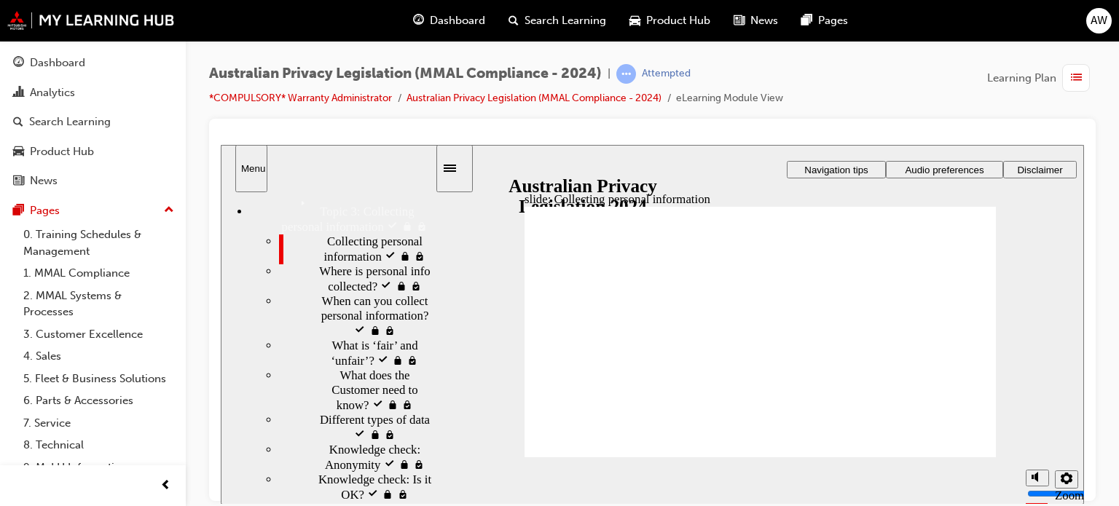
click at [256, 173] on button "Menu" at bounding box center [251, 167] width 32 height 47
click at [466, 173] on div "Sidebar Toggle" at bounding box center [454, 167] width 25 height 11
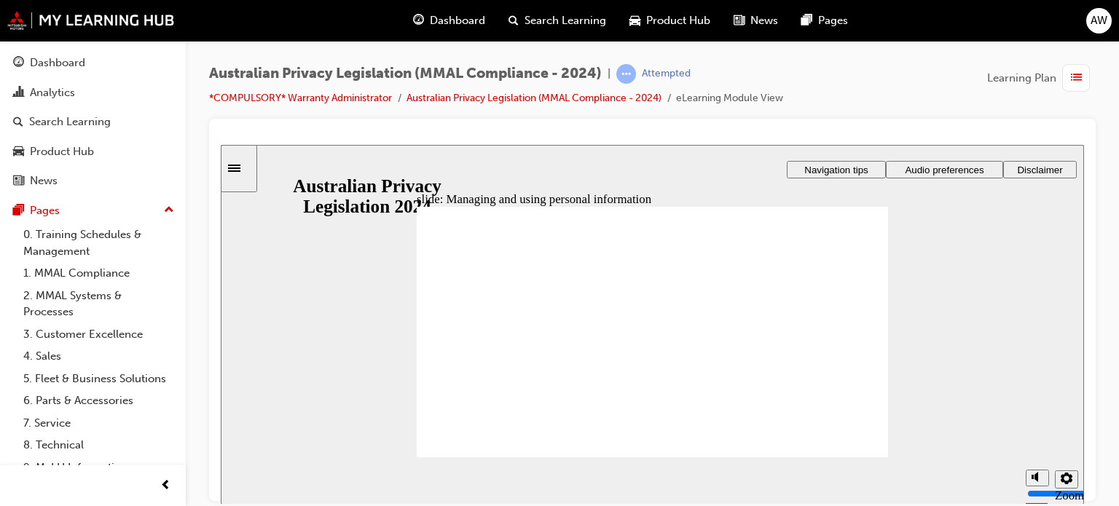
click at [240, 165] on icon "Sidebar Toggle" at bounding box center [234, 167] width 12 height 7
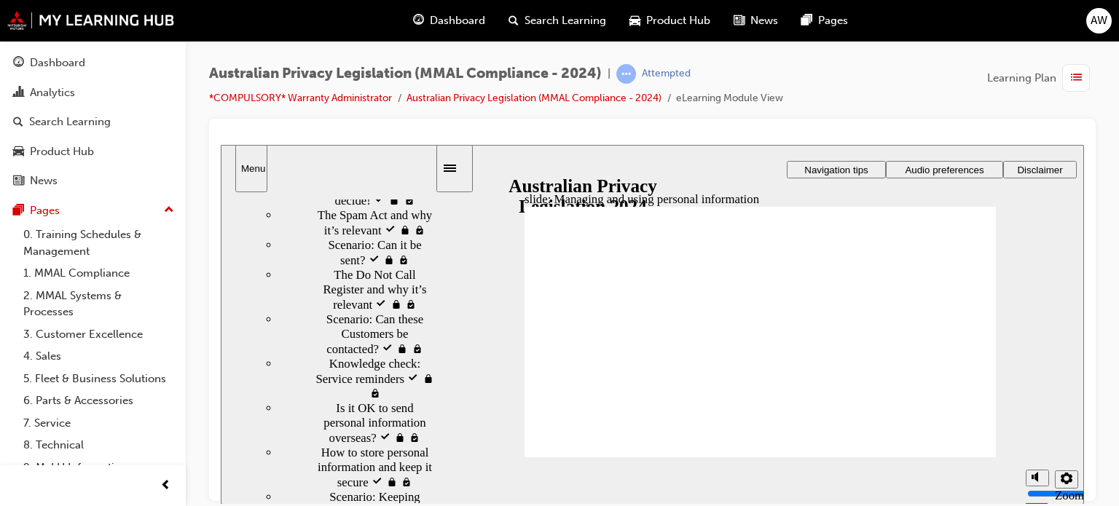
scroll to position [1478, 0]
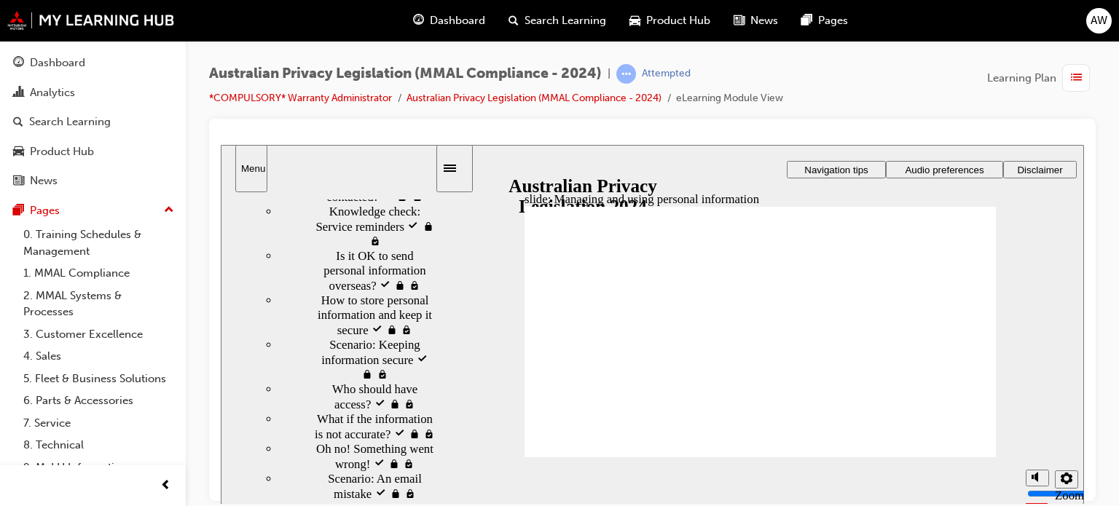
drag, startPoint x: 433, startPoint y: 321, endPoint x: 454, endPoint y: 537, distance: 217.3
click at [454, 503] on html "​86%​ slide: Managing and using personal information Rectangle 1 Rectangle 3 Ri…" at bounding box center [652, 323] width 863 height 359
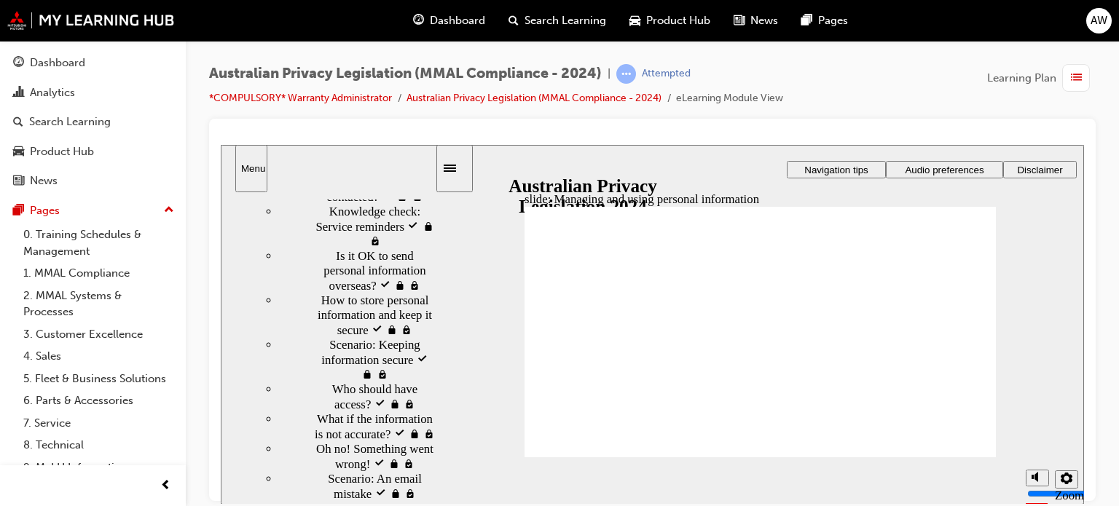
scroll to position [469, 0]
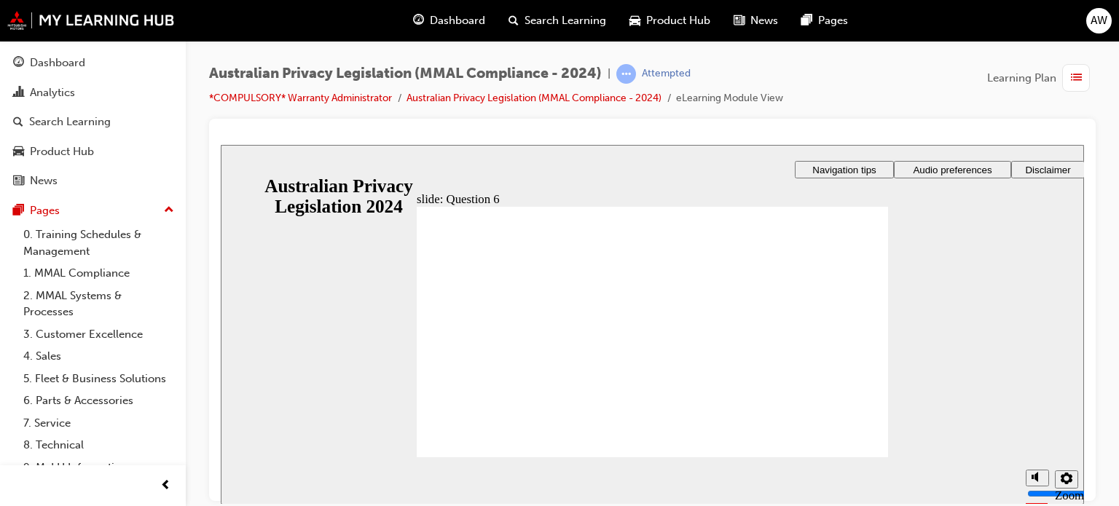
radio input "true"
checkbox input "true"
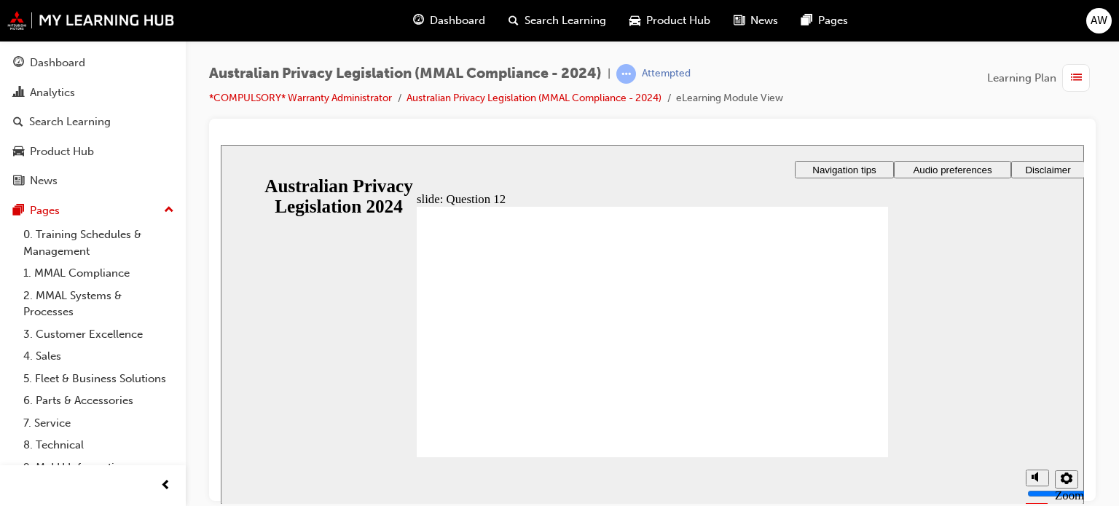
radio input "true"
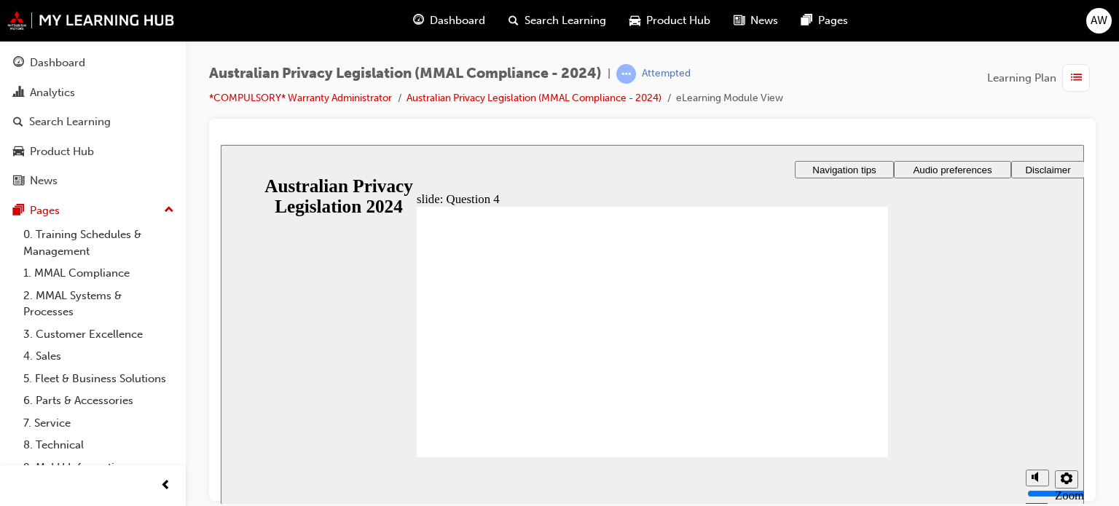
radio input "true"
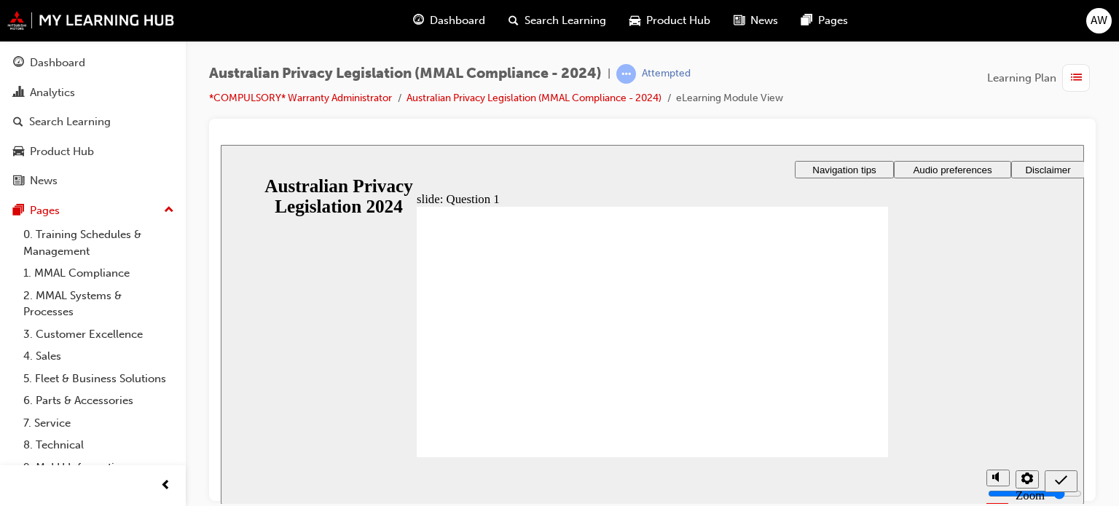
checkbox input "true"
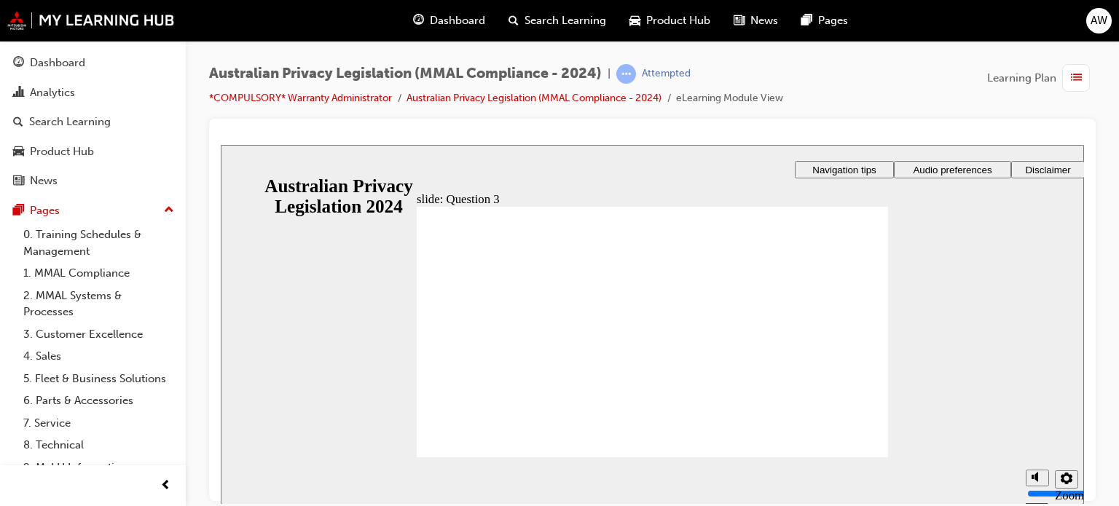
checkbox input "true"
radio input "true"
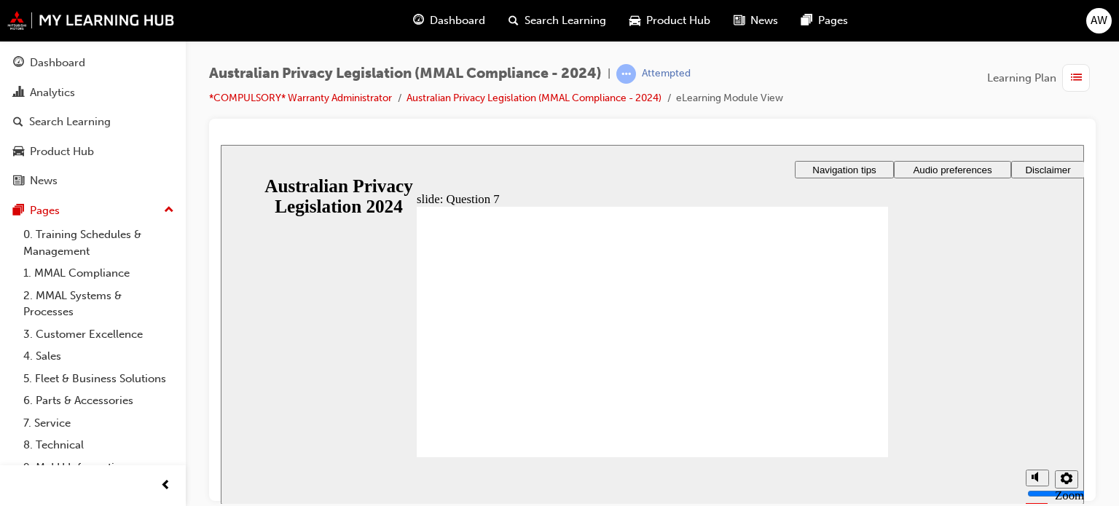
radio input "true"
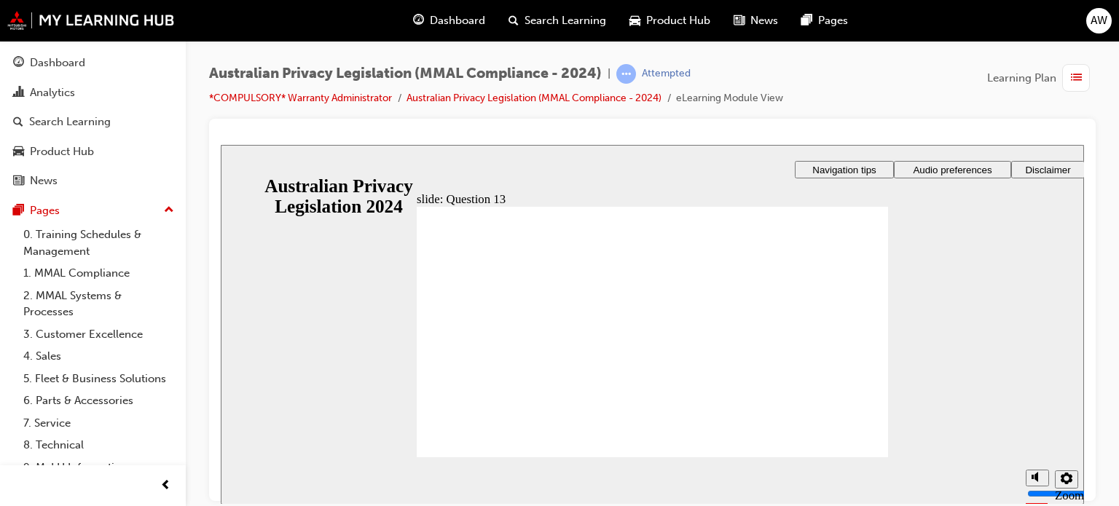
radio input "true"
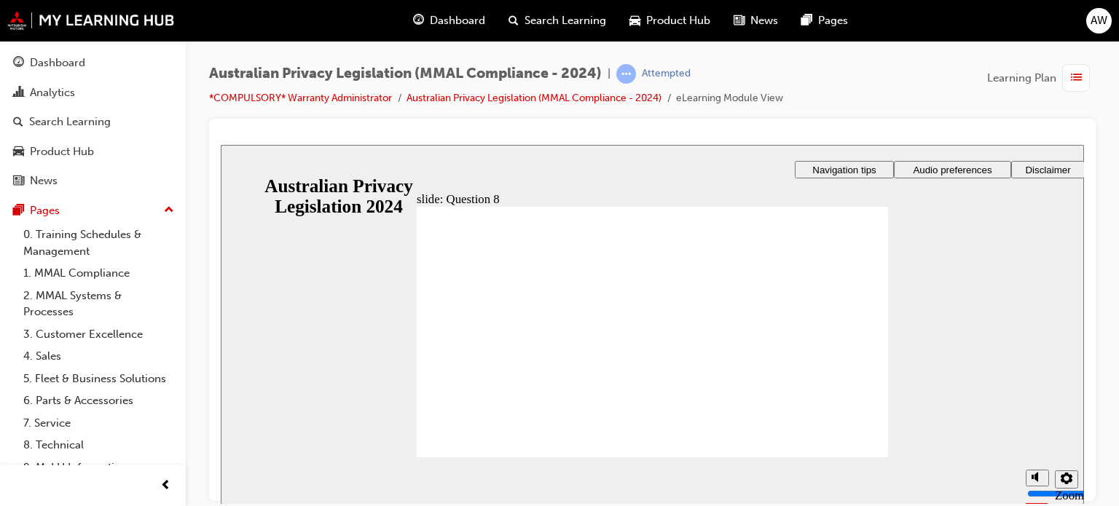
radio input "true"
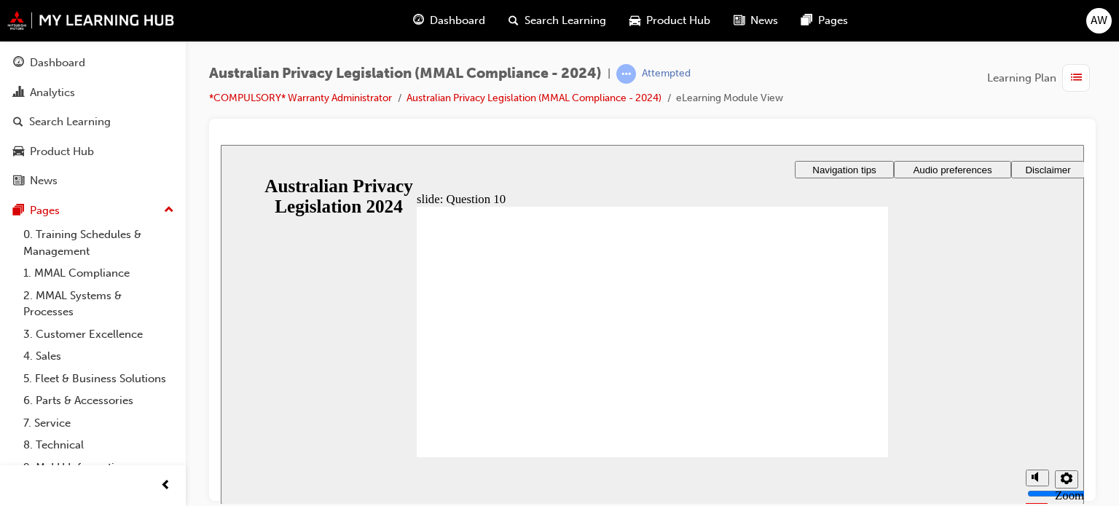
radio input "true"
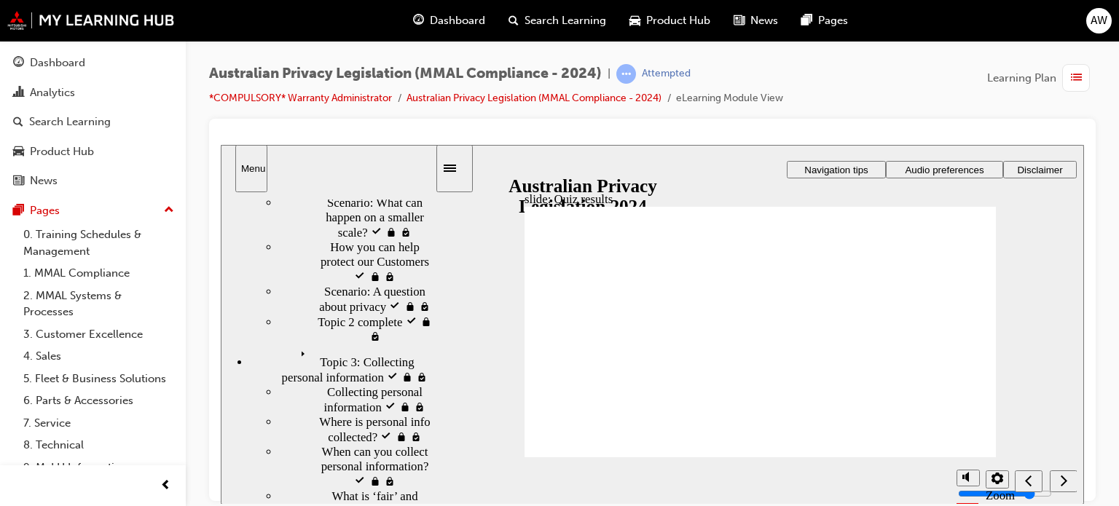
click at [251, 165] on div "Menu" at bounding box center [251, 167] width 20 height 11
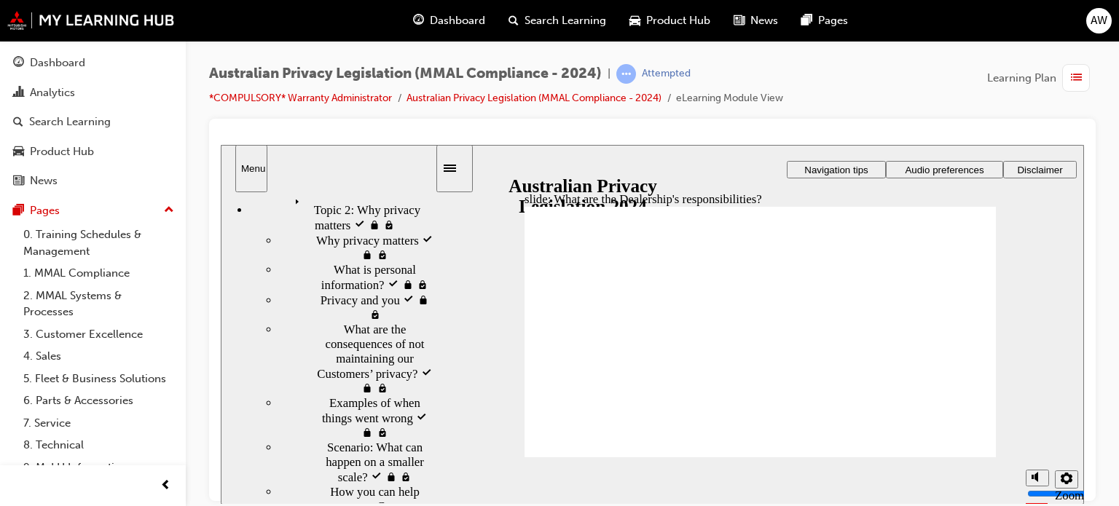
scroll to position [239, 0]
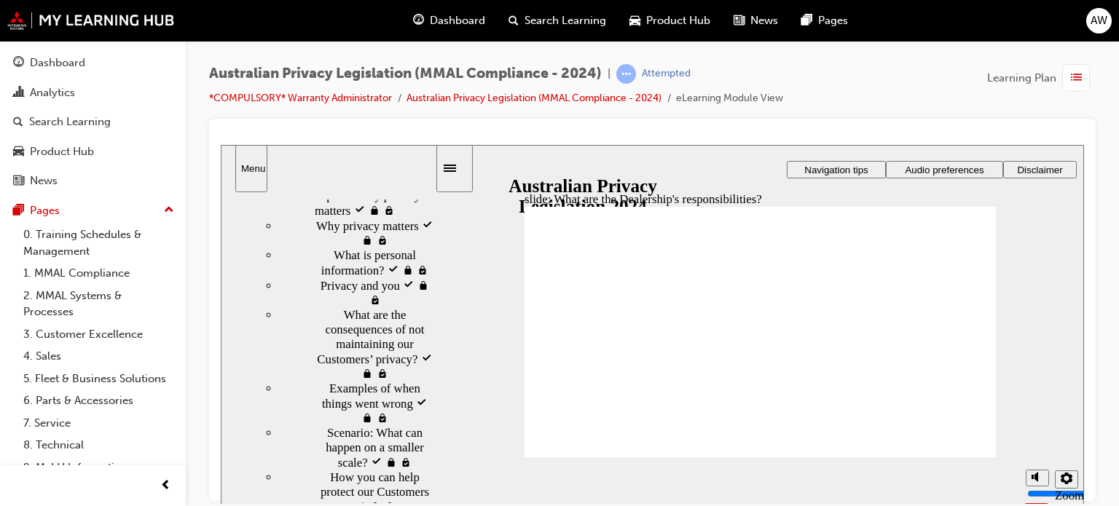
drag, startPoint x: 432, startPoint y: 414, endPoint x: 427, endPoint y: 324, distance: 90.4
click at [427, 313] on div "sidebar" at bounding box center [328, 256] width 214 height 113
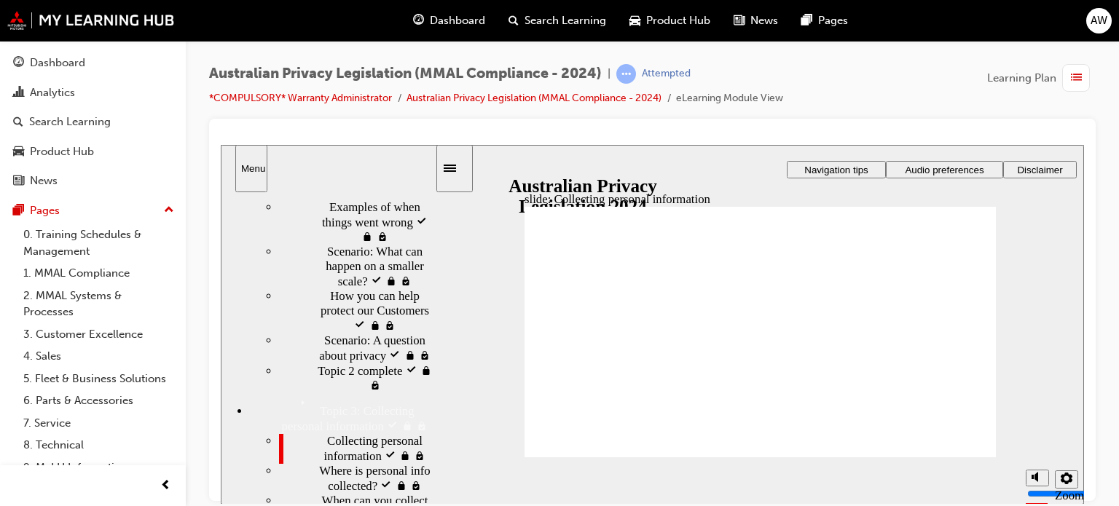
scroll to position [449, 0]
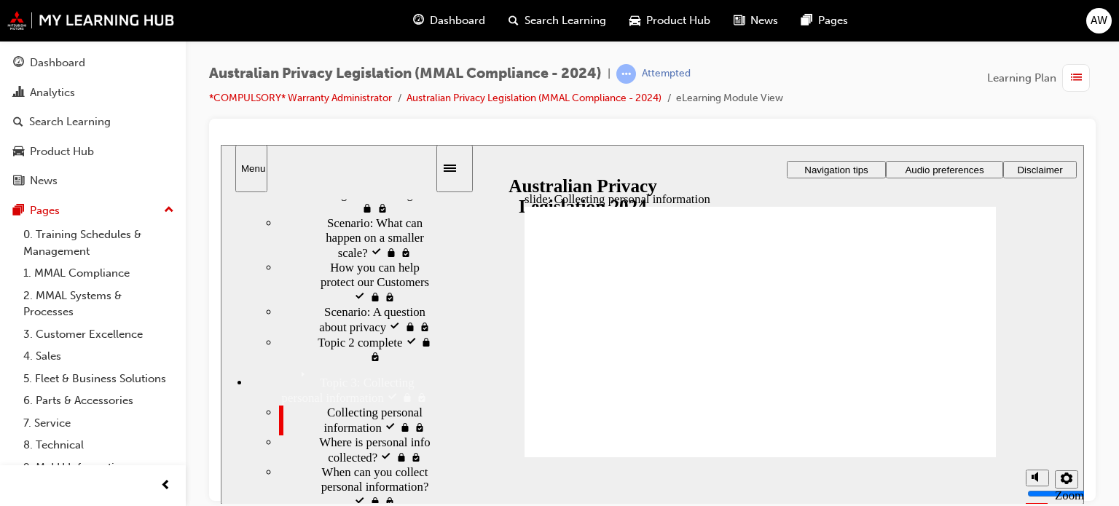
drag, startPoint x: 430, startPoint y: 264, endPoint x: 435, endPoint y: 296, distance: 32.6
click at [435, 296] on div "Topic 1: Welcome Topic 1: Welcome Australian Privacy Law visited Australian Pri…" at bounding box center [329, 348] width 216 height 312
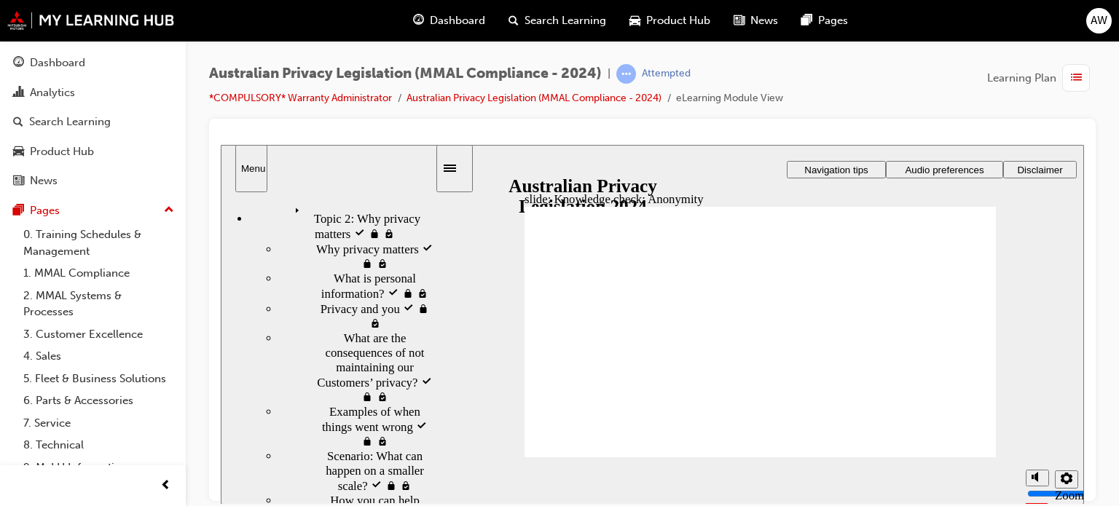
scroll to position [197, 0]
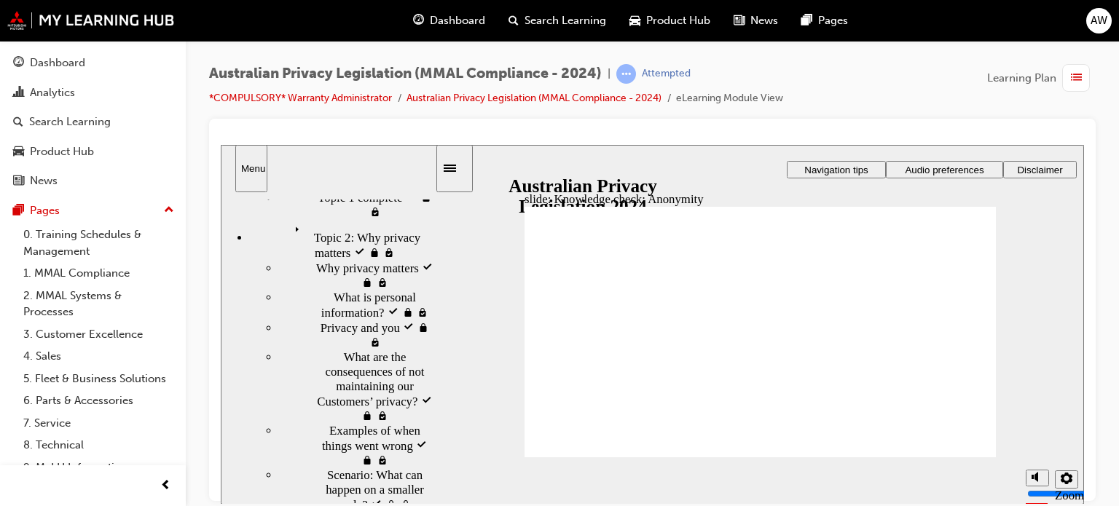
drag, startPoint x: 430, startPoint y: 304, endPoint x: 435, endPoint y: 267, distance: 38.2
click at [435, 267] on div "Topic 1: Welcome Topic 1: Welcome Australian Privacy Law visited Australian Pri…" at bounding box center [329, 348] width 216 height 312
click at [355, 260] on div "Topic 2: Why privacy matters visited Topic 2: Why privacy matters" at bounding box center [342, 239] width 185 height 41
click at [341, 290] on div "Why privacy matters visited Why privacy matters" at bounding box center [357, 275] width 156 height 30
click at [336, 319] on span "What is personal information? visited" at bounding box center [384, 304] width 101 height 29
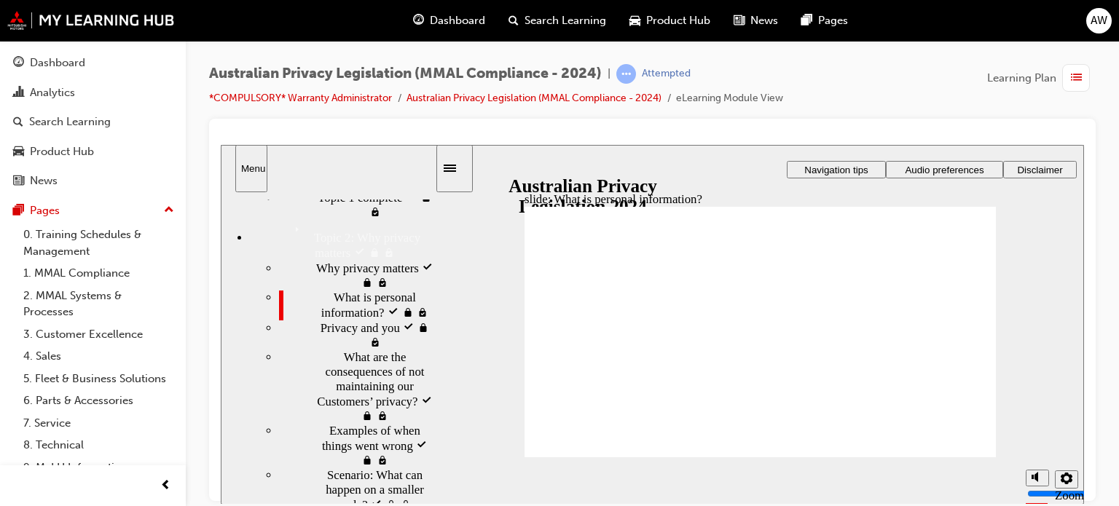
click at [326, 349] on span "Privacy and you visited" at bounding box center [377, 334] width 114 height 29
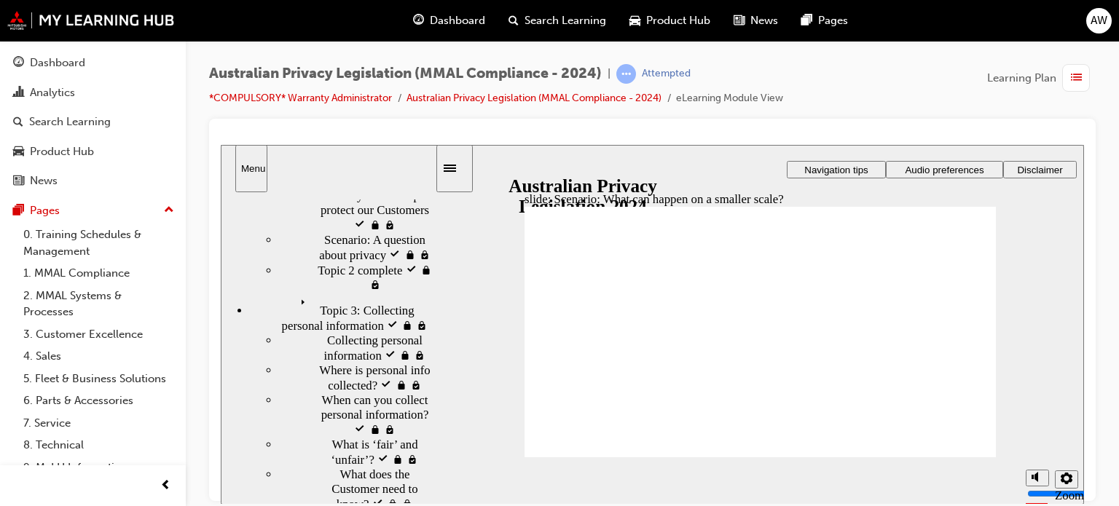
scroll to position [540, 0]
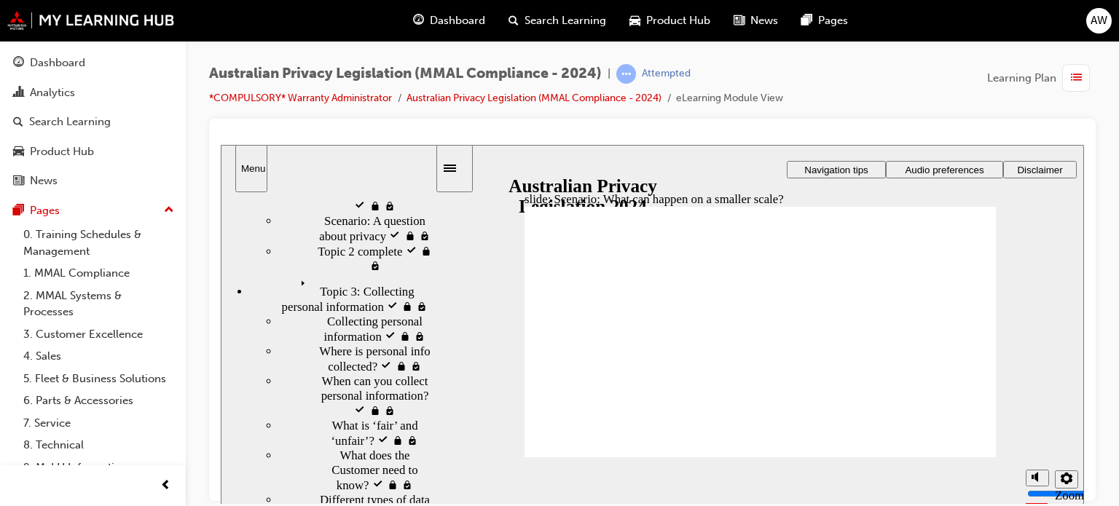
drag, startPoint x: 433, startPoint y: 264, endPoint x: 440, endPoint y: 318, distance: 54.4
click at [440, 318] on div "slide: Scenario: What can happen on a smaller scale? Rectangle 1 Rectangle 3 Sc…" at bounding box center [652, 324] width 863 height 360
click at [320, 213] on div "How you can help protect our Customers visited How you can help protect our Cus…" at bounding box center [357, 191] width 156 height 44
click at [324, 243] on span "Scenario: A question about privacy visited" at bounding box center [379, 227] width 111 height 29
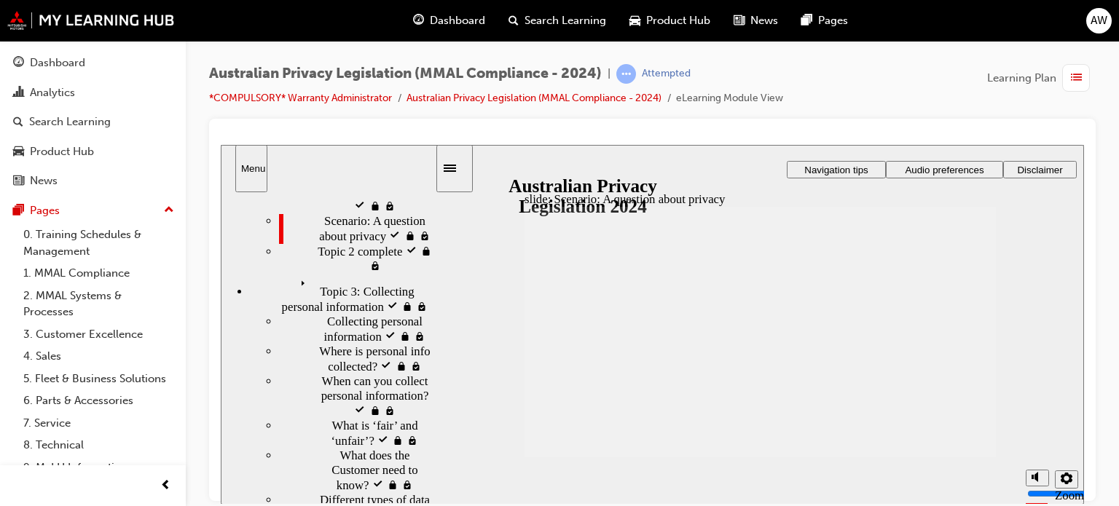
click at [318, 258] on span "Topic 2 complete" at bounding box center [360, 250] width 84 height 15
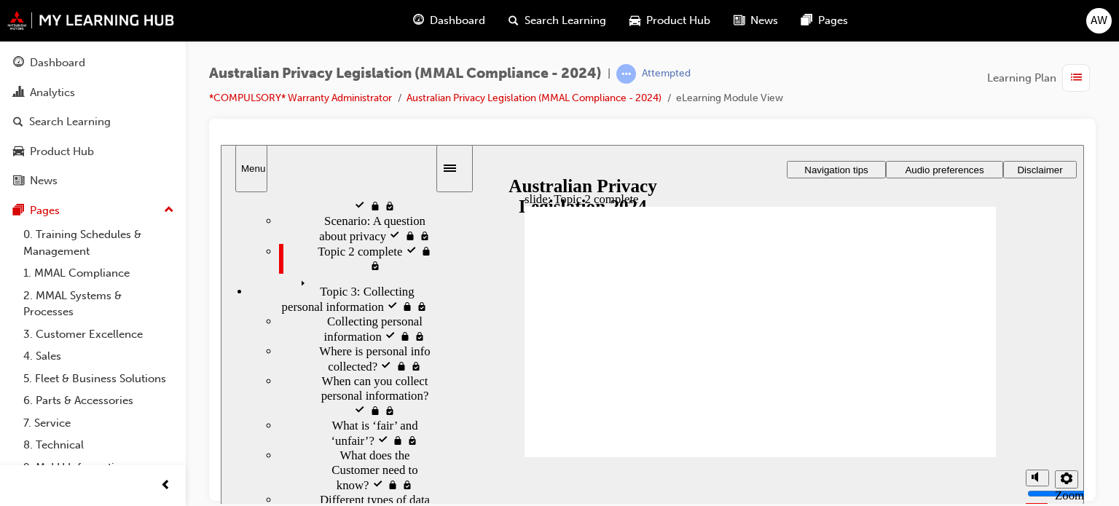
click at [317, 302] on span "Topic 3: Collecting personal information visited" at bounding box center [365, 287] width 140 height 29
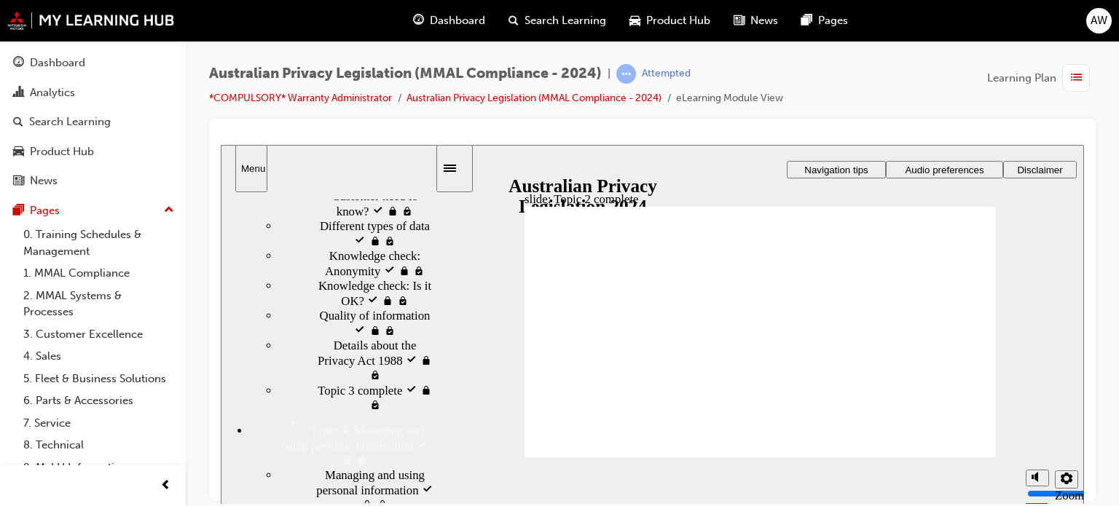
scroll to position [819, 0]
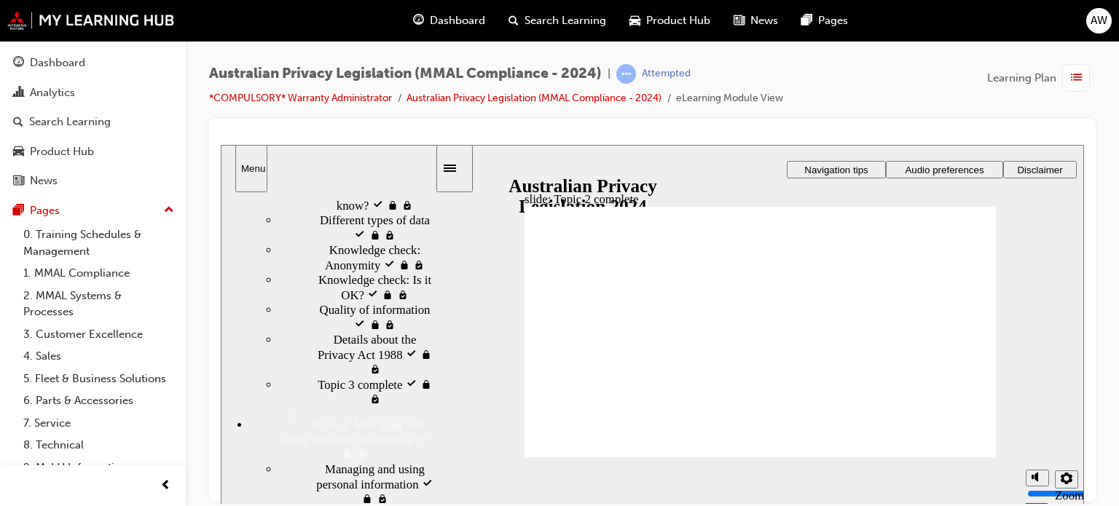
drag, startPoint x: 431, startPoint y: 286, endPoint x: 441, endPoint y: 322, distance: 37.1
click at [441, 322] on div "slide: Topic 2 complete Rectangle 1 Rectangle 3 Rectangle Oval Topic 2 complete…" at bounding box center [652, 324] width 863 height 360
click at [320, 242] on span "Different types of data visited" at bounding box center [377, 227] width 115 height 29
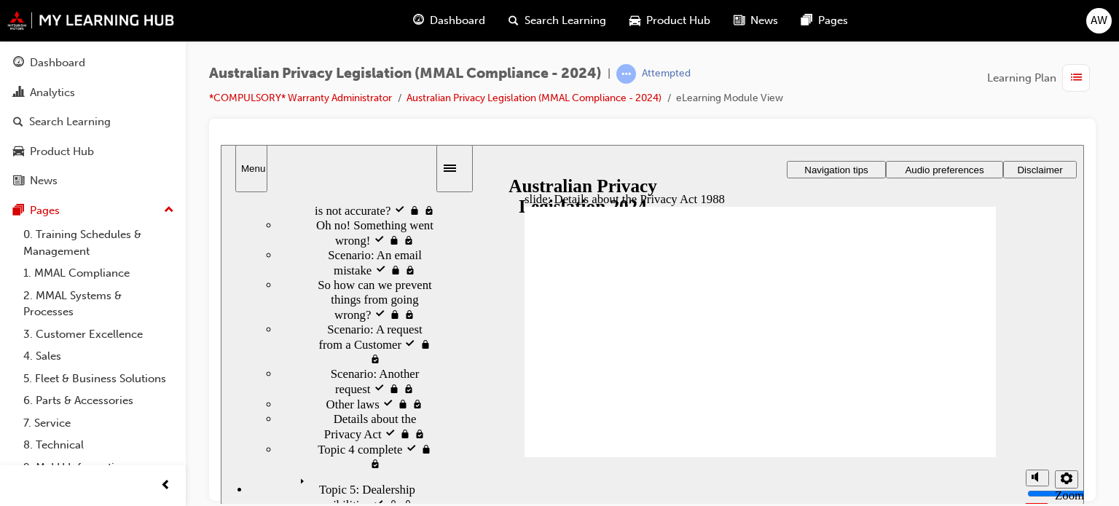
scroll to position [1722, 0]
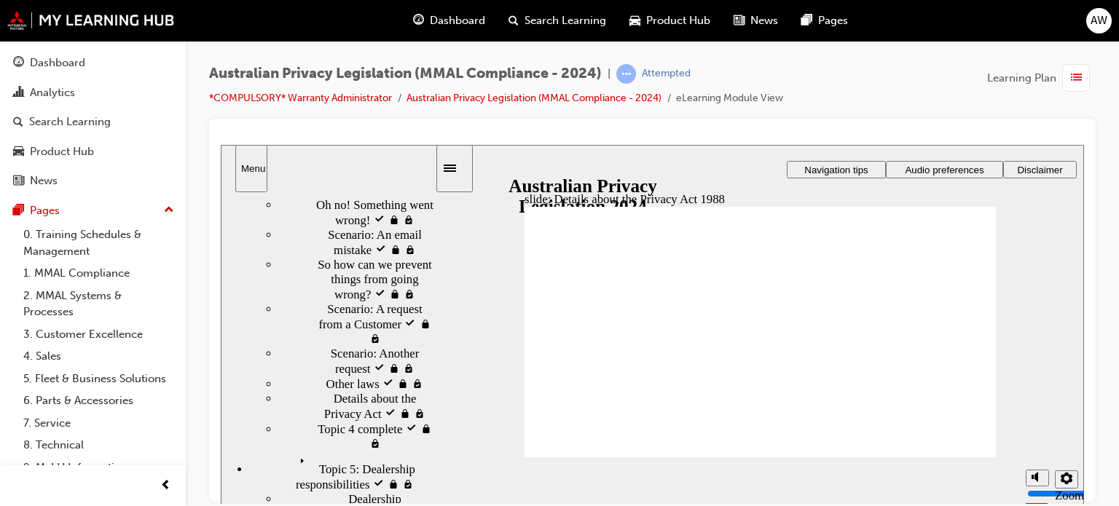
drag, startPoint x: 433, startPoint y: 283, endPoint x: 423, endPoint y: 479, distance: 196.9
click at [423, 479] on div "Topic 1: Welcome Topic 1: Welcome Australian Privacy Law visited Australian Pri…" at bounding box center [328, 347] width 214 height 311
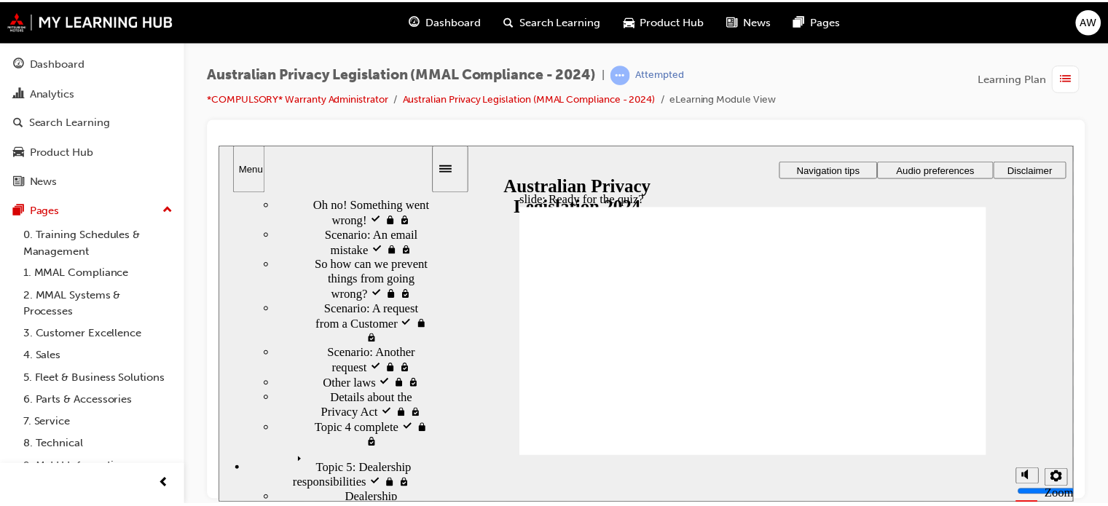
scroll to position [1290, 0]
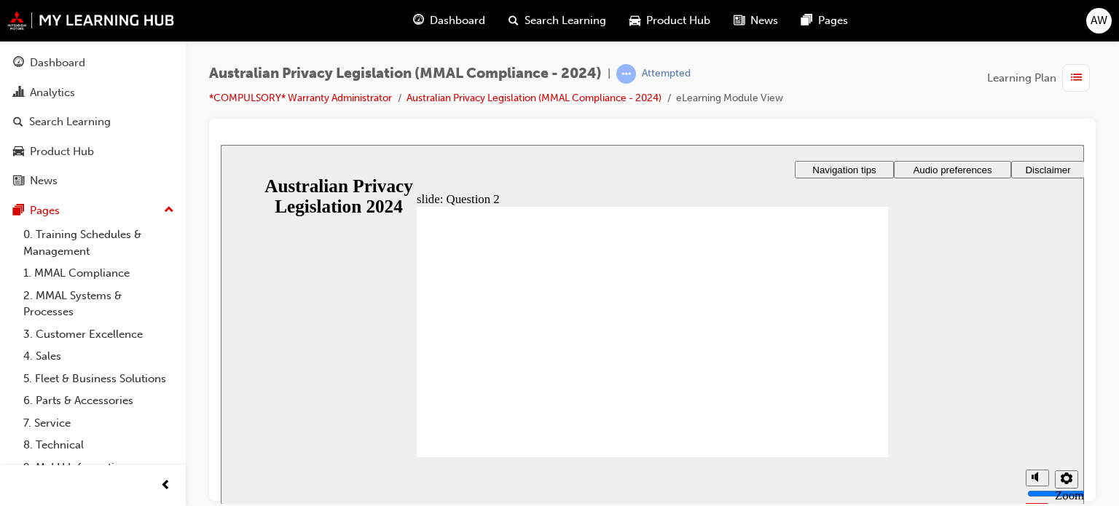
radio input "true"
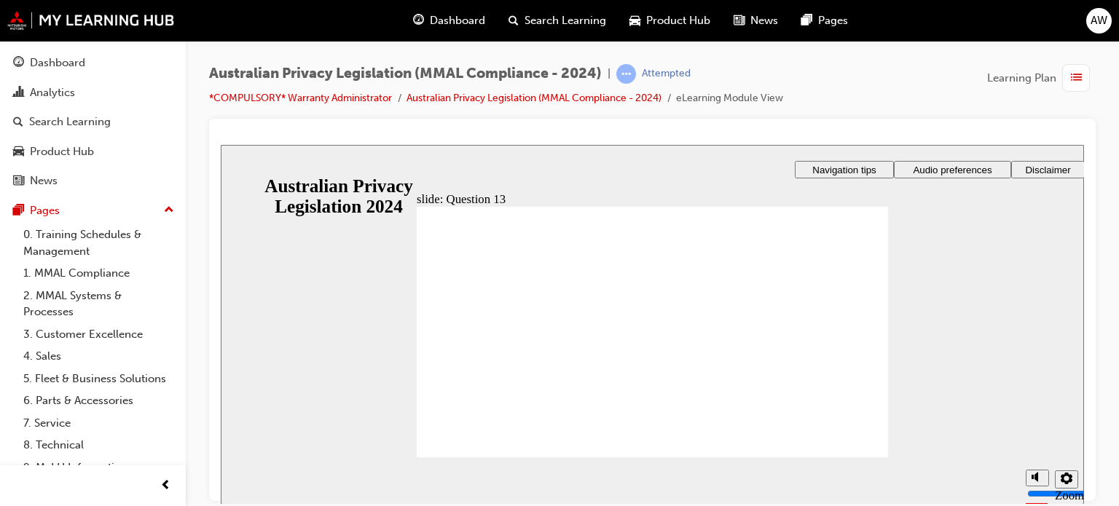
radio input "true"
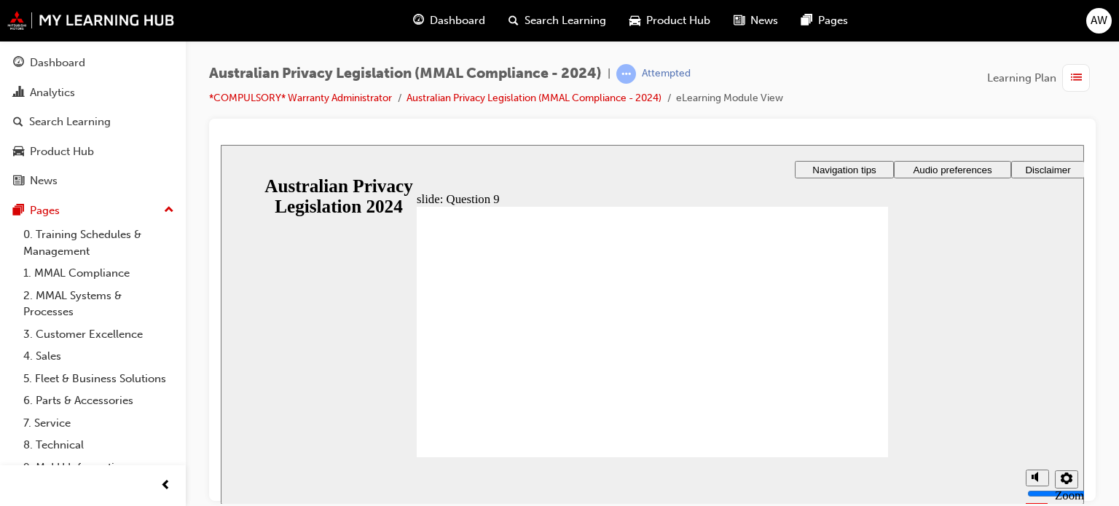
radio input "true"
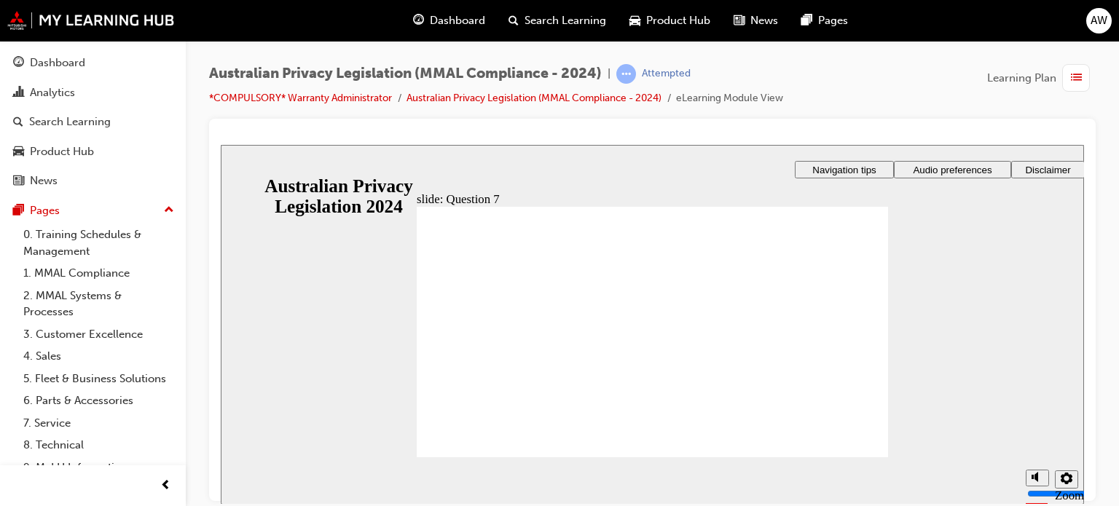
radio input "true"
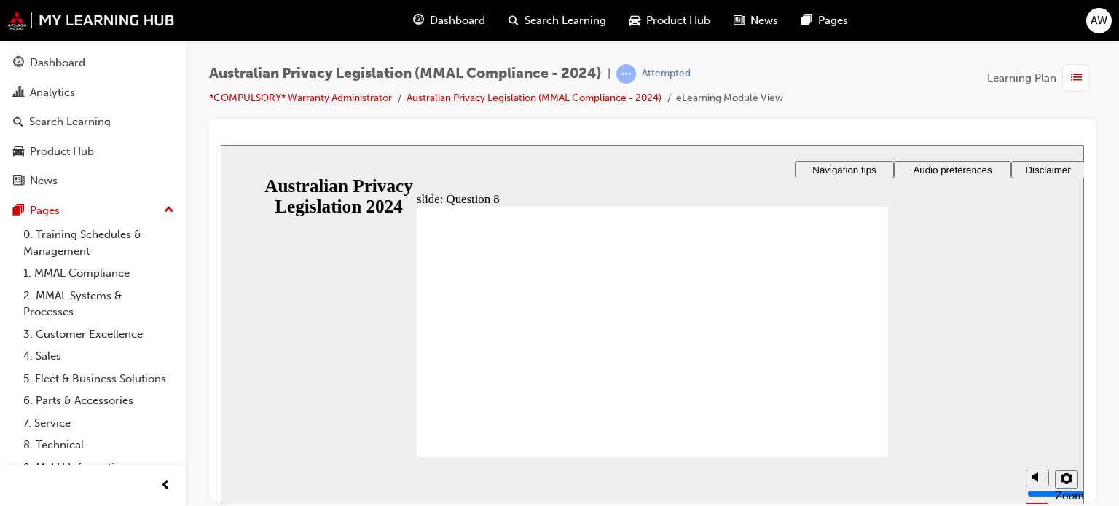
checkbox input "true"
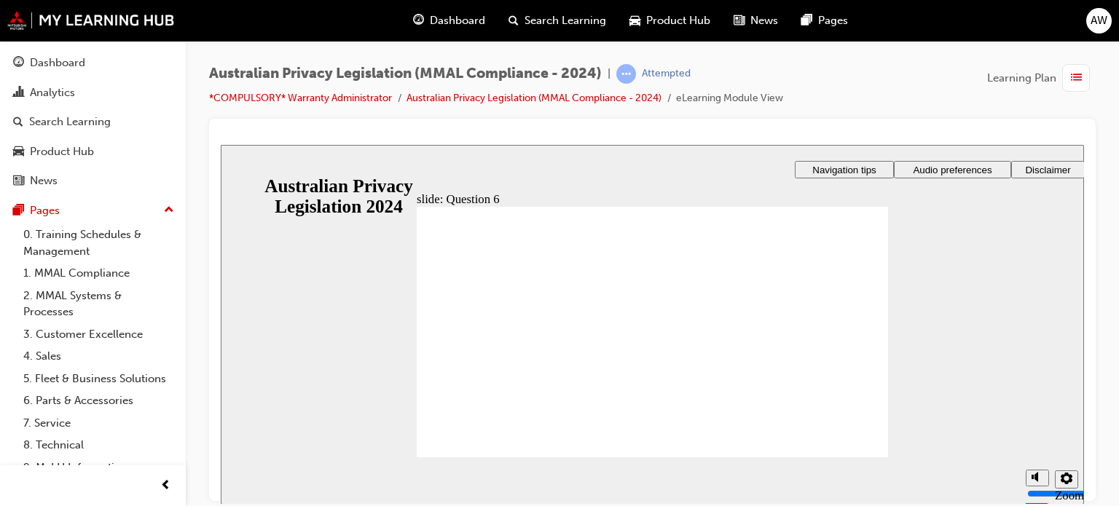
radio input "true"
checkbox input "true"
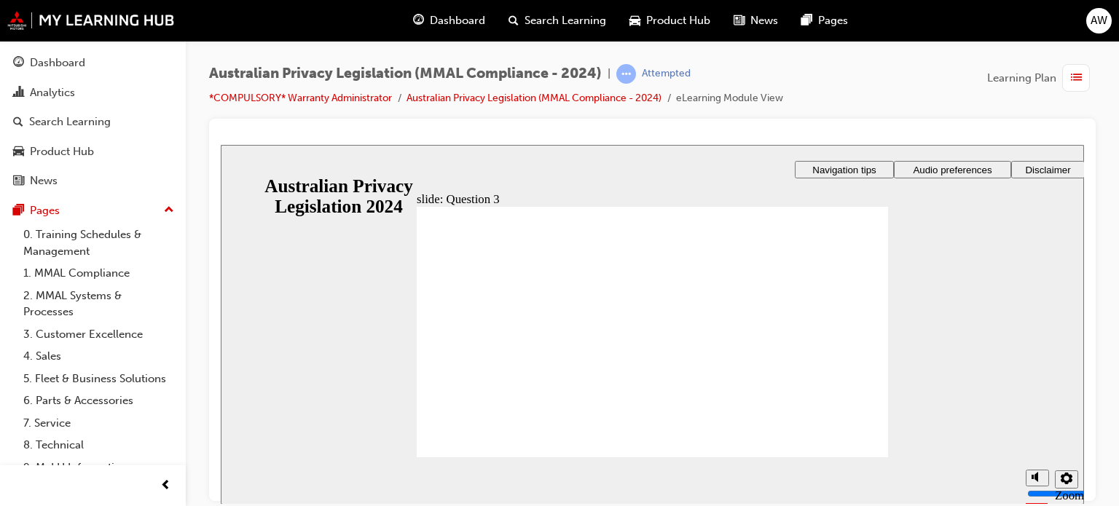
radio input "true"
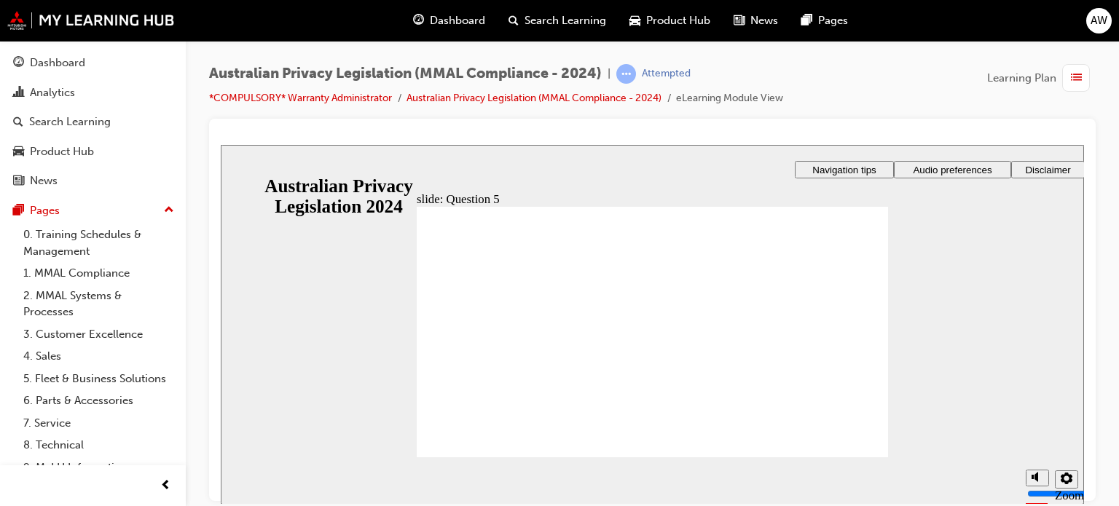
radio input "true"
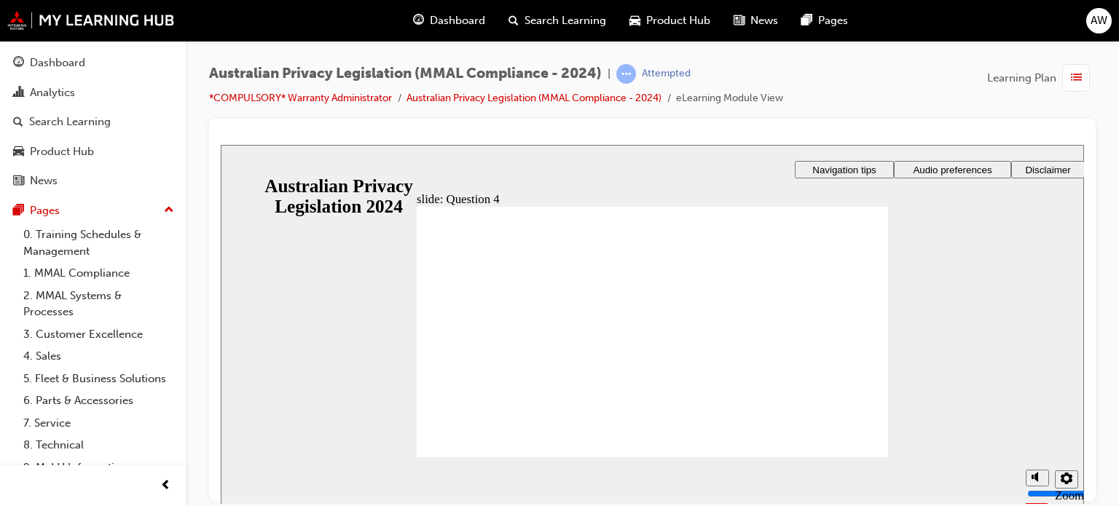
radio input "true"
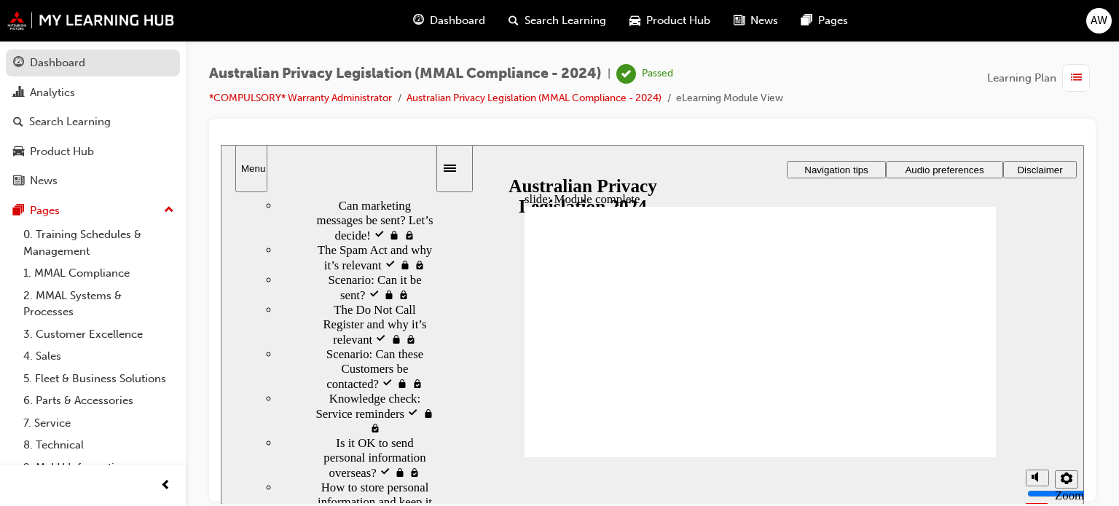
click at [101, 66] on div "Dashboard" at bounding box center [92, 63] width 159 height 18
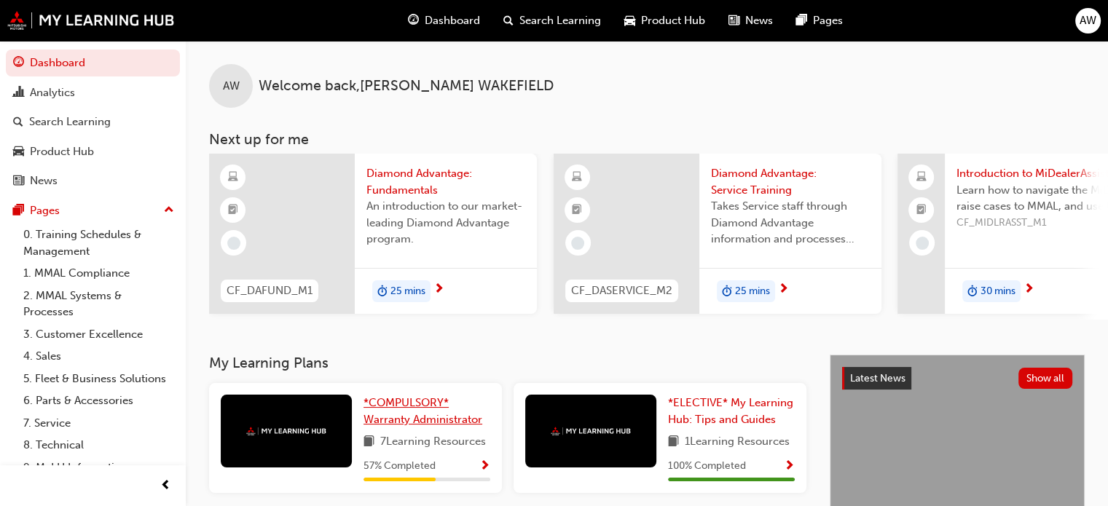
click at [411, 417] on span "*COMPULSORY* Warranty Administrator" at bounding box center [422, 411] width 119 height 30
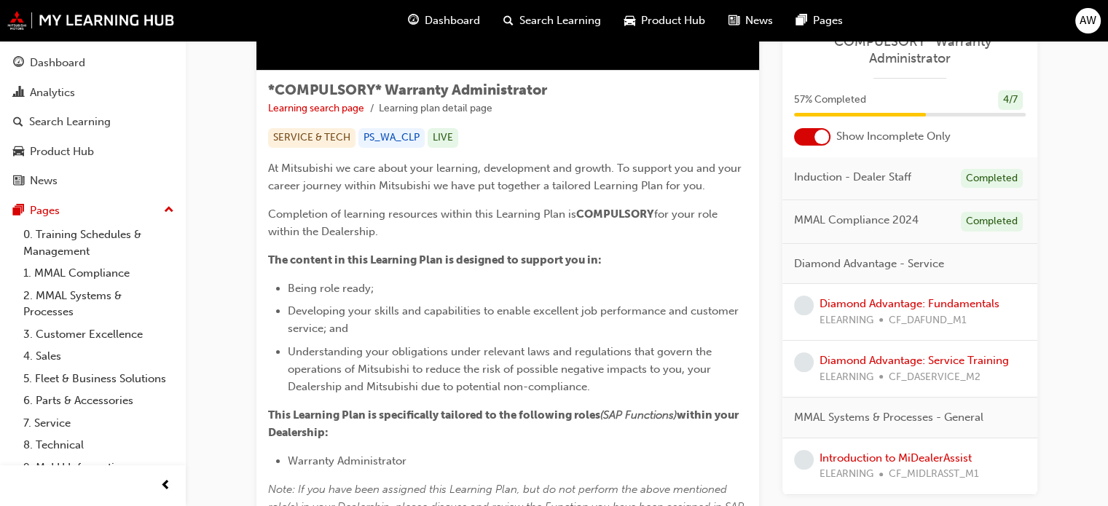
scroll to position [224, 0]
